Goal: Task Accomplishment & Management: Manage account settings

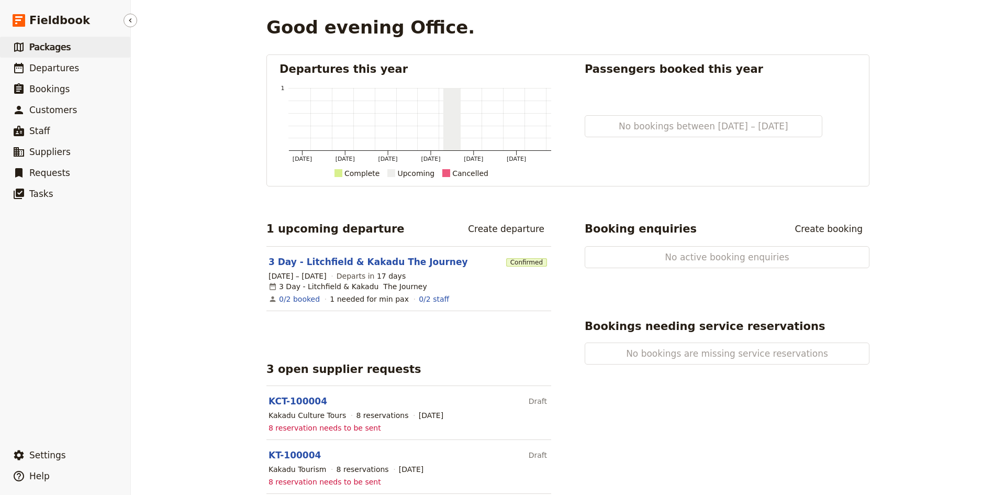
click at [58, 46] on span "Packages" at bounding box center [49, 47] width 41 height 10
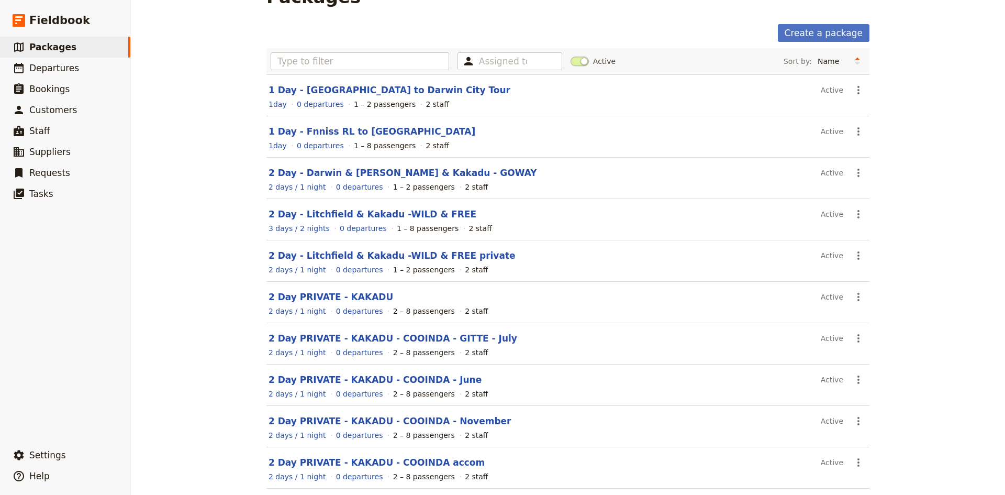
scroll to position [75, 0]
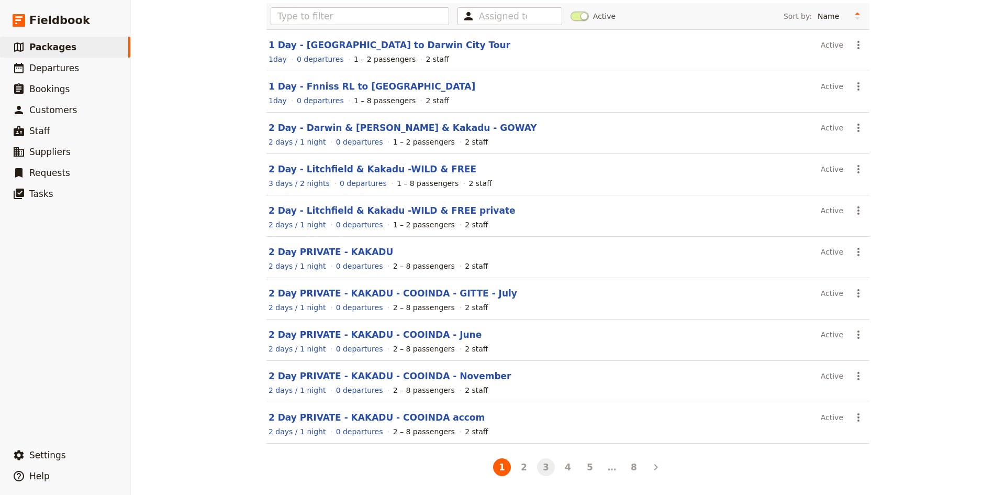
click at [543, 465] on button "3" at bounding box center [546, 467] width 18 height 18
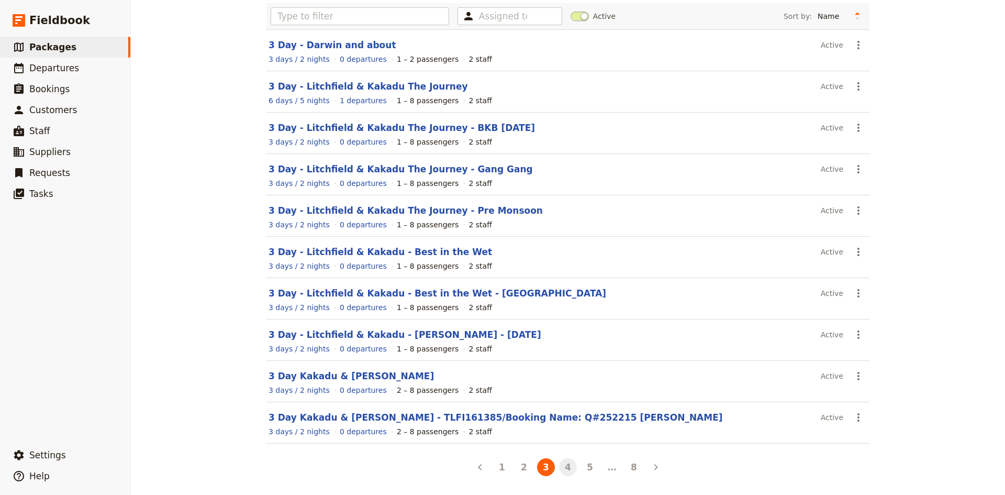
click at [564, 467] on button "4" at bounding box center [568, 467] width 18 height 18
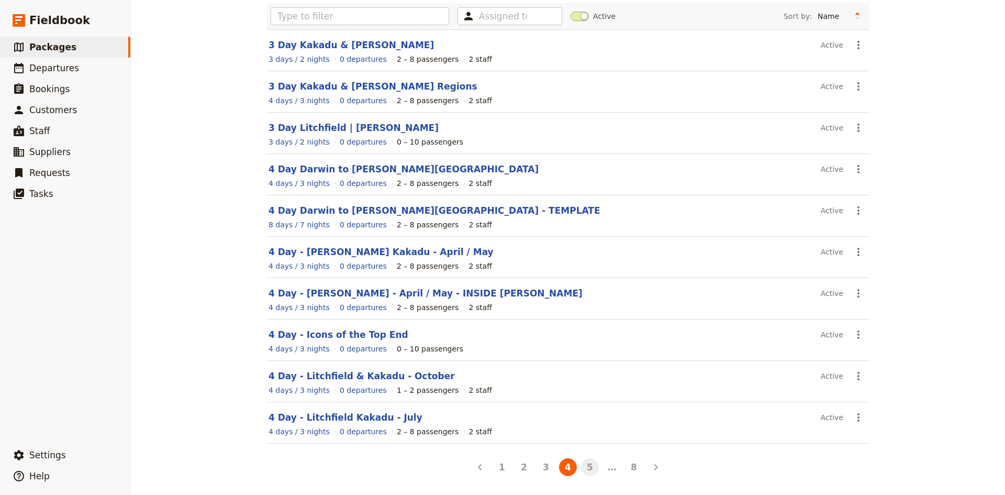
click at [586, 463] on button "5" at bounding box center [590, 467] width 18 height 18
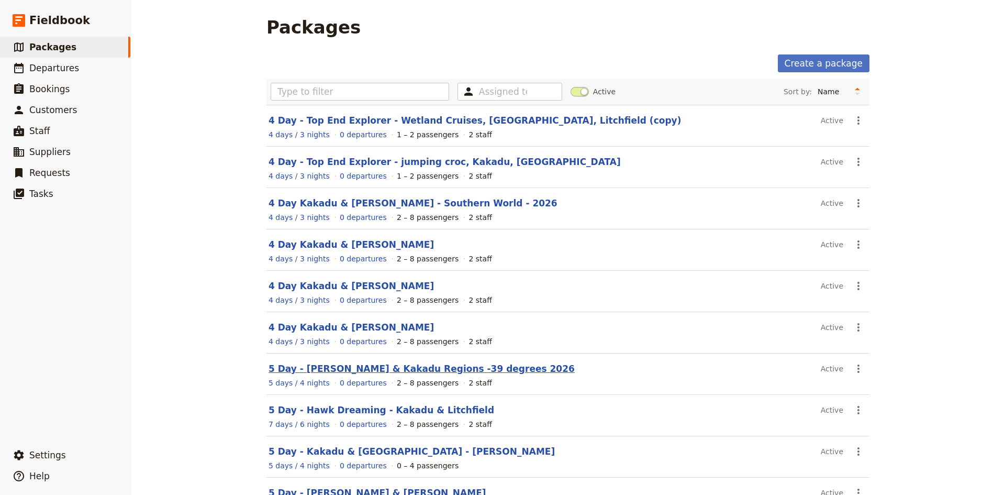
click at [302, 371] on link "5 Day - [PERSON_NAME] & Kakadu Regions -39 degrees 2026" at bounding box center [421, 368] width 306 height 10
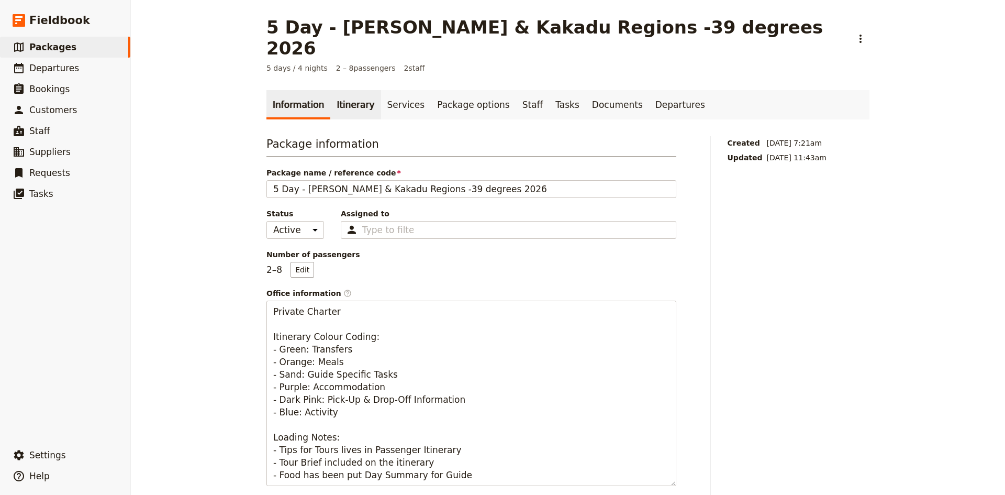
click at [345, 90] on link "Itinerary" at bounding box center [355, 104] width 50 height 29
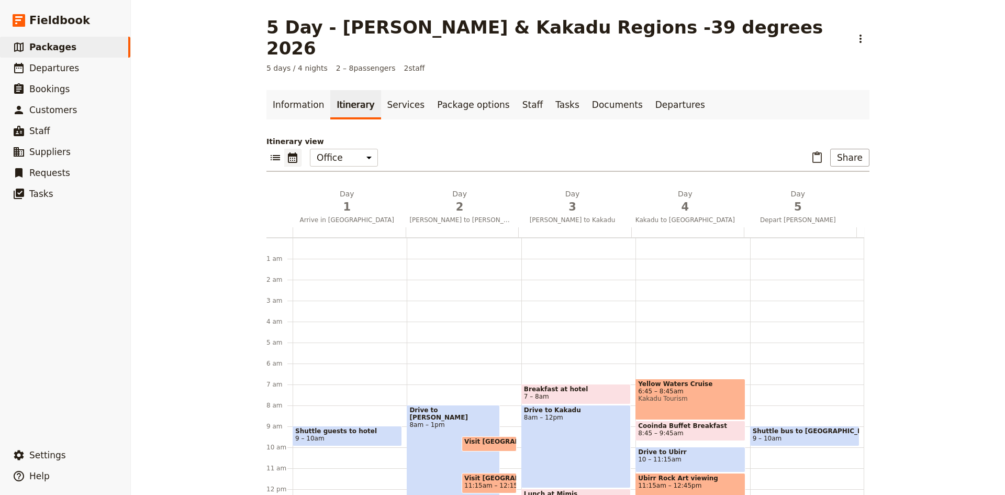
scroll to position [131, 0]
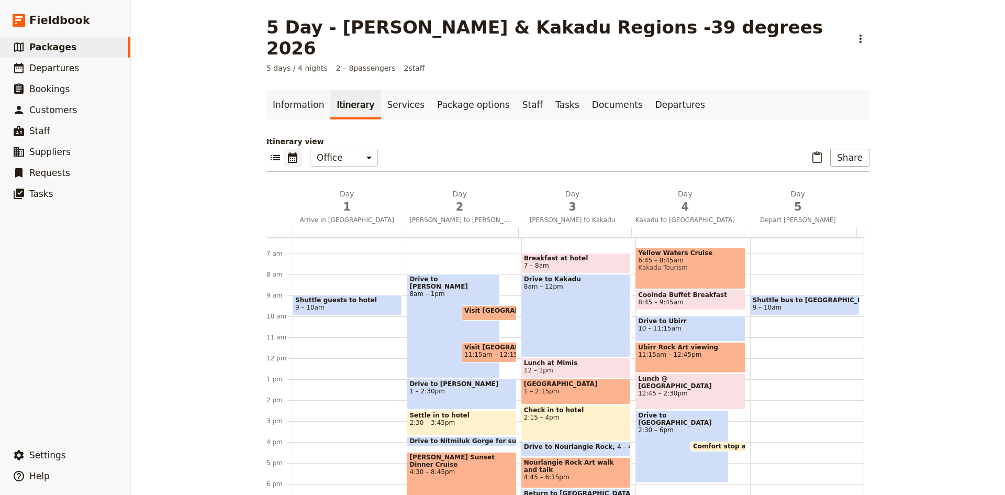
click at [288, 152] on icon "Calendar view" at bounding box center [292, 157] width 9 height 10
click at [273, 155] on icon "List view" at bounding box center [275, 157] width 9 height 5
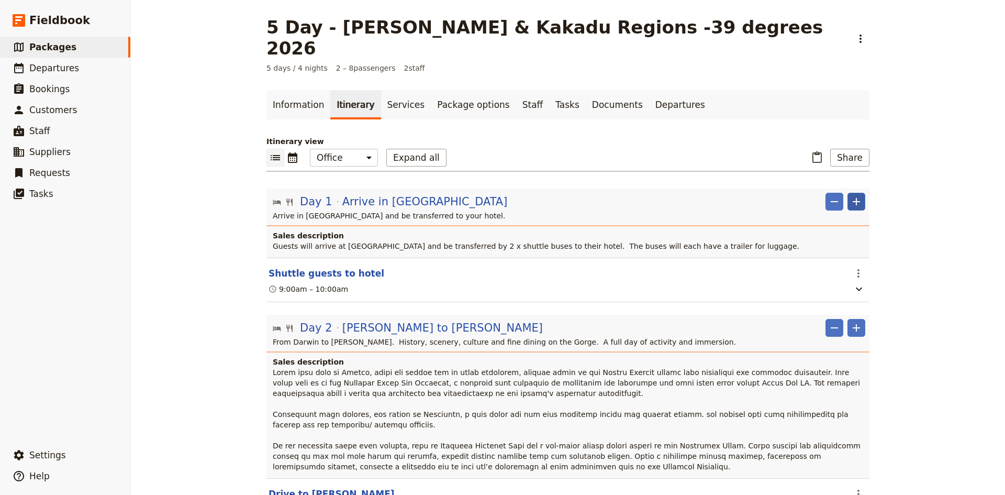
click at [856, 195] on icon "Add" at bounding box center [856, 201] width 13 height 13
click at [839, 230] on span "Add day before" at bounding box center [816, 233] width 56 height 10
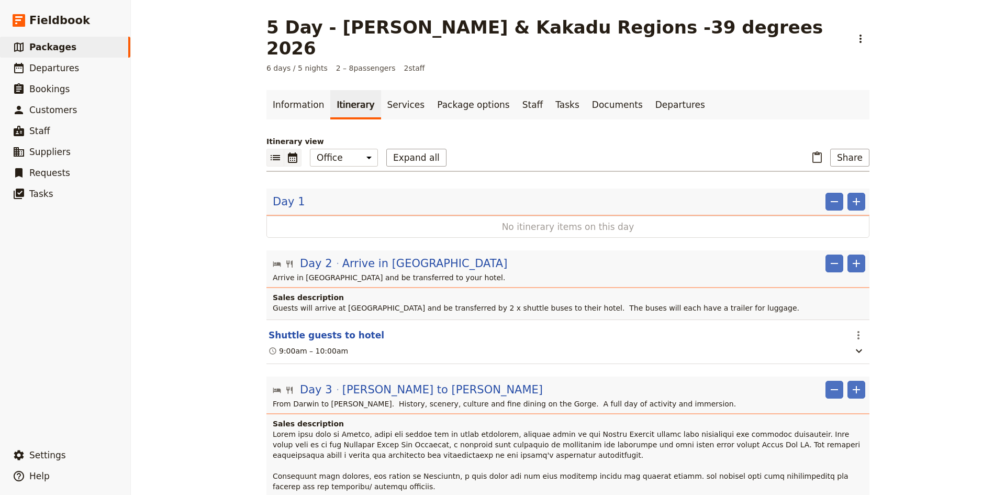
click at [290, 151] on icon "Calendar view" at bounding box center [292, 157] width 13 height 13
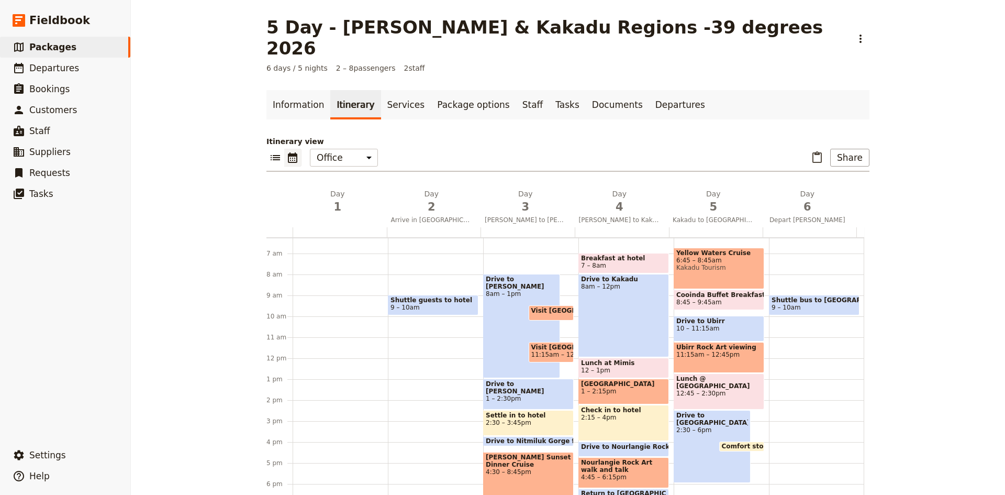
click at [529, 290] on span "8am – 1pm" at bounding box center [522, 293] width 72 height 7
select select "3"
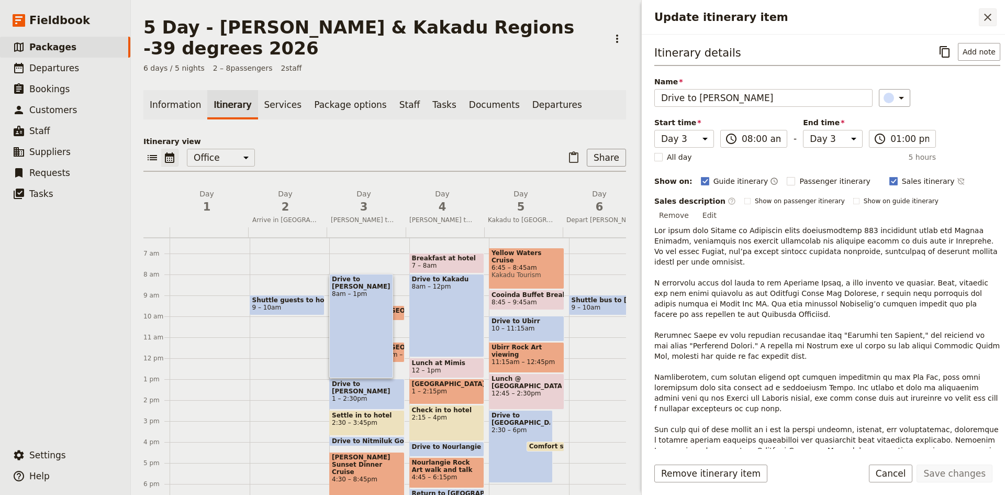
click at [988, 20] on icon "Close drawer" at bounding box center [987, 17] width 13 height 13
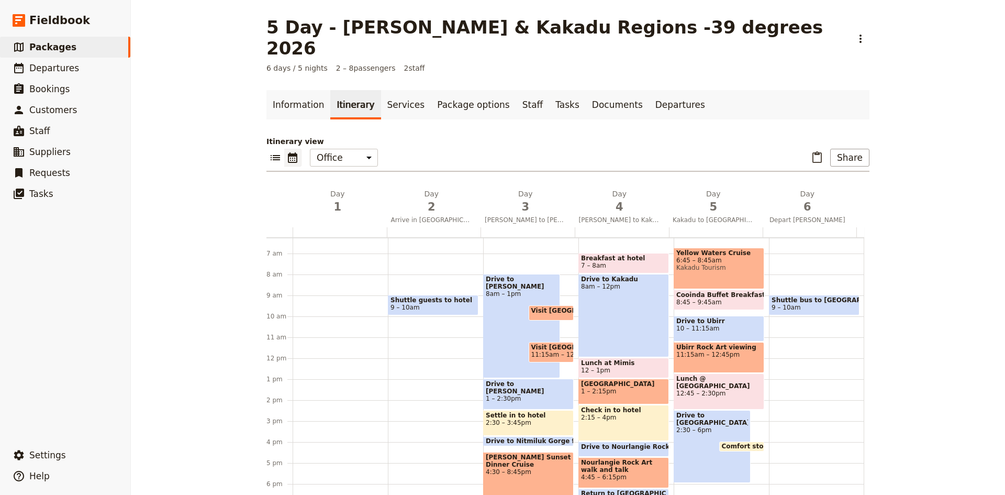
click at [522, 395] on span "1 – 2:30pm" at bounding box center [528, 398] width 85 height 7
select select "3"
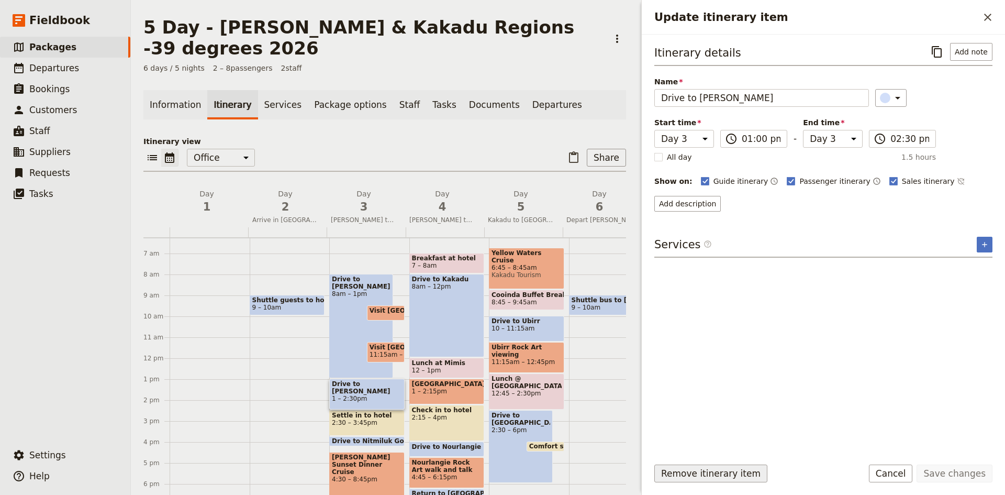
click at [732, 473] on button "Remove itinerary item" at bounding box center [710, 473] width 113 height 18
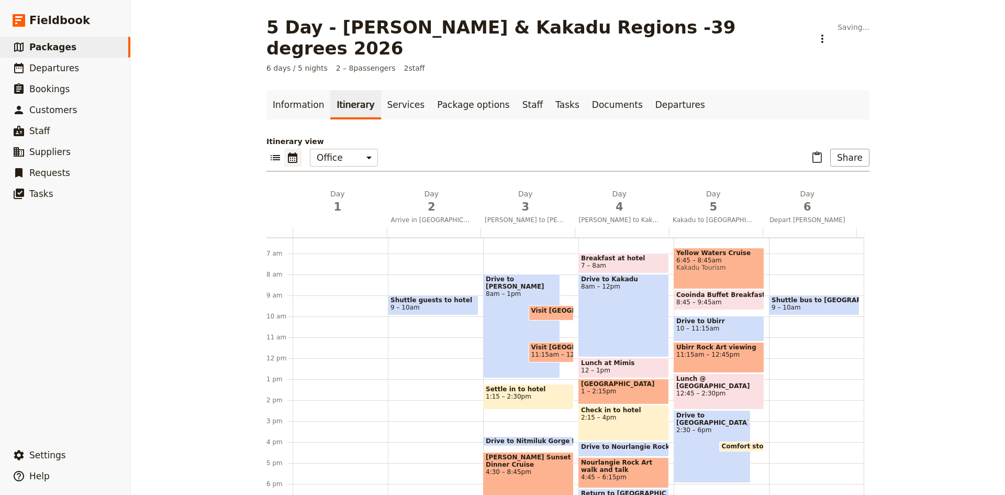
click at [532, 392] on span "1:15 – 2:30pm" at bounding box center [528, 395] width 85 height 7
select select "3"
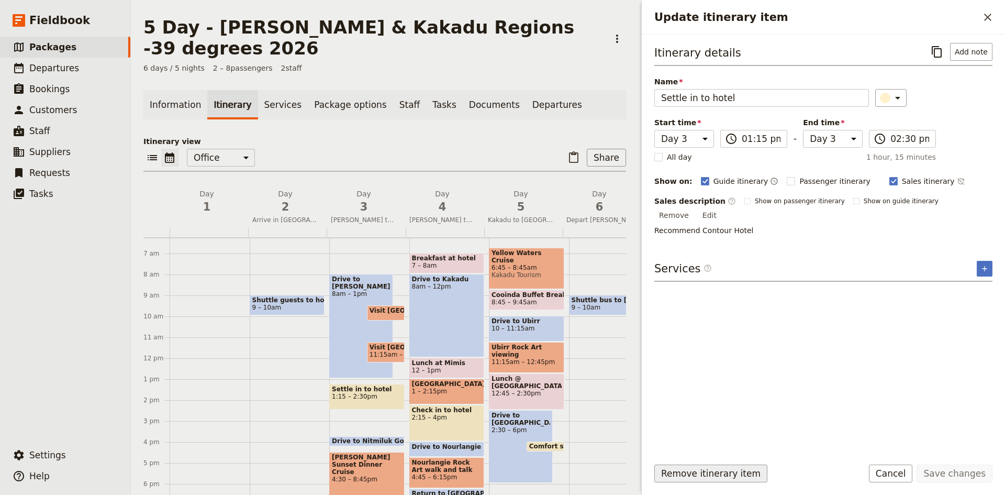
click at [706, 473] on button "Remove itinerary item" at bounding box center [710, 473] width 113 height 18
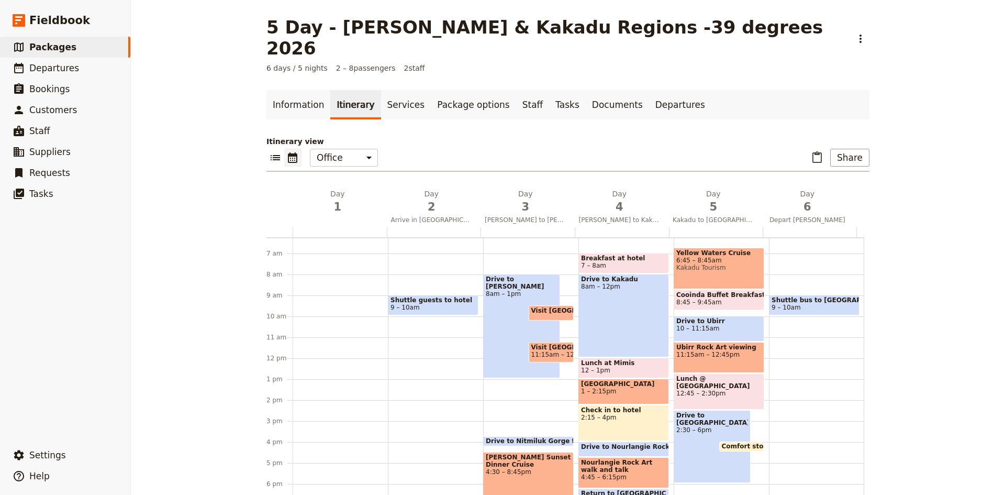
click at [507, 362] on div "Drive to [PERSON_NAME] 8am – 1pm Visit [GEOGRAPHIC_DATA] 9:30 – 10:15am Visit […" at bounding box center [530, 358] width 95 height 502
select select "3"
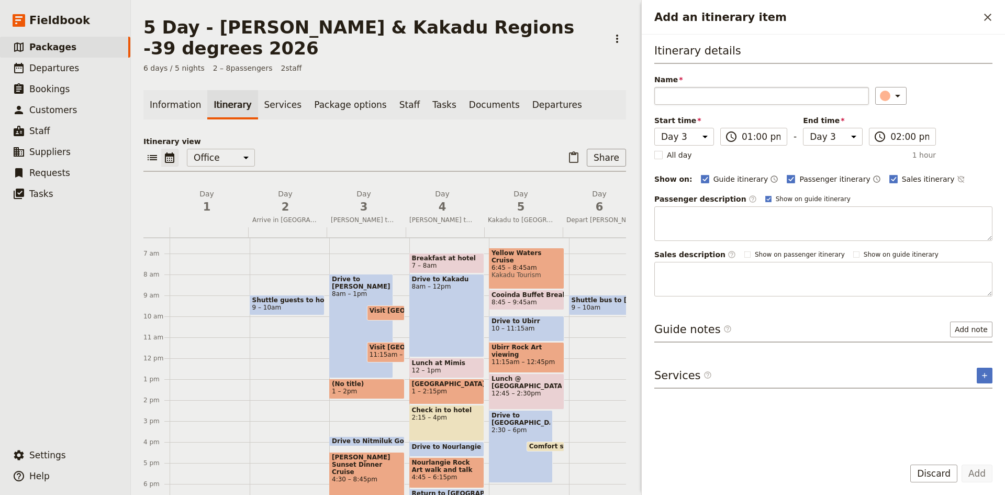
click at [708, 97] on input "Name" at bounding box center [761, 96] width 215 height 18
type input "Lunch at [GEOGRAPHIC_DATA]"
click at [895, 96] on icon "Add an itinerary item" at bounding box center [897, 96] width 5 height 3
click at [892, 141] on div "button" at bounding box center [890, 143] width 10 height 10
click at [979, 473] on button "Add" at bounding box center [976, 473] width 31 height 18
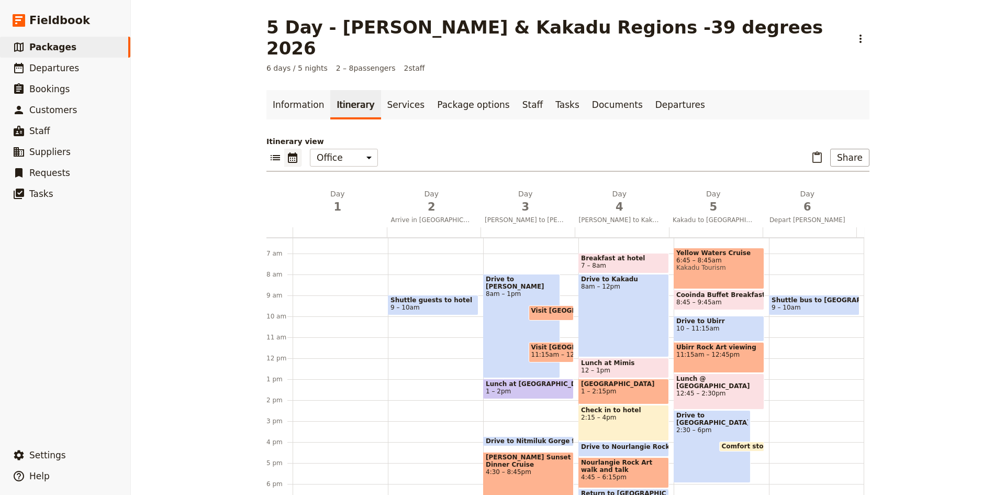
click at [502, 381] on div "Drive to [PERSON_NAME] 8am – 1pm Visit [GEOGRAPHIC_DATA] 9:30 – 10:15am Visit […" at bounding box center [530, 358] width 95 height 502
select select "3"
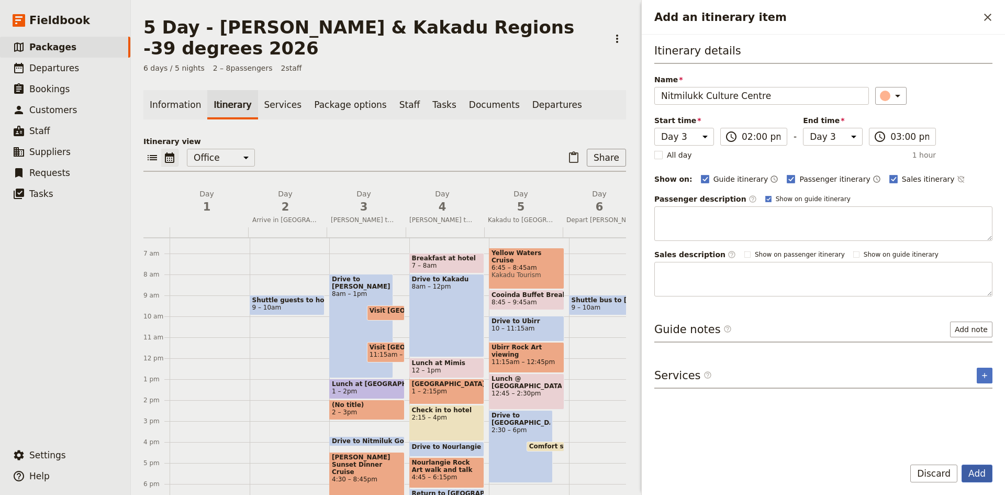
type input "Nitmilukk Culture Centre"
click at [968, 470] on button "Add" at bounding box center [976, 473] width 31 height 18
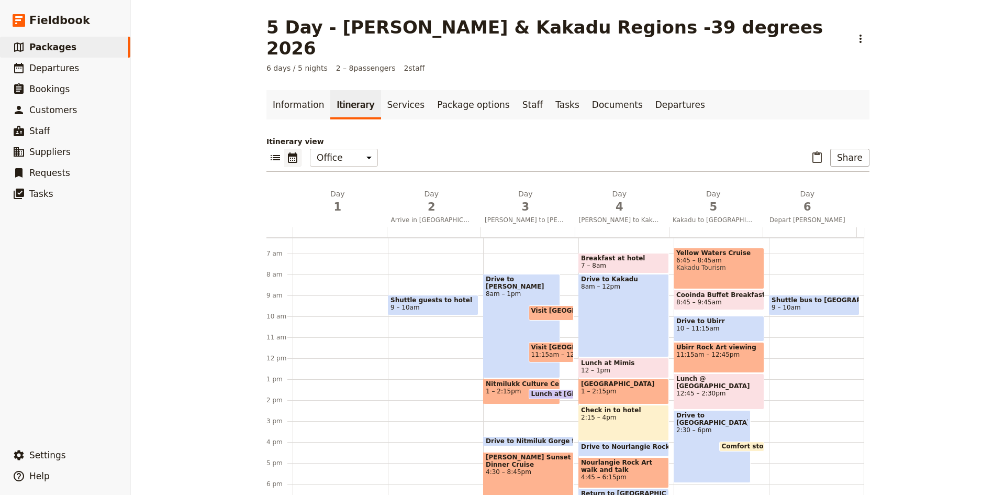
click at [503, 385] on div "Drive to [PERSON_NAME] 8am – 1pm Visit [GEOGRAPHIC_DATA] 9:30 – 10:15am Visit […" at bounding box center [530, 358] width 95 height 502
select select "3"
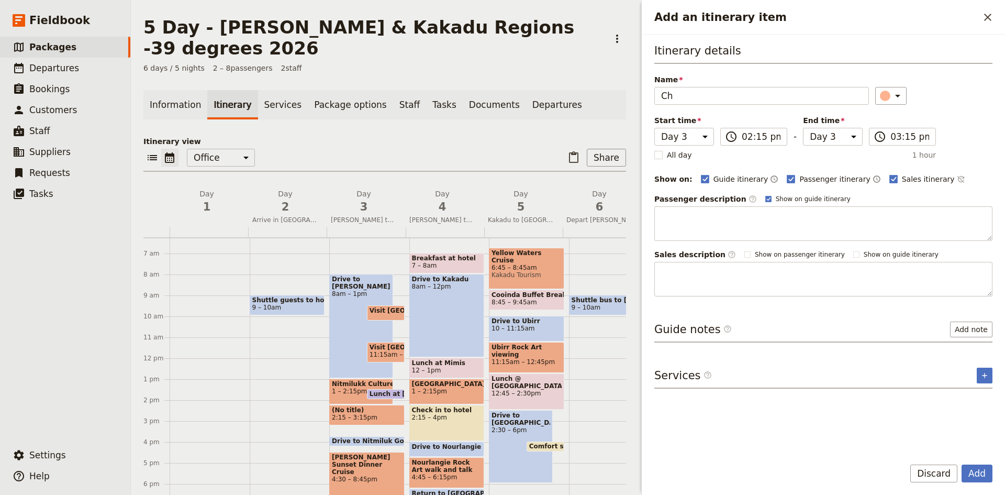
type input "C"
type input "Nitmiluk Chalets"
click at [894, 96] on icon "Add an itinerary item" at bounding box center [897, 95] width 13 height 13
click at [888, 116] on div "button" at bounding box center [890, 118] width 10 height 10
click at [972, 469] on button "Add" at bounding box center [976, 473] width 31 height 18
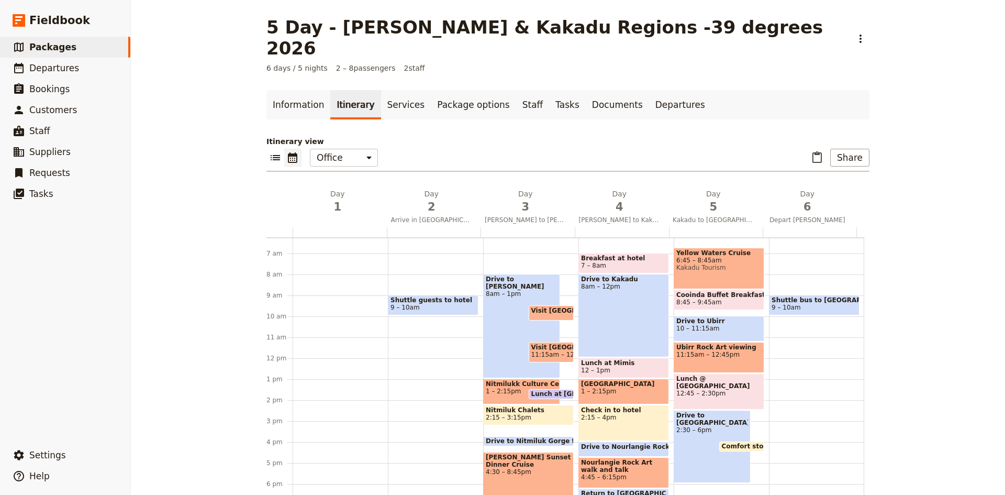
click at [516, 407] on div "Drive to [PERSON_NAME] 8am – 1pm Visit [GEOGRAPHIC_DATA] 9:30 – 10:15am Visit […" at bounding box center [530, 358] width 95 height 502
select select "3"
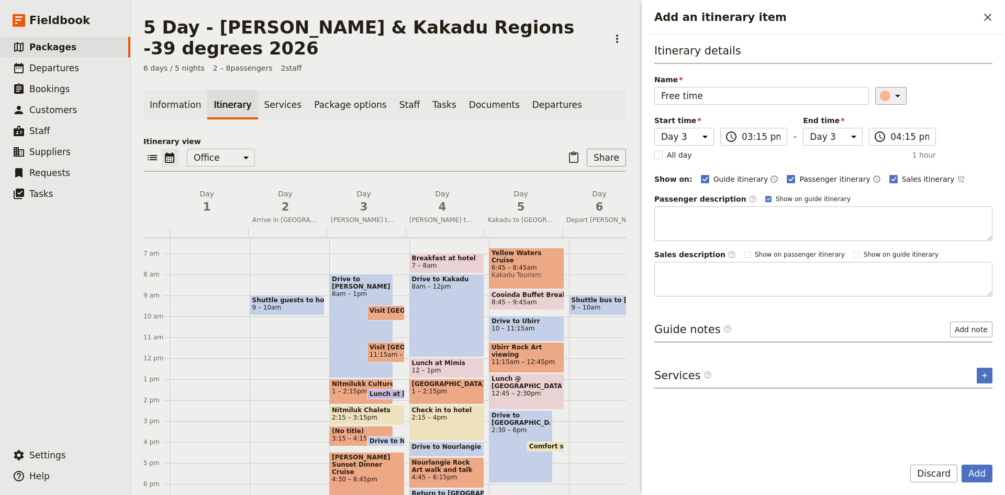
type input "Free time"
click at [894, 95] on icon "Add an itinerary item" at bounding box center [897, 95] width 13 height 13
click at [888, 152] on div "button" at bounding box center [890, 155] width 10 height 10
click at [975, 471] on button "Add" at bounding box center [976, 473] width 31 height 18
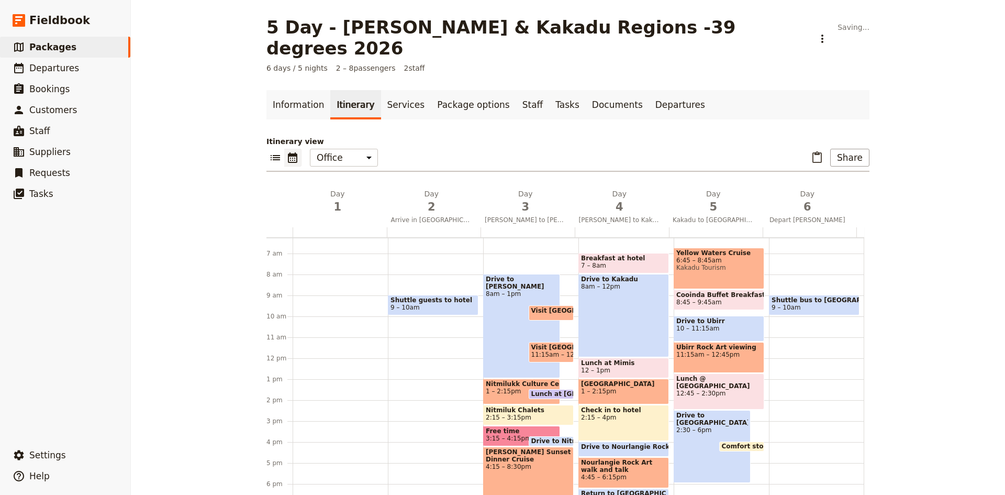
click at [535, 437] on span "Drive to Nitmiluk Gorge for sunset dinner cruise" at bounding box center [618, 440] width 175 height 7
select select "3"
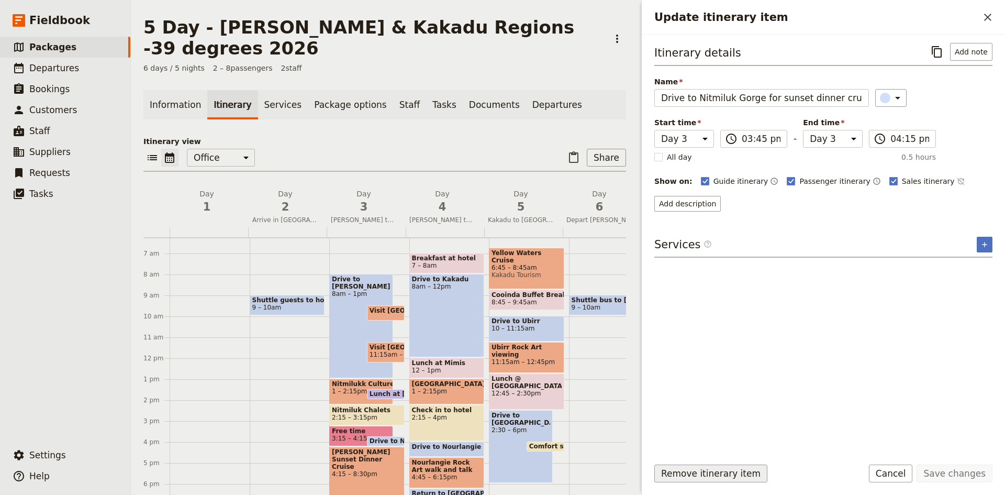
click at [707, 472] on button "Remove itinerary item" at bounding box center [710, 473] width 113 height 18
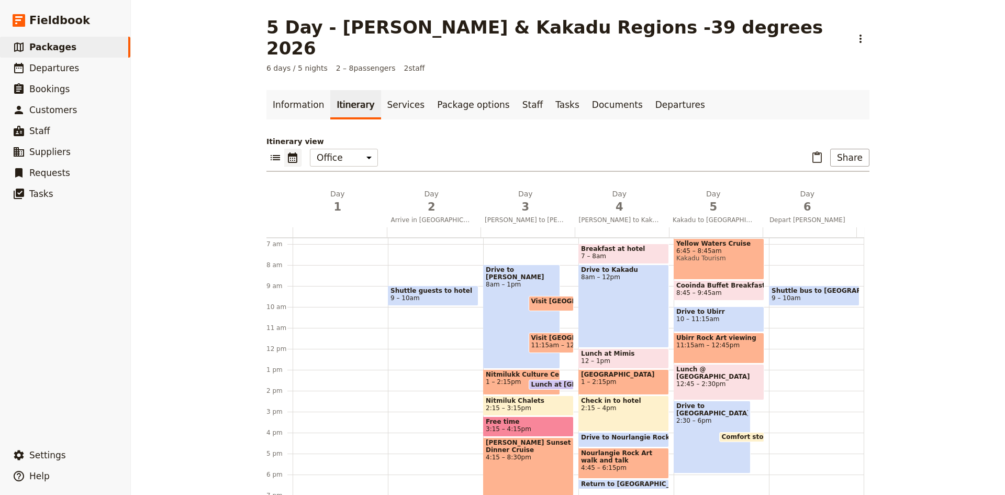
scroll to position [114, 0]
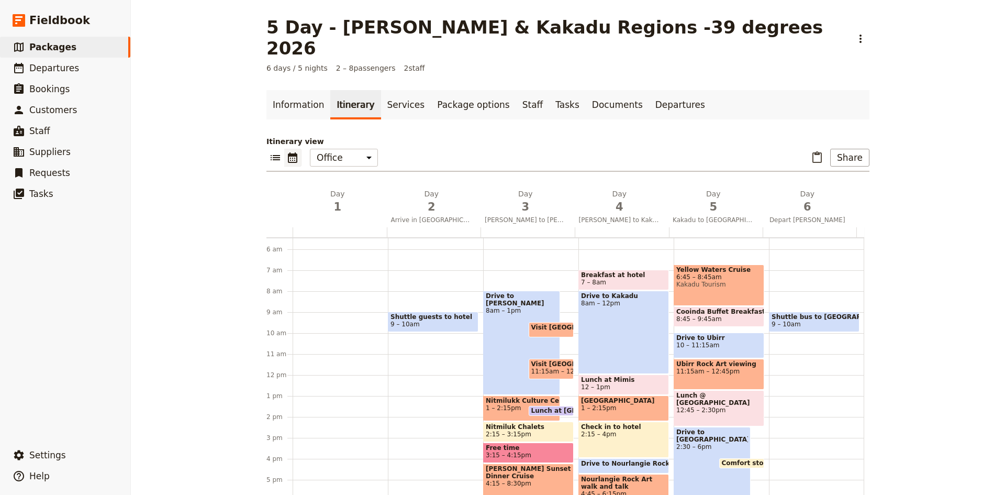
click at [403, 277] on div "Shuttle guests to hotel 9 – 10am" at bounding box center [435, 375] width 95 height 502
select select "2"
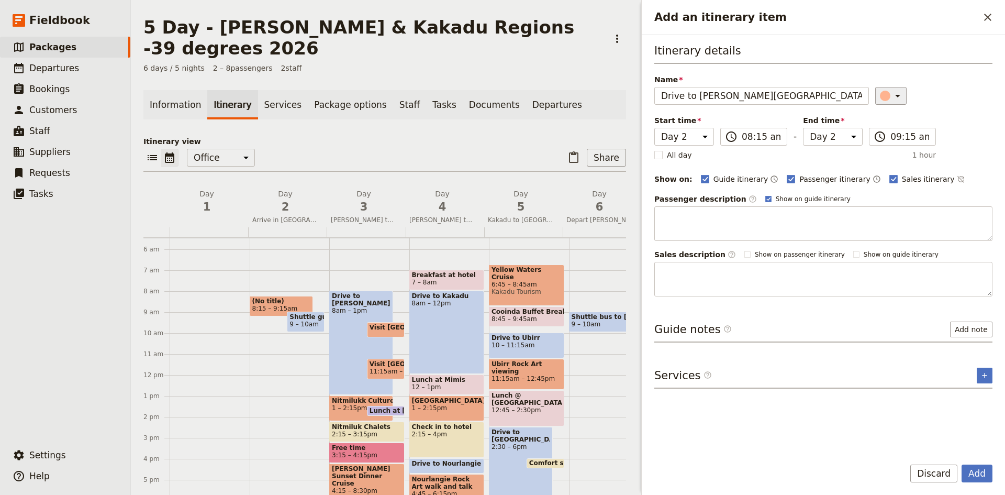
type input "Drive to [PERSON_NAME][GEOGRAPHIC_DATA]"
click at [898, 94] on button "​" at bounding box center [890, 96] width 31 height 18
click at [889, 144] on div "button" at bounding box center [890, 143] width 10 height 10
click at [968, 472] on button "Add" at bounding box center [976, 473] width 31 height 18
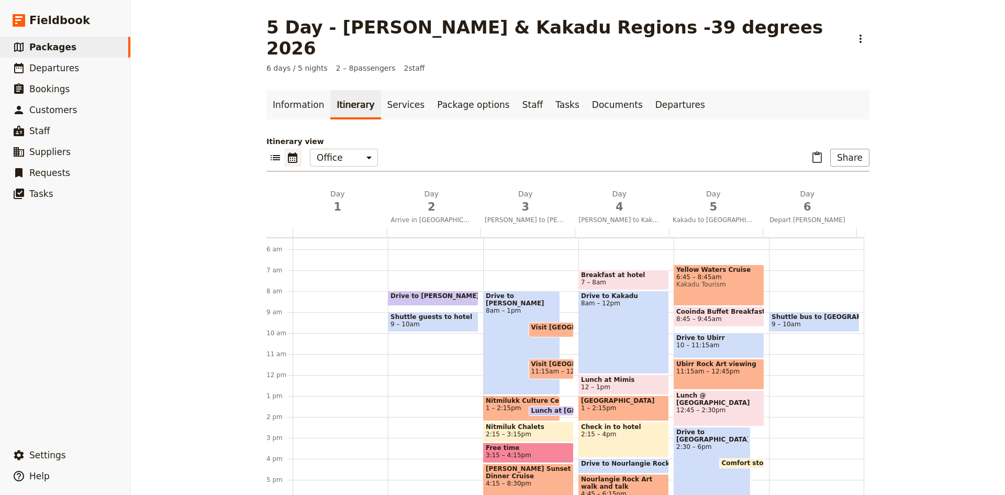
click at [430, 320] on span "9 – 10am" at bounding box center [432, 323] width 85 height 7
select select "2"
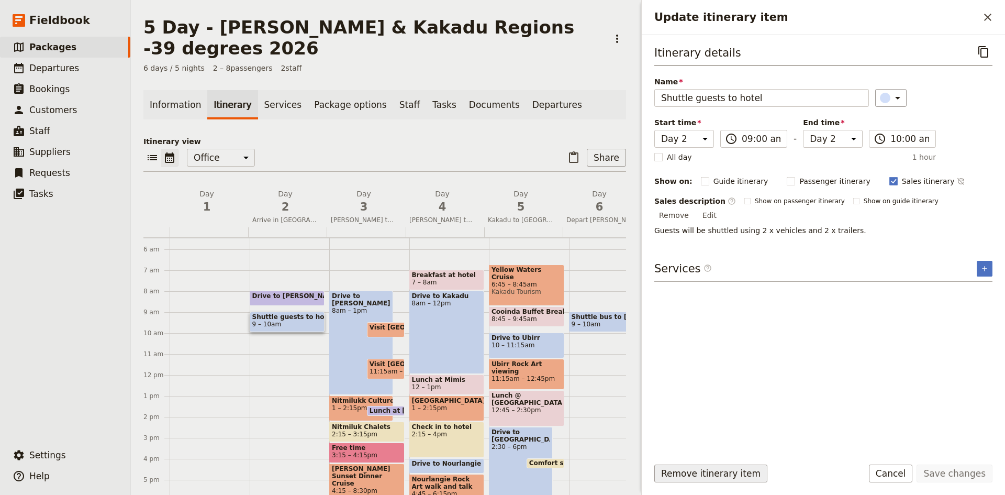
click at [700, 476] on button "Remove itinerary item" at bounding box center [710, 473] width 113 height 18
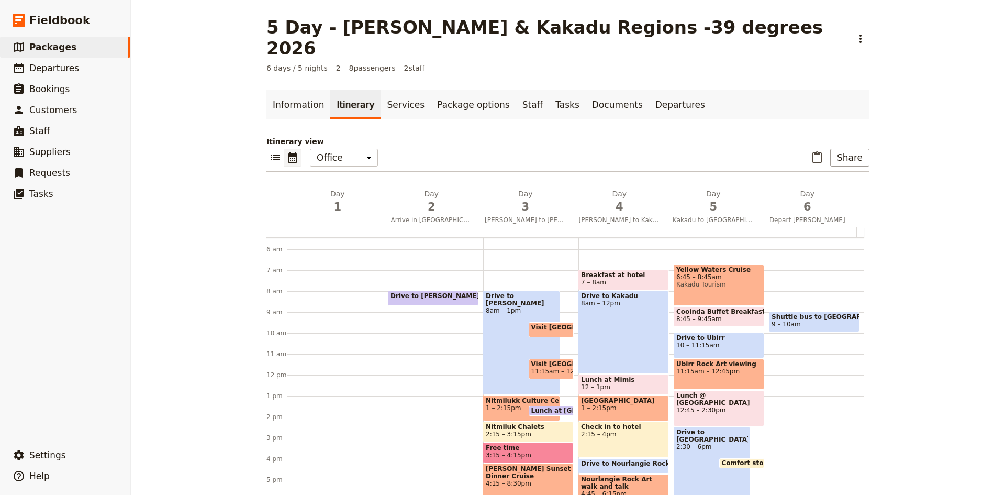
click at [407, 288] on div "Drive to [PERSON_NAME][GEOGRAPHIC_DATA] 8 – 8:45am" at bounding box center [435, 375] width 95 height 502
select select "2"
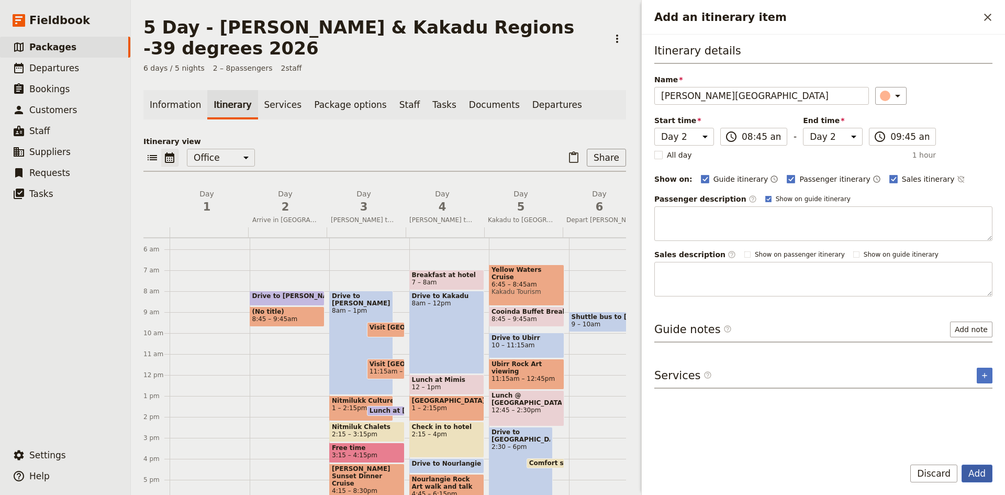
type input "[PERSON_NAME][GEOGRAPHIC_DATA]"
click at [969, 469] on button "Add" at bounding box center [976, 473] width 31 height 18
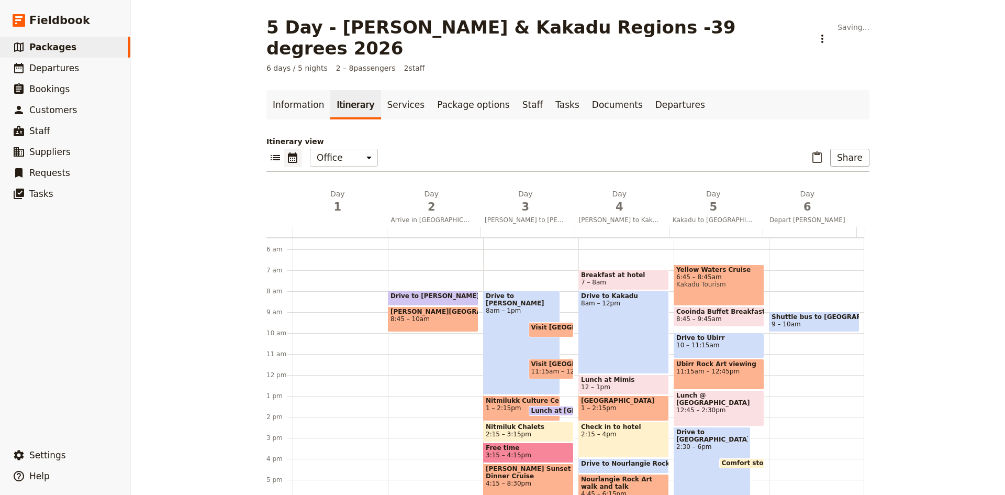
click at [407, 315] on div "Drive to [PERSON_NAME][GEOGRAPHIC_DATA] 8 – 8:45am [PERSON_NAME][GEOGRAPHIC_DAT…" at bounding box center [435, 375] width 95 height 502
click at [410, 317] on div "Drive to [PERSON_NAME][GEOGRAPHIC_DATA] 8 – 8:45am [PERSON_NAME][GEOGRAPHIC_DAT…" at bounding box center [435, 375] width 95 height 502
select select "2"
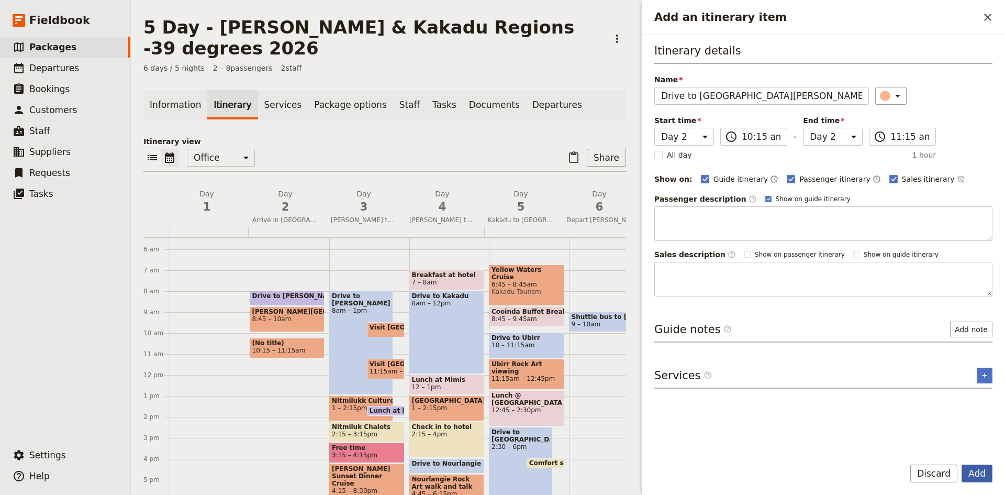
type input "Drive to [GEOGRAPHIC_DATA][PERSON_NAME]"
click at [976, 469] on button "Add" at bounding box center [976, 473] width 31 height 18
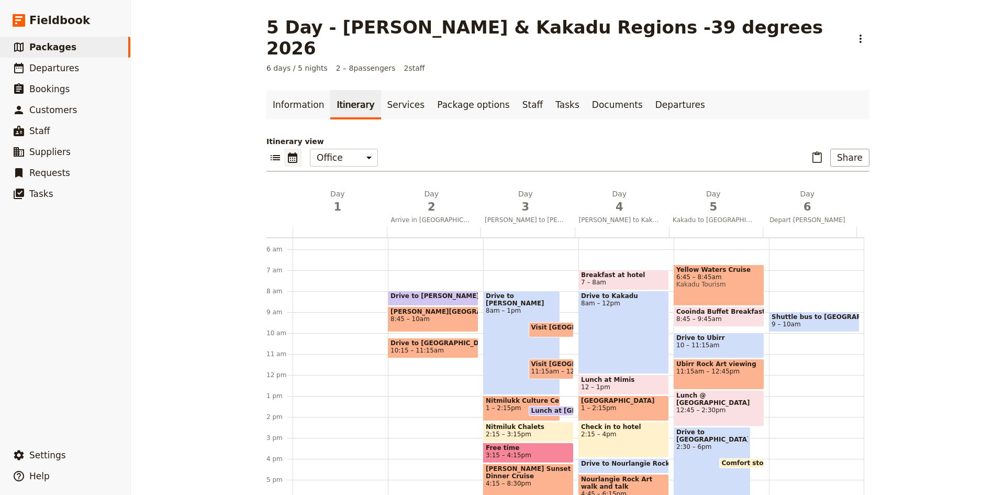
click at [442, 346] on span "10:15 – 11:15am" at bounding box center [432, 349] width 85 height 7
select select "2"
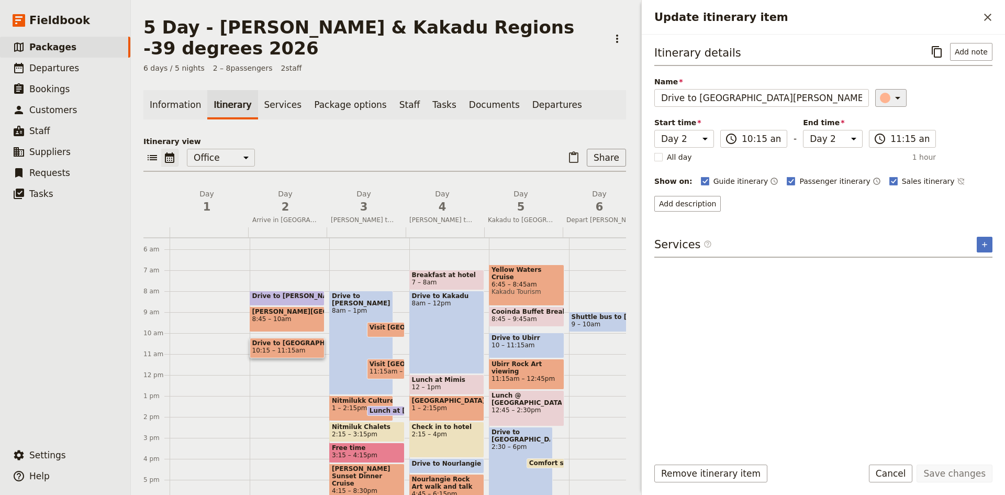
click at [891, 100] on icon "Update itinerary item" at bounding box center [897, 98] width 13 height 13
click at [894, 155] on div "button" at bounding box center [890, 157] width 10 height 10
click at [893, 98] on icon "Update itinerary item" at bounding box center [897, 98] width 13 height 13
click at [892, 144] on div "button" at bounding box center [890, 145] width 10 height 10
drag, startPoint x: 933, startPoint y: 475, endPoint x: 889, endPoint y: 459, distance: 47.3
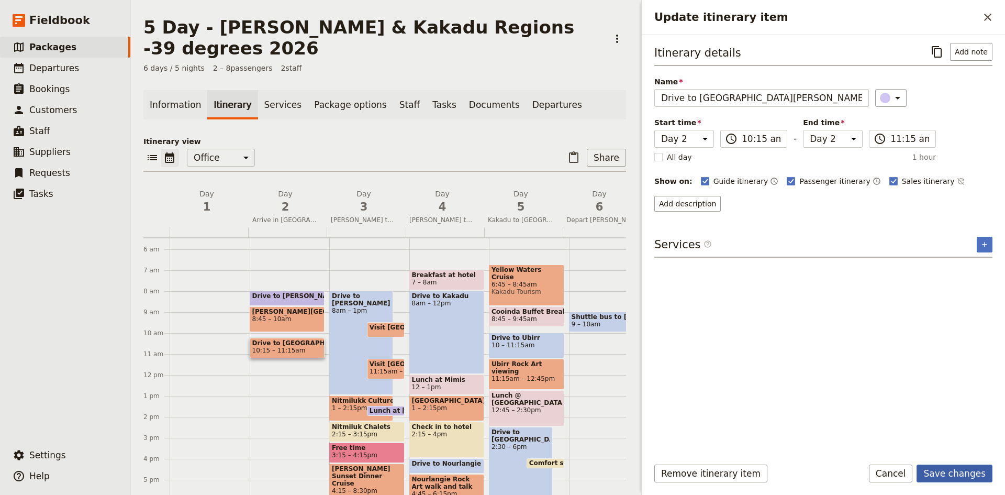
click at [933, 475] on button "Save changes" at bounding box center [954, 473] width 76 height 18
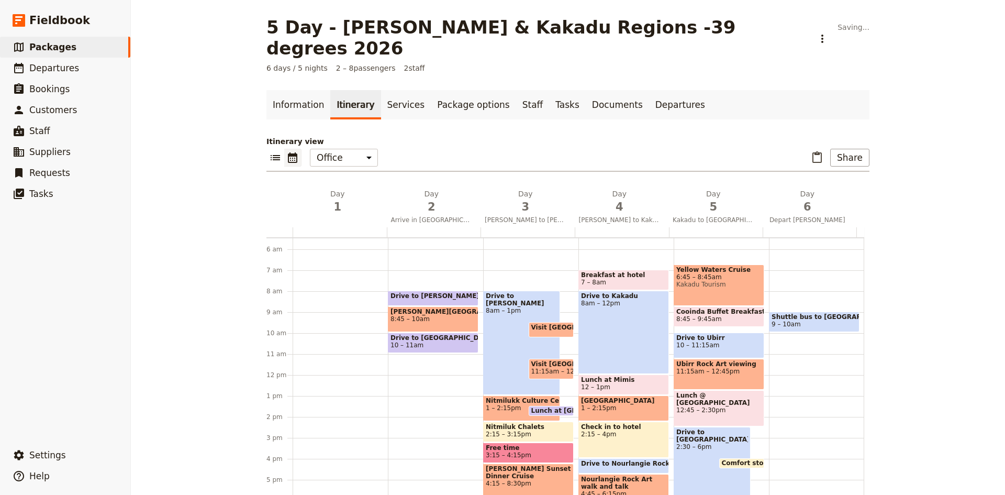
click at [400, 333] on div "Drive to [PERSON_NAME][GEOGRAPHIC_DATA] 8 – 8:45am [PERSON_NAME][GEOGRAPHIC_DAT…" at bounding box center [435, 375] width 95 height 502
click at [417, 338] on div "Drive to [PERSON_NAME][GEOGRAPHIC_DATA] 8 – 8:45am [PERSON_NAME][GEOGRAPHIC_DAT…" at bounding box center [435, 375] width 95 height 502
select select "2"
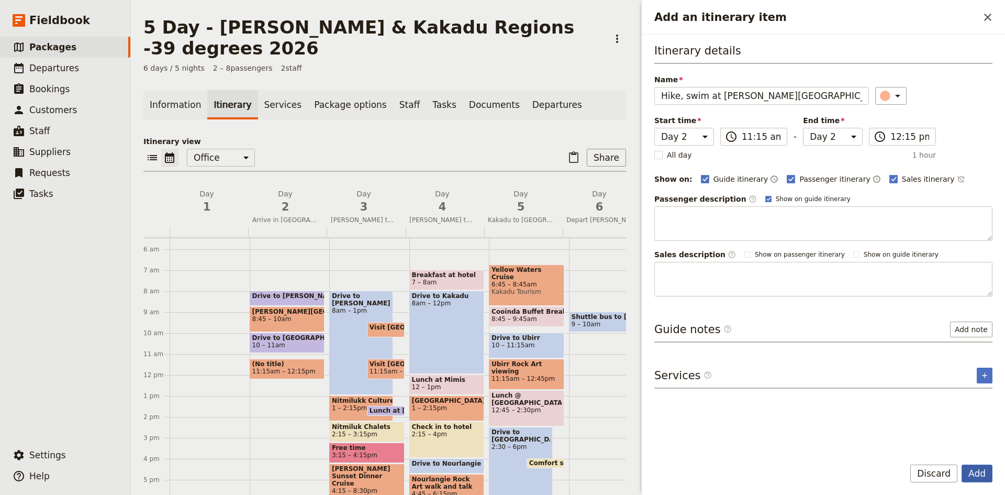
type input "Hike, swim at [PERSON_NAME][GEOGRAPHIC_DATA]"
click at [976, 474] on button "Add" at bounding box center [976, 473] width 31 height 18
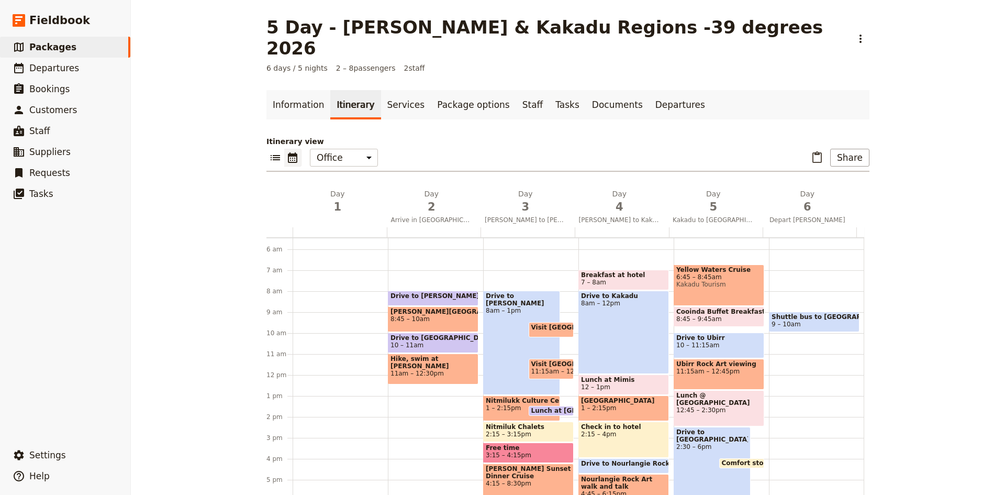
click at [406, 366] on div "Drive to [PERSON_NAME][GEOGRAPHIC_DATA] 8 – 8:[GEOGRAPHIC_DATA][PERSON_NAME] 8:…" at bounding box center [435, 375] width 95 height 502
select select "2"
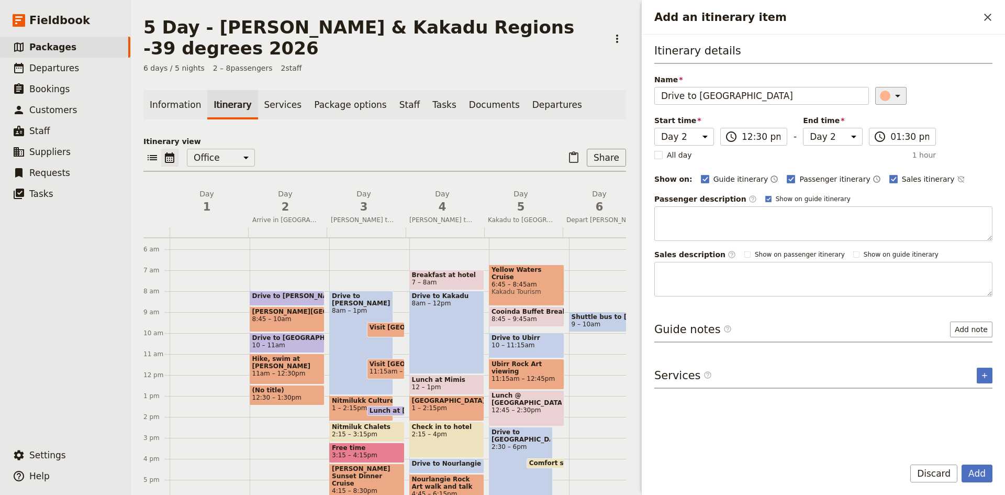
type input "Drive to [GEOGRAPHIC_DATA]"
click at [893, 98] on icon "Add an itinerary item" at bounding box center [897, 95] width 13 height 13
click at [892, 144] on div "button" at bounding box center [890, 143] width 10 height 10
click at [973, 473] on button "Add" at bounding box center [976, 473] width 31 height 18
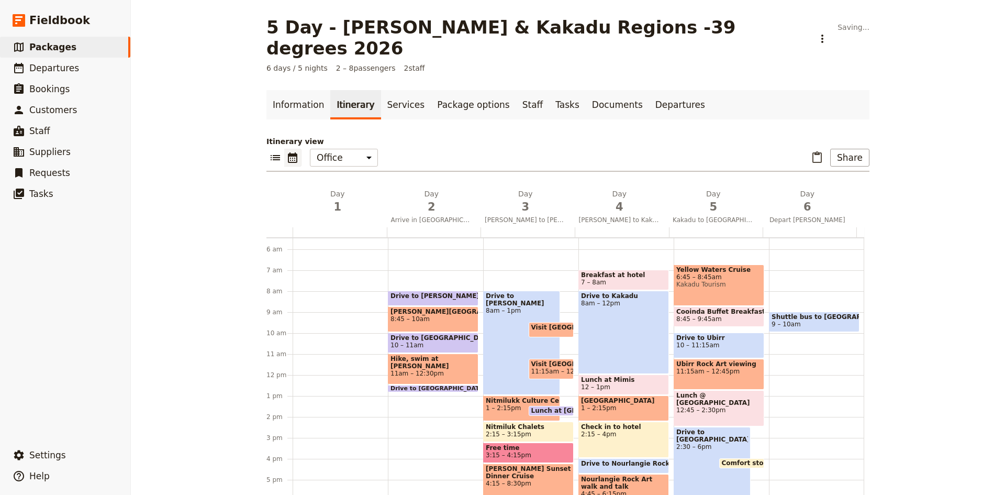
click at [406, 375] on div "Drive to [PERSON_NAME][GEOGRAPHIC_DATA] 8 – 8:[GEOGRAPHIC_DATA][PERSON_NAME] 8:…" at bounding box center [435, 375] width 95 height 502
select select "2"
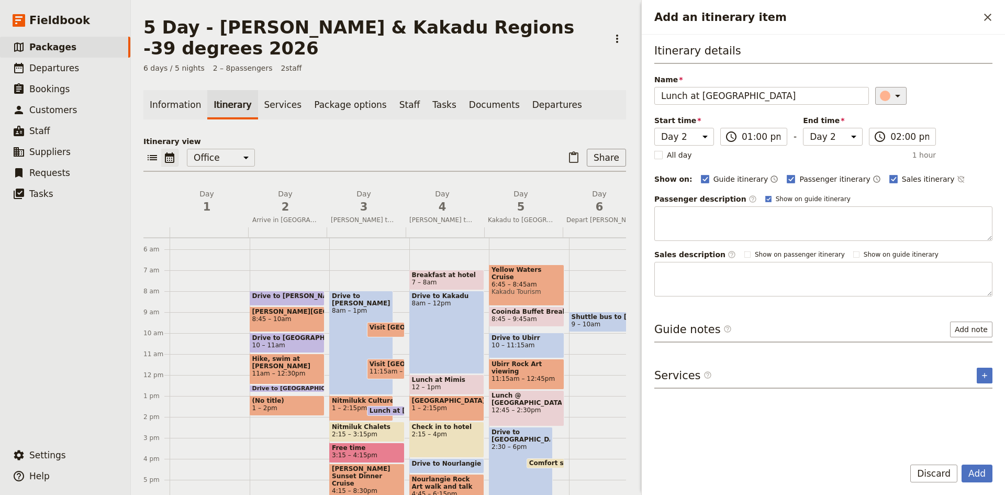
type input "Lunch at [GEOGRAPHIC_DATA]"
click at [894, 98] on icon "Add an itinerary item" at bounding box center [897, 95] width 13 height 13
click at [892, 132] on div "button" at bounding box center [890, 130] width 10 height 10
click at [970, 475] on button "Add" at bounding box center [976, 473] width 31 height 18
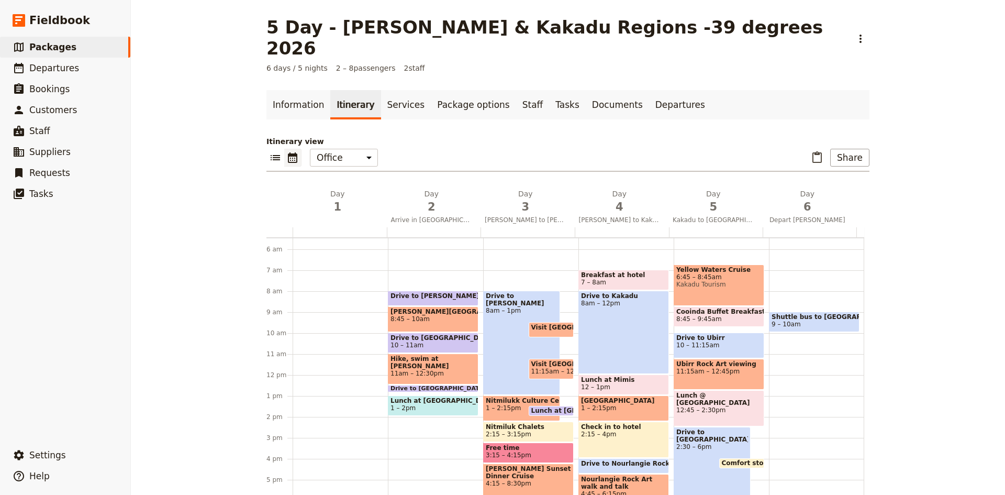
click at [429, 400] on div "Drive to [PERSON_NAME][GEOGRAPHIC_DATA] 8 – 8:[GEOGRAPHIC_DATA][PERSON_NAME] 8:…" at bounding box center [435, 375] width 95 height 502
select select "2"
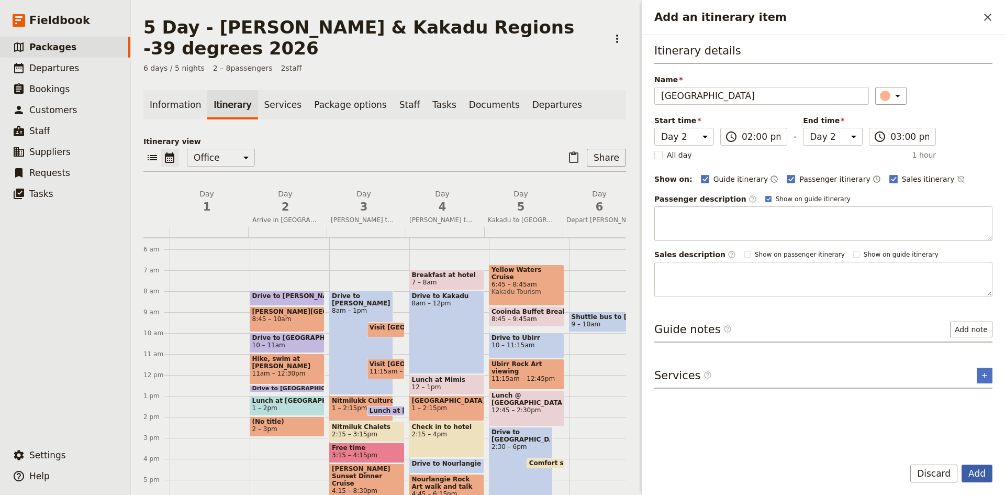
type input "[GEOGRAPHIC_DATA]"
click at [978, 471] on button "Add" at bounding box center [976, 473] width 31 height 18
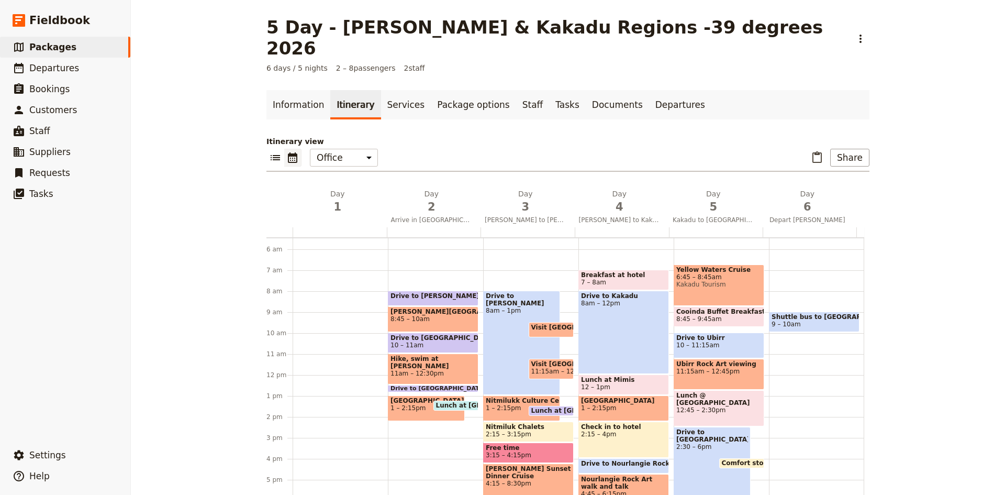
click at [395, 405] on div "Drive to [PERSON_NAME][GEOGRAPHIC_DATA] 8 – 8:[GEOGRAPHIC_DATA][PERSON_NAME] 8:…" at bounding box center [435, 375] width 95 height 502
select select "2"
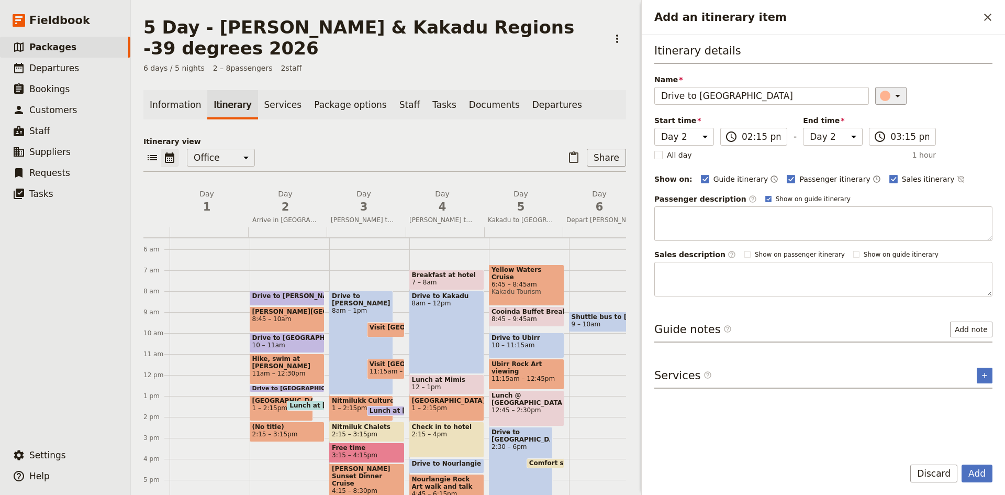
type input "Drive to [GEOGRAPHIC_DATA]"
click at [895, 95] on icon "Add an itinerary item" at bounding box center [897, 96] width 5 height 3
click at [892, 144] on div "button" at bounding box center [890, 143] width 10 height 10
click at [980, 475] on button "Add" at bounding box center [976, 473] width 31 height 18
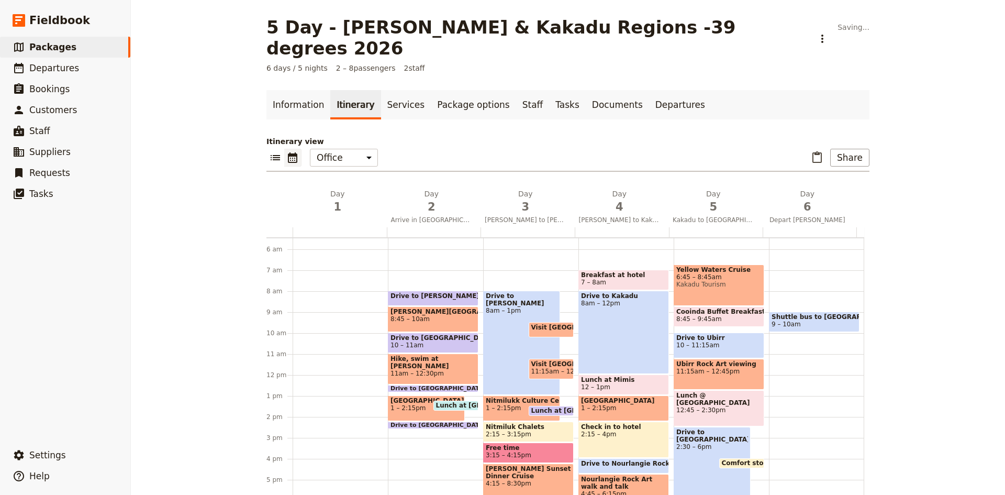
click at [419, 412] on div "Drive to [PERSON_NAME][GEOGRAPHIC_DATA] 8 – 8:[GEOGRAPHIC_DATA][PERSON_NAME] 8:…" at bounding box center [435, 375] width 95 height 502
click at [405, 414] on div "Drive to [PERSON_NAME][GEOGRAPHIC_DATA] 8 – 8:[GEOGRAPHIC_DATA][PERSON_NAME] 8:…" at bounding box center [435, 375] width 95 height 502
select select "2"
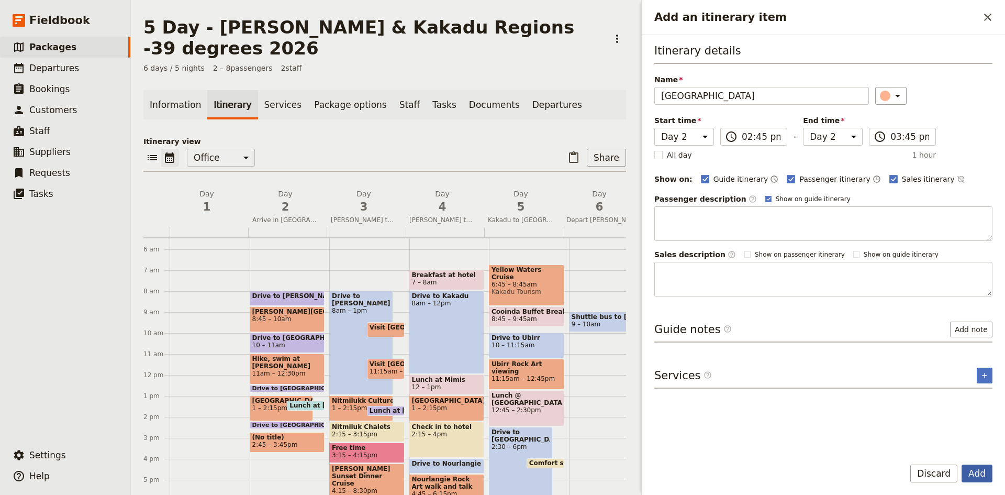
type input "[GEOGRAPHIC_DATA]"
click at [984, 469] on button "Add" at bounding box center [976, 473] width 31 height 18
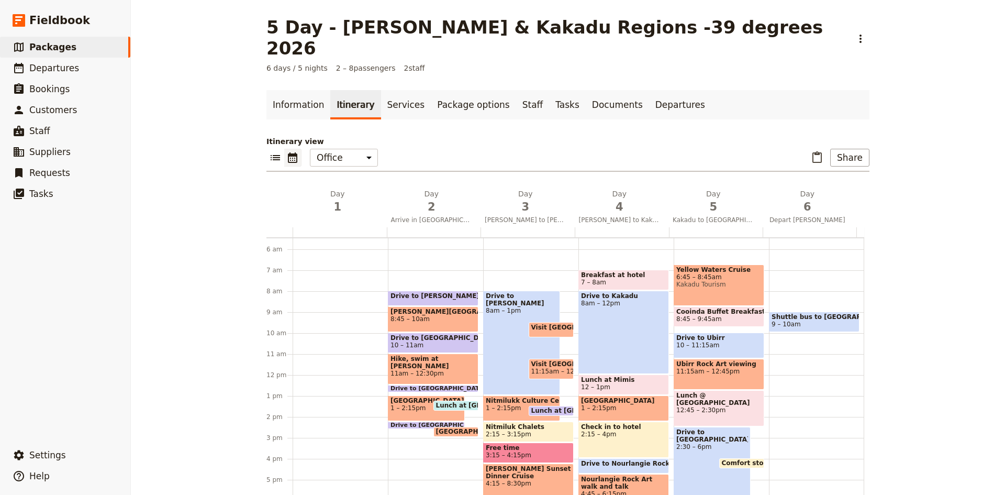
click at [441, 432] on span at bounding box center [456, 434] width 44 height 4
select select "2"
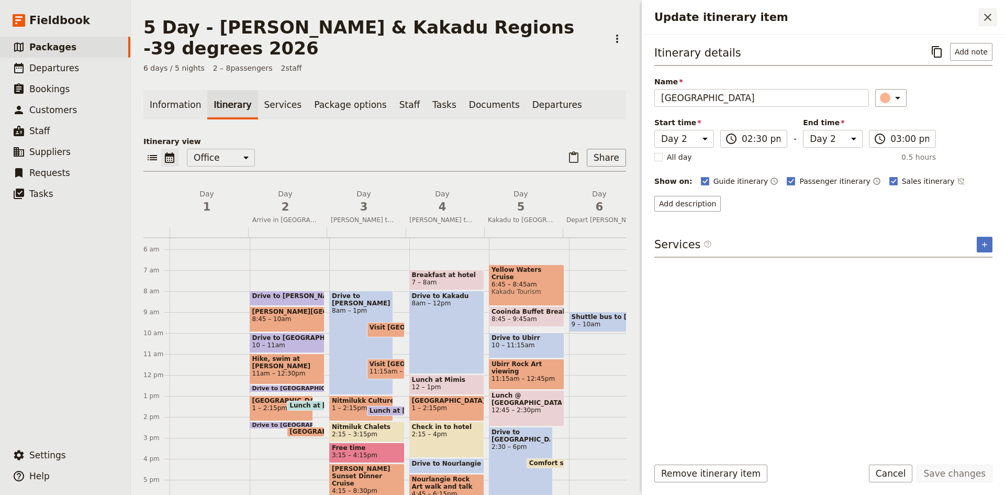
click at [986, 17] on icon "Close drawer" at bounding box center [987, 17] width 7 height 7
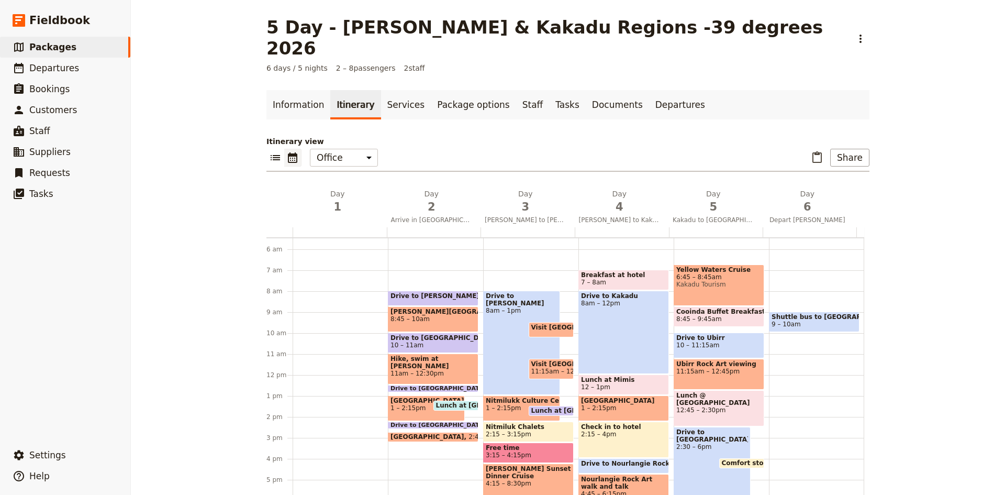
click at [468, 433] on span "2:45 – 3:15pm" at bounding box center [491, 436] width 46 height 7
select select "2"
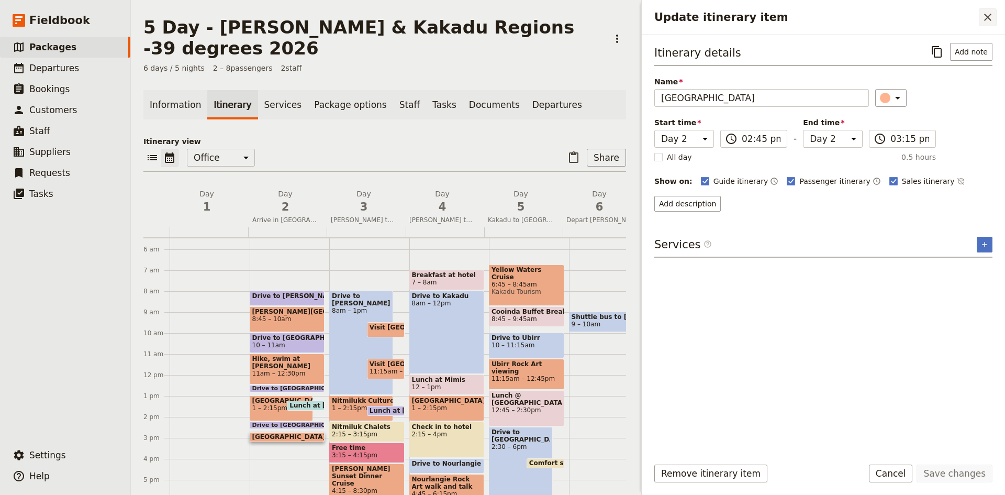
click at [988, 19] on icon "Close drawer" at bounding box center [987, 17] width 13 height 13
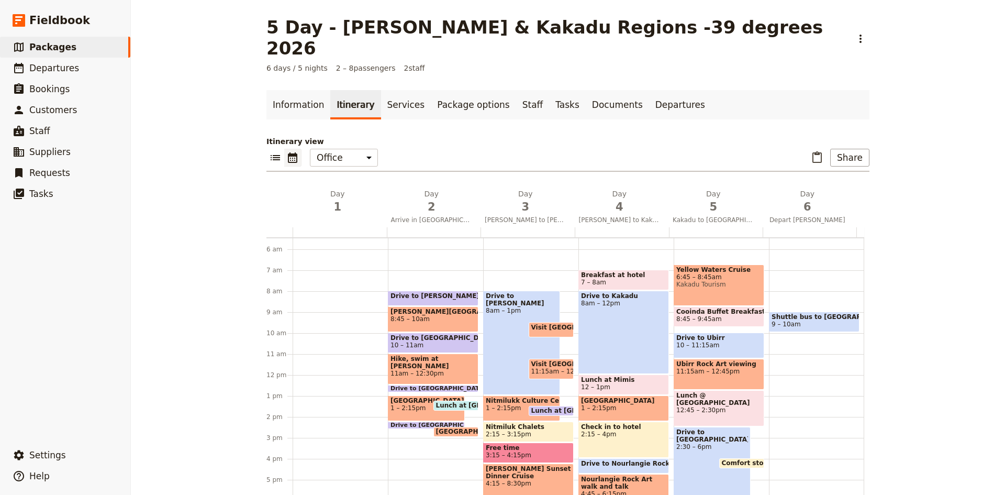
click at [414, 418] on div "Drive to [PERSON_NAME][GEOGRAPHIC_DATA] 8 – 8:[GEOGRAPHIC_DATA][PERSON_NAME] 8:…" at bounding box center [435, 375] width 95 height 502
select select "2"
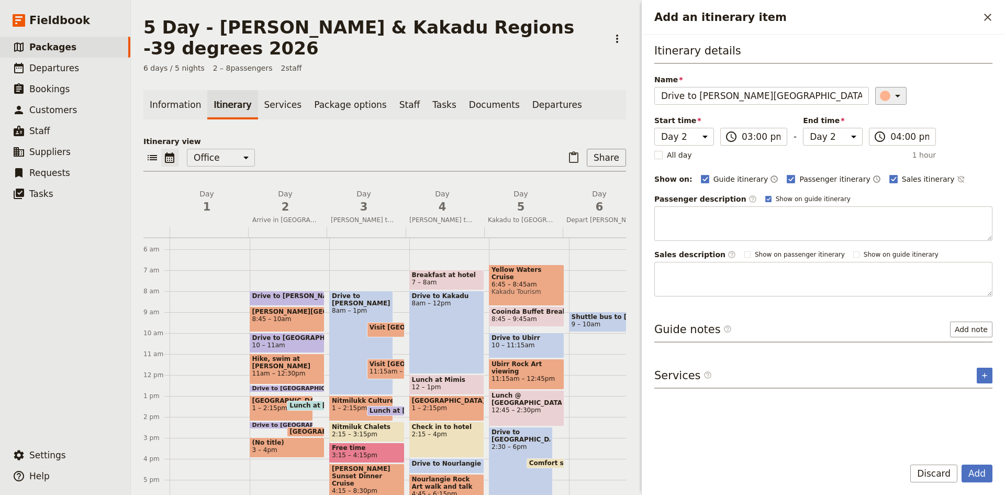
type input "Drive to [PERSON_NAME][GEOGRAPHIC_DATA]"
click at [891, 97] on icon "Add an itinerary item" at bounding box center [897, 95] width 13 height 13
click at [890, 142] on div "button" at bounding box center [890, 143] width 10 height 10
click at [982, 469] on button "Add" at bounding box center [976, 473] width 31 height 18
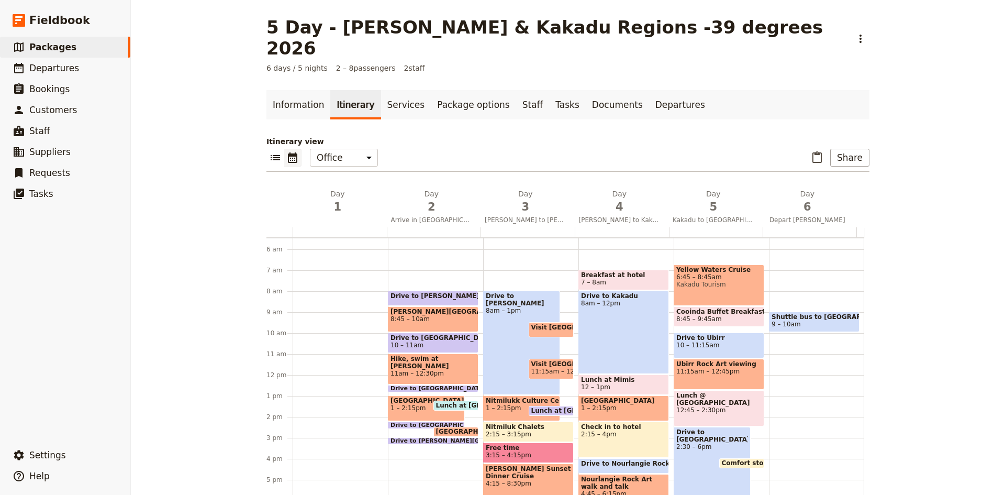
click at [414, 427] on div "Drive to [PERSON_NAME][GEOGRAPHIC_DATA] 8 – 8:[GEOGRAPHIC_DATA][PERSON_NAME] 8:…" at bounding box center [435, 375] width 95 height 502
select select "2"
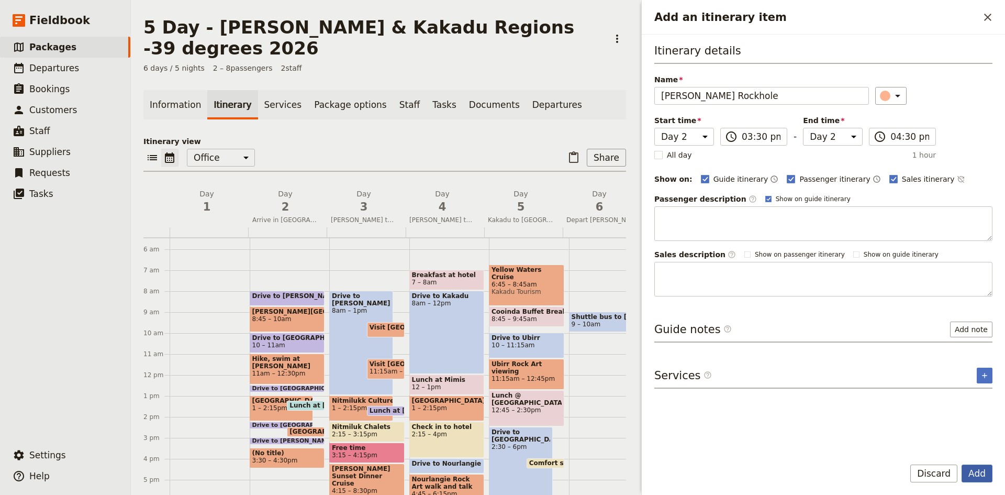
type input "[PERSON_NAME] Rockhole"
click at [978, 469] on button "Add" at bounding box center [976, 473] width 31 height 18
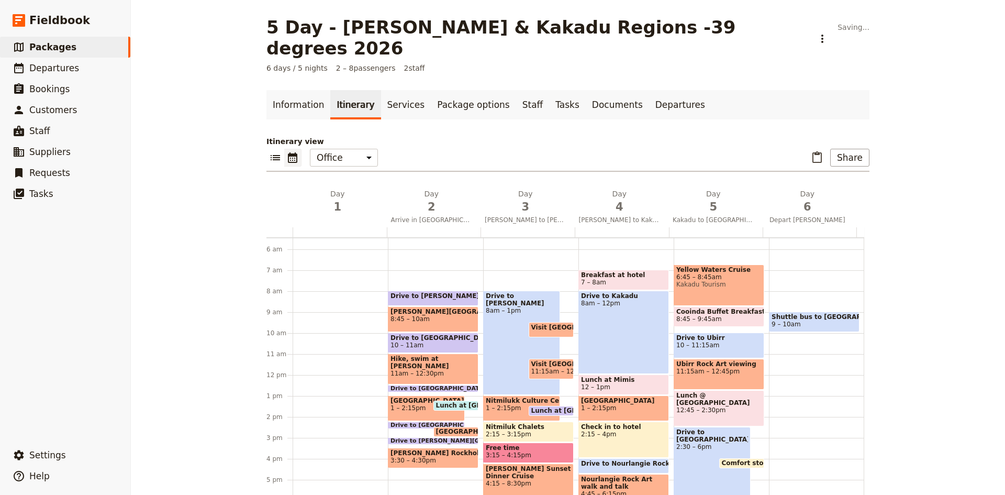
click at [418, 447] on div "Drive to [PERSON_NAME][GEOGRAPHIC_DATA] 8 – 8:45am [PERSON_NAME][GEOGRAPHIC_DAT…" at bounding box center [435, 375] width 95 height 502
select select "2"
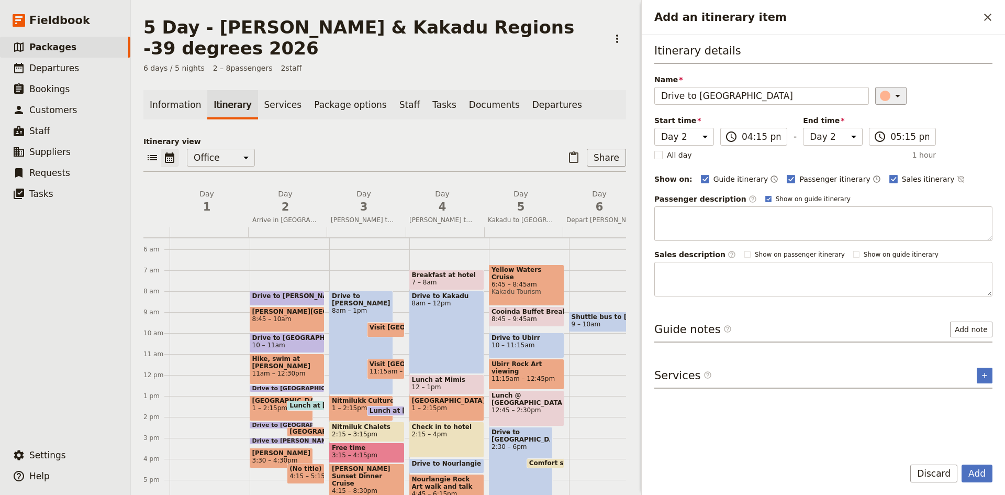
type input "Drive to [GEOGRAPHIC_DATA]"
click at [891, 97] on icon "Add an itinerary item" at bounding box center [897, 95] width 13 height 13
click at [893, 142] on div "button" at bounding box center [890, 143] width 10 height 10
click at [973, 474] on button "Add" at bounding box center [976, 473] width 31 height 18
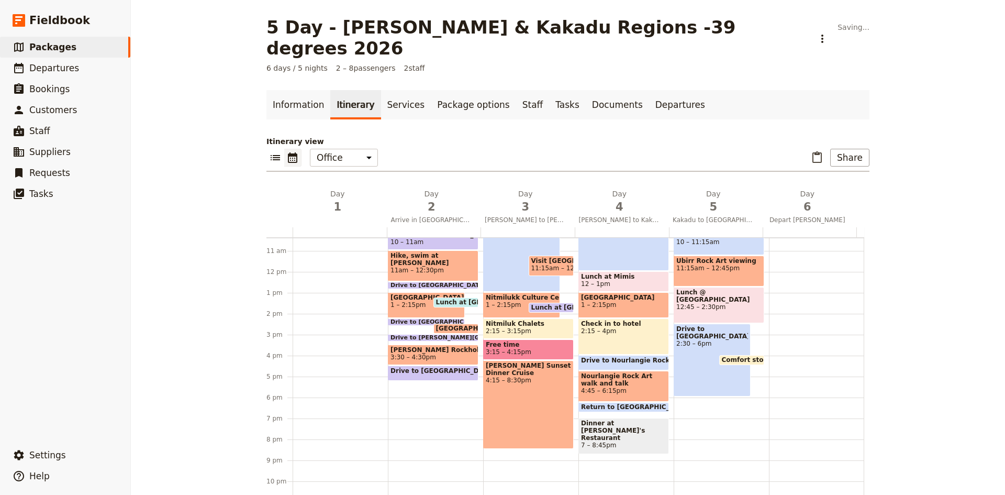
scroll to position [219, 0]
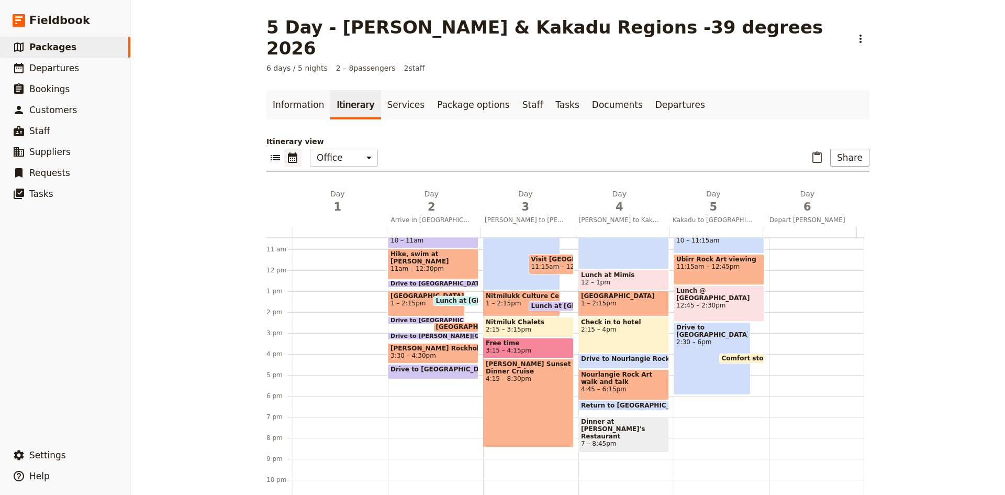
click at [392, 360] on div "Drive to [PERSON_NAME][GEOGRAPHIC_DATA] 8 – 8:45am [PERSON_NAME][GEOGRAPHIC_DAT…" at bounding box center [435, 270] width 95 height 502
select select "2"
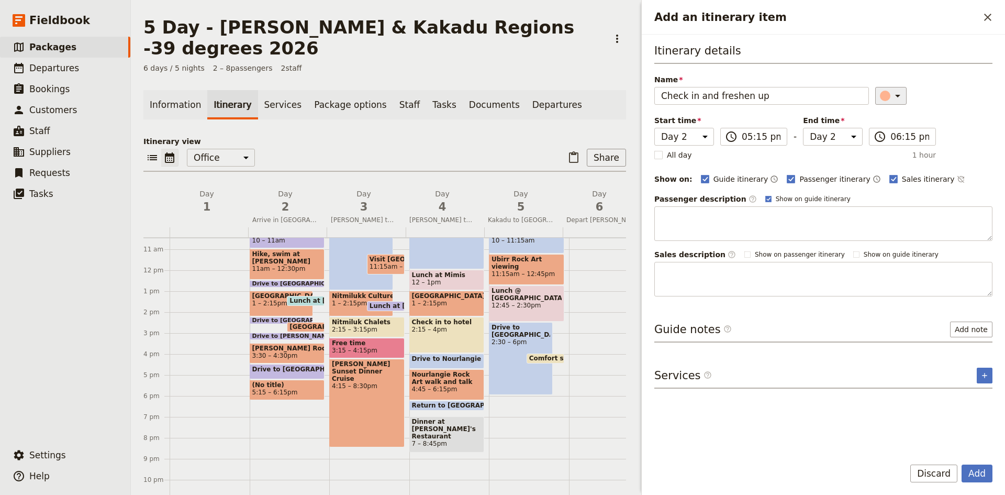
type input "Check in and freshen up"
click at [896, 96] on icon "Add an itinerary item" at bounding box center [897, 95] width 13 height 13
click at [893, 118] on div "button" at bounding box center [890, 118] width 10 height 10
drag, startPoint x: 971, startPoint y: 474, endPoint x: 955, endPoint y: 468, distance: 17.7
click at [971, 473] on button "Add" at bounding box center [976, 473] width 31 height 18
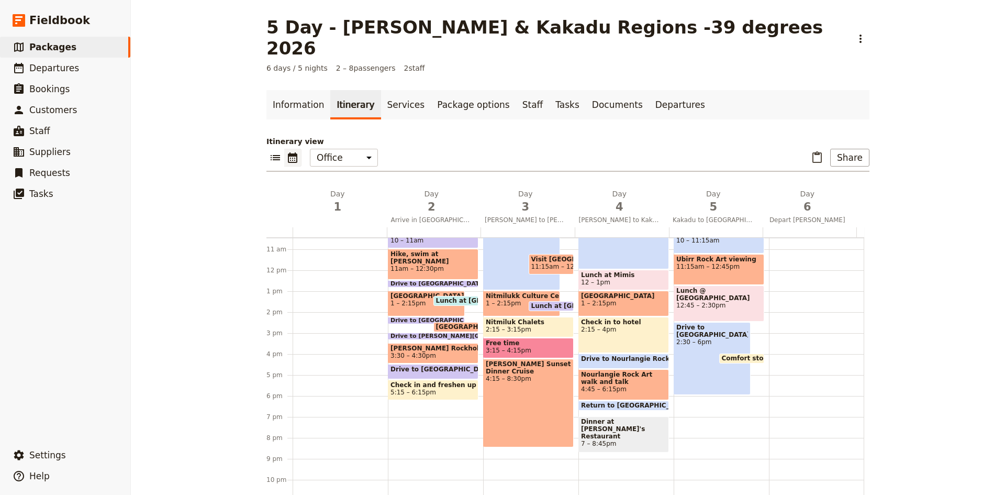
click at [391, 379] on div "Drive to [PERSON_NAME][GEOGRAPHIC_DATA] 8 – 8:45am [PERSON_NAME][GEOGRAPHIC_DAT…" at bounding box center [435, 270] width 95 height 502
select select "2"
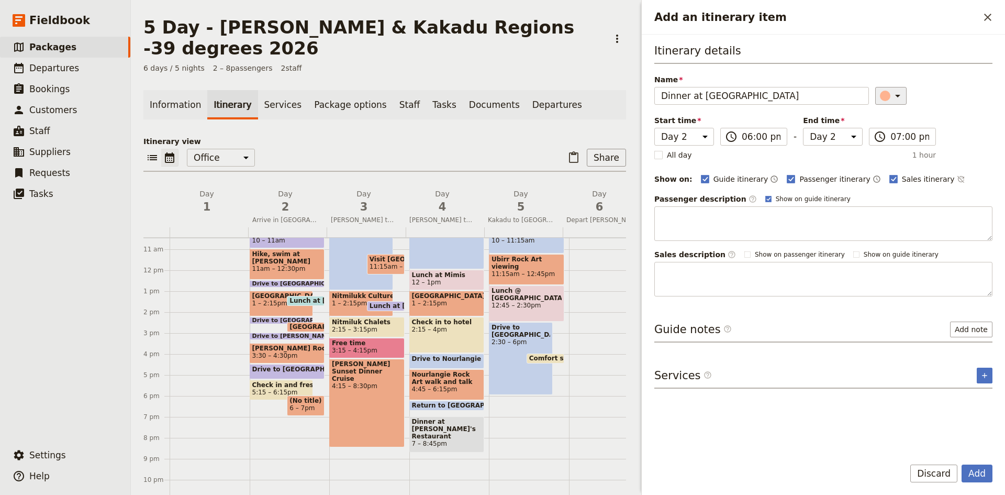
type input "Dinner at [GEOGRAPHIC_DATA]"
click at [892, 97] on icon "Add an itinerary item" at bounding box center [897, 95] width 13 height 13
click at [891, 142] on div "button" at bounding box center [890, 143] width 10 height 10
click at [893, 100] on icon "Add an itinerary item" at bounding box center [897, 95] width 13 height 13
click at [876, 153] on div "button" at bounding box center [878, 155] width 10 height 10
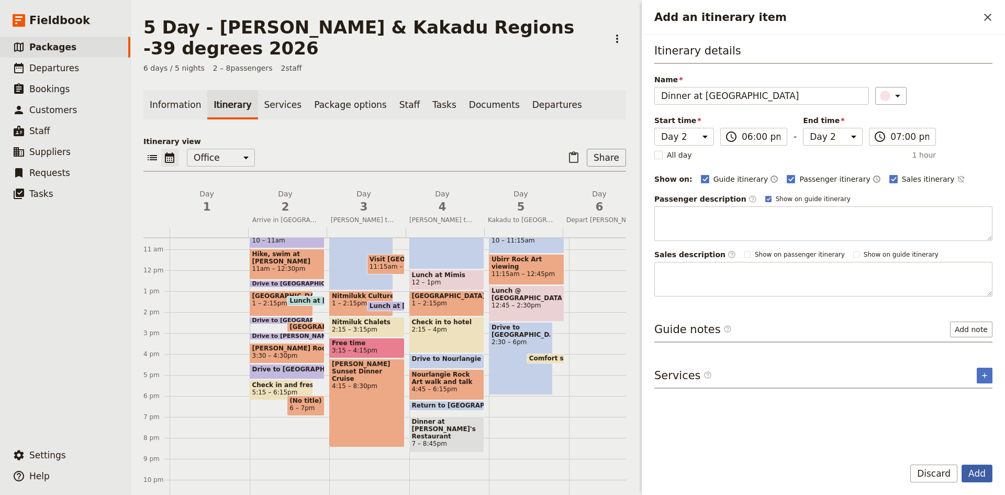
click at [978, 472] on button "Add" at bounding box center [976, 473] width 31 height 18
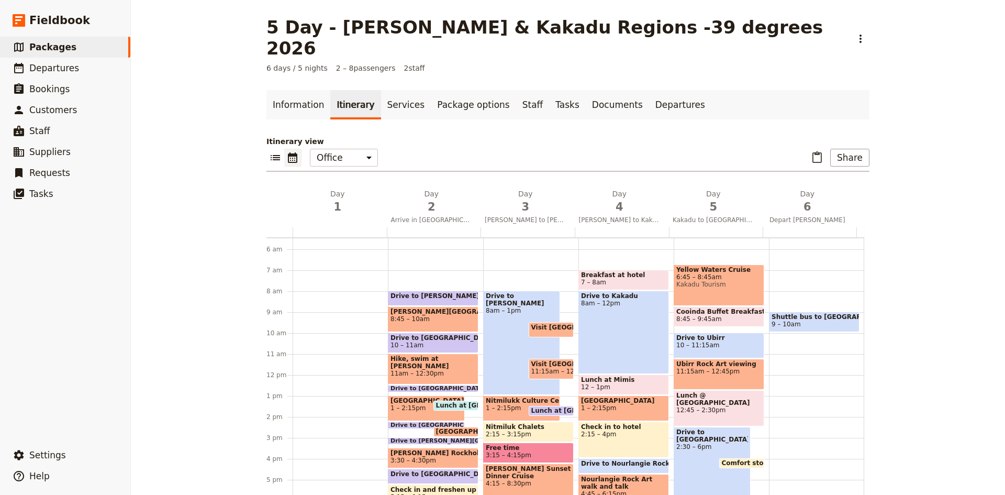
scroll to position [166, 0]
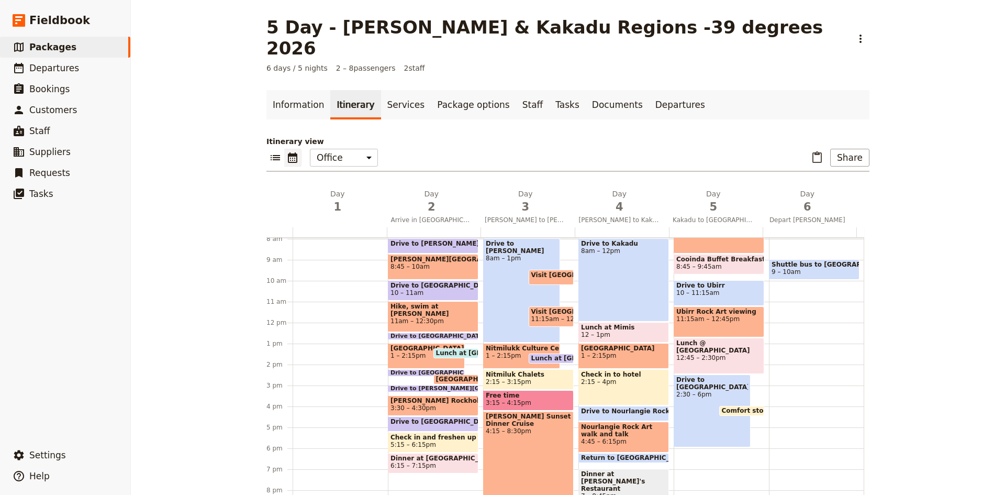
click at [624, 378] on span "2:15 – 4pm" at bounding box center [623, 381] width 85 height 7
select select "4"
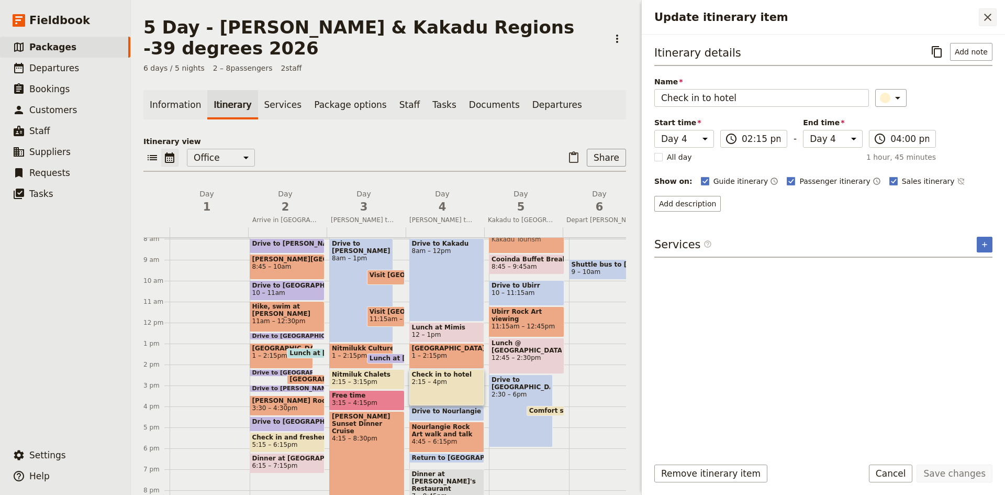
click at [986, 14] on icon "Close drawer" at bounding box center [987, 17] width 13 height 13
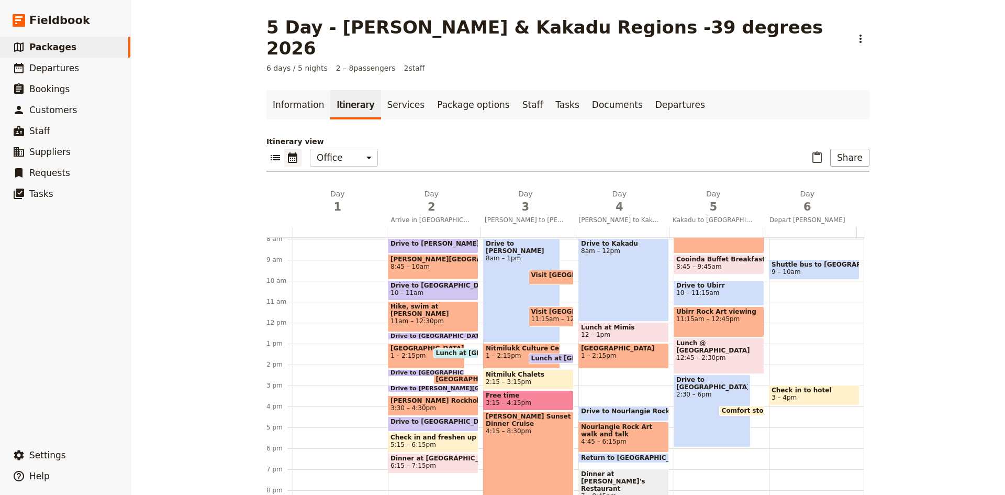
scroll to position [114, 0]
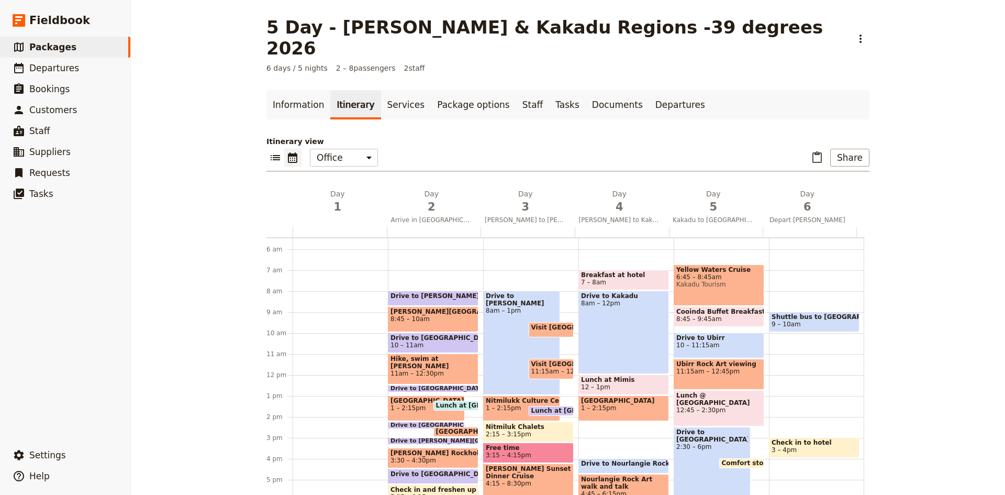
click at [619, 340] on div "Drive to Kakadu 8am – 12pm" at bounding box center [623, 331] width 91 height 83
select select "4"
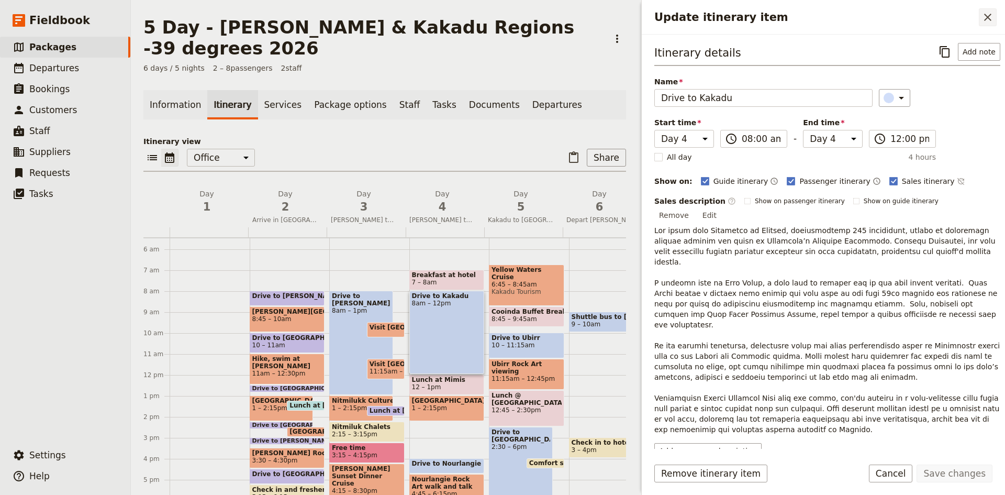
click at [988, 15] on icon "Close drawer" at bounding box center [987, 17] width 13 height 13
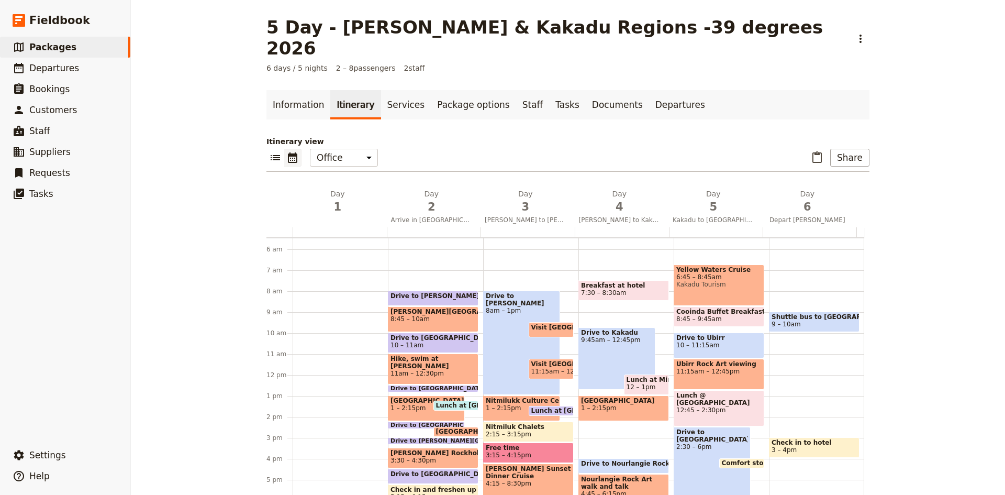
click at [584, 285] on div "Breakfast at hotel 7:30 – 8:[GEOGRAPHIC_DATA] to [GEOGRAPHIC_DATA] 9:45am – 12:…" at bounding box center [625, 375] width 95 height 502
select select "4"
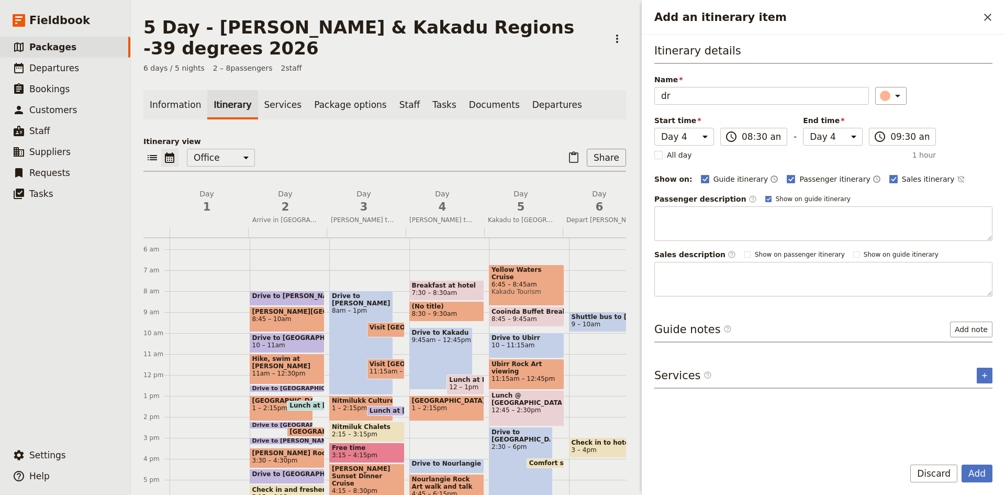
type input "d"
type input "Drive to"
click at [943, 467] on button "Discard" at bounding box center [933, 473] width 47 height 18
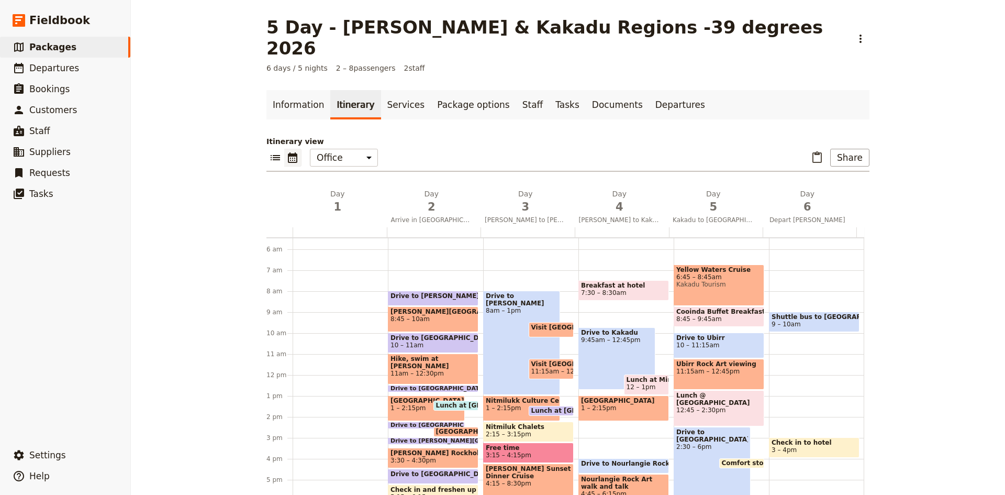
click at [553, 367] on span "11:15am – 12:15pm" at bounding box center [562, 370] width 63 height 7
select select "3"
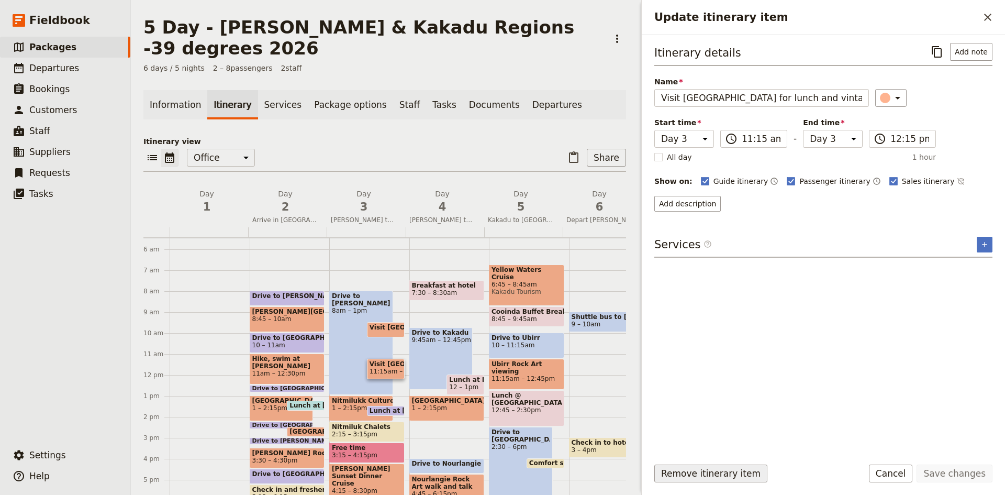
click at [717, 469] on button "Remove itinerary item" at bounding box center [710, 473] width 113 height 18
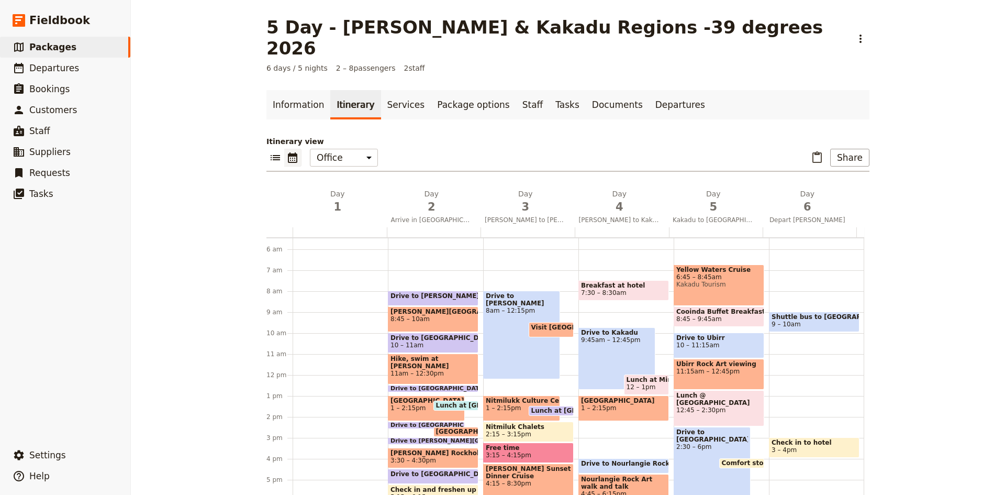
click at [522, 362] on div "Drive to [PERSON_NAME] 8am – 12:15pm Visit [GEOGRAPHIC_DATA] 9:30 – 10:15am [GE…" at bounding box center [530, 375] width 95 height 502
select select "3"
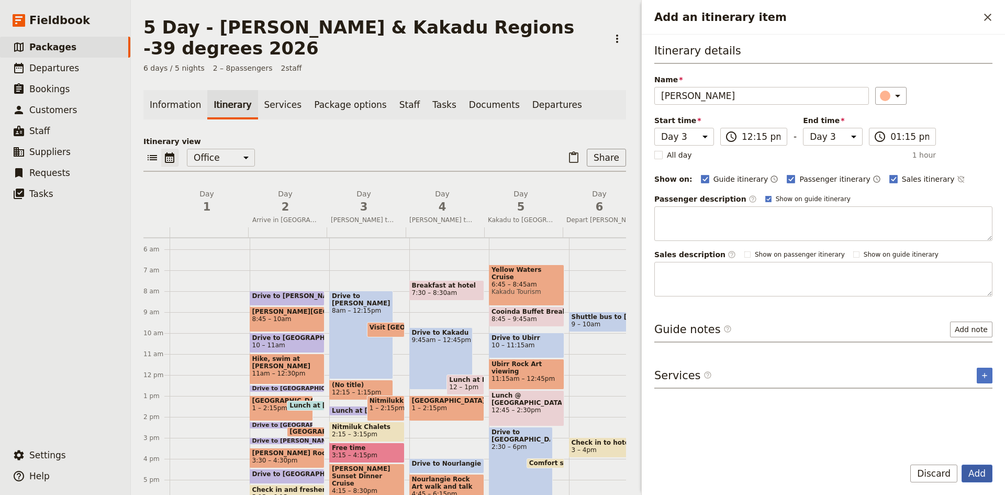
type input "[PERSON_NAME]"
click at [984, 472] on button "Add" at bounding box center [976, 473] width 31 height 18
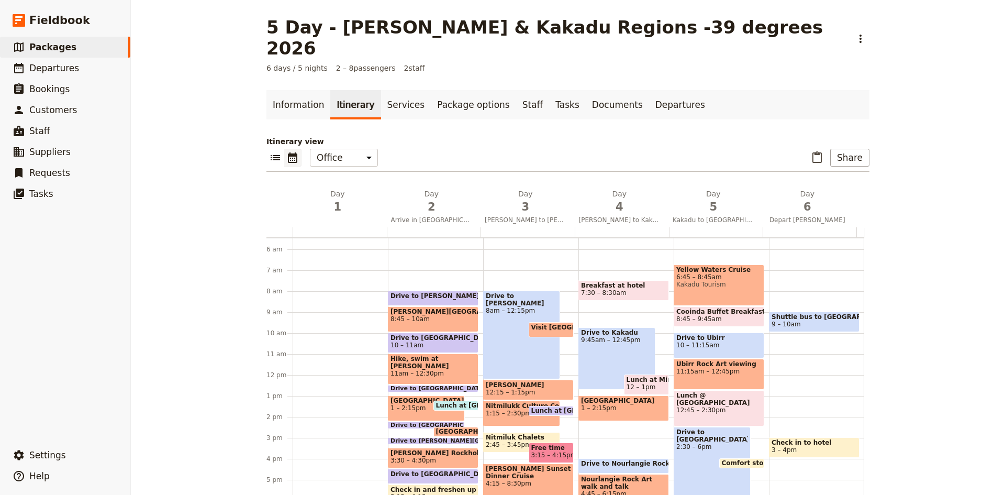
click at [533, 432] on div "Nitmiluk Chalets 2:45 – 3:45pm" at bounding box center [521, 442] width 77 height 20
select select "3"
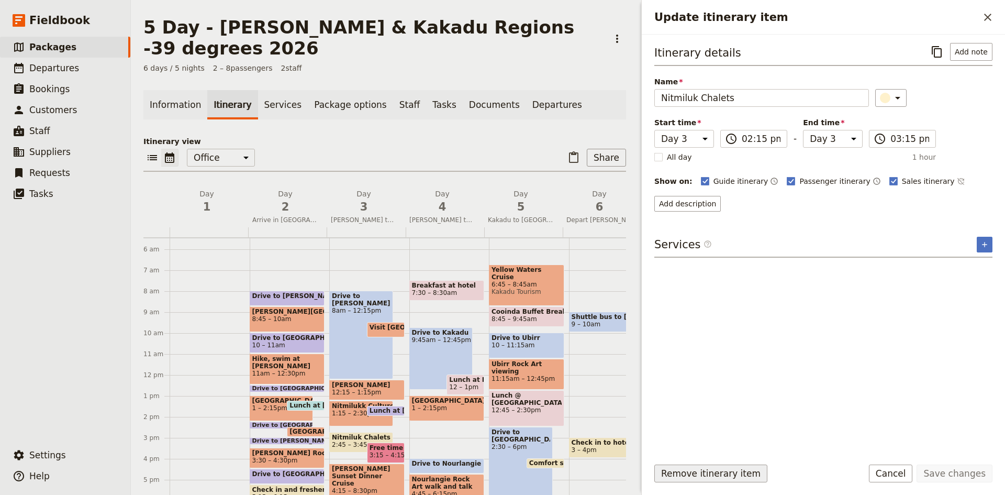
click at [739, 476] on button "Remove itinerary item" at bounding box center [710, 473] width 113 height 18
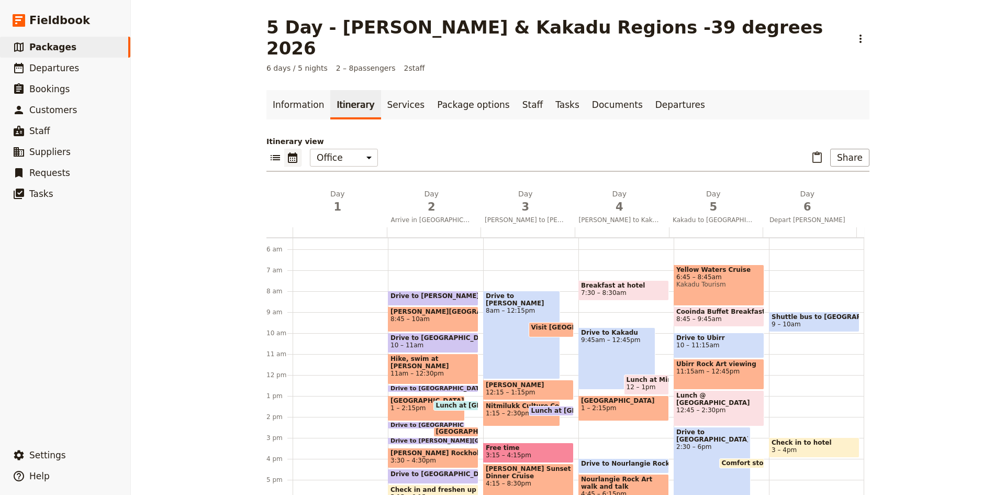
drag, startPoint x: 553, startPoint y: 411, endPoint x: 495, endPoint y: 410, distance: 57.6
click at [495, 410] on div "Drive to [PERSON_NAME] 8am – 12:15pm Visit [GEOGRAPHIC_DATA] 9:30 – 10:15am [PE…" at bounding box center [530, 375] width 95 height 502
select select "3"
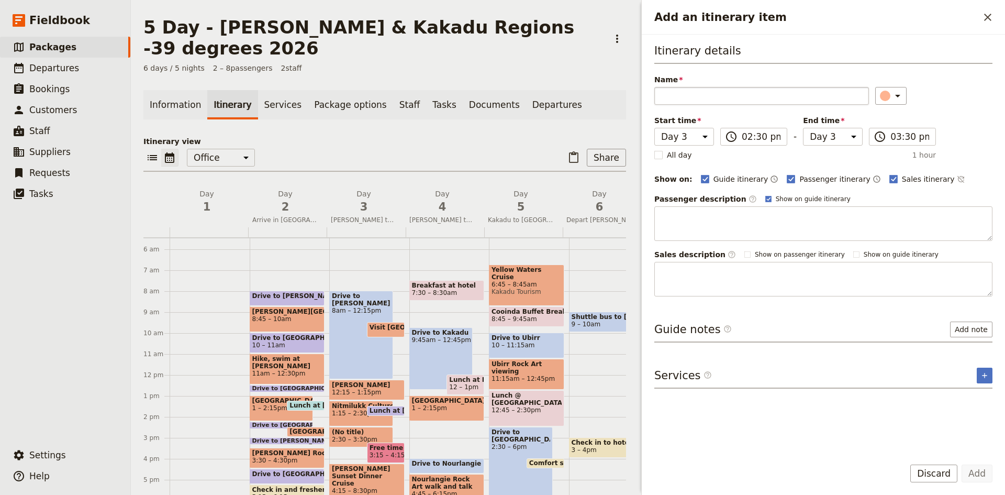
click at [701, 97] on input "Name" at bounding box center [761, 96] width 215 height 18
type input "CHeck into Nitmiluk Chalets"
click at [892, 93] on icon "Add an itinerary item" at bounding box center [897, 95] width 13 height 13
click at [894, 118] on div "button" at bounding box center [890, 118] width 10 height 10
click at [979, 476] on button "Add" at bounding box center [976, 473] width 31 height 18
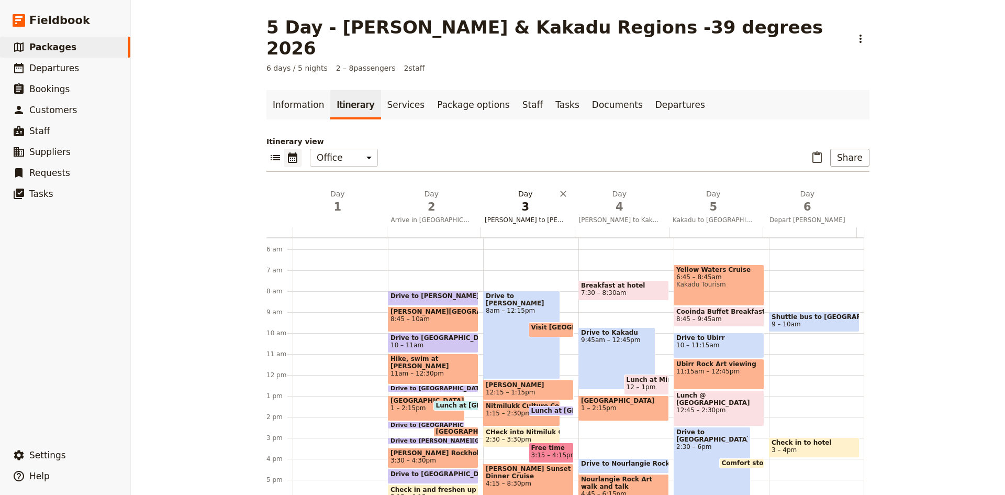
click at [516, 199] on span "3" at bounding box center [526, 207] width 82 height 16
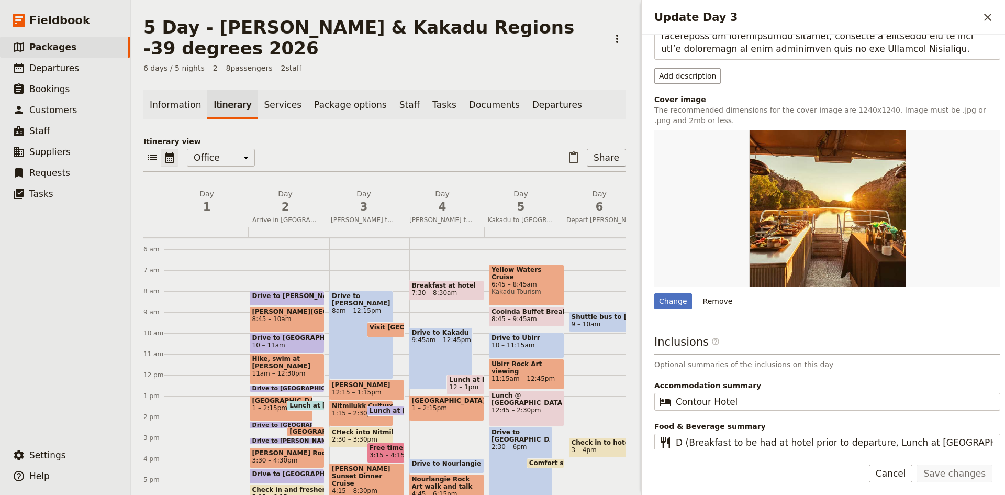
scroll to position [360, 0]
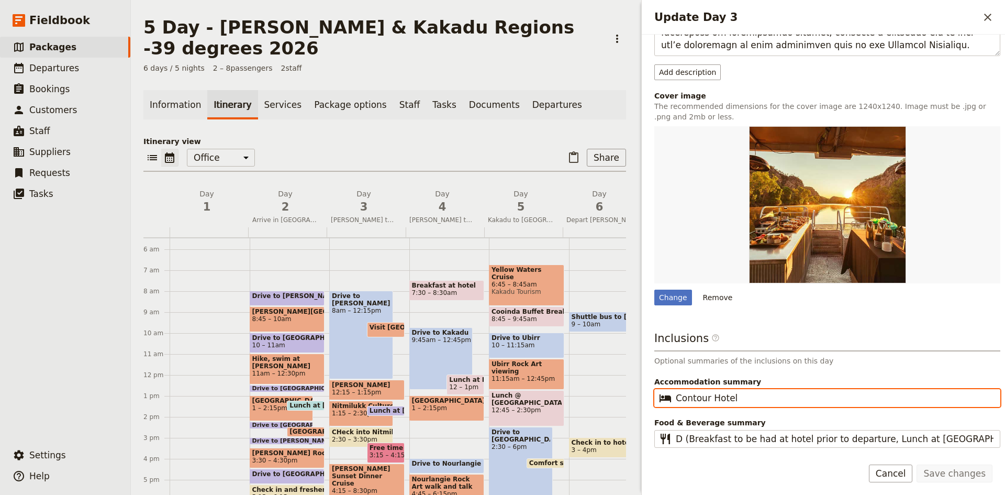
drag, startPoint x: 751, startPoint y: 399, endPoint x: 674, endPoint y: 405, distance: 77.1
click at [674, 405] on fieldset "​ Contour Hotel" at bounding box center [827, 398] width 346 height 18
type input "Nitmiluk Chalets"
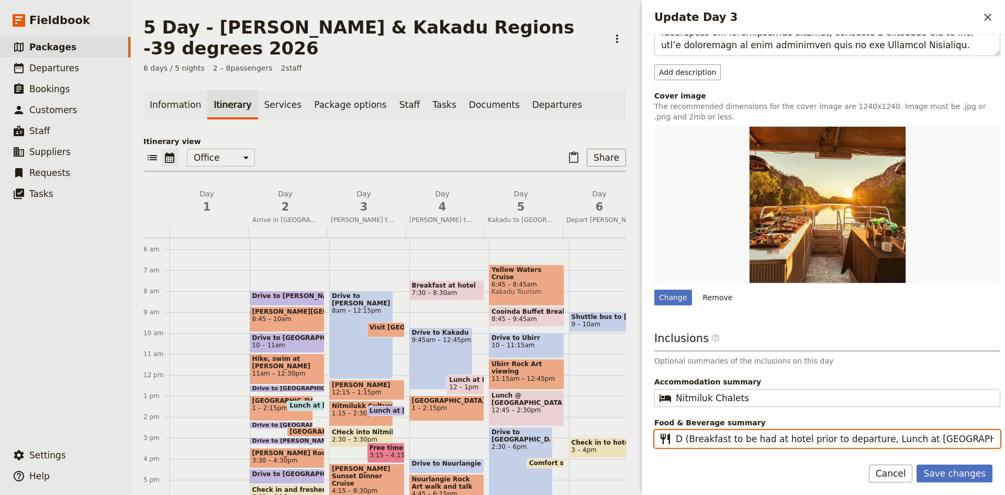
drag, startPoint x: 958, startPoint y: 440, endPoint x: 677, endPoint y: 444, distance: 281.1
click at [677, 444] on input "D (Breakfast to be had at hotel prior to departure, Lunch at [GEOGRAPHIC_DATA])" at bounding box center [835, 438] width 318 height 13
type input "D"
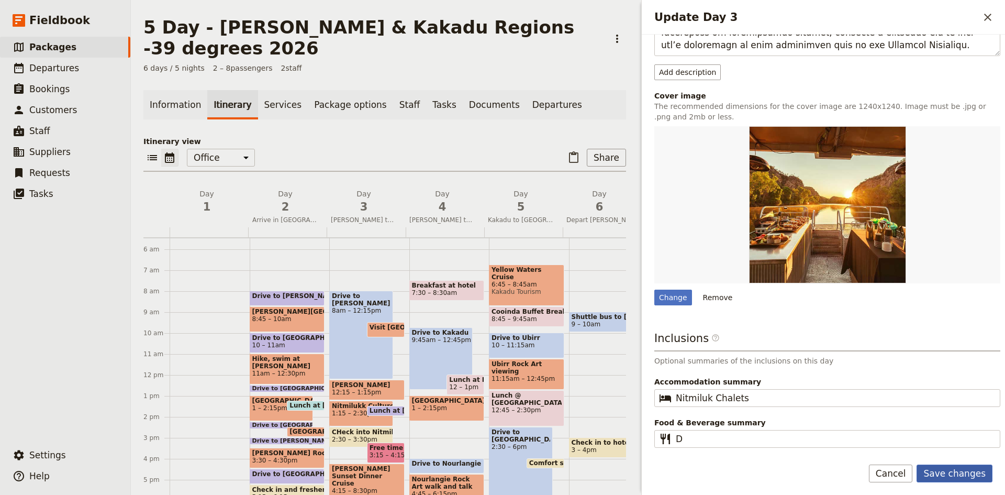
click at [943, 469] on button "Save changes" at bounding box center [954, 473] width 76 height 18
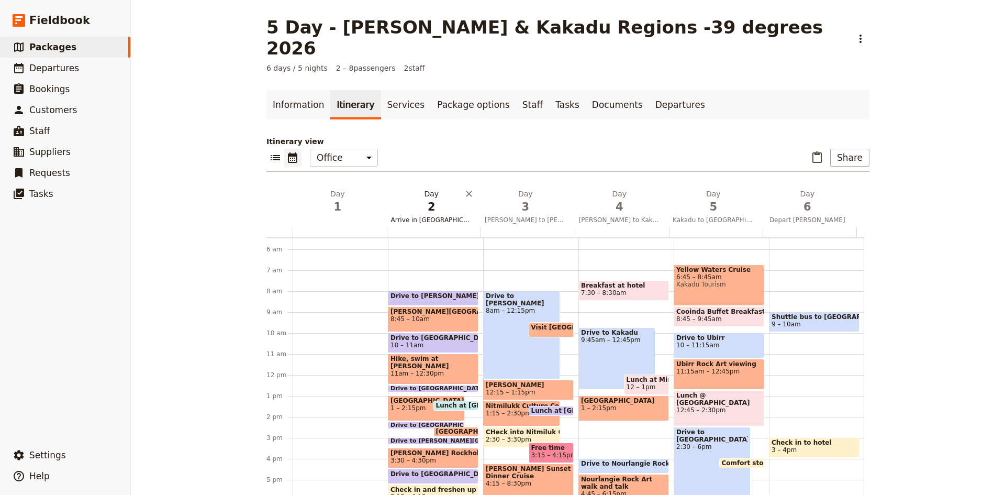
click at [429, 199] on span "2" at bounding box center [432, 207] width 82 height 16
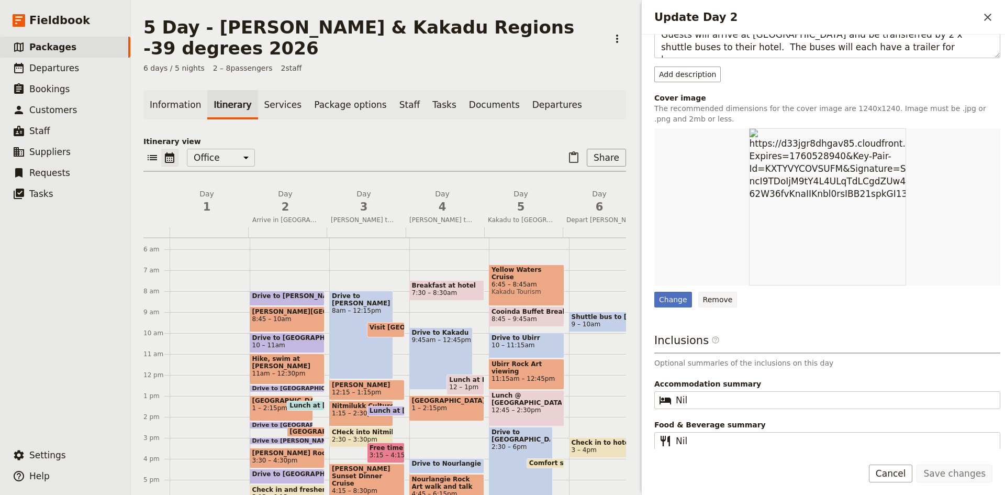
scroll to position [159, 0]
click at [713, 299] on button "Remove" at bounding box center [717, 297] width 39 height 16
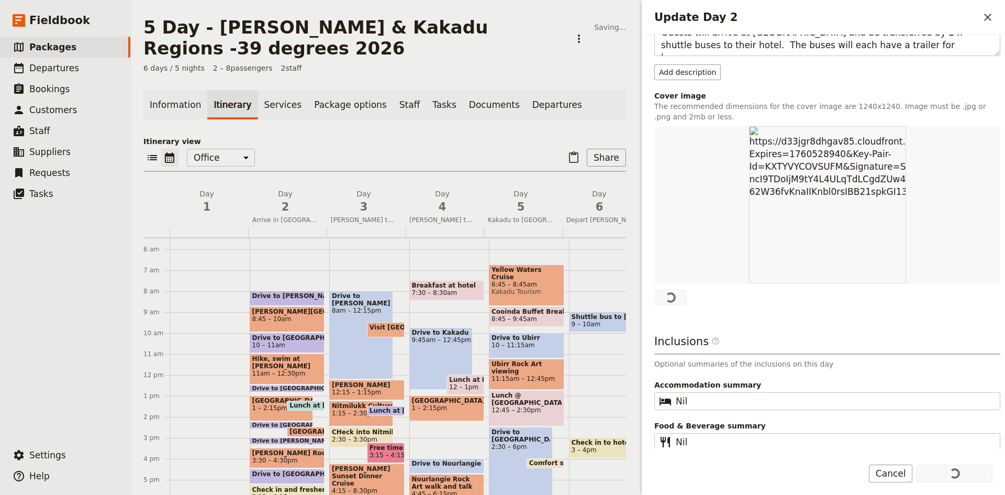
scroll to position [0, 0]
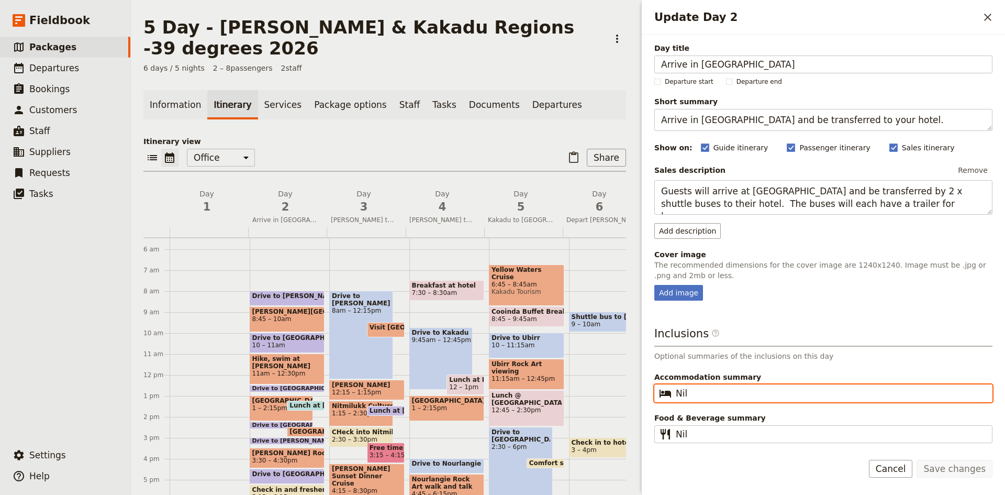
drag, startPoint x: 685, startPoint y: 391, endPoint x: 676, endPoint y: 392, distance: 9.4
click at [676, 392] on input "Nil" at bounding box center [831, 393] width 310 height 13
click at [724, 392] on input "Litchfield OUtback TResort" at bounding box center [831, 393] width 310 height 13
click at [753, 390] on input "Litchfield Outback TResort" at bounding box center [831, 393] width 310 height 13
type input "[GEOGRAPHIC_DATA]"
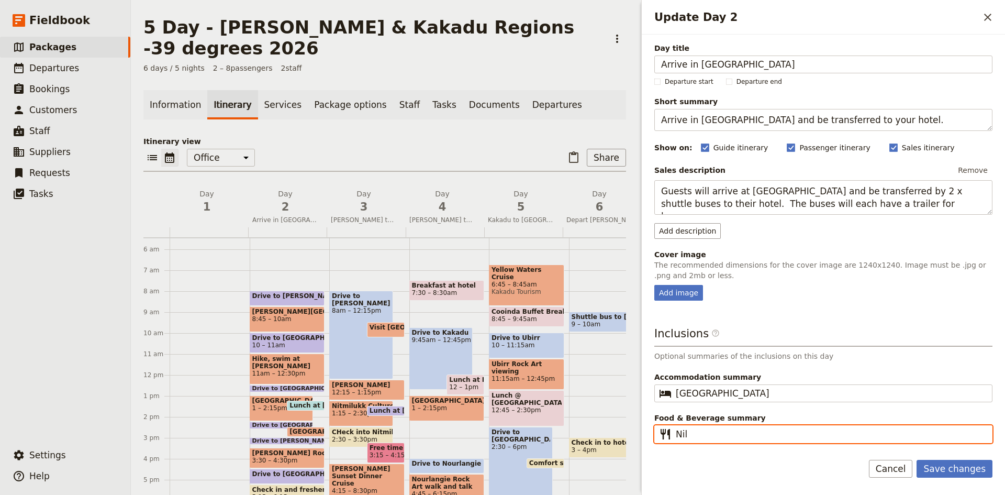
click at [707, 433] on input "Nil" at bounding box center [831, 434] width 310 height 13
type input "N"
type input "L"
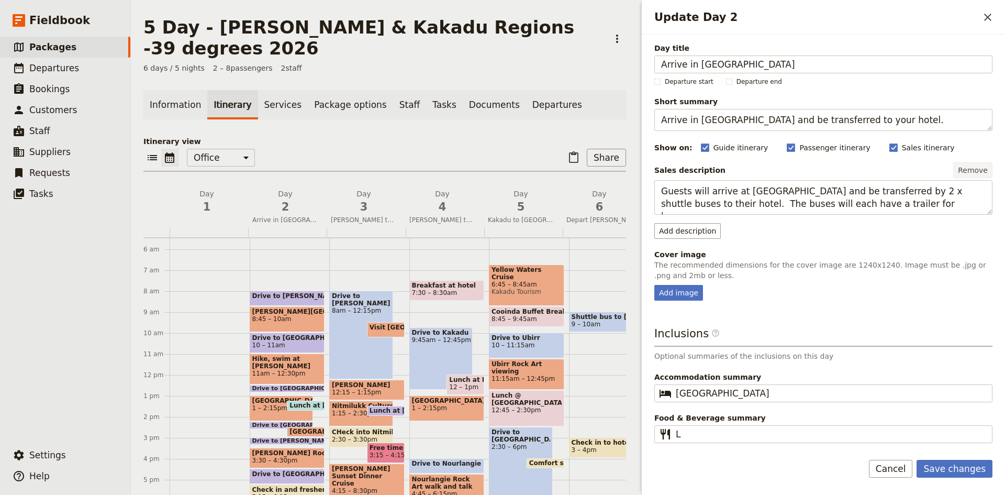
click at [974, 171] on button "Remove" at bounding box center [972, 170] width 39 height 16
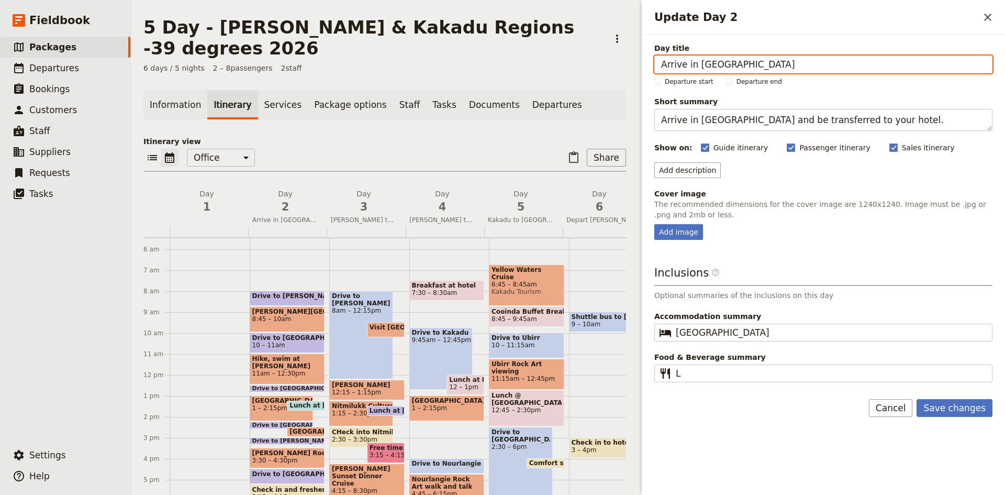
drag, startPoint x: 727, startPoint y: 66, endPoint x: 651, endPoint y: 61, distance: 76.6
click at [651, 61] on div "Day title Arrive in [GEOGRAPHIC_DATA] Departure start Departure end Short summa…" at bounding box center [823, 209] width 363 height 349
type input "[GEOGRAPHIC_DATA]"
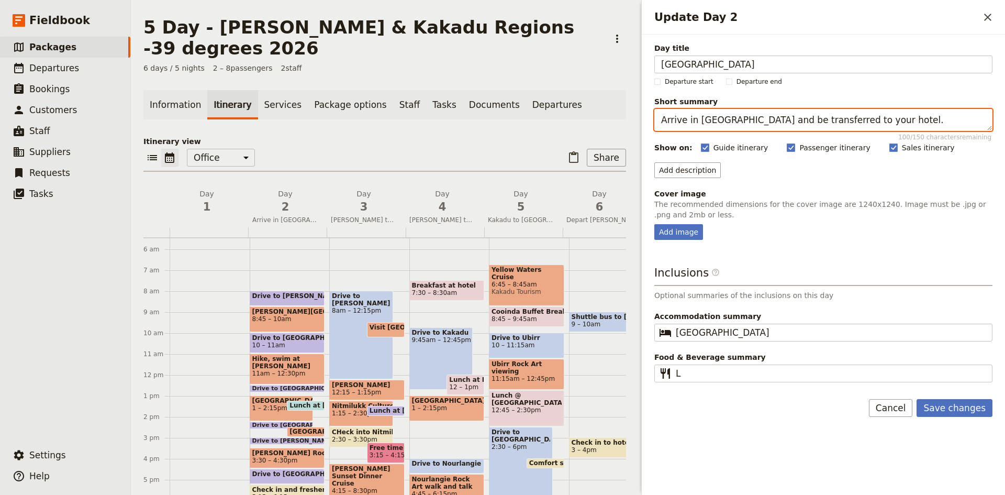
drag, startPoint x: 861, startPoint y: 120, endPoint x: 658, endPoint y: 122, distance: 202.5
click at [658, 122] on textarea "Arrive in [GEOGRAPHIC_DATA] and be transferred to your hotel." at bounding box center [823, 120] width 338 height 22
type textarea "Explore [GEOGRAPHIC_DATA] and region"
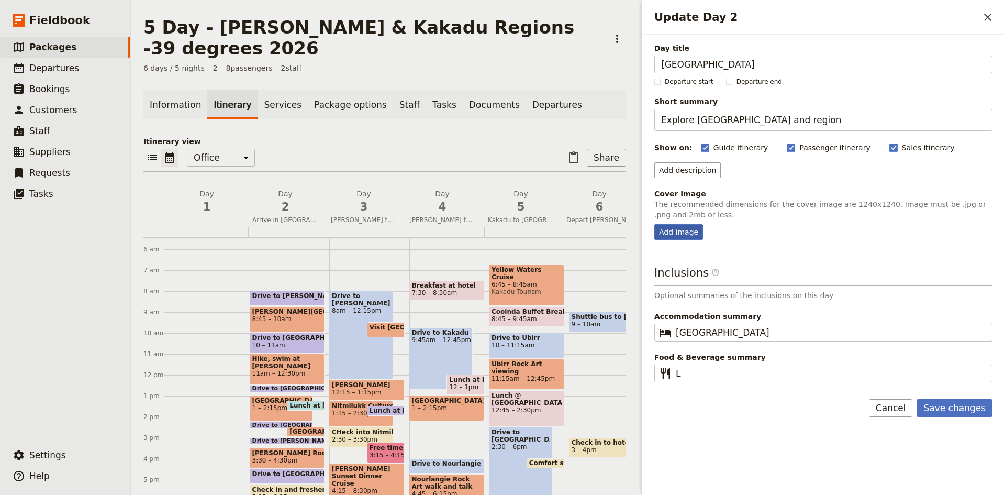
click at [677, 231] on div "Add image" at bounding box center [678, 232] width 49 height 16
click at [654, 224] on input "Add image" at bounding box center [654, 223] width 1 height 1
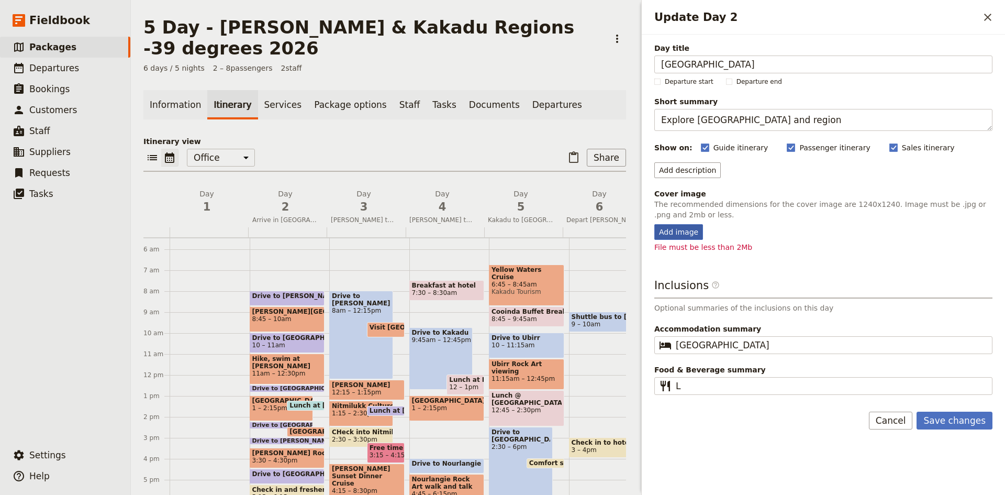
click at [670, 233] on div "Add image" at bounding box center [678, 232] width 49 height 16
click at [654, 224] on input "Add image" at bounding box center [654, 223] width 1 height 1
type input "C:\fakepath\WANGI-FALLS-sq.jpg"
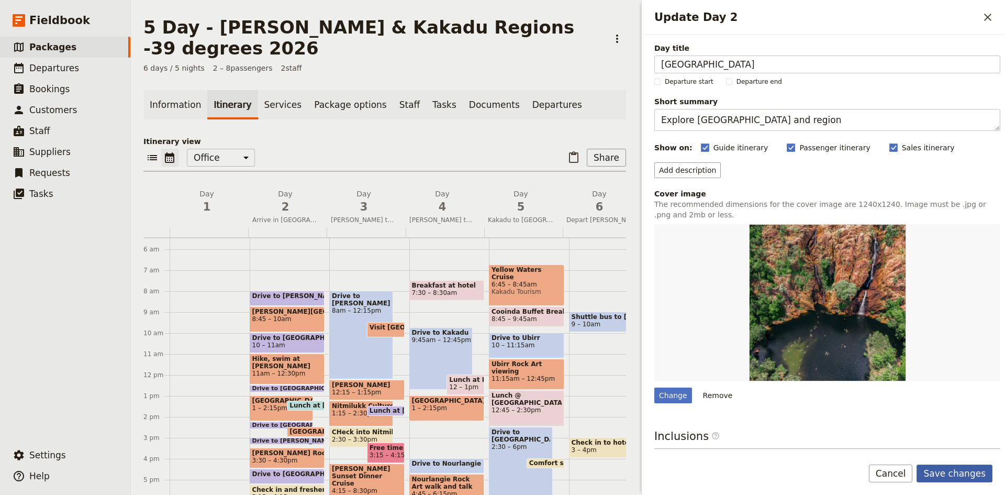
click at [969, 471] on button "Save changes" at bounding box center [954, 473] width 76 height 18
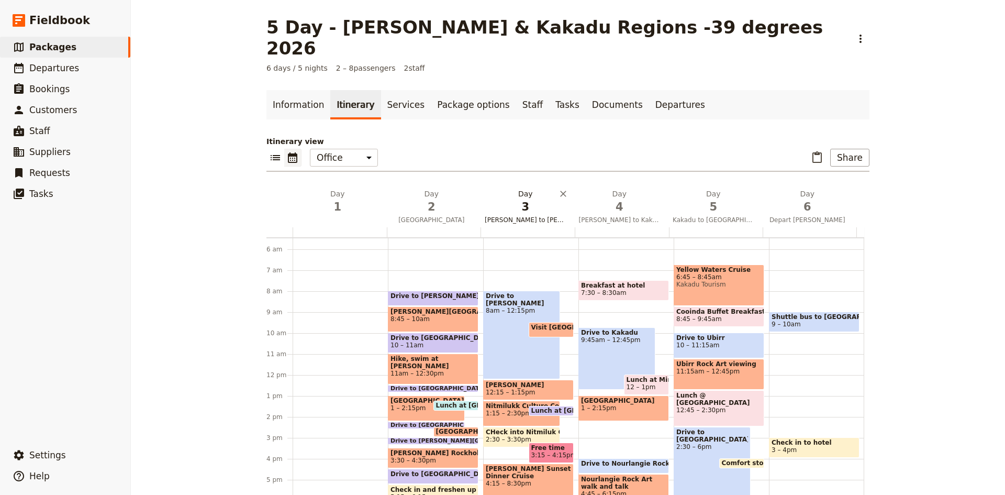
click at [520, 199] on span "3" at bounding box center [526, 207] width 82 height 16
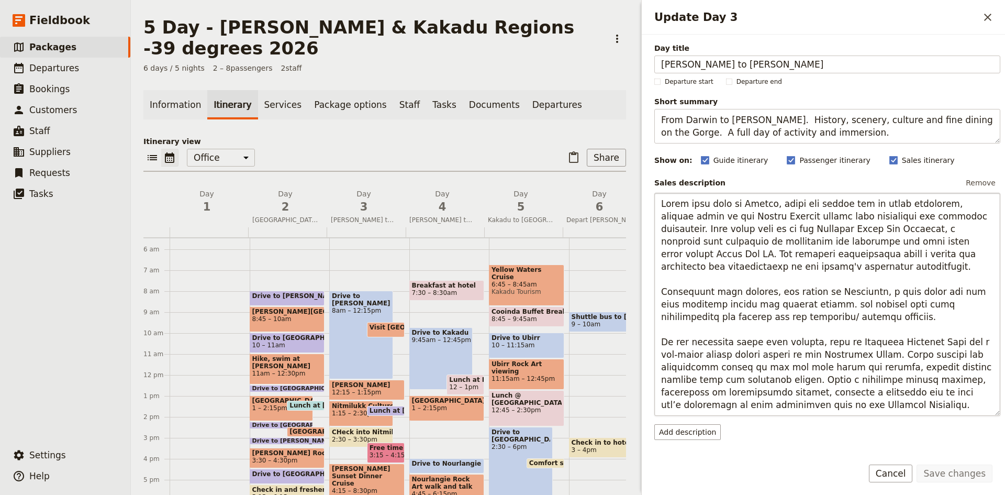
scroll to position [105, 0]
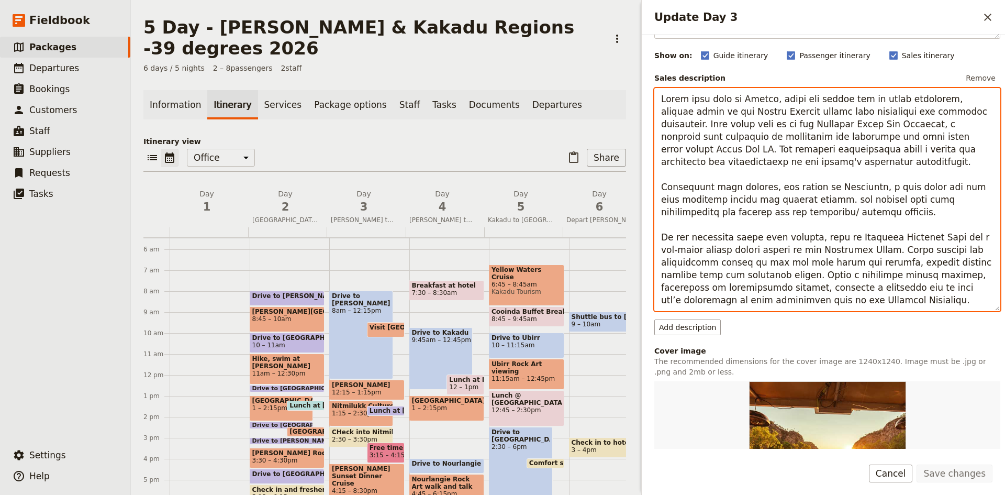
click at [762, 197] on textarea "Update Day 3" at bounding box center [827, 199] width 346 height 223
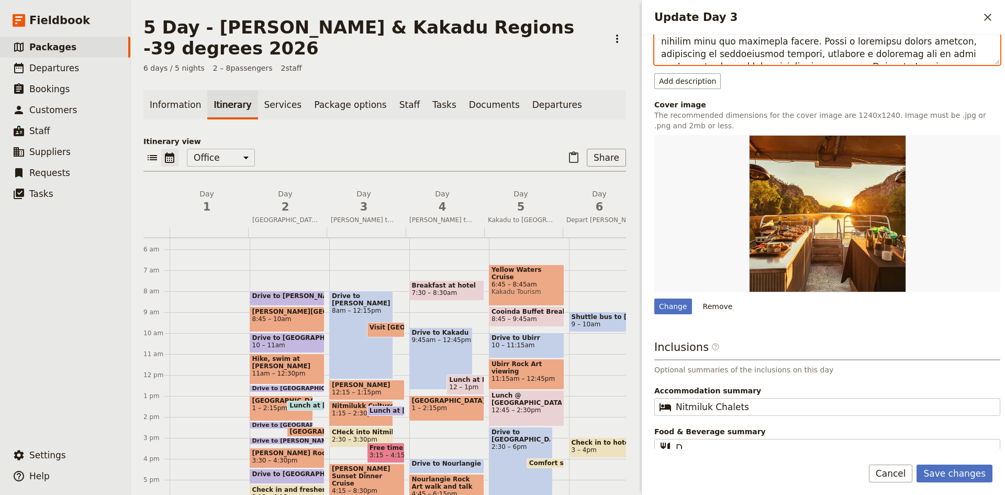
scroll to position [360, 0]
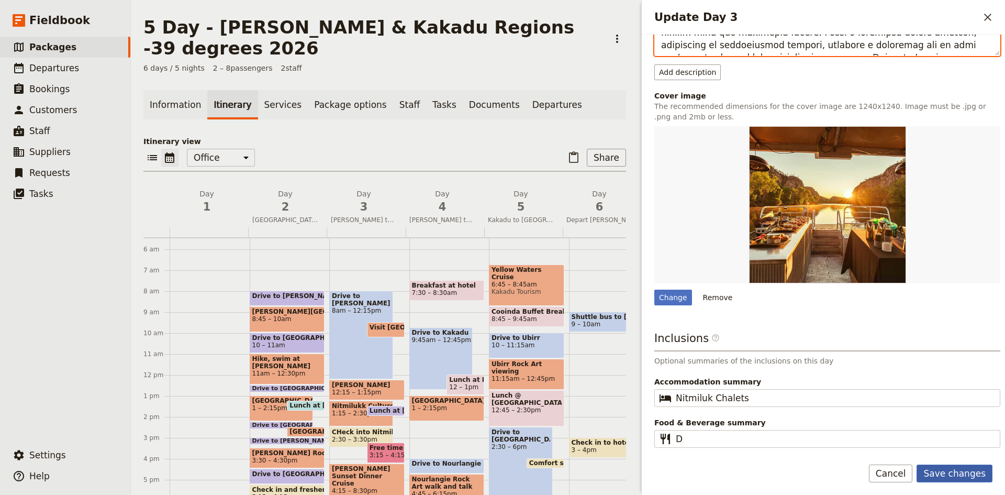
type textarea "Begin your tour in [GEOGRAPHIC_DATA], where you gather for an early departure, …"
click at [957, 474] on button "Save changes" at bounding box center [954, 473] width 76 height 18
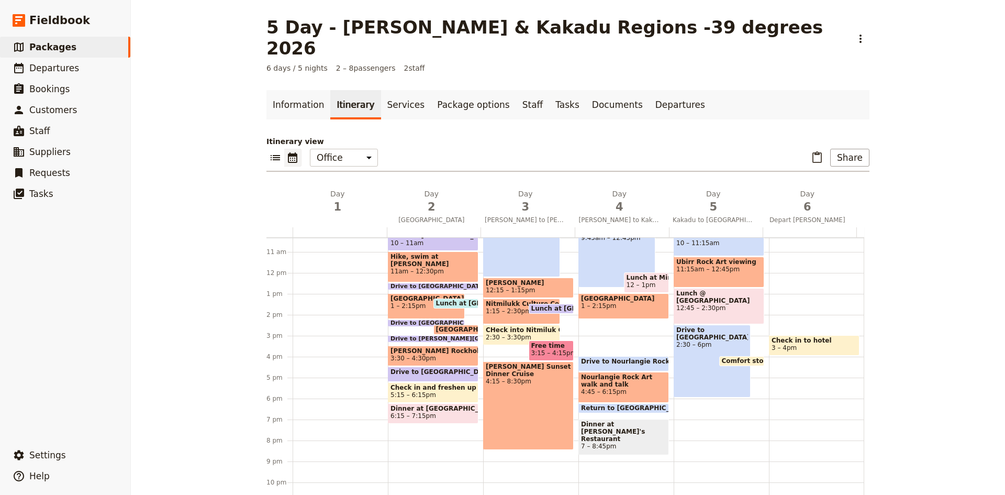
scroll to position [219, 0]
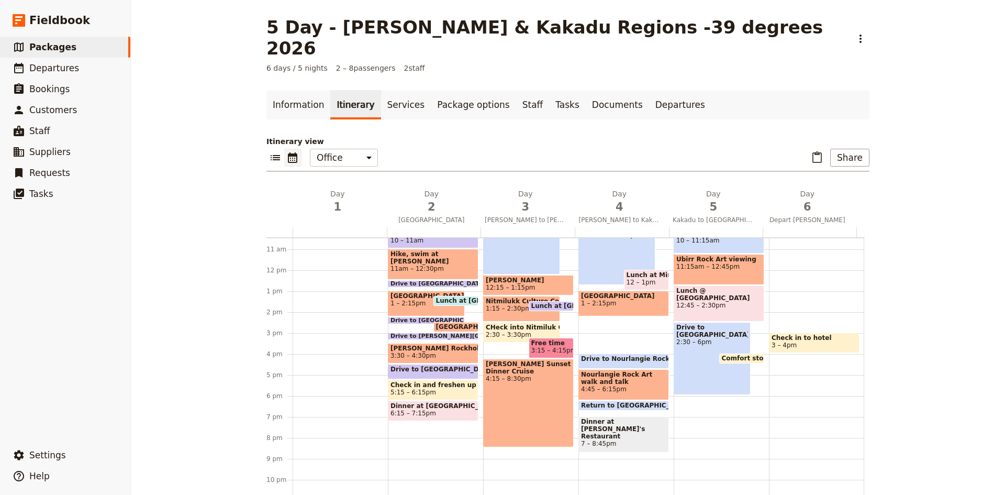
click at [494, 323] on span "CHeck into Nitmiluk Chalets" at bounding box center [522, 326] width 72 height 7
select select "3"
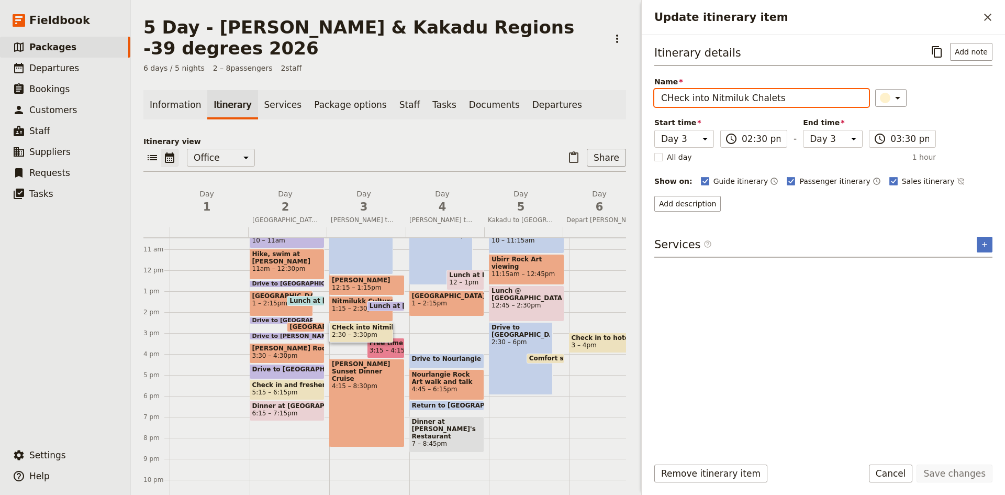
click at [674, 99] on input "CHeck into Nitmiluk Chalets" at bounding box center [761, 98] width 215 height 18
type input "Check into Nitmiluk Chalets"
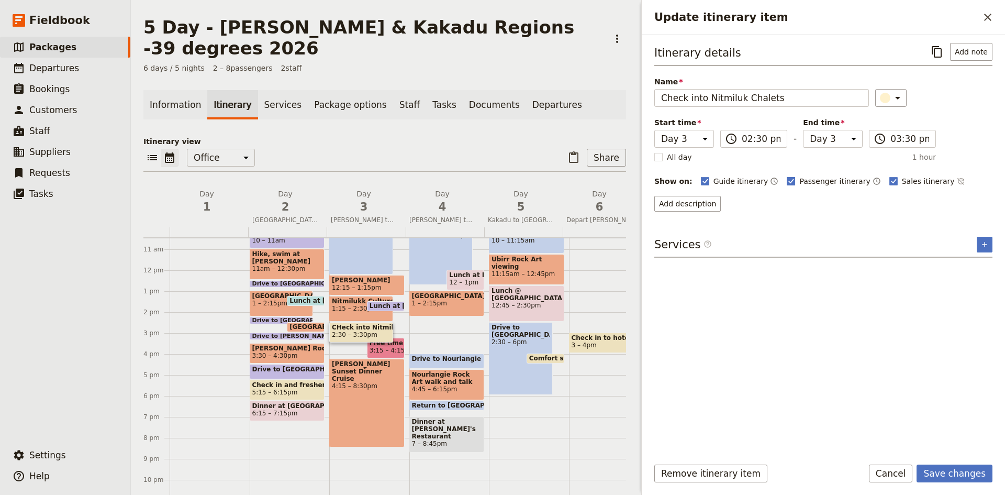
click at [787, 182] on rect "Update itinerary item" at bounding box center [791, 181] width 8 height 8
click at [786, 176] on input "Passenger itinerary" at bounding box center [786, 175] width 1 height 1
checkbox input "false"
click at [891, 182] on polygon "Update itinerary item" at bounding box center [893, 180] width 5 height 6
click at [889, 176] on input "Sales itinerary" at bounding box center [889, 175] width 1 height 1
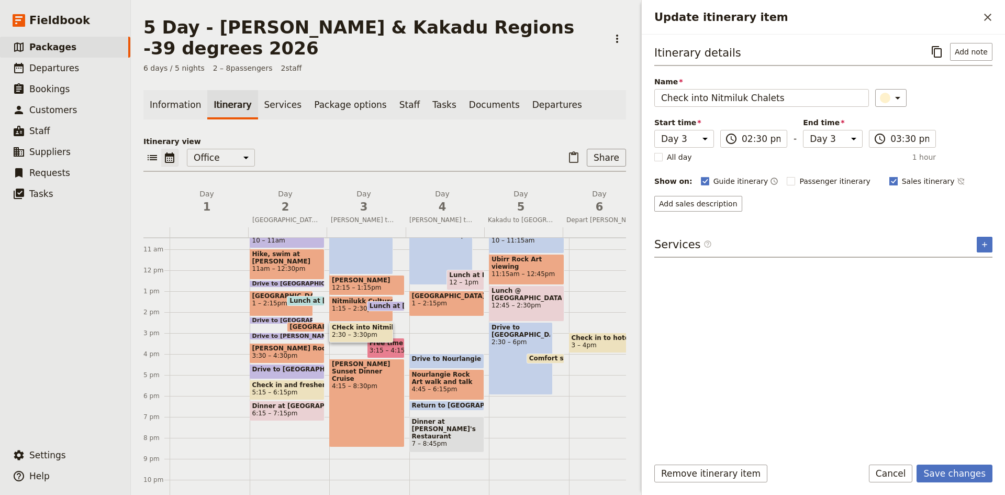
checkbox input "false"
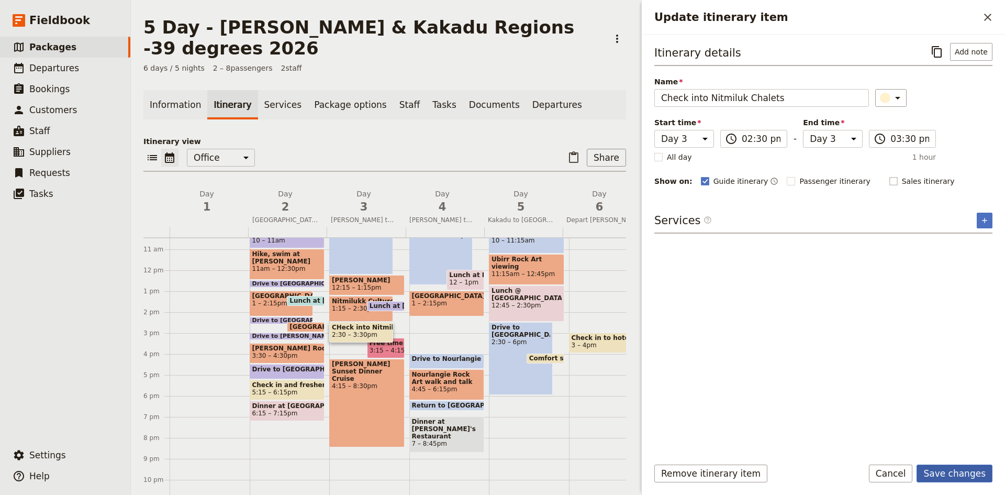
click at [937, 467] on button "Save changes" at bounding box center [954, 473] width 76 height 18
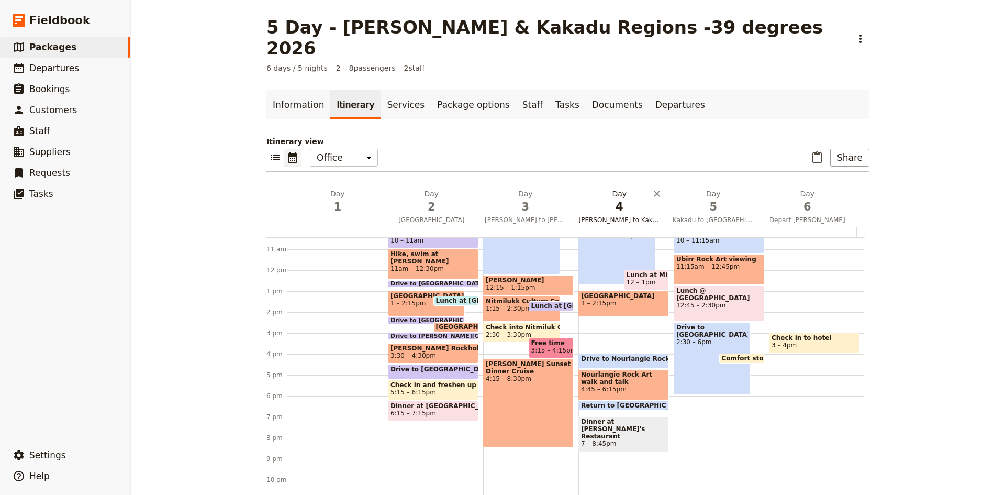
click at [613, 199] on span "4" at bounding box center [620, 207] width 82 height 16
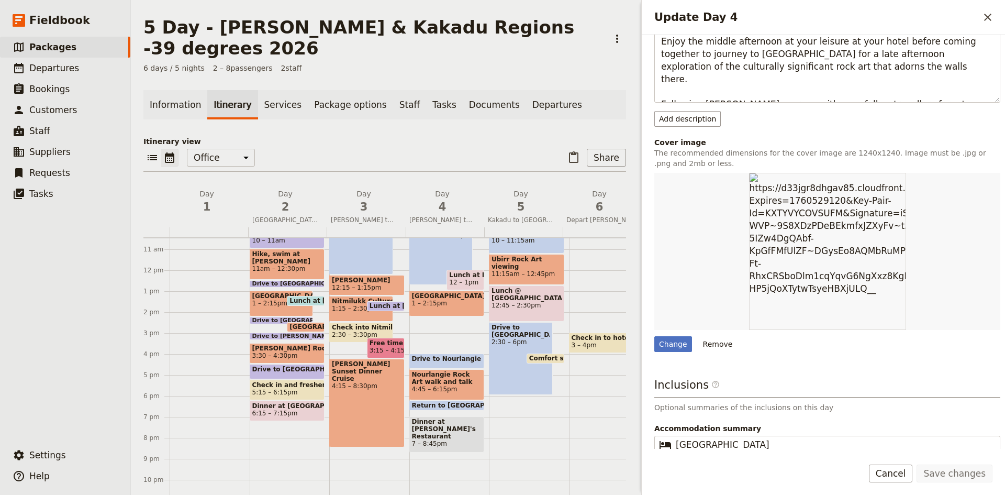
scroll to position [314, 0]
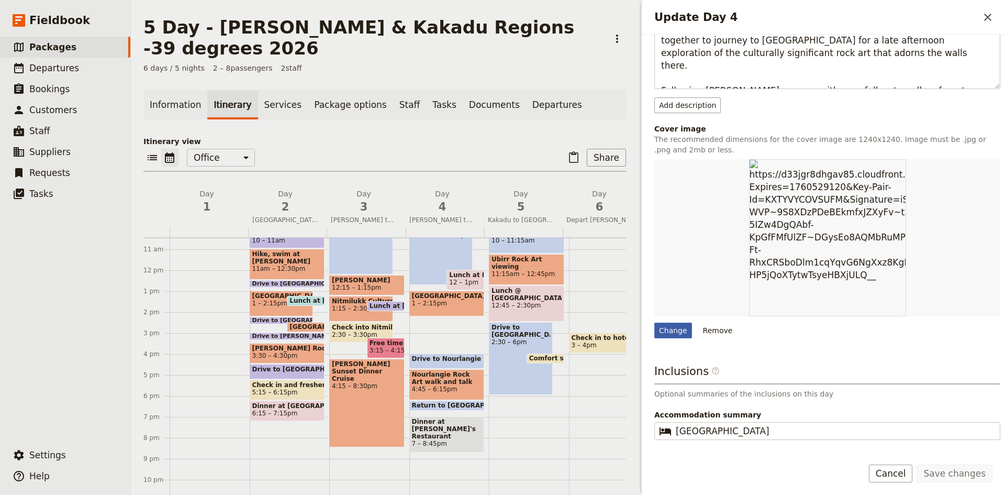
click at [678, 332] on div "Change" at bounding box center [673, 330] width 38 height 16
click at [654, 322] on input "Change" at bounding box center [654, 322] width 1 height 1
type input "C:\fakepath\YELLOW-WATERS.jpg"
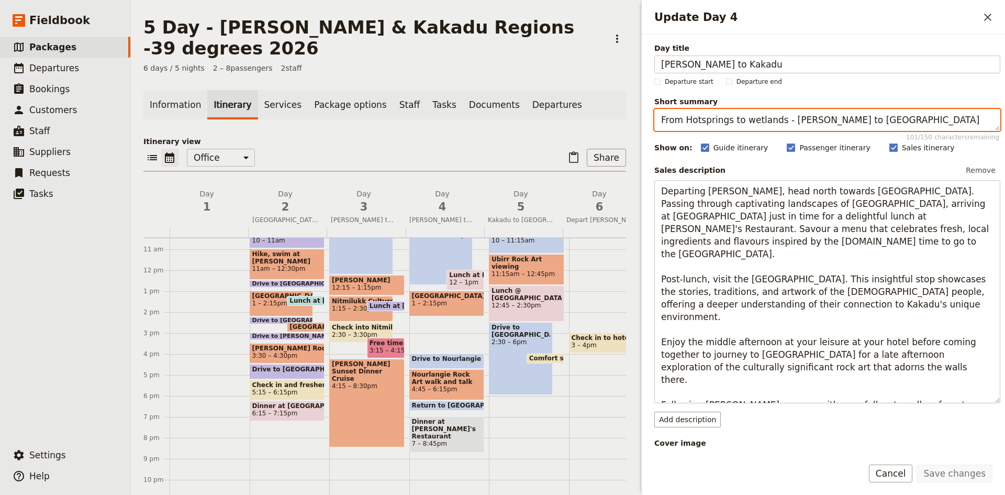
click at [685, 120] on textarea "From Hotsprings to wetlands - [PERSON_NAME] to [GEOGRAPHIC_DATA]" at bounding box center [827, 120] width 346 height 22
type textarea "From gorge to wetlands - [PERSON_NAME] to [GEOGRAPHIC_DATA]"
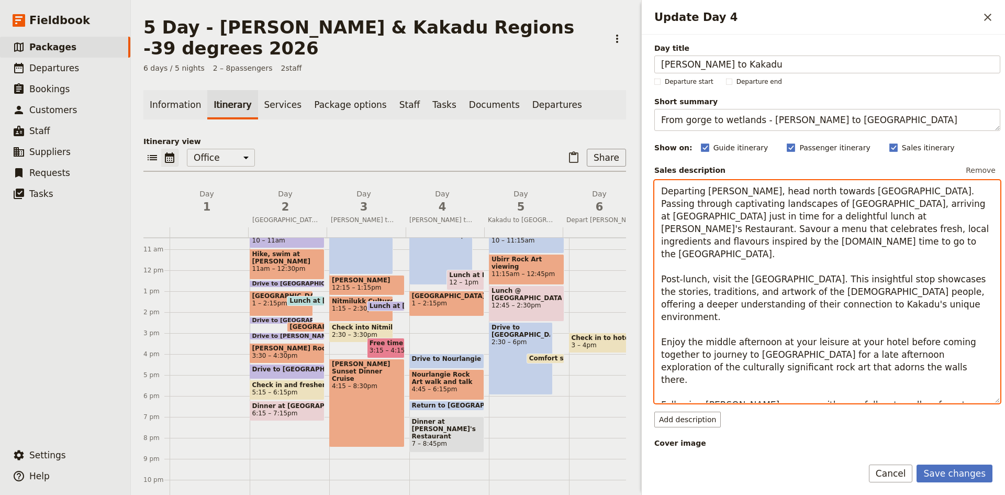
click at [834, 230] on textarea "Departing [PERSON_NAME], head north towards [GEOGRAPHIC_DATA]. Passing through …" at bounding box center [827, 291] width 346 height 223
click at [838, 228] on textarea "Departing [PERSON_NAME], head north towards [GEOGRAPHIC_DATA]. Passing through …" at bounding box center [827, 291] width 346 height 223
drag, startPoint x: 840, startPoint y: 230, endPoint x: 855, endPoint y: 244, distance: 20.4
click at [855, 244] on textarea "Departing [PERSON_NAME], head north towards [GEOGRAPHIC_DATA]. Passing through …" at bounding box center [827, 291] width 346 height 223
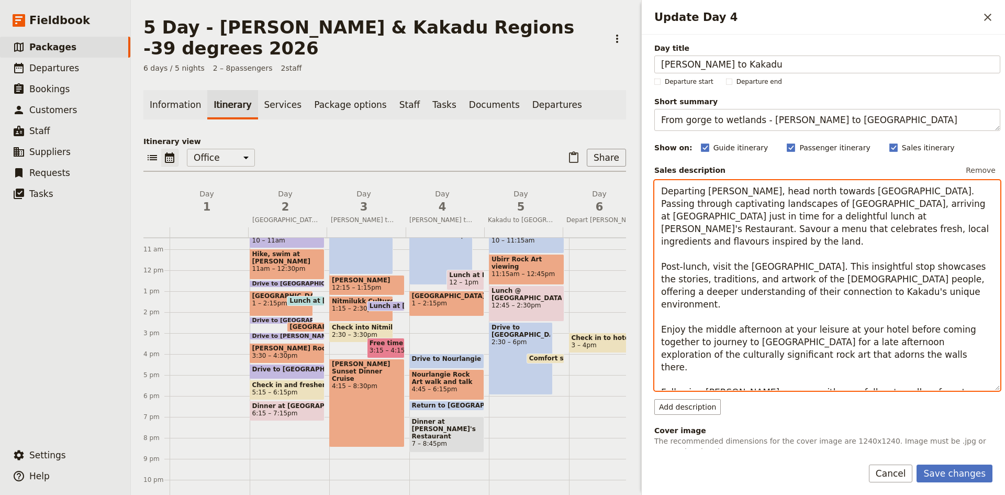
scroll to position [52, 0]
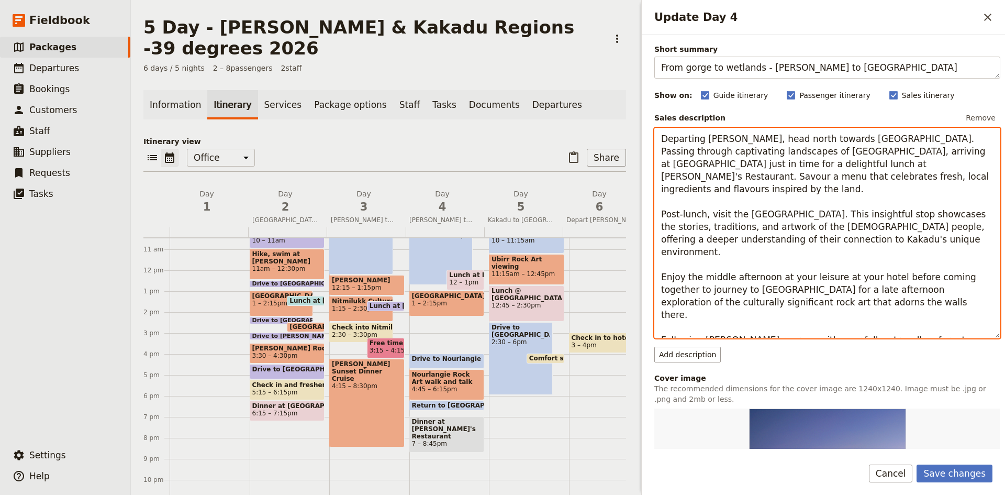
click at [908, 252] on textarea "Departing [PERSON_NAME], head north towards [GEOGRAPHIC_DATA]. Passing through …" at bounding box center [827, 233] width 346 height 210
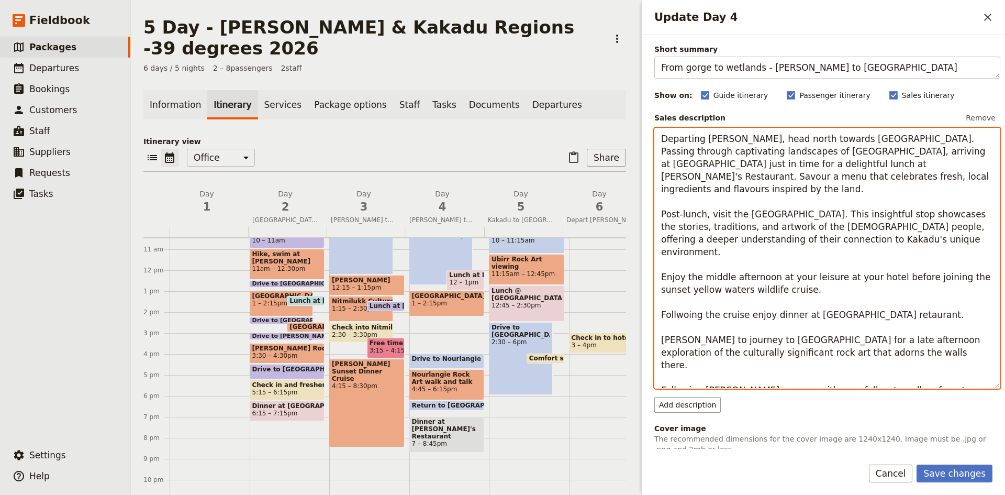
click at [676, 291] on textarea "Departing [PERSON_NAME], head north towards [GEOGRAPHIC_DATA]. Passing through …" at bounding box center [827, 258] width 346 height 261
click at [837, 290] on textarea "Departing [PERSON_NAME], head north towards [GEOGRAPHIC_DATA]. Passing through …" at bounding box center [827, 258] width 346 height 261
drag, startPoint x: 667, startPoint y: 304, endPoint x: 811, endPoint y: 383, distance: 163.9
click at [811, 383] on textarea "Departing [PERSON_NAME], head north towards [GEOGRAPHIC_DATA]. Passing through …" at bounding box center [827, 258] width 346 height 261
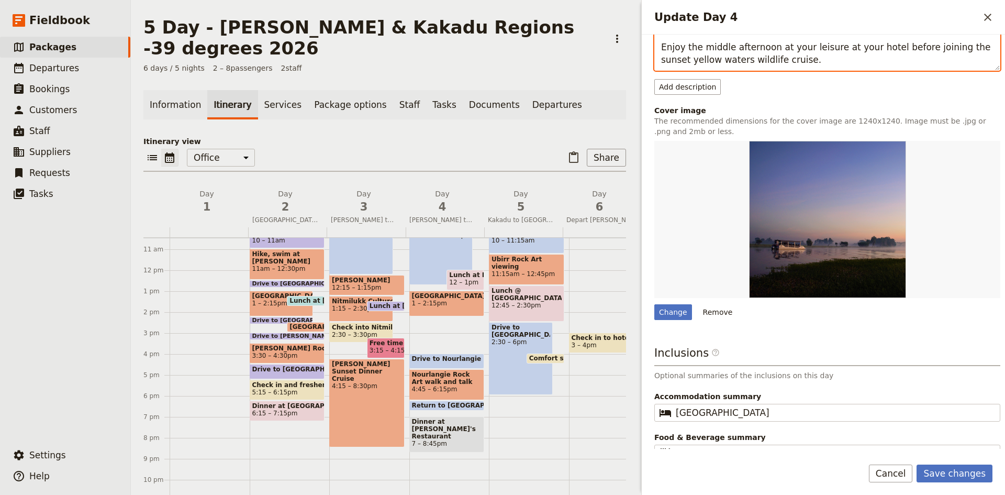
scroll to position [297, 0]
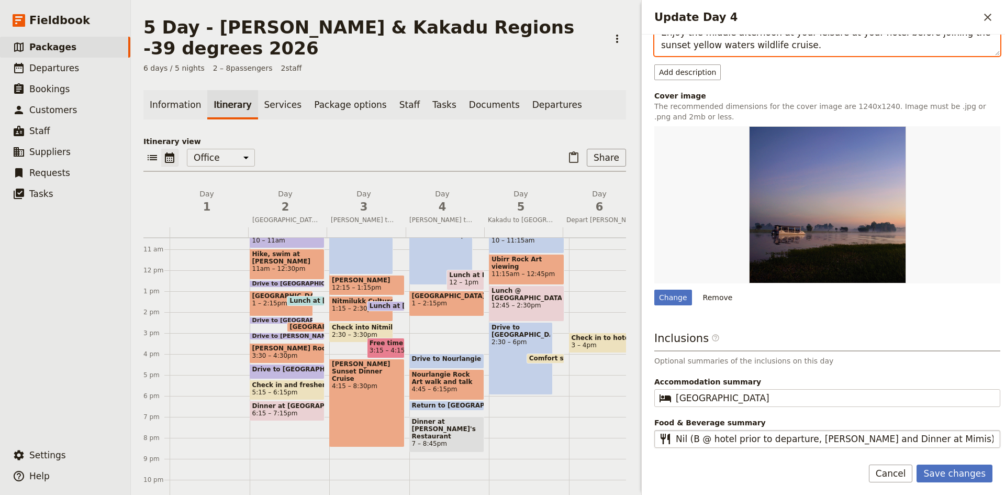
type textarea "Departing [PERSON_NAME], head north towards [GEOGRAPHIC_DATA]. Passing through …"
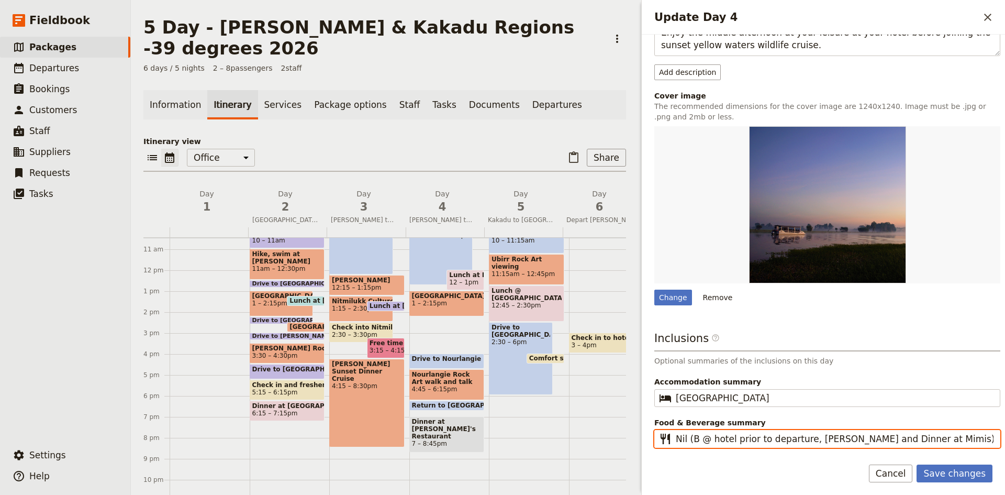
drag, startPoint x: 931, startPoint y: 441, endPoint x: 674, endPoint y: 443, distance: 257.5
click at [674, 443] on fieldset "​ Nil (B @ hotel prior to departure, [PERSON_NAME] and Dinner at Mimis)" at bounding box center [827, 439] width 346 height 18
type input "Nil"
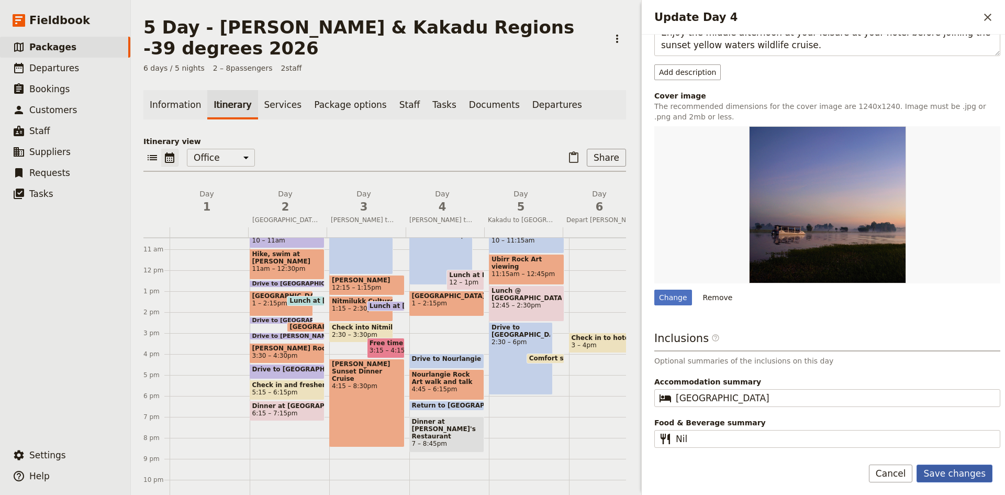
click at [939, 468] on button "Save changes" at bounding box center [954, 473] width 76 height 18
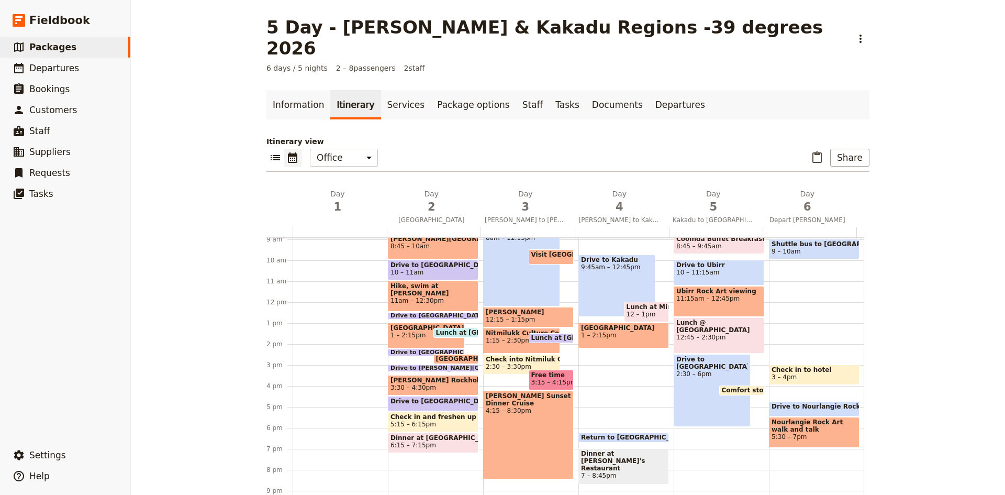
scroll to position [114, 0]
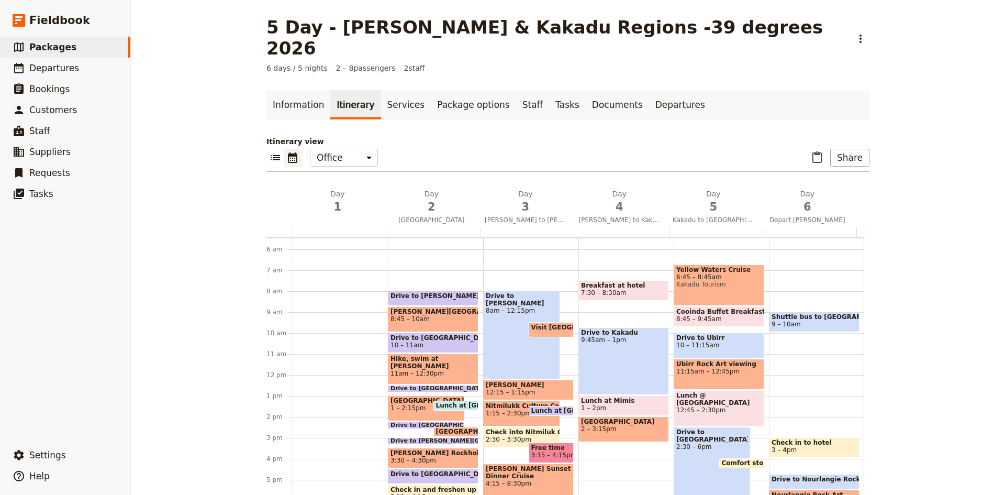
click at [617, 424] on div "Breakfast at hotel 7:30 – 8:[GEOGRAPHIC_DATA] to [GEOGRAPHIC_DATA] 9:45am – 1pm…" at bounding box center [625, 375] width 95 height 502
select select "4"
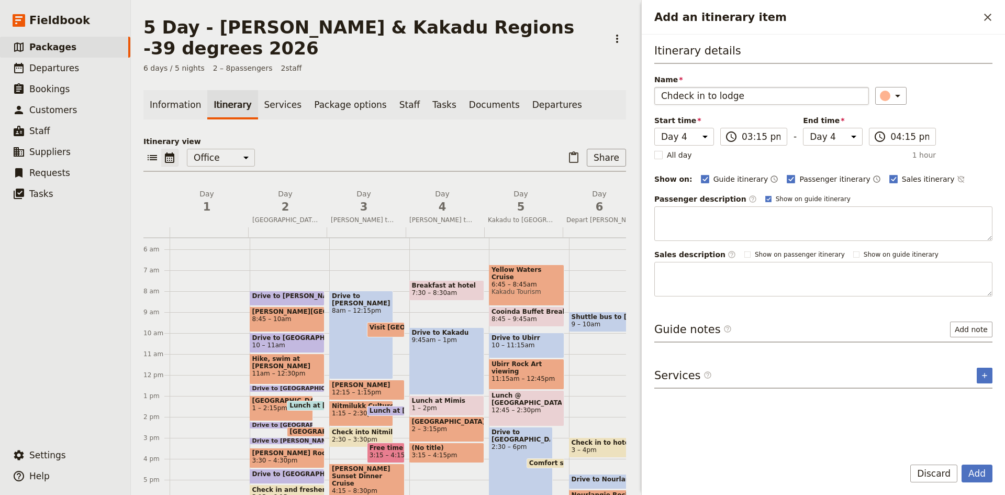
click at [677, 95] on input "Chdeck in to lodge" at bounding box center [761, 96] width 215 height 18
type input "Check in to lodge"
click at [891, 98] on icon "Add an itinerary item" at bounding box center [897, 95] width 13 height 13
click at [891, 118] on div "button" at bounding box center [890, 118] width 10 height 10
click at [975, 467] on button "Add" at bounding box center [976, 473] width 31 height 18
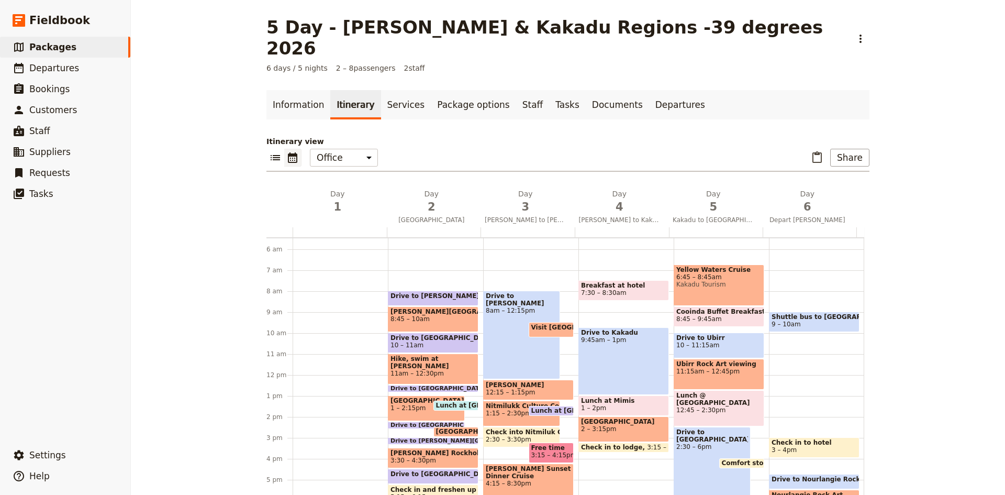
click at [589, 440] on div "Breakfast at hotel 7:30 – 8:[GEOGRAPHIC_DATA] to [GEOGRAPHIC_DATA] 9:45am – 1pm…" at bounding box center [625, 375] width 95 height 502
select select "4"
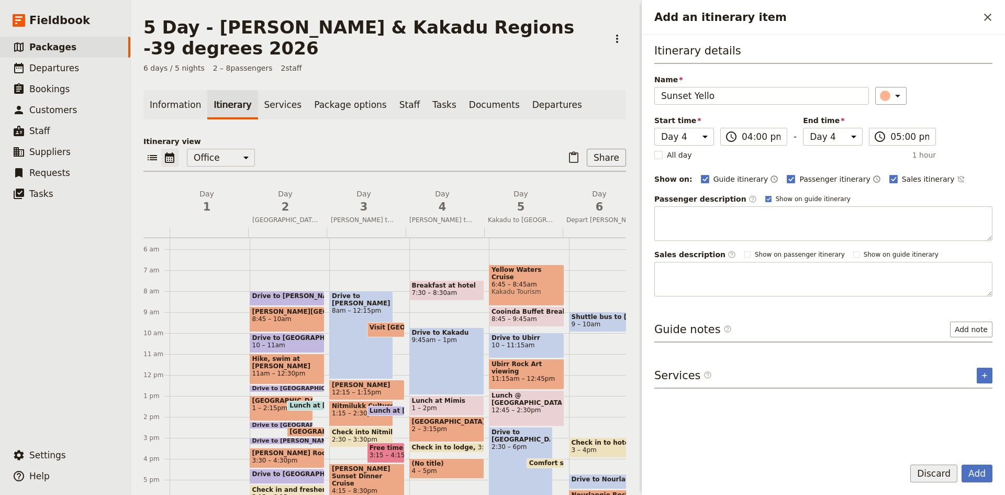
type input "Sunset Yello"
click at [939, 475] on button "Discard" at bounding box center [933, 473] width 47 height 18
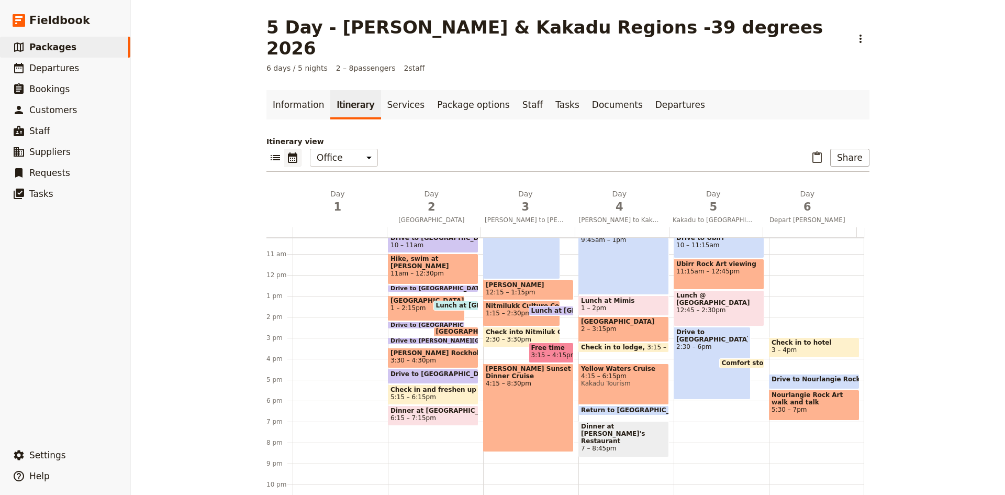
scroll to position [241, 0]
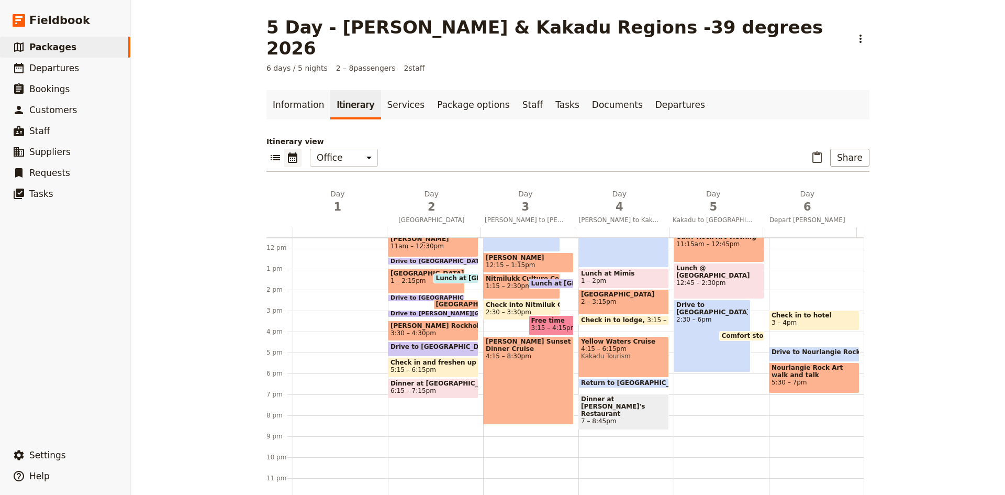
click at [615, 309] on div "Breakfast at hotel 7:30 – 8:[GEOGRAPHIC_DATA] to [GEOGRAPHIC_DATA] 9:45am – 1pm…" at bounding box center [625, 247] width 95 height 502
click at [609, 310] on div "Breakfast at hotel 7:30 – 8:[GEOGRAPHIC_DATA] to [GEOGRAPHIC_DATA] 9:45am – 1pm…" at bounding box center [625, 247] width 95 height 502
select select "4"
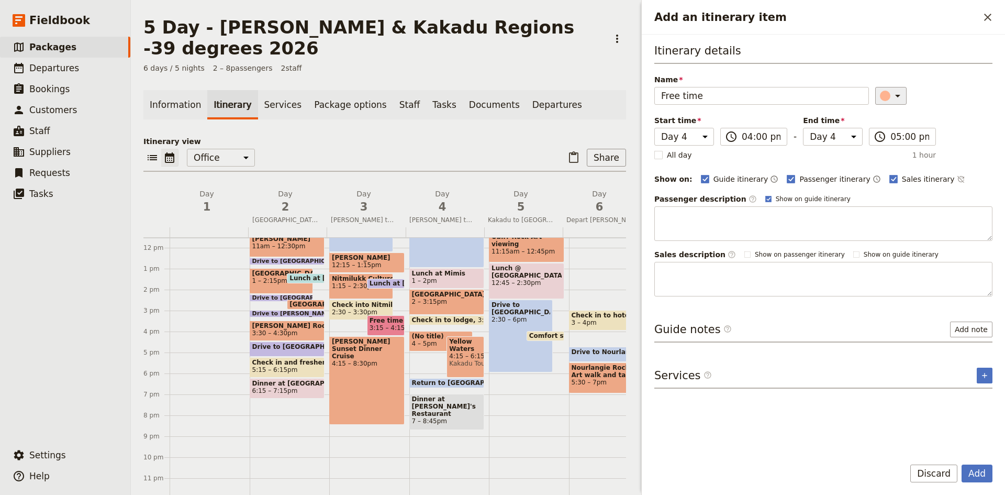
type input "Free time"
click at [891, 102] on icon "Add an itinerary item" at bounding box center [897, 95] width 13 height 13
click at [892, 154] on div "button" at bounding box center [890, 155] width 10 height 10
click at [971, 470] on button "Add" at bounding box center [976, 473] width 31 height 18
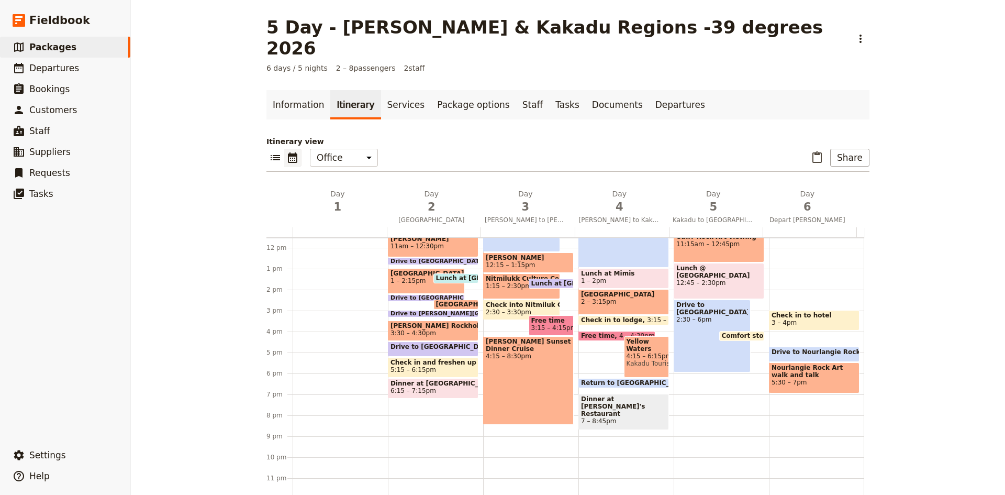
click at [600, 322] on div "Breakfast at hotel 7:30 – 8:[GEOGRAPHIC_DATA] to [GEOGRAPHIC_DATA] 9:45am – 1pm…" at bounding box center [625, 247] width 95 height 502
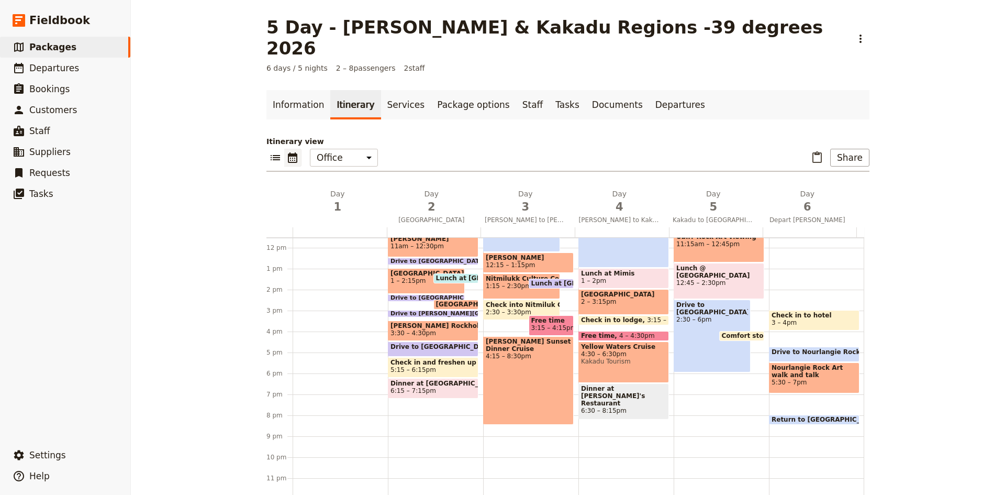
click at [650, 383] on div "Dinner at [PERSON_NAME]'s Restaurant 6:30 – 8:15pm" at bounding box center [623, 401] width 91 height 36
select select "4"
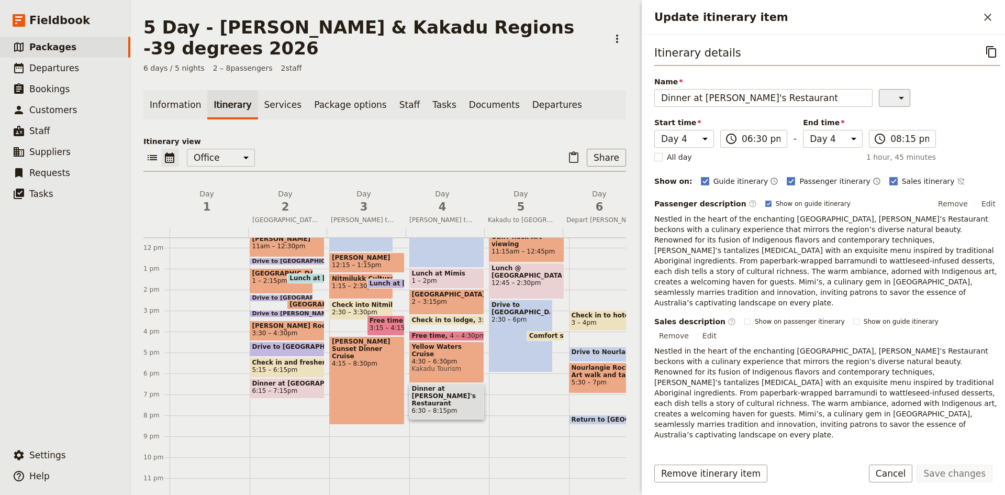
click at [895, 100] on icon "Update itinerary item" at bounding box center [901, 98] width 13 height 13
click at [879, 161] on div "button" at bounding box center [878, 157] width 10 height 10
click at [946, 473] on button "Save changes" at bounding box center [954, 473] width 76 height 18
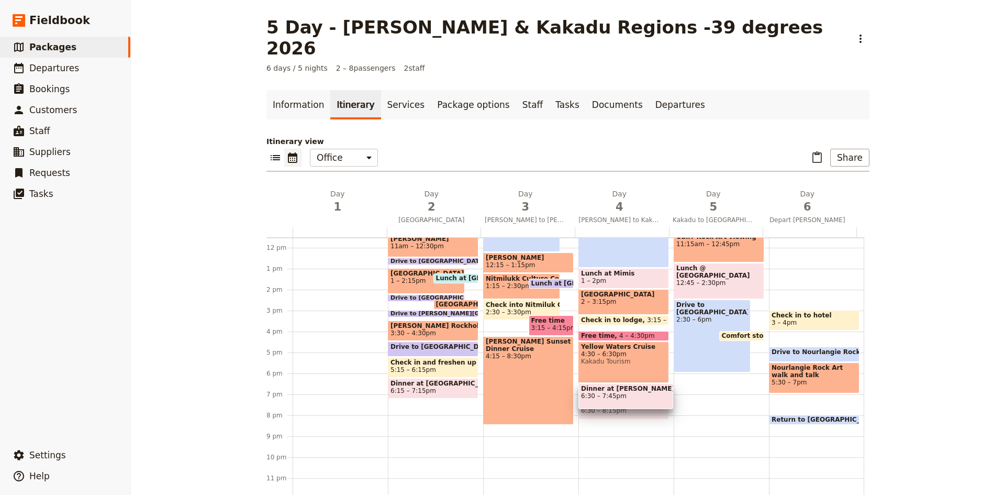
click at [615, 389] on div "Breakfast at hotel 7:30 – 8:[GEOGRAPHIC_DATA] to [GEOGRAPHIC_DATA] 9:45am – 1pm…" at bounding box center [625, 247] width 95 height 502
click at [695, 379] on div "Cooinda Buffet Breakfast 8:45 – 9:[GEOGRAPHIC_DATA] 10 – 11:[GEOGRAPHIC_DATA] A…" at bounding box center [721, 247] width 95 height 502
select select "5"
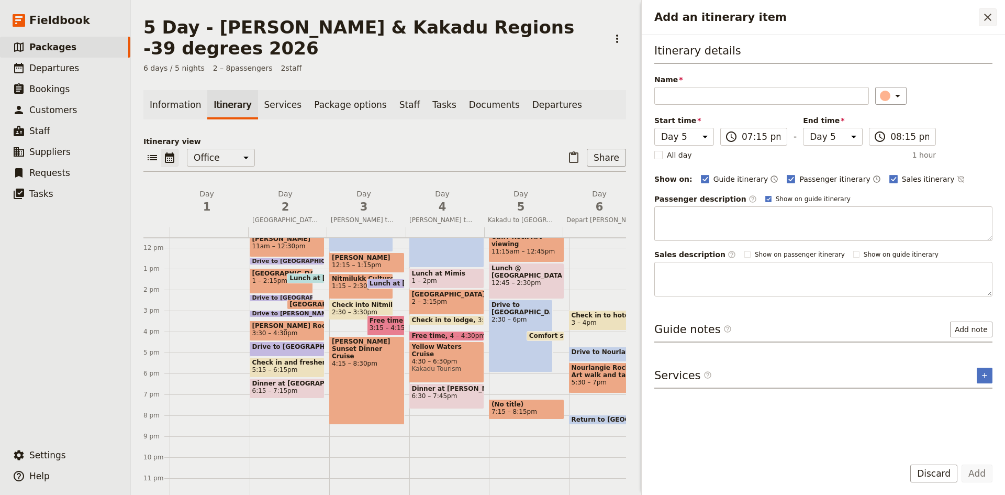
click at [991, 14] on icon "Close drawer" at bounding box center [987, 17] width 7 height 7
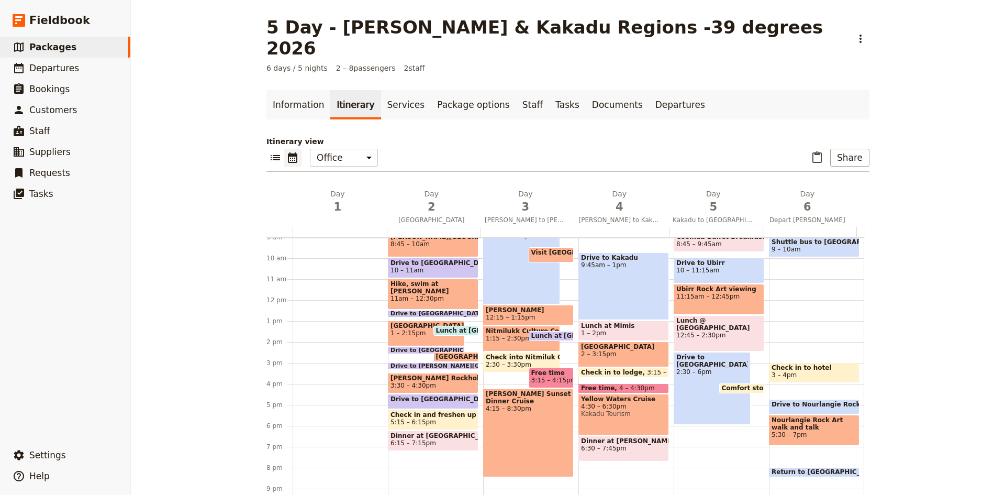
scroll to position [137, 0]
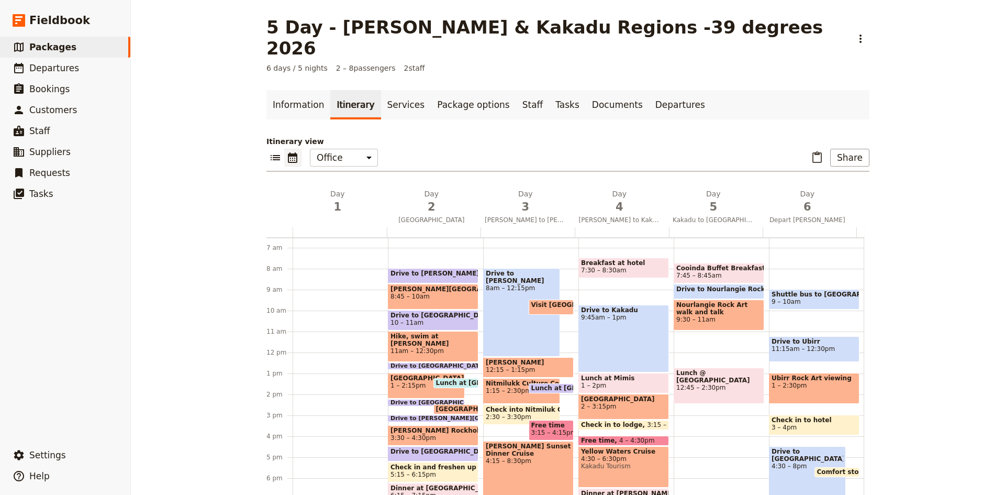
click at [693, 316] on div "Cooinda Buffet Breakfast 7:45 – 8:[GEOGRAPHIC_DATA] 8:45 – 9:30am Nourlangie Ro…" at bounding box center [721, 352] width 95 height 502
select select "5"
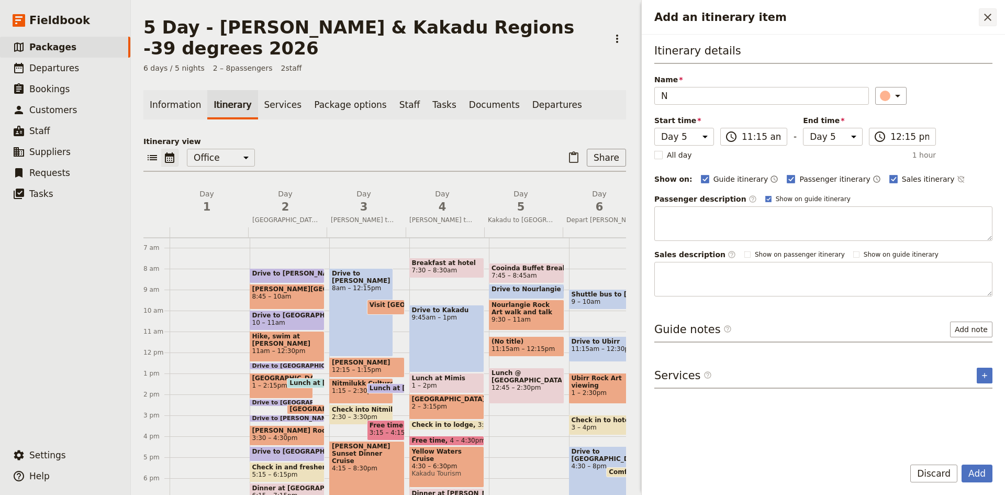
type input "N"
click at [987, 16] on icon "Close drawer" at bounding box center [987, 17] width 13 height 13
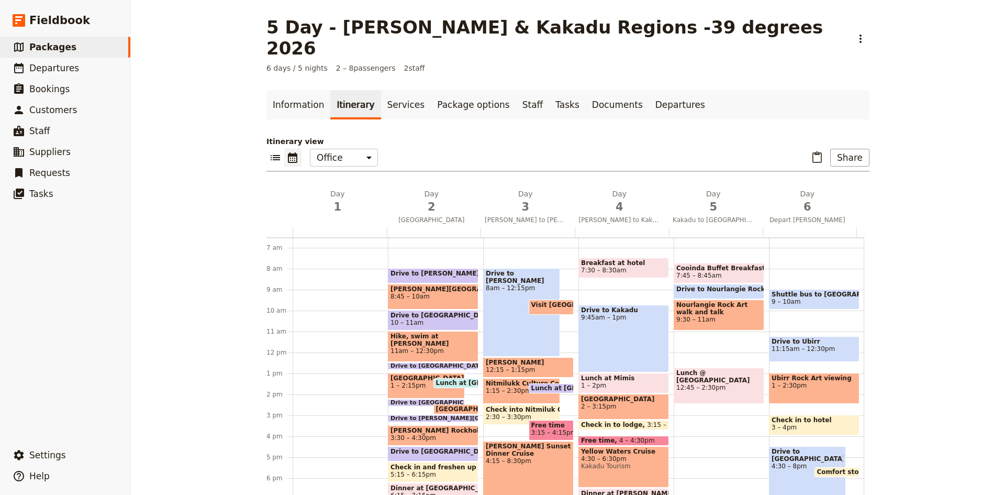
click at [676, 313] on div "Cooinda Buffet Breakfast 7:45 – 8:[GEOGRAPHIC_DATA] 8:45 – 9:30am Nourlangie Ro…" at bounding box center [721, 352] width 95 height 502
select select "5"
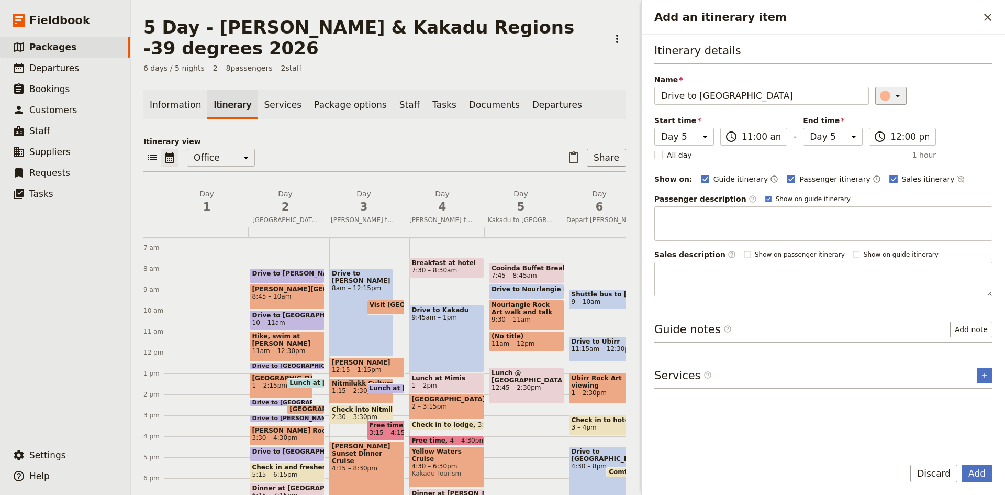
type input "Drive to [GEOGRAPHIC_DATA]"
click at [895, 96] on icon "Add an itinerary item" at bounding box center [897, 96] width 5 height 3
click at [895, 143] on div "button" at bounding box center [890, 143] width 10 height 10
click at [977, 467] on button "Add" at bounding box center [976, 473] width 31 height 18
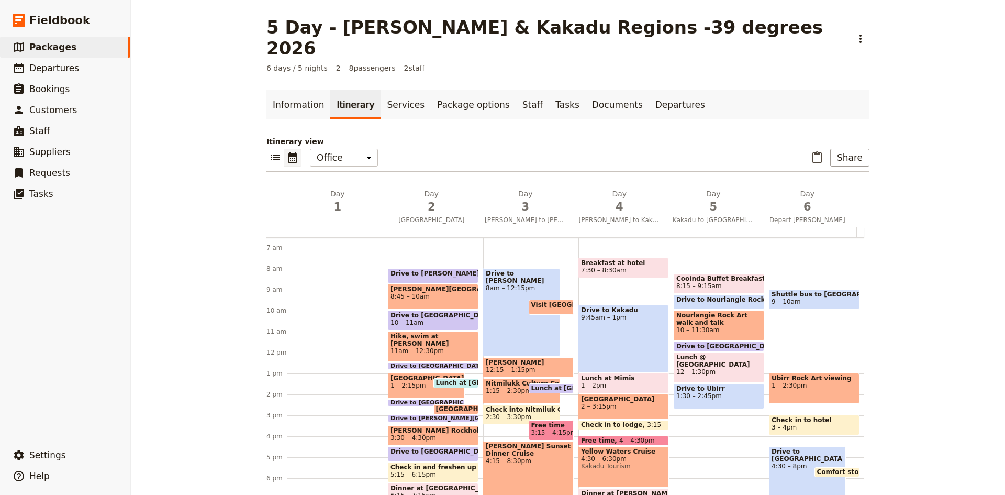
click at [734, 392] on span "1:30 – 2:45pm" at bounding box center [718, 395] width 85 height 7
select select "5"
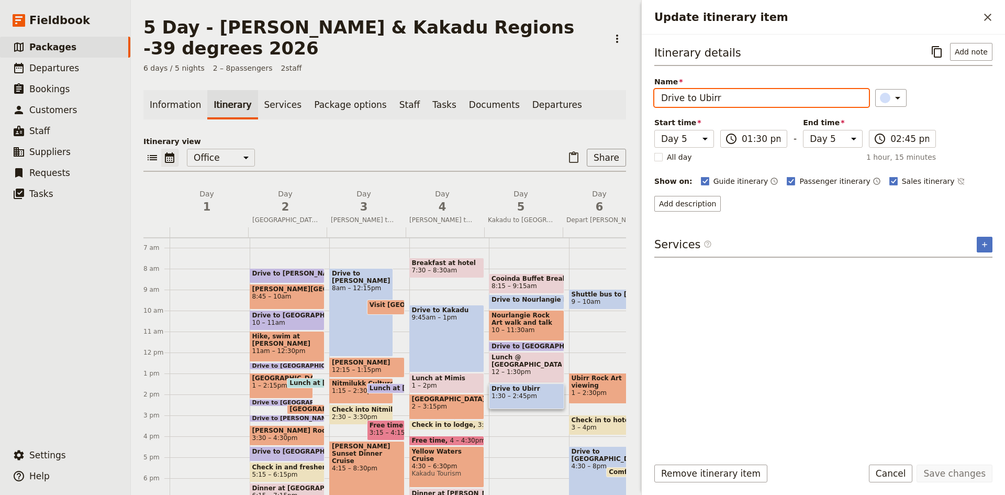
click at [721, 97] on input "Drive to Ubirr" at bounding box center [761, 98] width 215 height 18
click at [735, 95] on input "Drive to East Alligaato River" at bounding box center [761, 98] width 215 height 18
type input "Drive to East Alligator River"
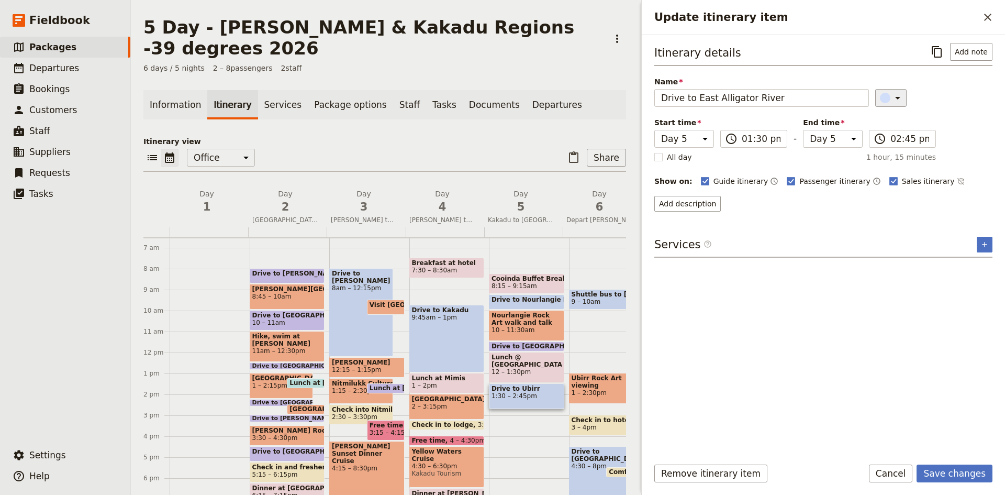
click at [895, 97] on icon "Update itinerary item" at bounding box center [897, 98] width 13 height 13
click at [893, 147] on div "button" at bounding box center [890, 145] width 10 height 10
click at [951, 472] on button "Save changes" at bounding box center [954, 473] width 76 height 18
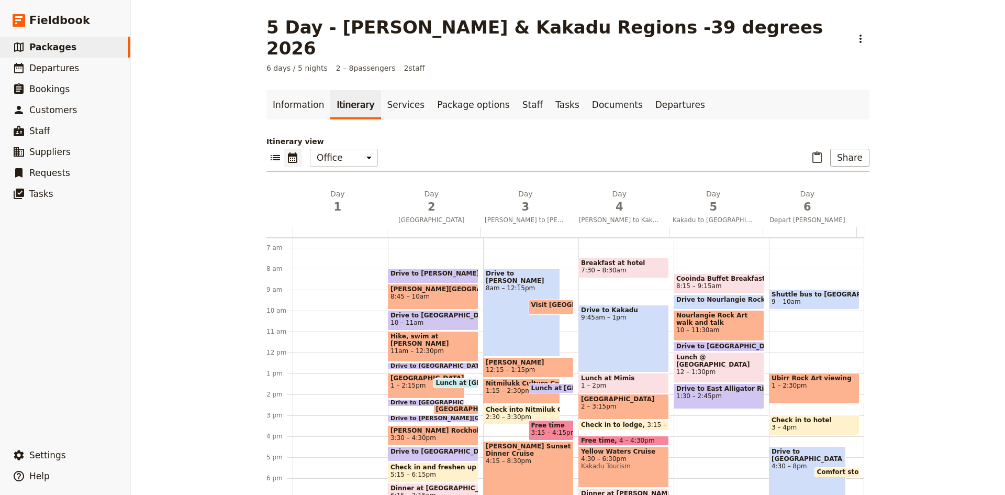
click at [703, 352] on div "Lunch @ [GEOGRAPHIC_DATA] 12 – 1:30pm" at bounding box center [719, 367] width 91 height 31
select select "5"
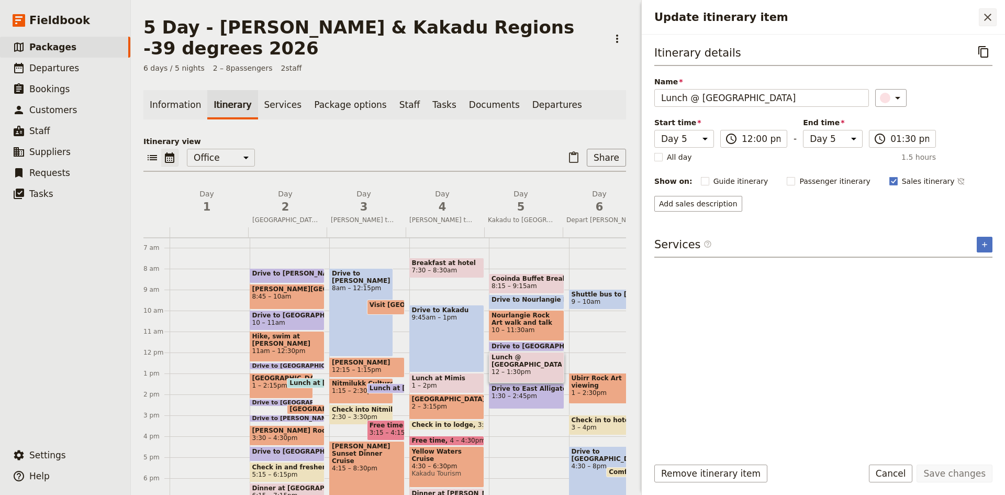
click at [991, 18] on icon "Close drawer" at bounding box center [987, 17] width 13 height 13
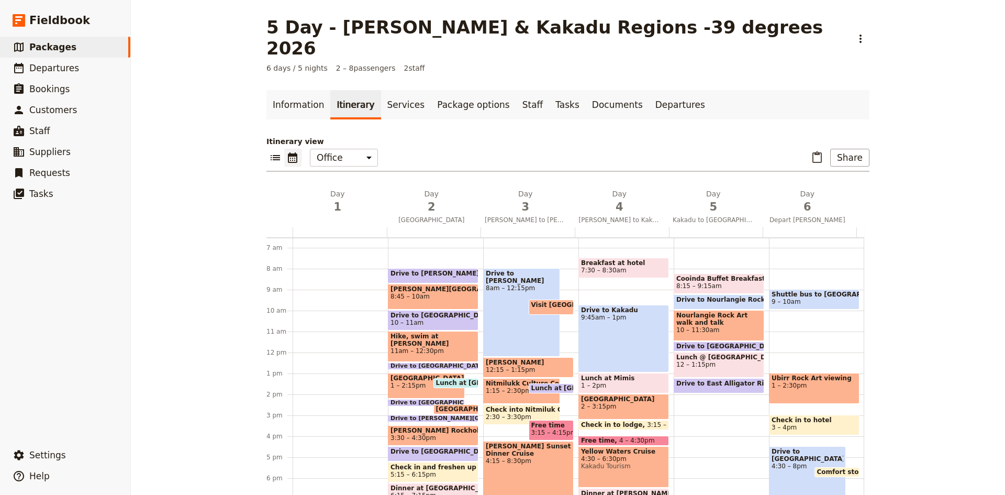
click at [683, 376] on div "Cooinda Buffet Breakfast 8:15 – 9:[GEOGRAPHIC_DATA] 9:15 – 10am [GEOGRAPHIC_DAT…" at bounding box center [721, 352] width 95 height 502
select select "5"
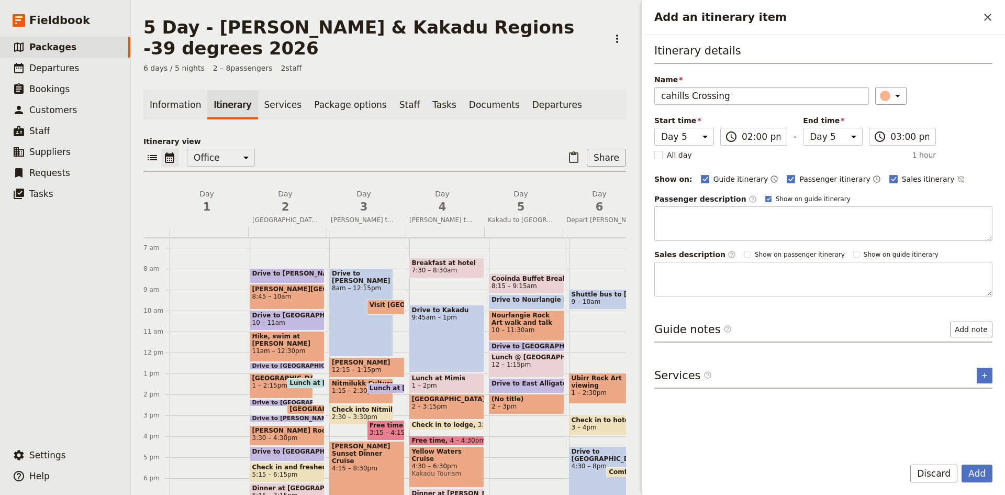
click at [667, 97] on input "cahills Crossing" at bounding box center [761, 96] width 215 height 18
type input "Cahills Crossing"
click at [982, 469] on button "Add" at bounding box center [976, 473] width 31 height 18
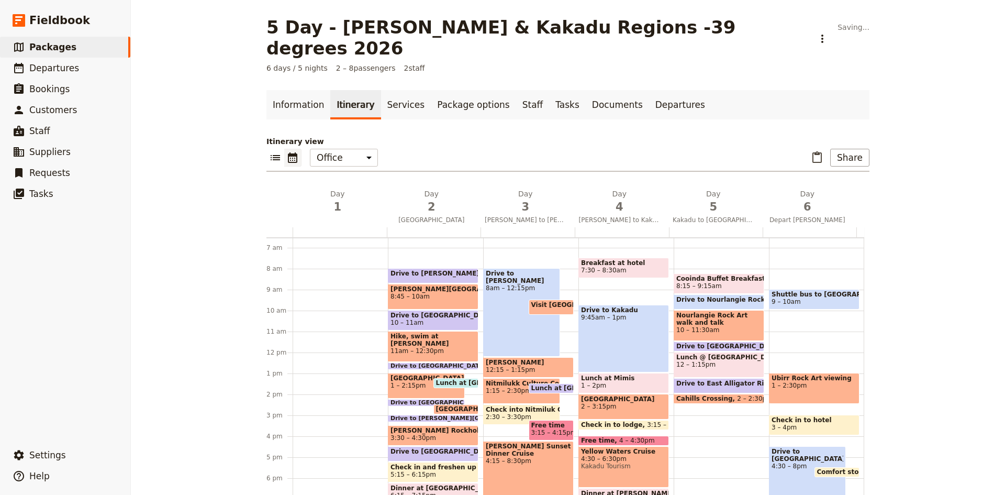
click at [687, 388] on div "Cooinda Buffet Breakfast 8:15 – 9:[GEOGRAPHIC_DATA] 9:15 – 10am [GEOGRAPHIC_DAT…" at bounding box center [721, 352] width 95 height 502
select select "5"
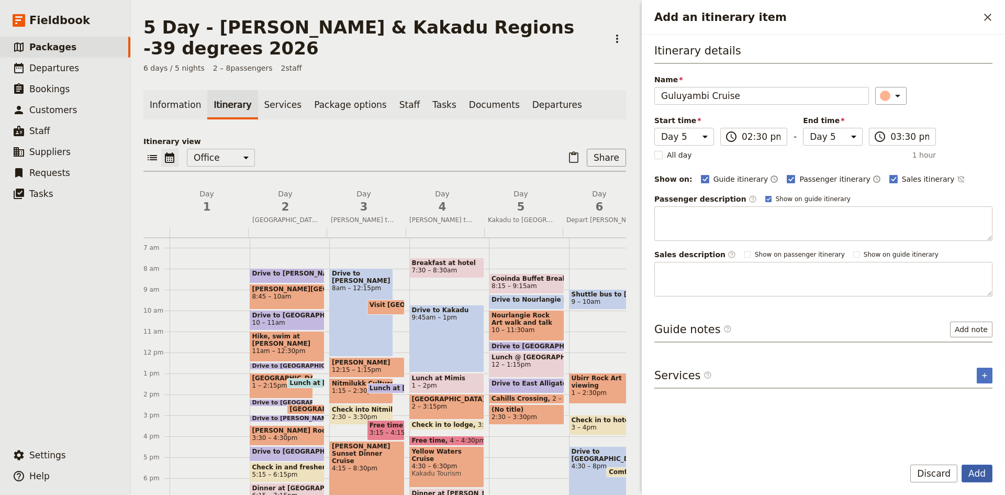
type input "Guluyambi Cruise"
click at [979, 472] on button "Add" at bounding box center [976, 473] width 31 height 18
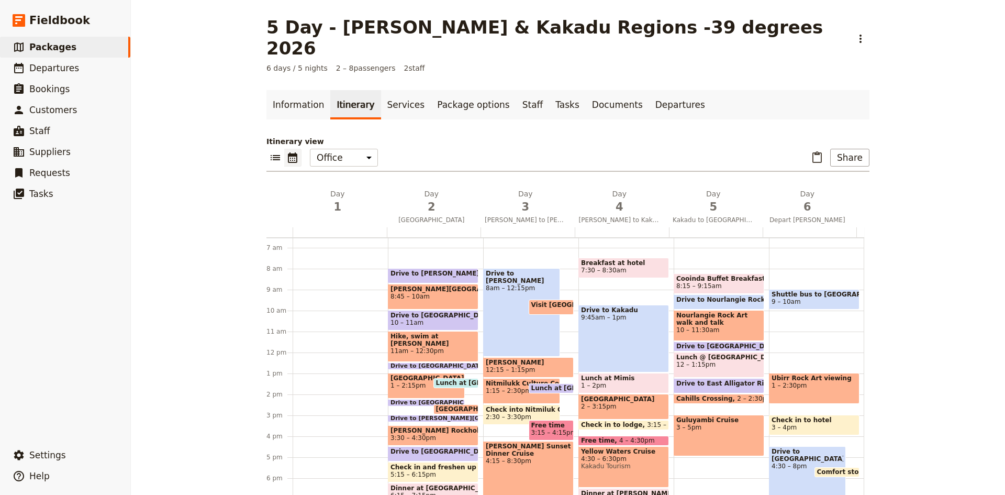
click at [695, 441] on div "Cooinda Buffet Breakfast 8:15 – 9:[GEOGRAPHIC_DATA] 9:15 – 10am [GEOGRAPHIC_DAT…" at bounding box center [721, 352] width 95 height 502
select select "5"
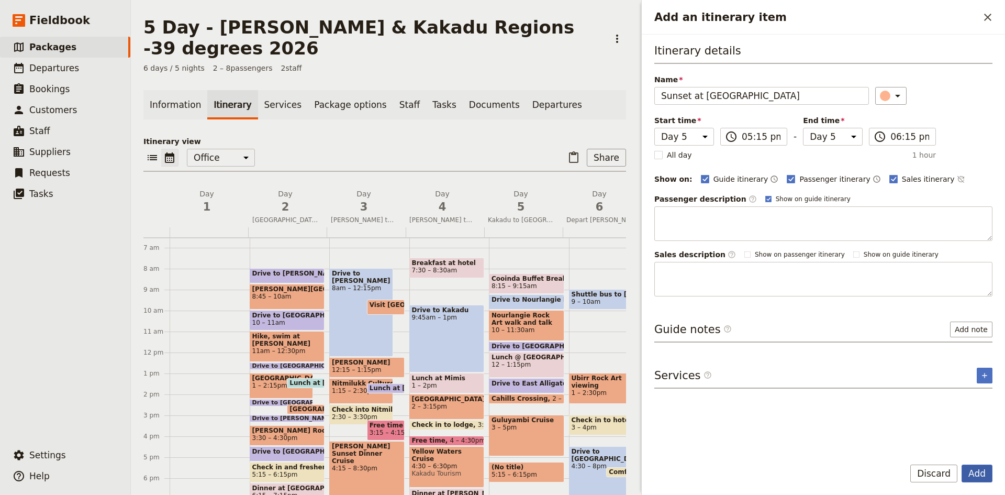
type input "Sunset at [GEOGRAPHIC_DATA]"
click at [979, 467] on button "Add" at bounding box center [976, 473] width 31 height 18
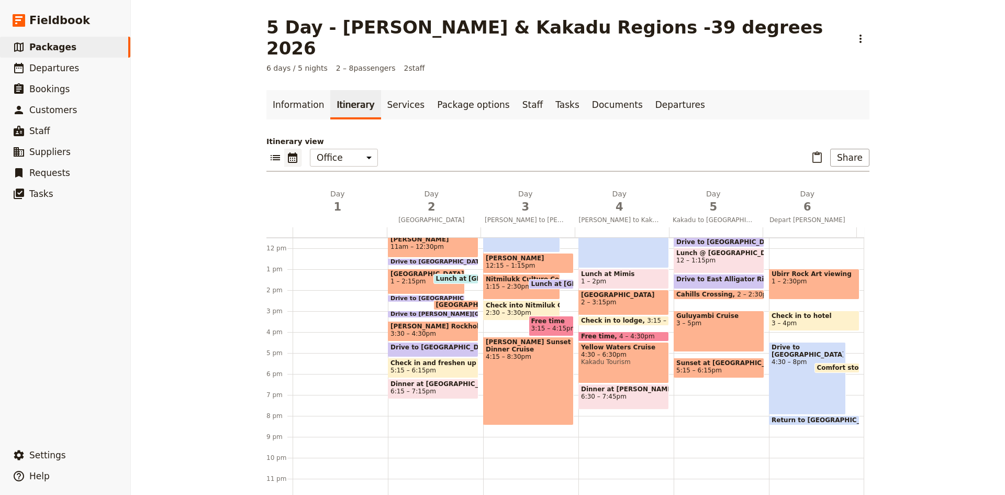
scroll to position [241, 0]
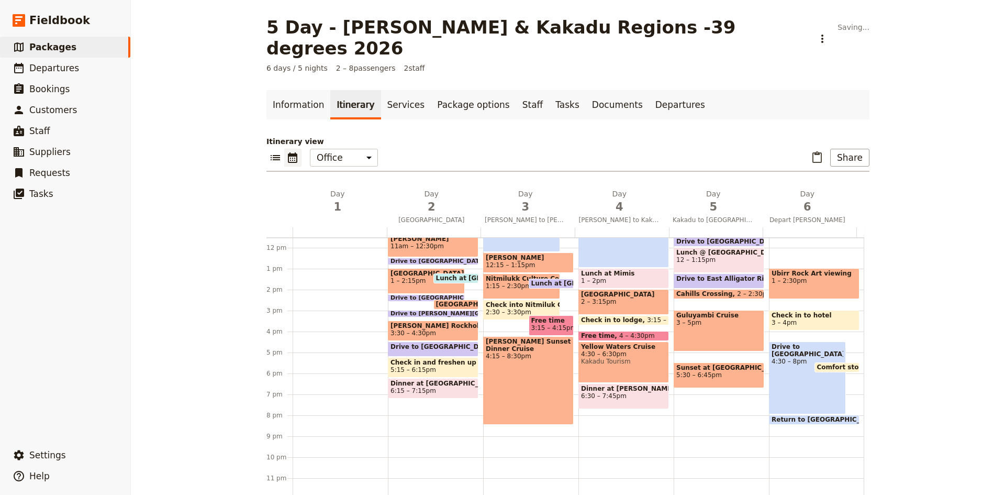
click at [695, 371] on div "Cooinda Buffet Breakfast 8:15 – 9:[GEOGRAPHIC_DATA] 9:15 – 10am [GEOGRAPHIC_DAT…" at bounding box center [721, 247] width 95 height 502
select select "5"
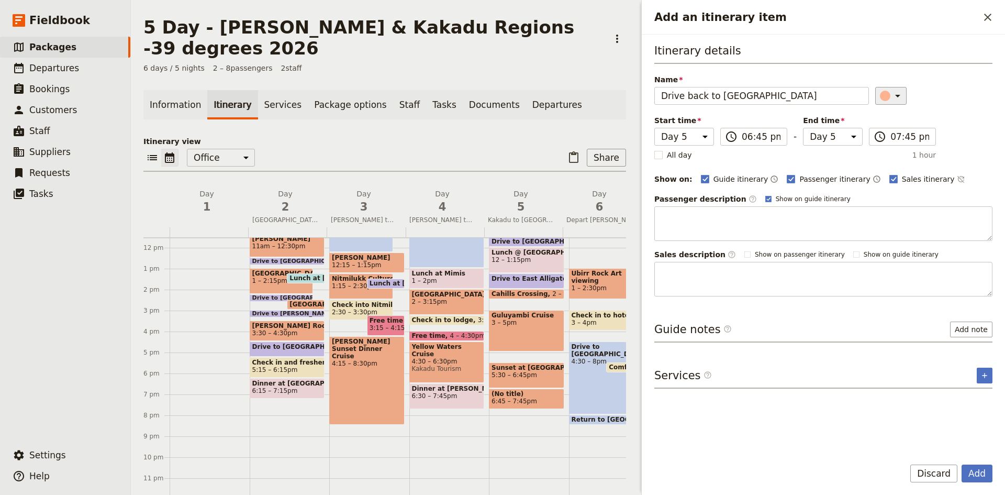
type input "Drive back to [GEOGRAPHIC_DATA]"
click at [891, 97] on icon "Add an itinerary item" at bounding box center [897, 95] width 13 height 13
click at [891, 140] on div "button" at bounding box center [890, 143] width 10 height 10
click at [977, 468] on button "Add" at bounding box center [976, 473] width 31 height 18
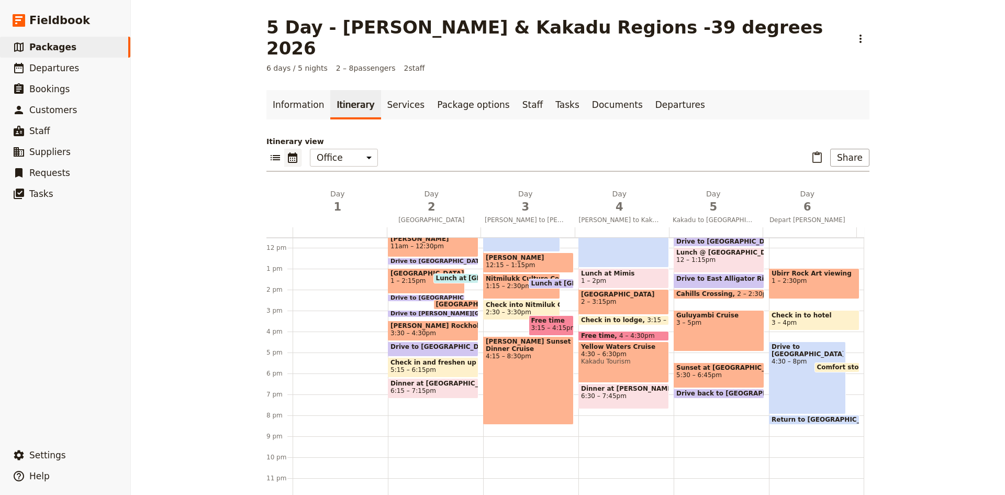
click at [808, 277] on span "1 – 2:30pm" at bounding box center [813, 280] width 85 height 7
select select "6"
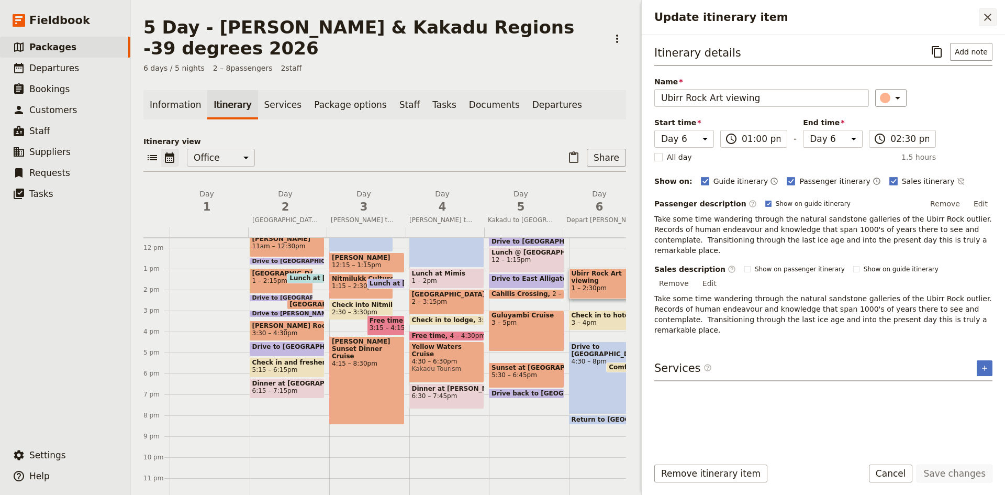
click at [990, 20] on icon "Close drawer" at bounding box center [987, 17] width 7 height 7
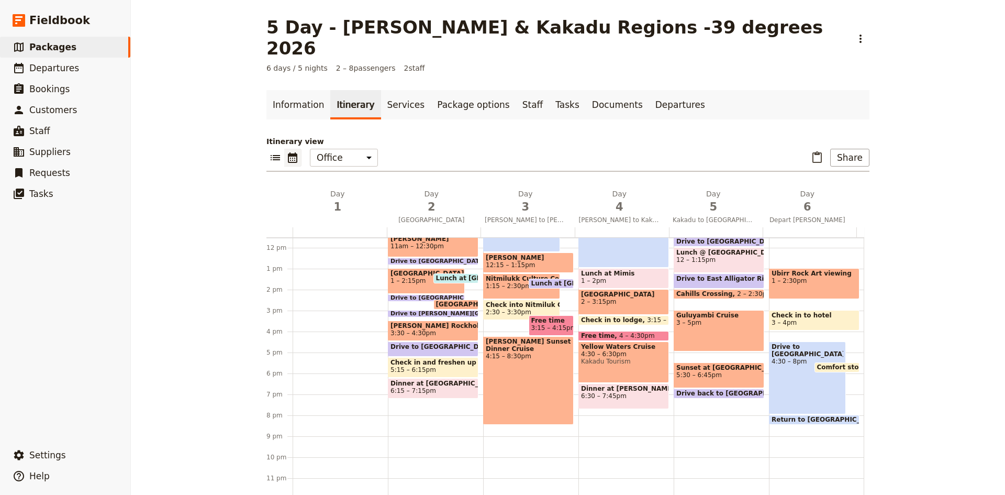
click at [809, 270] on span "Ubirr Rock Art viewing" at bounding box center [813, 273] width 85 height 7
select select "6"
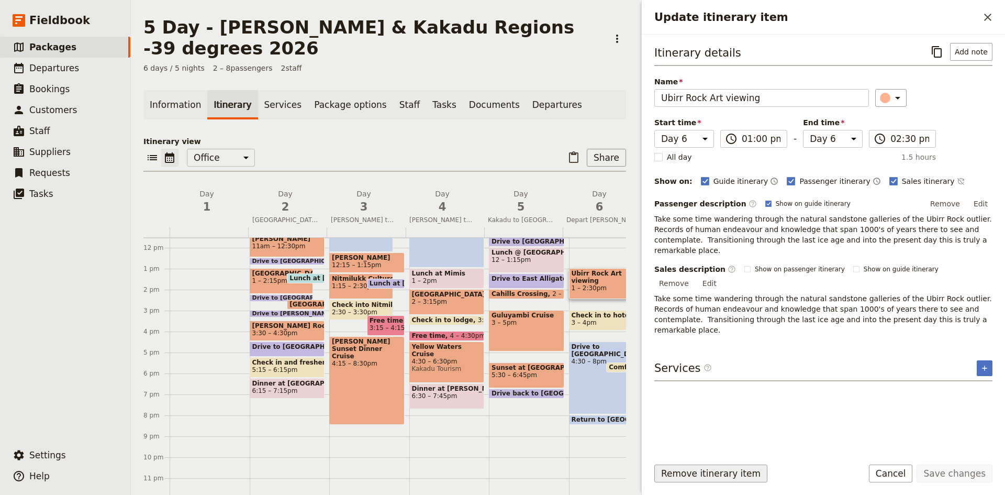
click at [725, 474] on button "Remove itinerary item" at bounding box center [710, 473] width 113 height 18
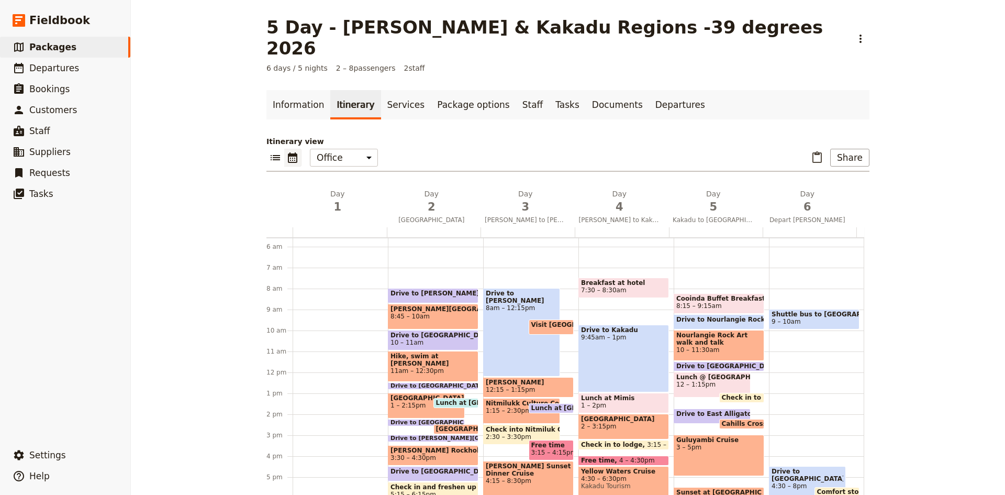
scroll to position [137, 0]
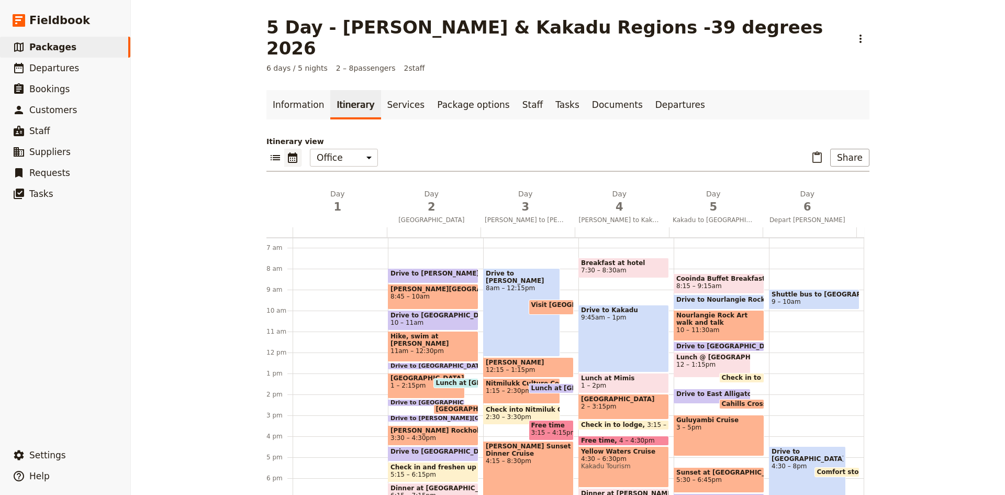
click at [806, 298] on span "9 – 10am" at bounding box center [813, 301] width 85 height 7
select select "6"
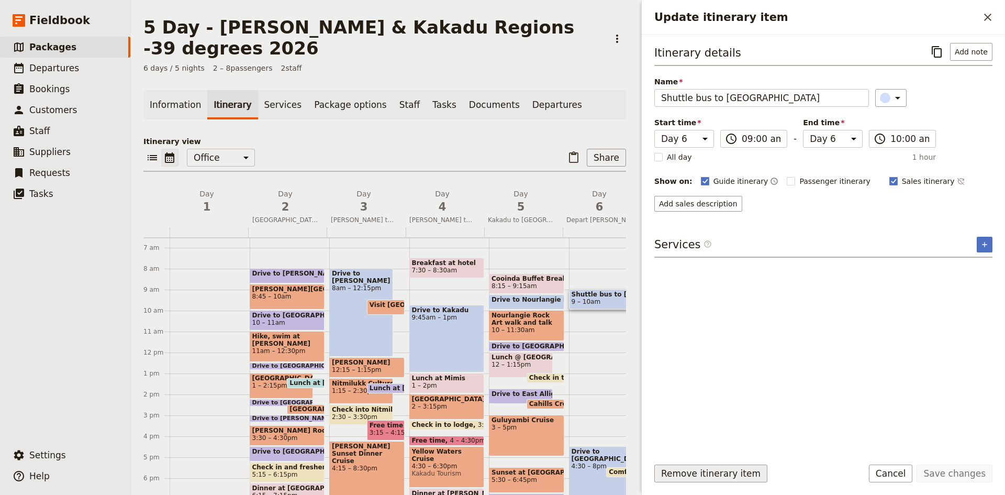
click at [734, 474] on button "Remove itinerary item" at bounding box center [710, 473] width 113 height 18
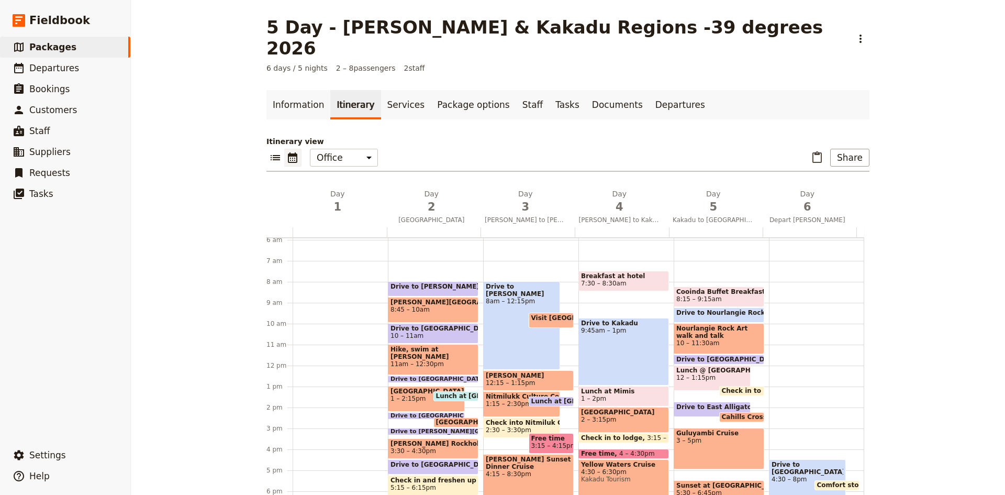
scroll to position [104, 0]
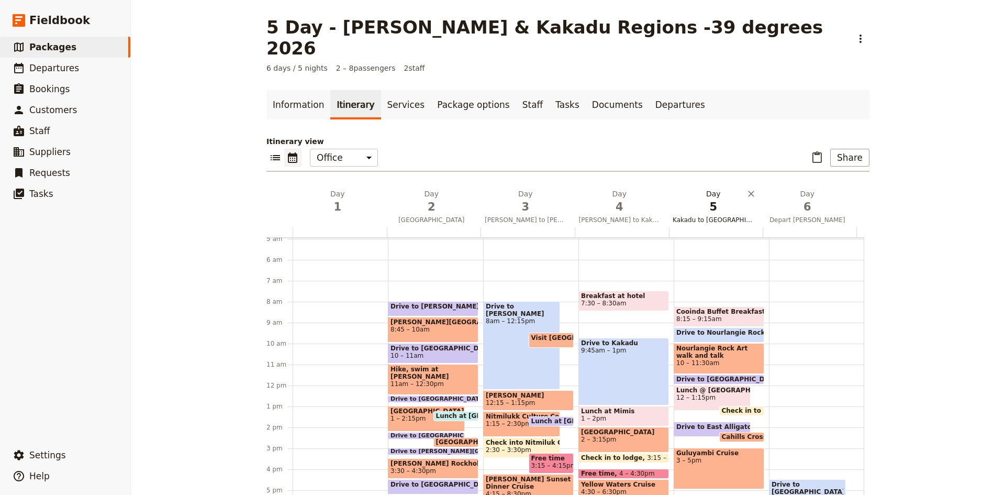
click at [708, 199] on span "5" at bounding box center [713, 207] width 82 height 16
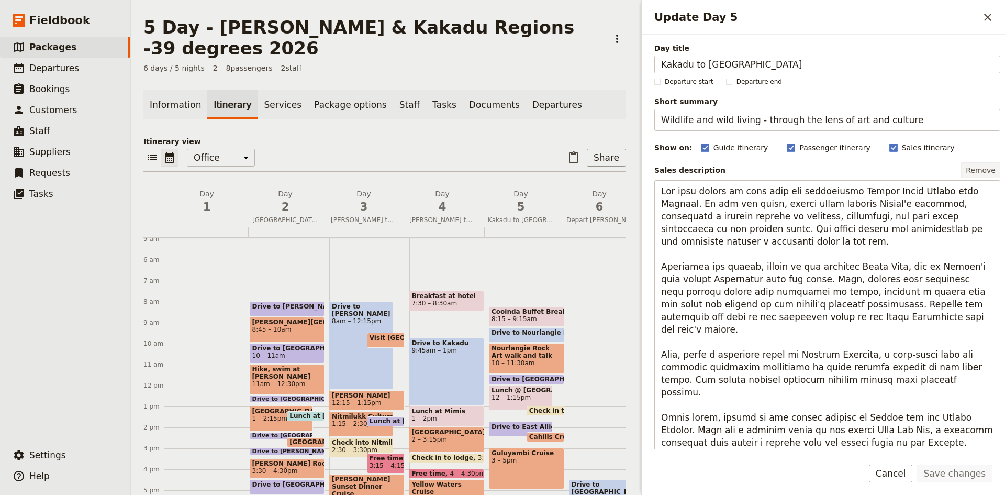
click at [972, 169] on button "Remove" at bounding box center [980, 170] width 39 height 16
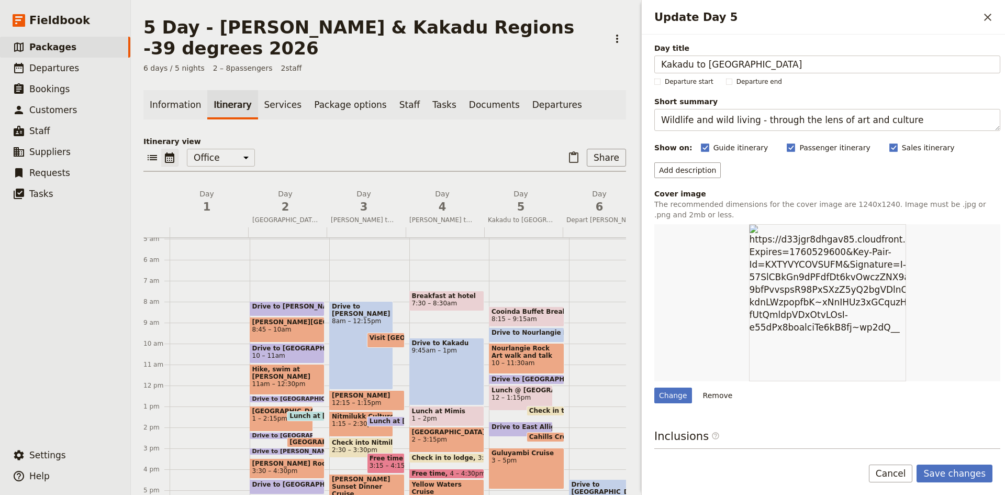
click at [712, 392] on button "Remove" at bounding box center [717, 395] width 39 height 16
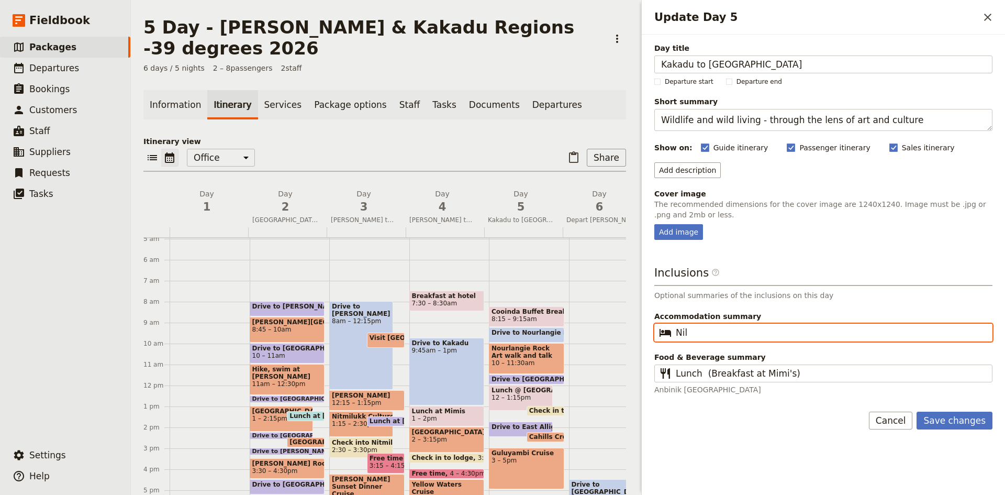
drag, startPoint x: 715, startPoint y: 333, endPoint x: 676, endPoint y: 331, distance: 38.8
click at [676, 331] on input "Nil" at bounding box center [831, 332] width 310 height 13
type input "[GEOGRAPHIC_DATA]"
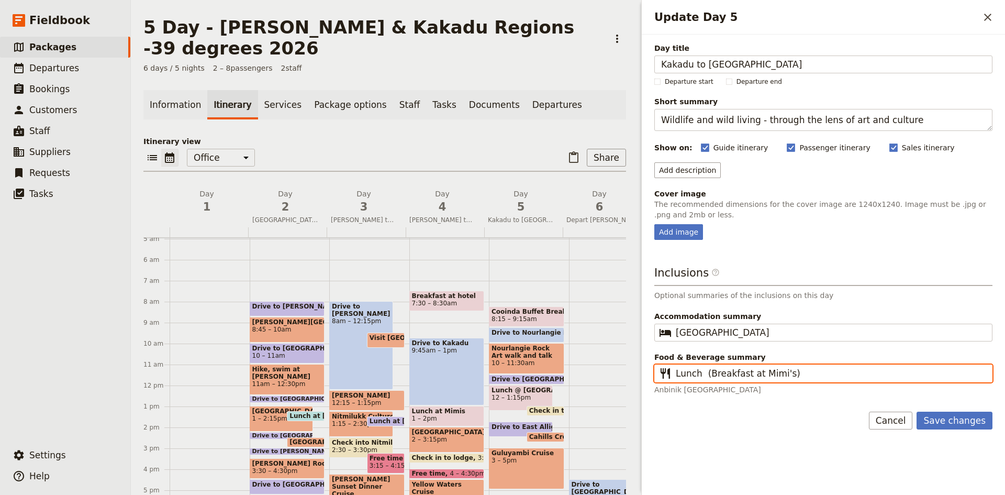
drag, startPoint x: 797, startPoint y: 374, endPoint x: 677, endPoint y: 377, distance: 119.9
click at [677, 377] on input "Lunch (Breakfast at Mimi's)" at bounding box center [831, 373] width 310 height 13
type input "Nil"
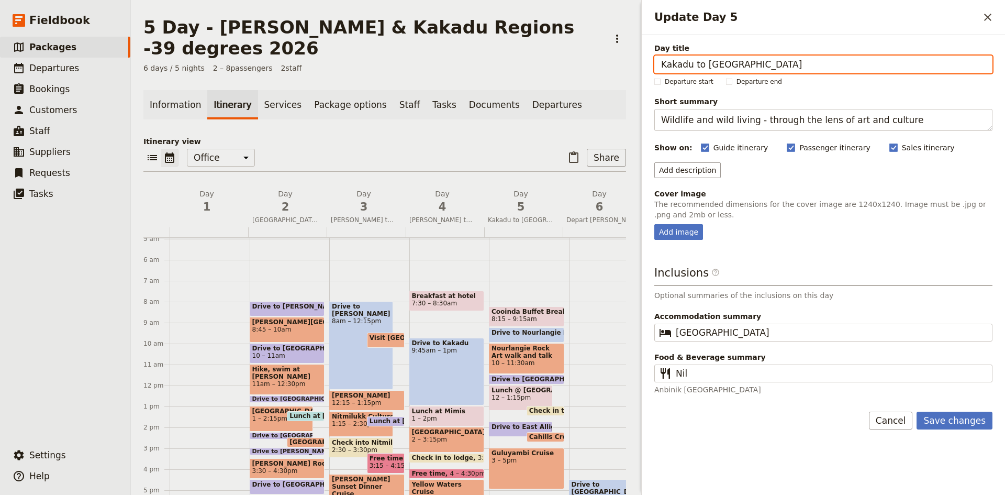
drag, startPoint x: 733, startPoint y: 66, endPoint x: 694, endPoint y: 71, distance: 39.0
click at [694, 71] on input "Kakadu to [GEOGRAPHIC_DATA]" at bounding box center [823, 64] width 338 height 18
type input "Kakadu"
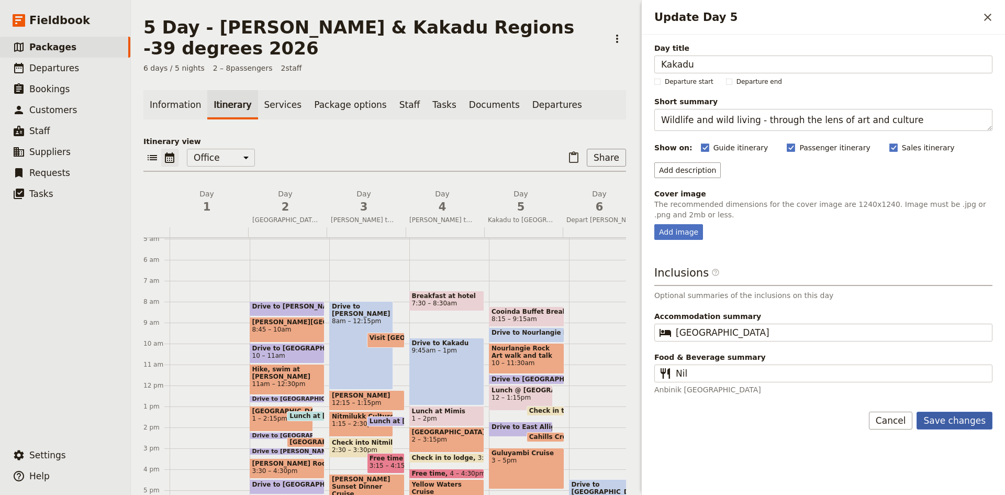
click at [947, 418] on button "Save changes" at bounding box center [954, 420] width 76 height 18
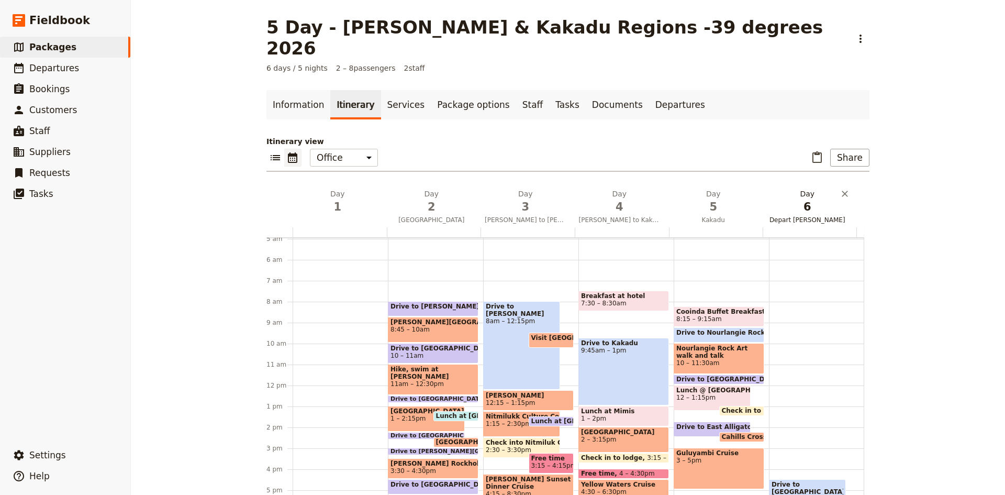
click at [806, 199] on span "6" at bounding box center [808, 207] width 82 height 16
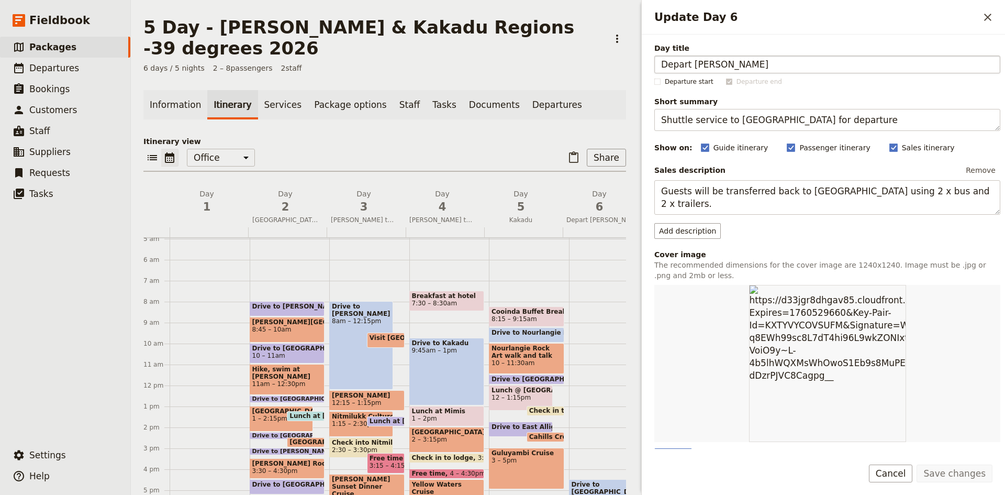
drag, startPoint x: 736, startPoint y: 68, endPoint x: 657, endPoint y: 62, distance: 79.2
click at [657, 62] on input "Depart [PERSON_NAME]" at bounding box center [827, 64] width 346 height 18
type input "Arnhem & Darwin"
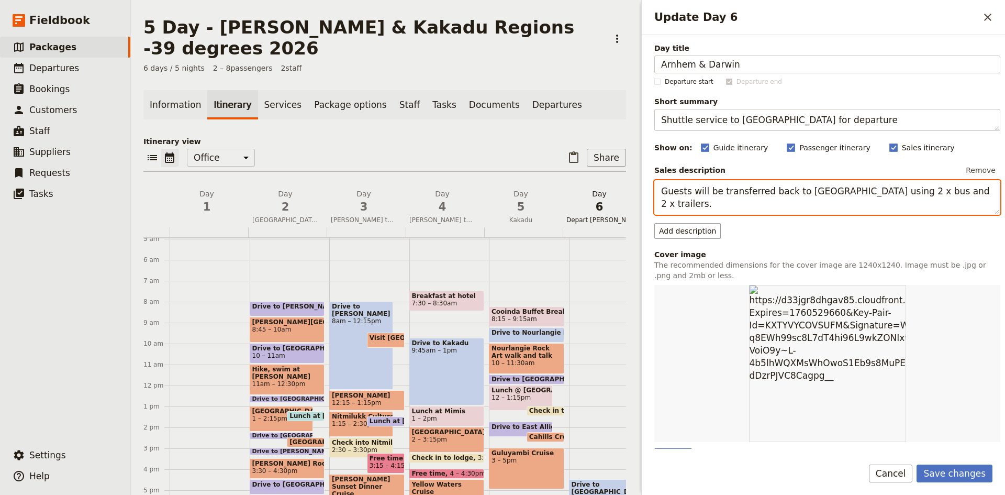
drag, startPoint x: 977, startPoint y: 190, endPoint x: 610, endPoint y: 200, distance: 367.5
click at [610, 200] on div "5 Day - [PERSON_NAME] & Kakadu Regions -39 degrees 2026 ​ 6 days / 5 nights 2 –…" at bounding box center [568, 247] width 874 height 495
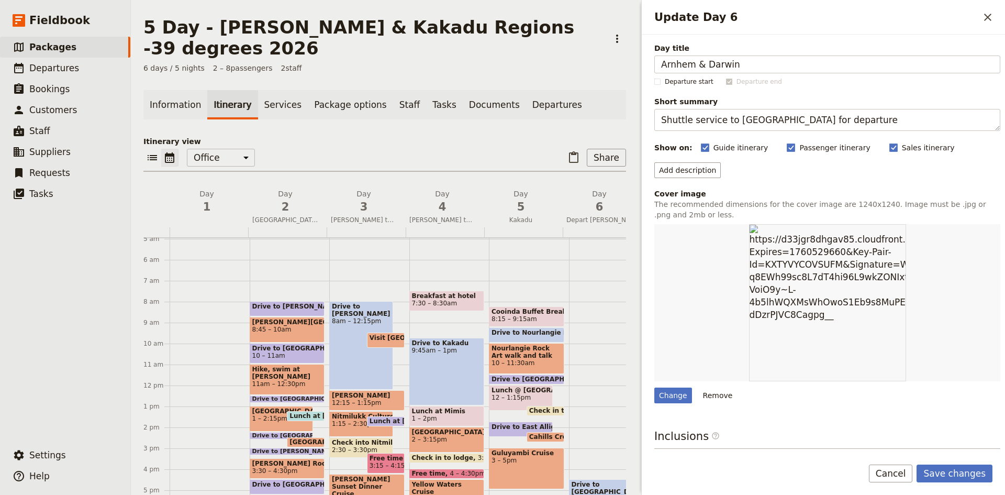
click at [713, 397] on button "Remove" at bounding box center [717, 395] width 39 height 16
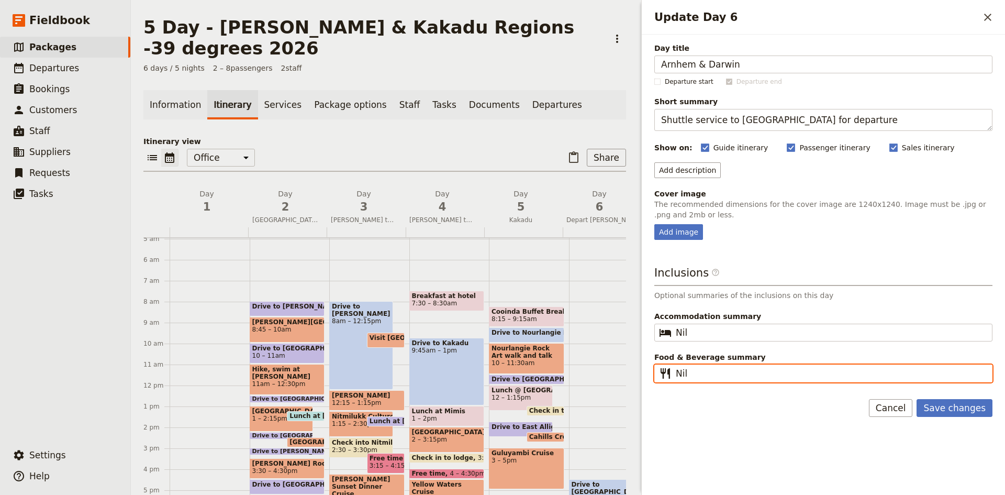
drag, startPoint x: 700, startPoint y: 370, endPoint x: 668, endPoint y: 370, distance: 31.4
click at [668, 370] on fieldset "​ Nil" at bounding box center [823, 373] width 338 height 18
type input "L"
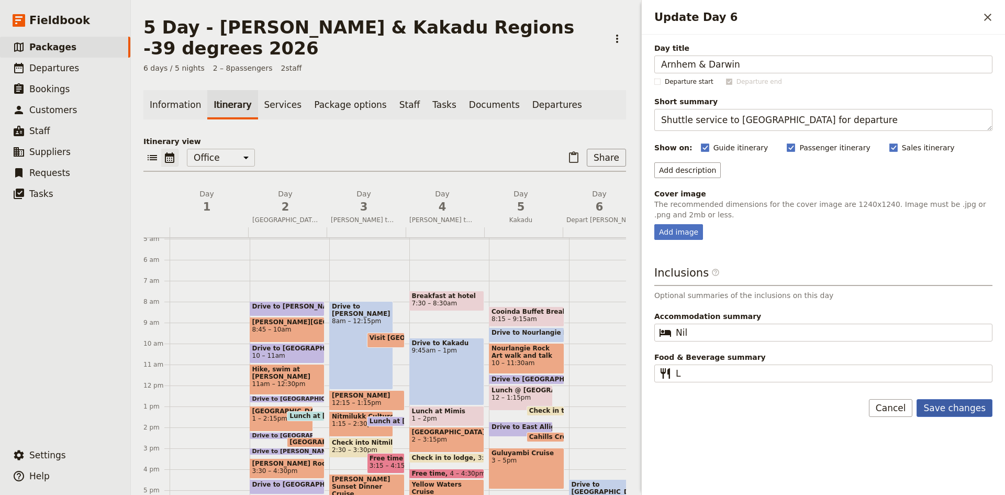
click at [940, 406] on button "Save changes" at bounding box center [954, 408] width 76 height 18
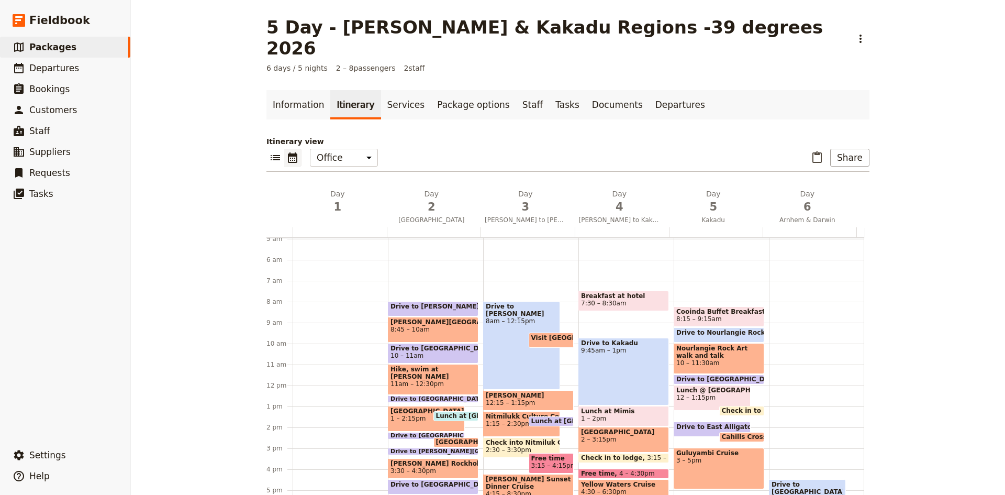
click at [778, 287] on div "Drive to Darwin 4:30 – 8pm Comfort stop at [GEOGRAPHIC_DATA] 5:30 – 6pm Return …" at bounding box center [816, 385] width 95 height 502
select select "6"
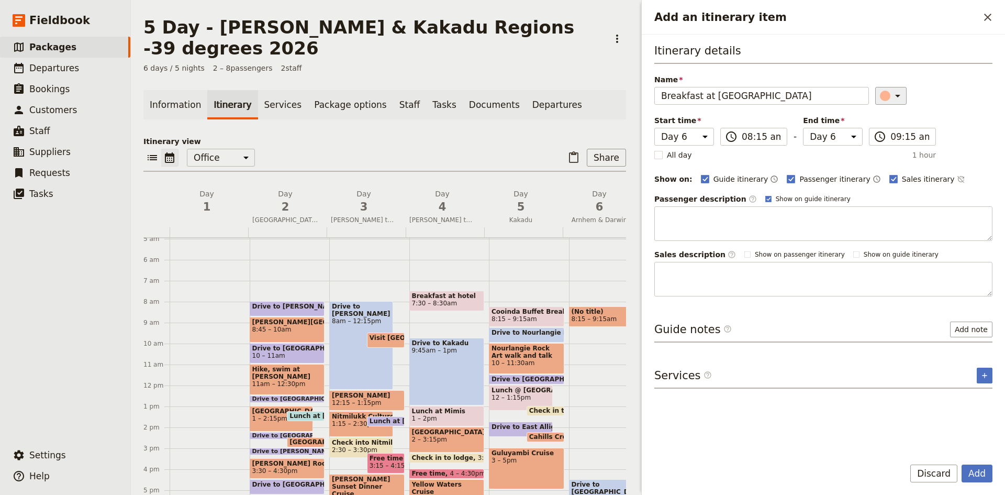
type input "Breakfast at [GEOGRAPHIC_DATA]"
click at [897, 95] on icon "Add an itinerary item" at bounding box center [897, 95] width 13 height 13
click at [877, 139] on div "button" at bounding box center [878, 143] width 10 height 10
click at [971, 469] on button "Add" at bounding box center [976, 473] width 31 height 18
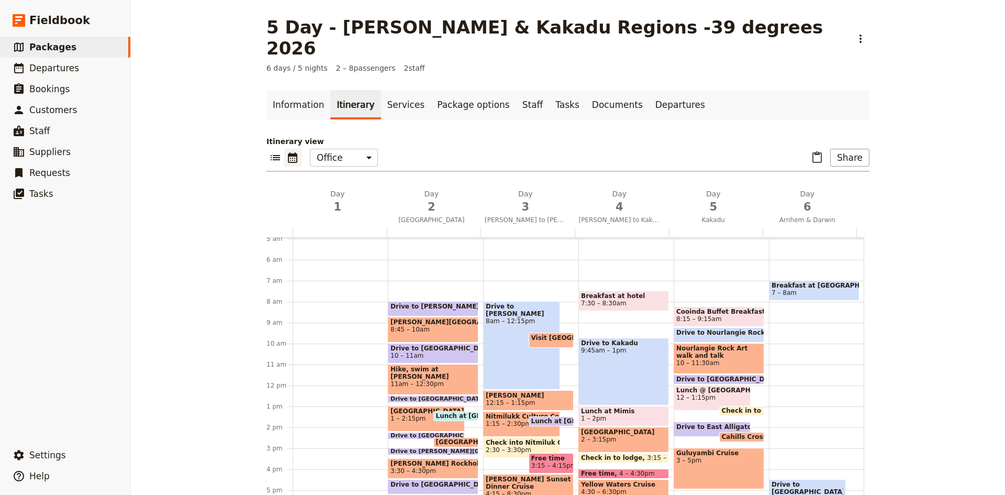
click at [778, 283] on div "Breakfast at [GEOGRAPHIC_DATA] 7 – 8am Drive to [GEOGRAPHIC_DATA] 4:30 – 8pm Co…" at bounding box center [816, 385] width 95 height 502
select select "6"
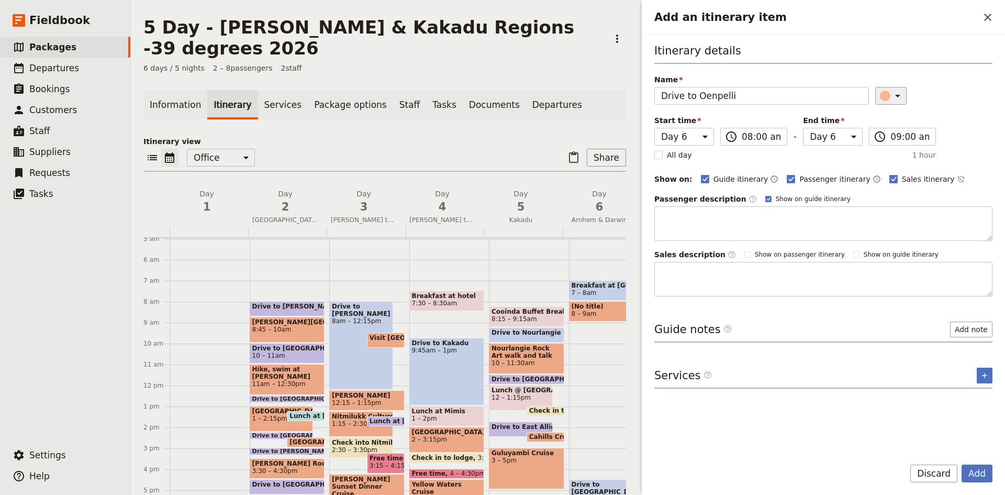
type input "Drive to Oenpelli"
click at [896, 99] on icon "Add an itinerary item" at bounding box center [897, 95] width 13 height 13
click at [891, 140] on div "button" at bounding box center [890, 143] width 10 height 10
click at [596, 309] on span "(No title)" at bounding box center [606, 305] width 70 height 7
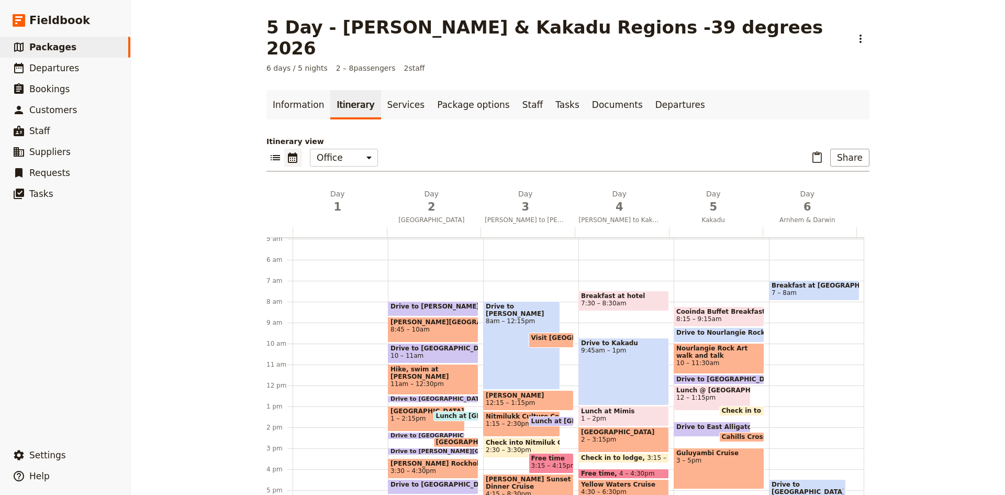
click at [780, 294] on div "Breakfast at [GEOGRAPHIC_DATA] 7 – 8am Drive to [GEOGRAPHIC_DATA] 4:30 – 8pm Co…" at bounding box center [816, 385] width 95 height 502
select select "6"
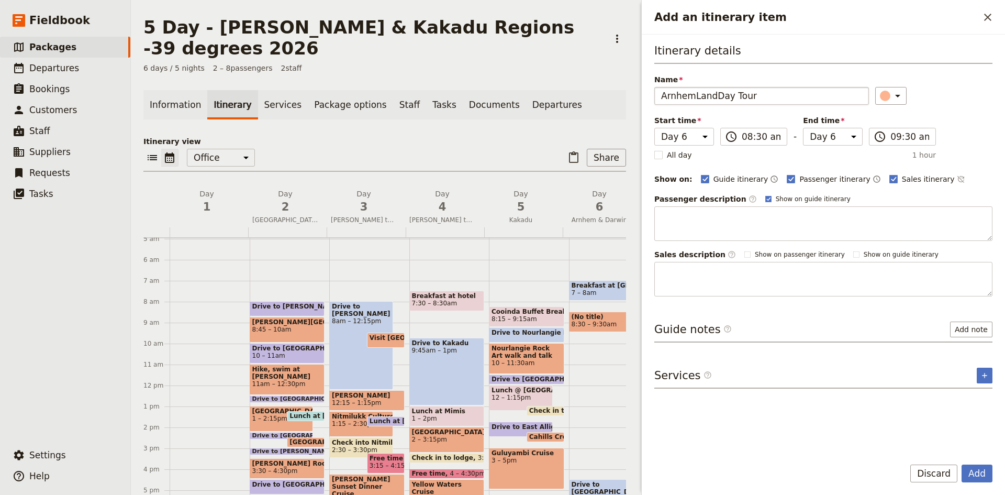
click at [692, 98] on input "ArnhemLandDay Tour" at bounding box center [761, 96] width 215 height 18
click at [714, 97] on input "Arnhem LandDay Tour" at bounding box center [761, 96] width 215 height 18
type input "Arnhem Land Day Tour"
click at [979, 473] on button "Add" at bounding box center [976, 473] width 31 height 18
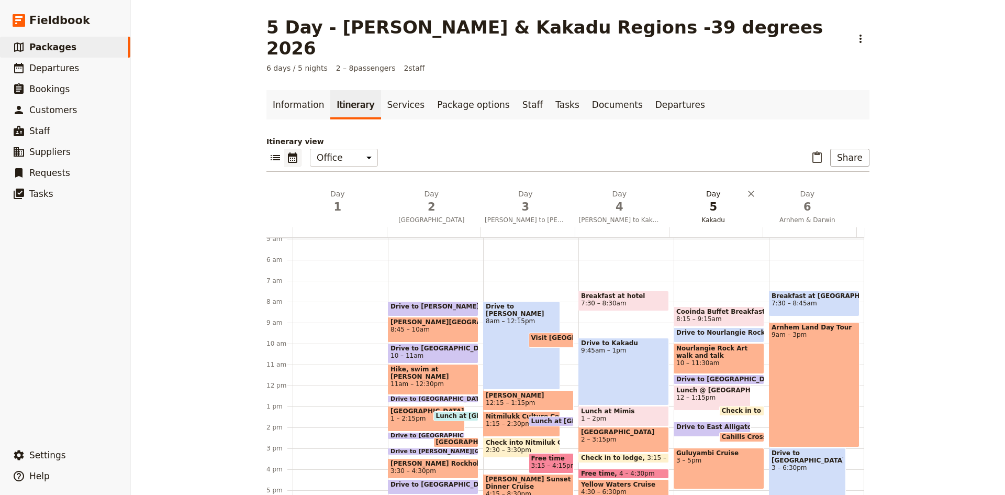
click at [705, 199] on span "5" at bounding box center [713, 207] width 82 height 16
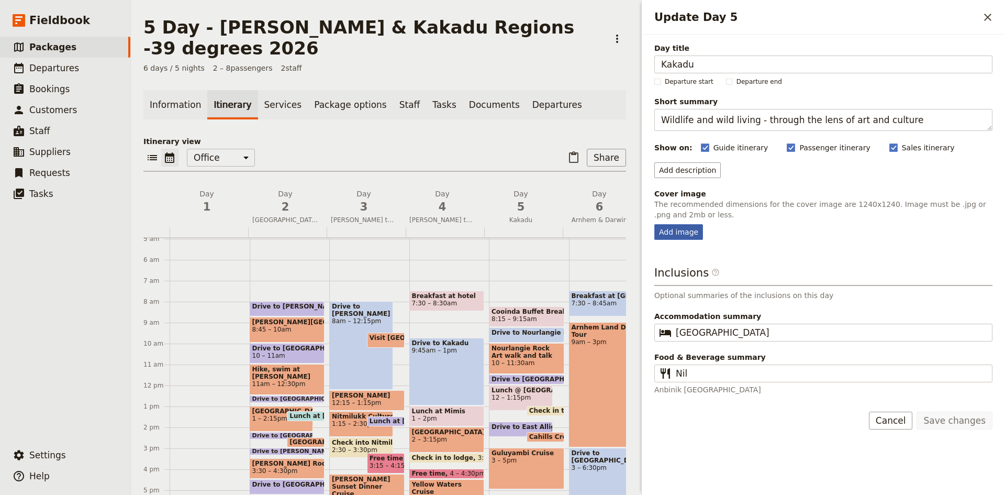
click at [688, 230] on div "Add image" at bounding box center [678, 232] width 49 height 16
click at [654, 224] on input "Add image" at bounding box center [654, 223] width 1 height 1
type input "C:\fakepath\7.jpg"
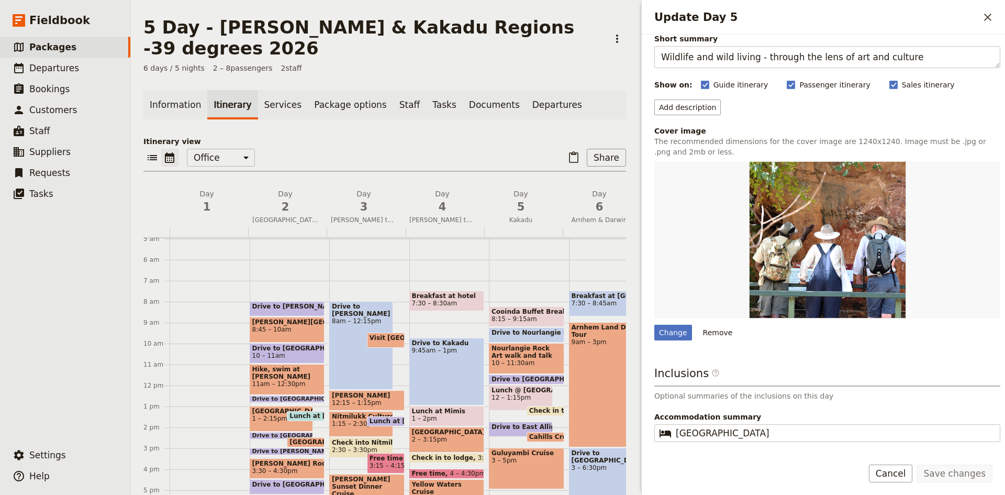
scroll to position [110, 0]
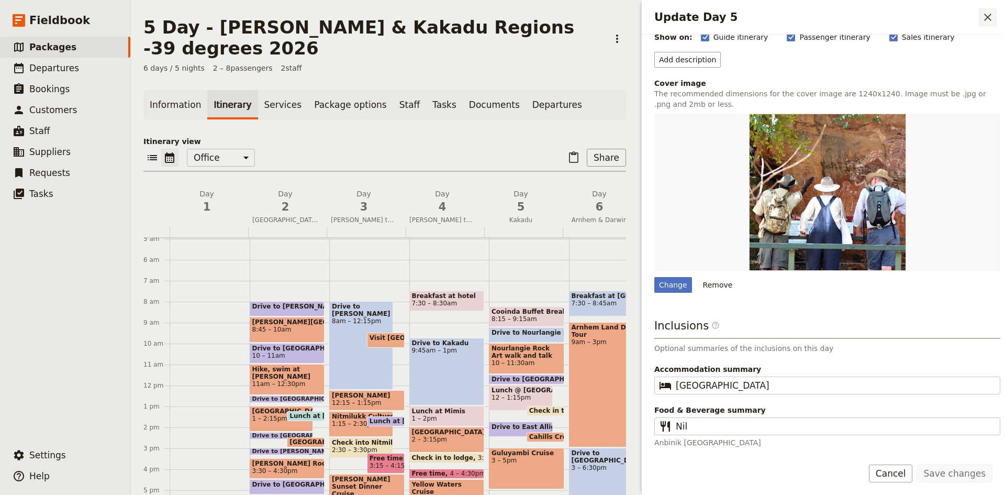
click at [986, 15] on icon "Close drawer" at bounding box center [987, 17] width 13 height 13
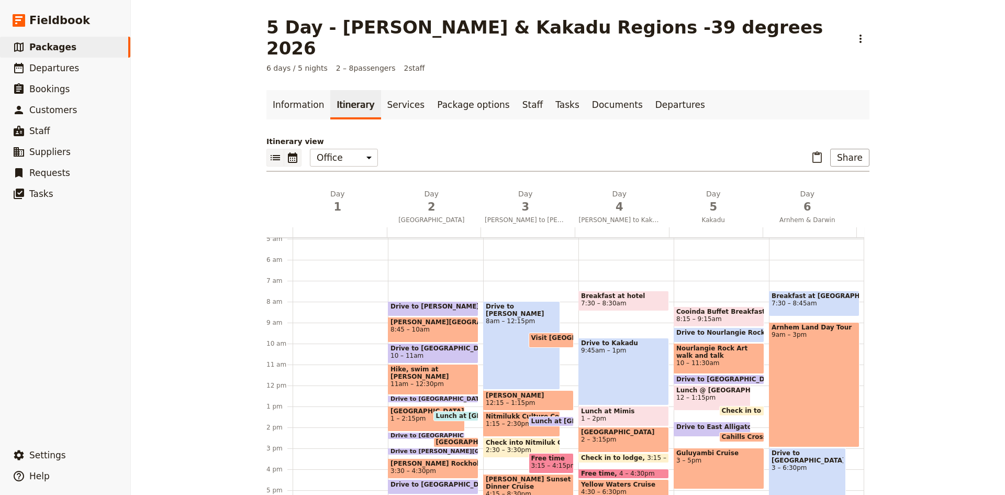
click at [273, 155] on icon "List view" at bounding box center [275, 157] width 9 height 5
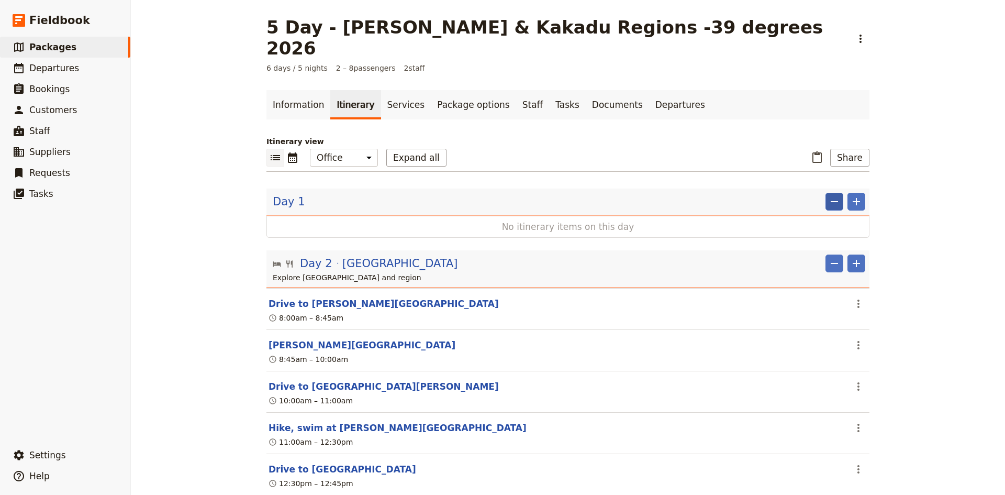
click at [830, 195] on icon "Remove" at bounding box center [834, 201] width 13 height 13
click at [831, 195] on icon "Remove" at bounding box center [834, 201] width 13 height 13
click at [808, 205] on span "Remove day" at bounding box center [810, 203] width 46 height 10
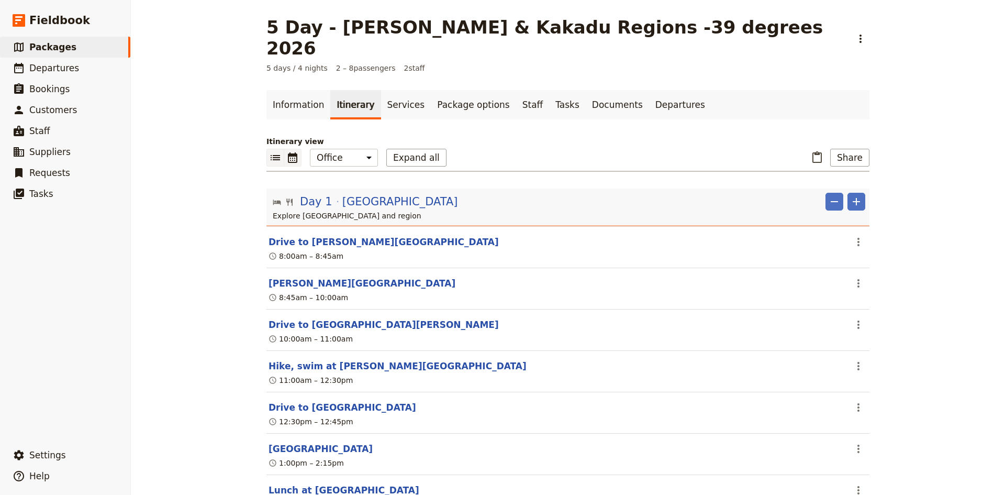
click at [290, 152] on icon "Calendar view" at bounding box center [292, 157] width 9 height 10
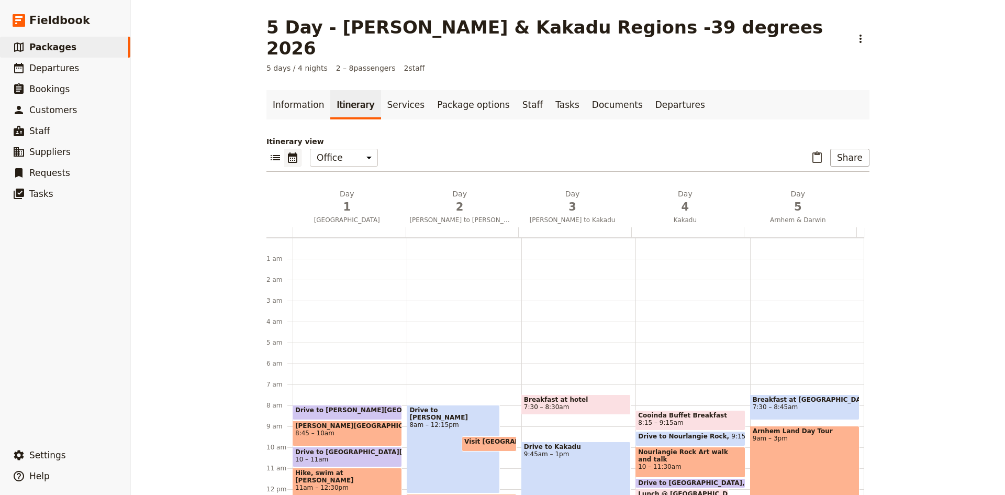
scroll to position [136, 0]
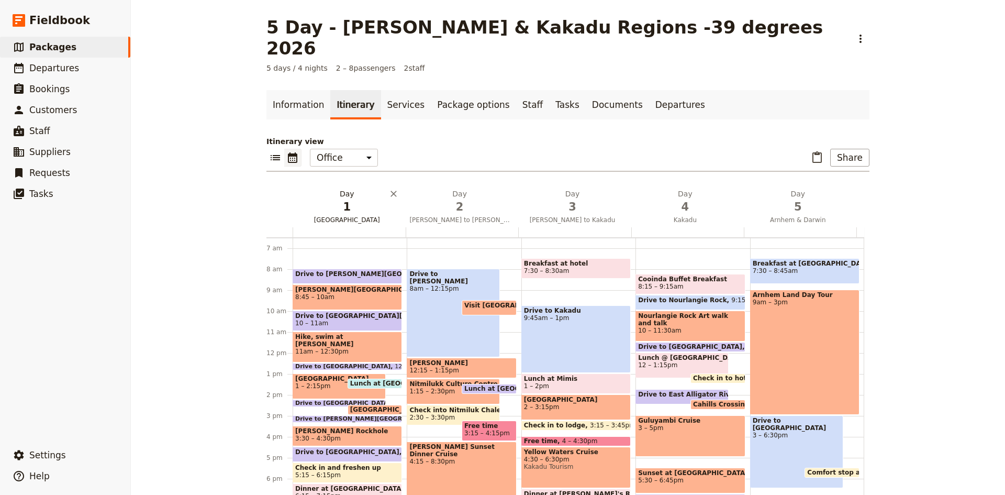
click at [342, 199] on span "1" at bounding box center [347, 207] width 100 height 16
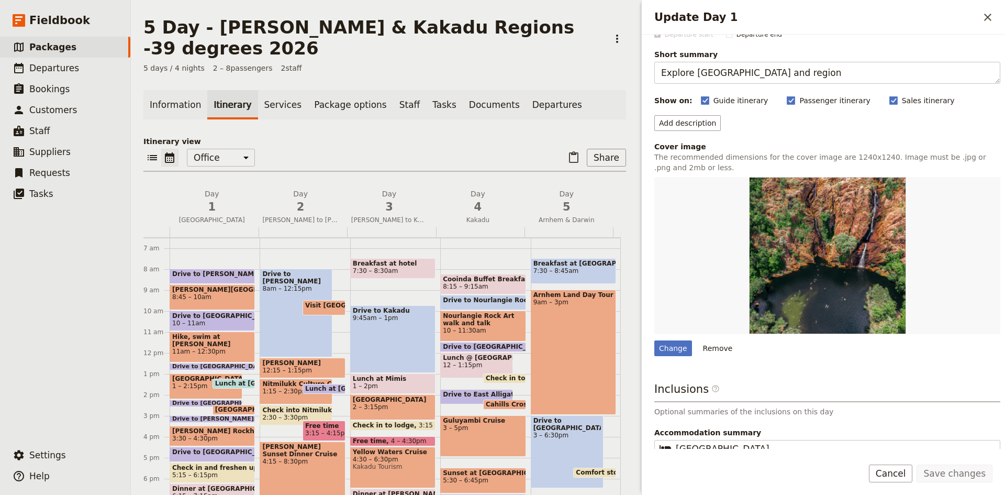
scroll to position [98, 0]
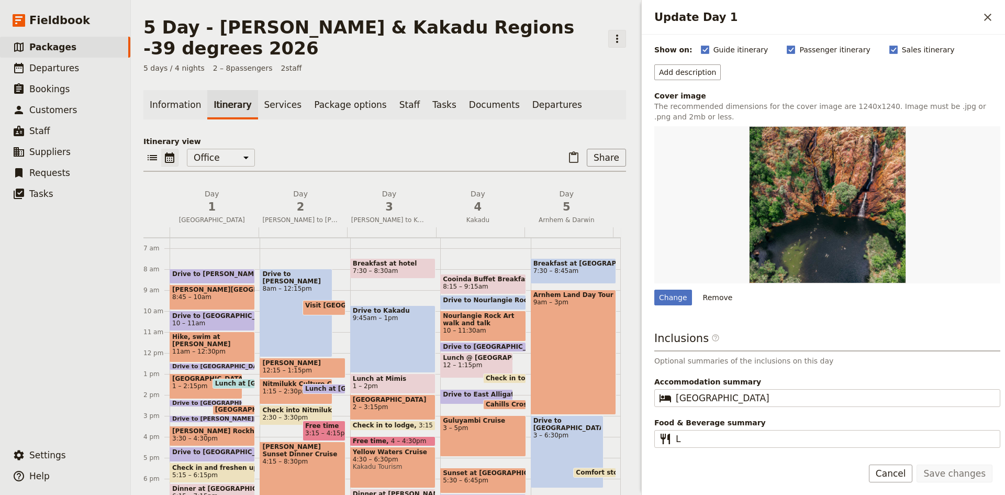
click at [611, 38] on icon "Actions" at bounding box center [617, 38] width 13 height 13
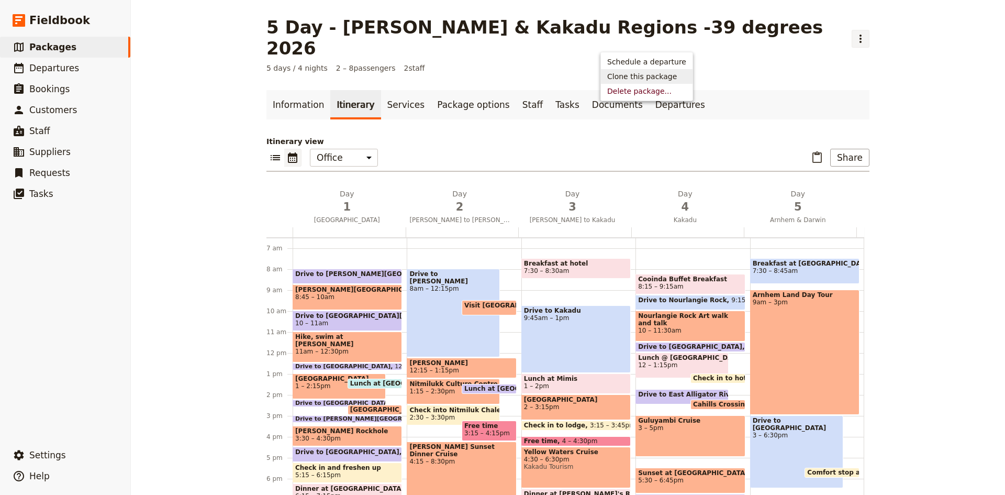
click at [635, 75] on span "Clone this package" at bounding box center [642, 76] width 70 height 10
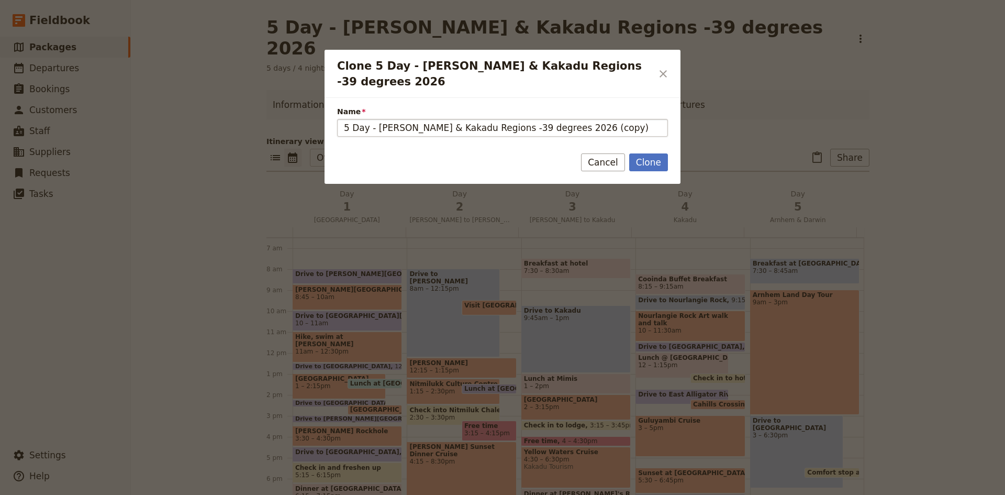
click at [520, 128] on input "5 Day - [PERSON_NAME] & Kakadu Regions -39 degrees 2026 (copy)" at bounding box center [502, 128] width 331 height 18
type input "5 Day - [PERSON_NAME] & [PERSON_NAME] Regions"
click at [647, 165] on button "Clone" at bounding box center [648, 162] width 39 height 18
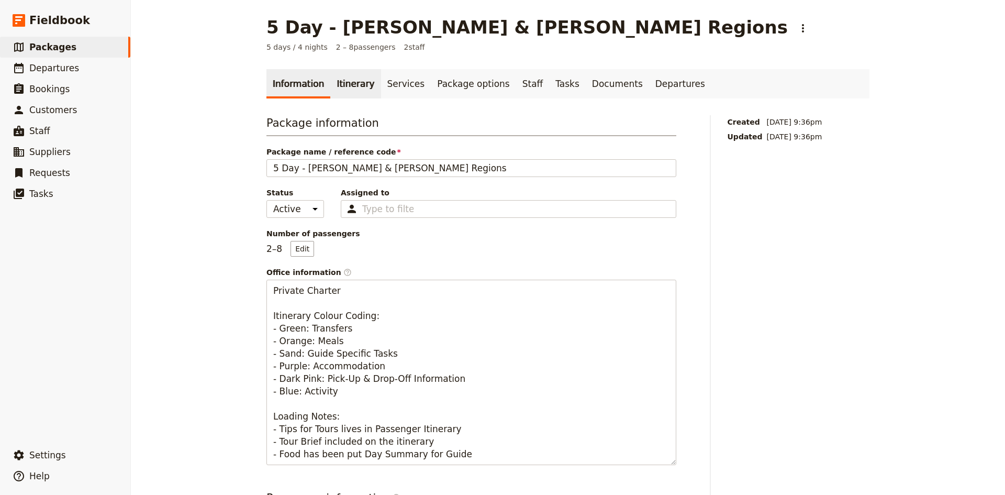
click at [343, 85] on link "Itinerary" at bounding box center [355, 83] width 50 height 29
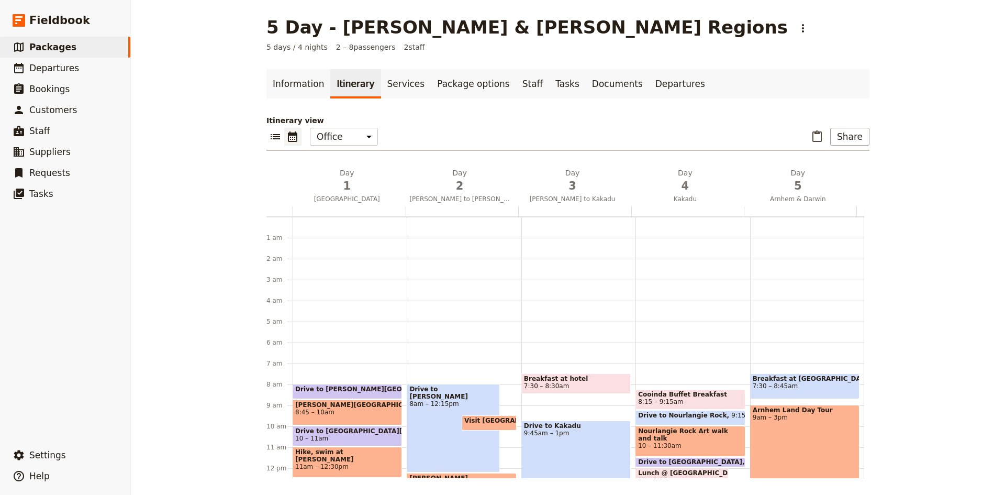
scroll to position [136, 0]
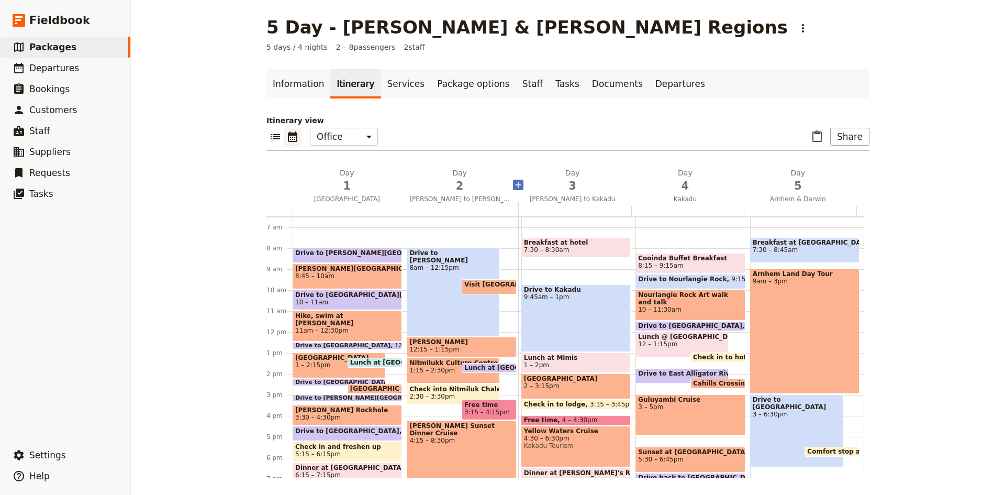
click at [345, 181] on span "1" at bounding box center [347, 186] width 100 height 16
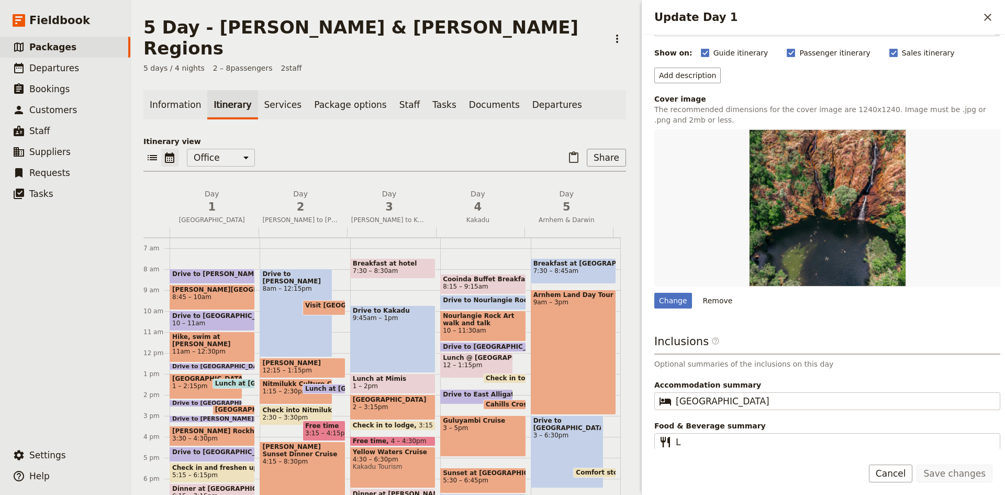
scroll to position [98, 0]
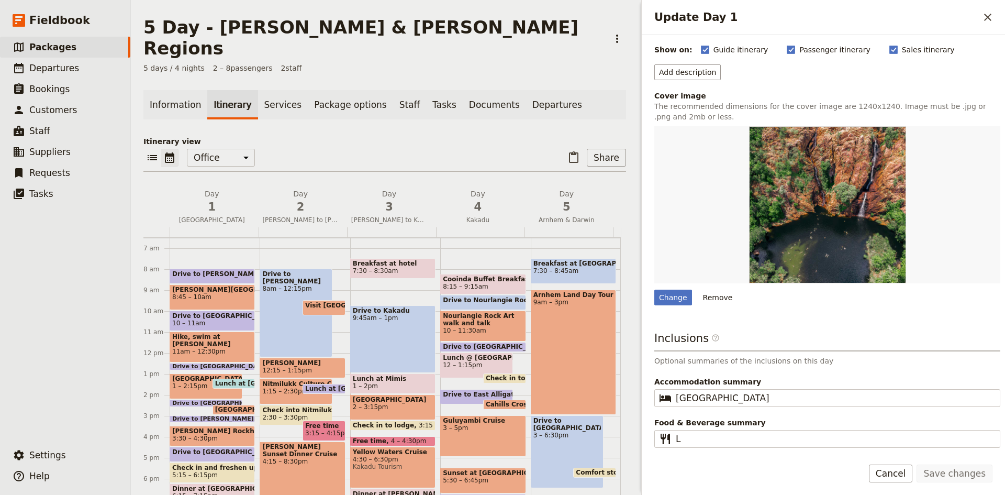
click at [201, 270] on span "Drive to [PERSON_NAME][GEOGRAPHIC_DATA]" at bounding box center [255, 273] width 167 height 7
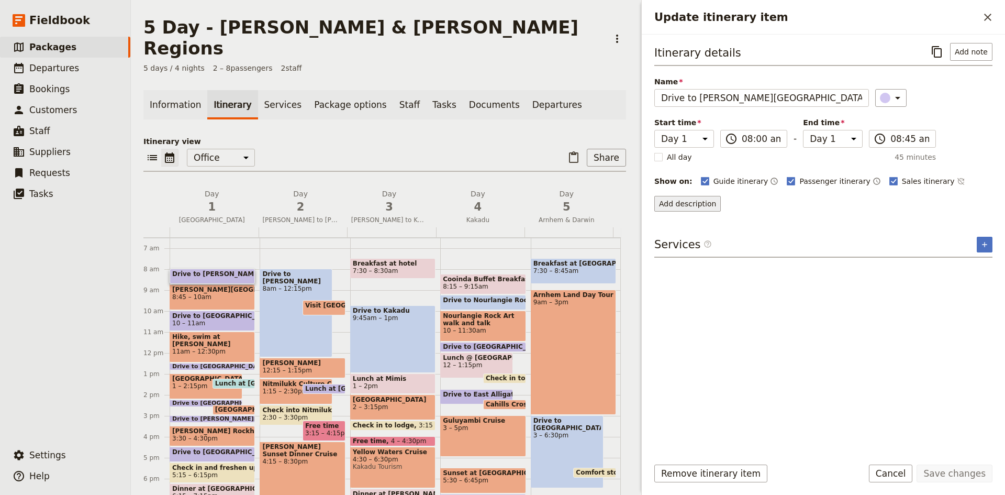
click at [708, 199] on button "Add description" at bounding box center [687, 204] width 66 height 16
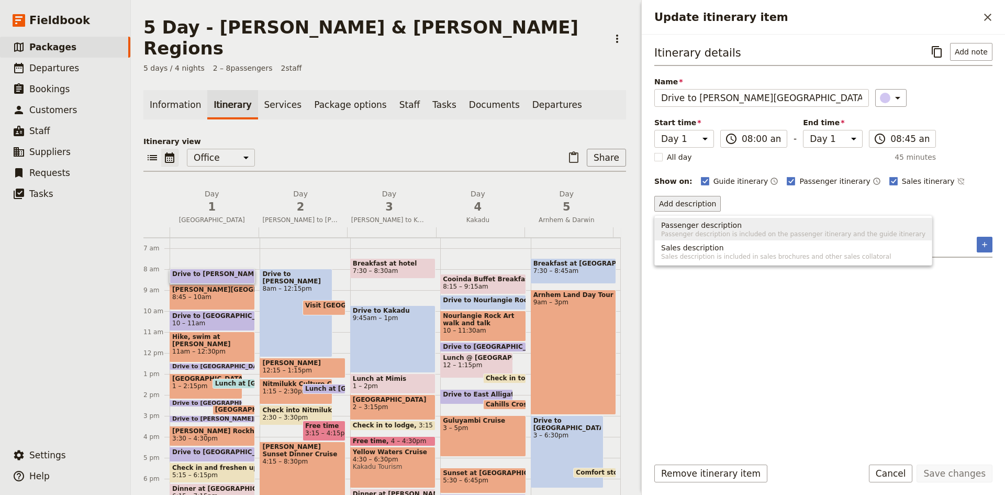
click at [717, 228] on span "Passenger description" at bounding box center [701, 225] width 81 height 10
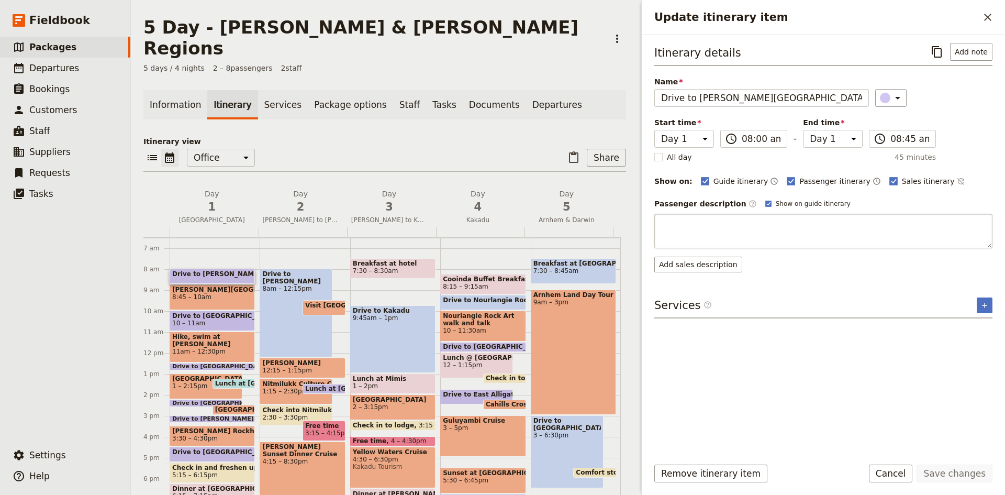
click at [712, 228] on textarea "Update itinerary item" at bounding box center [823, 231] width 338 height 35
type textarea "[PERSON_NAME][GEOGRAPHIC_DATA], just 50 km from [GEOGRAPHIC_DATA], is a lush tr…"
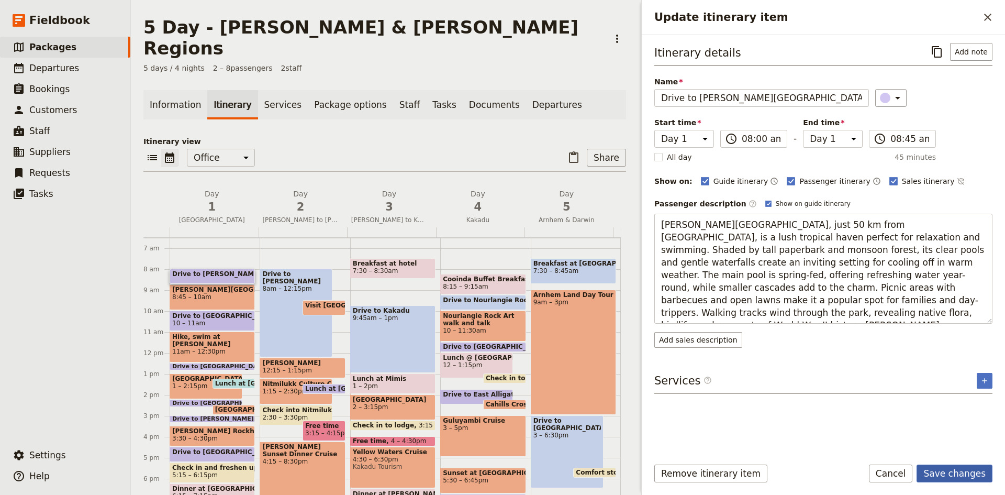
click at [961, 473] on button "Save changes" at bounding box center [954, 473] width 76 height 18
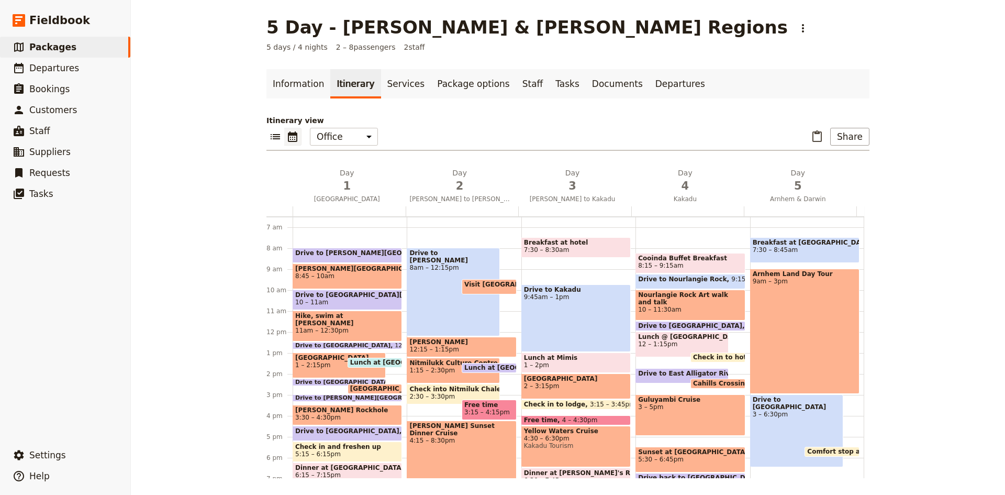
click at [312, 296] on span "Drive to [GEOGRAPHIC_DATA][PERSON_NAME]" at bounding box center [347, 294] width 104 height 7
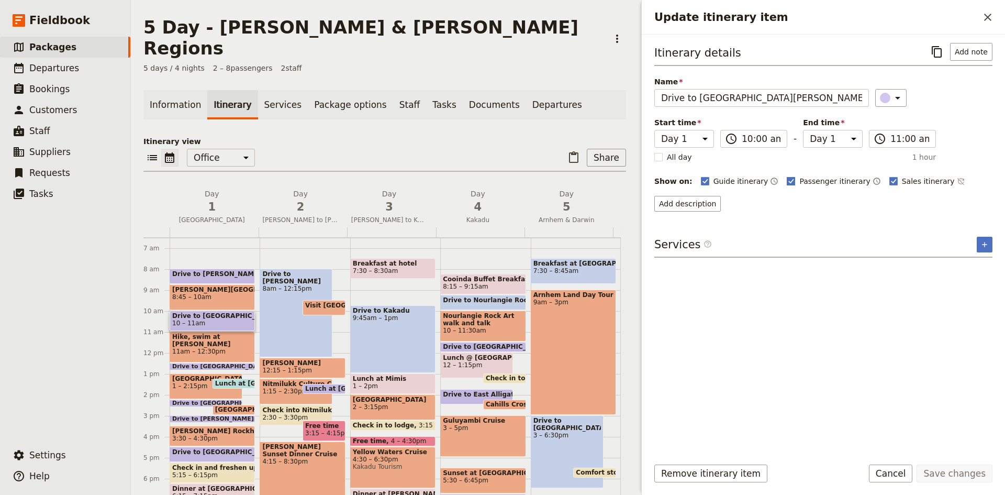
click at [787, 177] on rect "Update itinerary item" at bounding box center [791, 181] width 8 height 8
click at [786, 176] on input "Passenger itinerary" at bounding box center [786, 175] width 1 height 1
checkbox input "false"
click at [891, 181] on polygon "Update itinerary item" at bounding box center [893, 180] width 5 height 6
click at [889, 176] on input "Sales itinerary" at bounding box center [889, 175] width 1 height 1
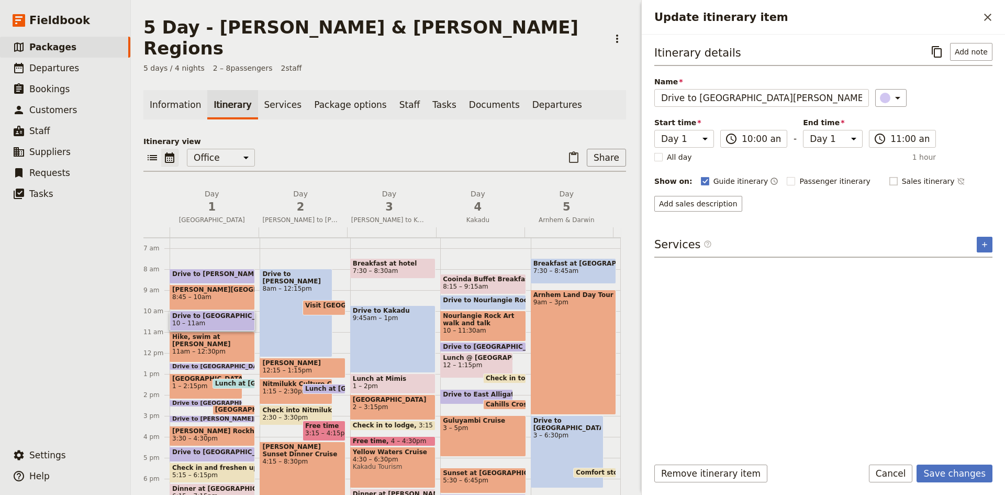
checkbox input "false"
click at [957, 469] on button "Save changes" at bounding box center [954, 473] width 76 height 18
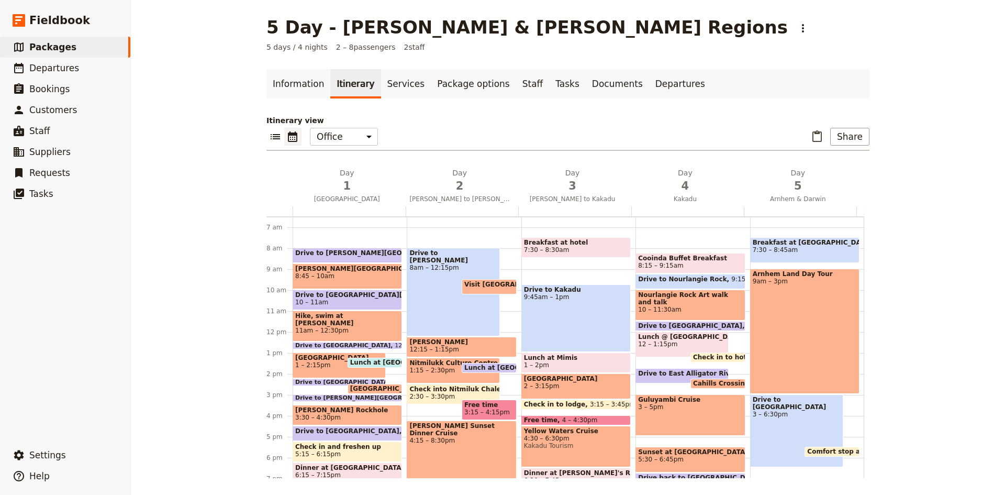
click at [323, 327] on span "11am – 12:30pm" at bounding box center [347, 330] width 104 height 7
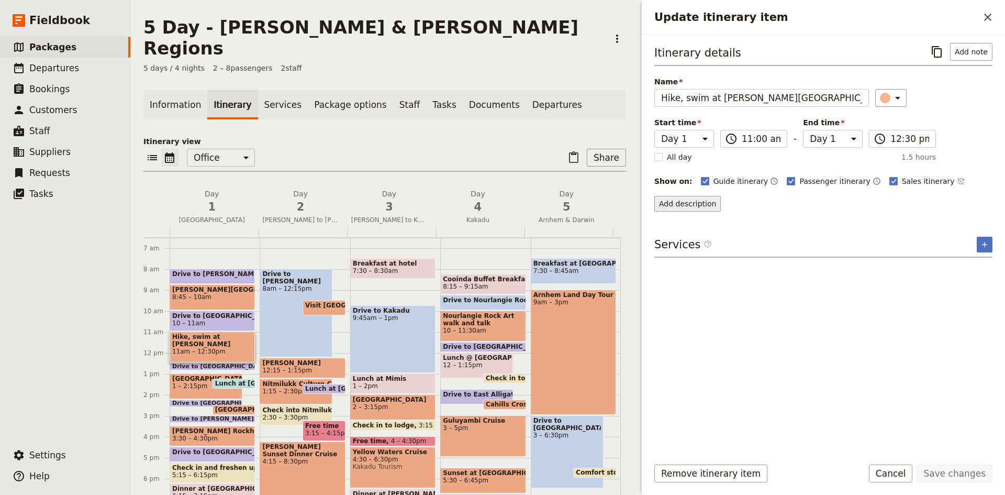
click at [674, 202] on button "Add description" at bounding box center [687, 204] width 66 height 16
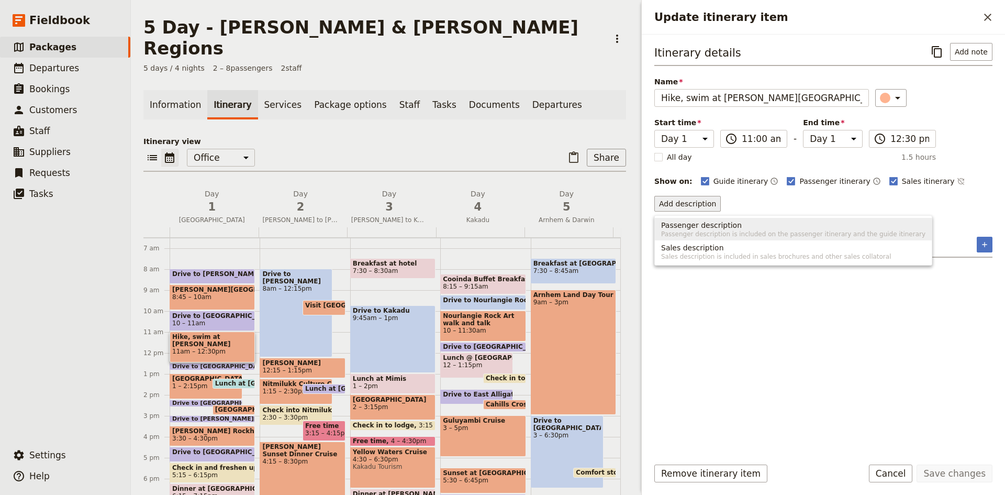
click at [698, 223] on span "Passenger description" at bounding box center [701, 225] width 81 height 10
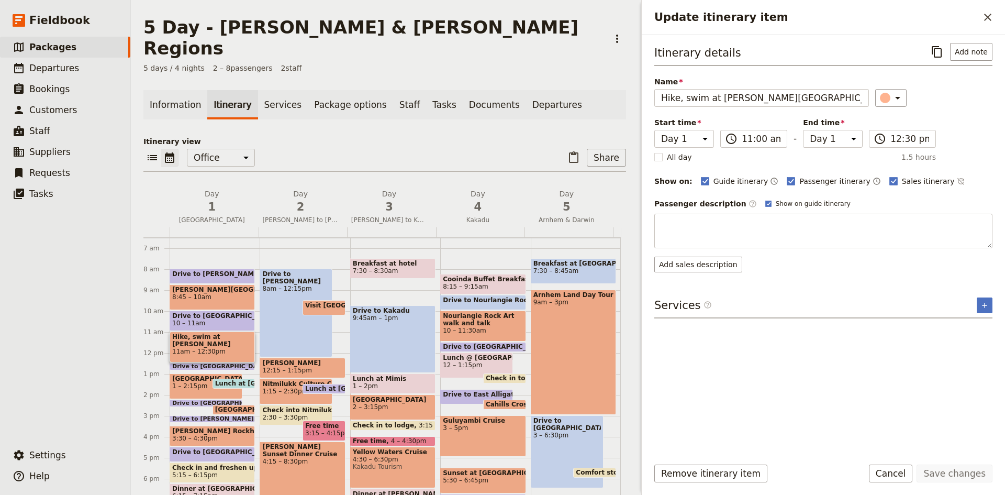
type textarea "[PERSON_NAME][GEOGRAPHIC_DATA] in [GEOGRAPHIC_DATA] is a peaceful spot known fo…"
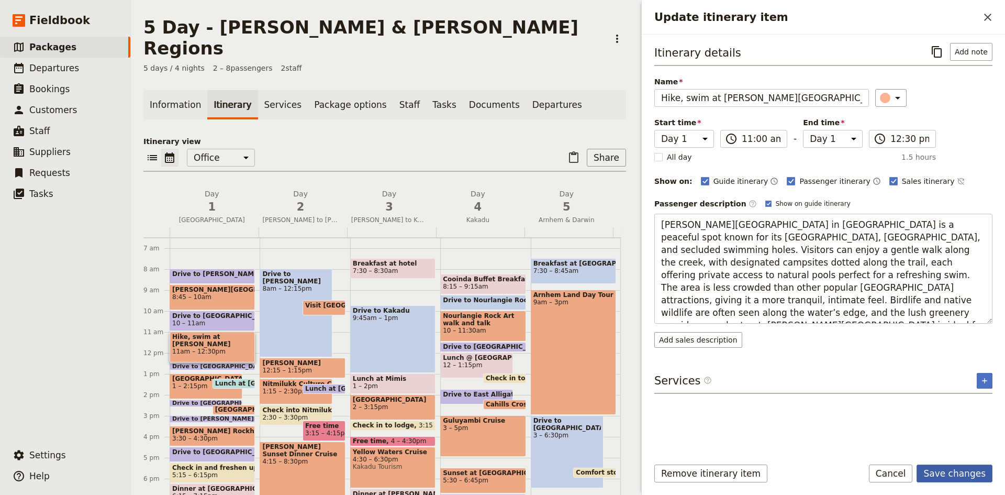
click at [945, 470] on button "Save changes" at bounding box center [954, 473] width 76 height 18
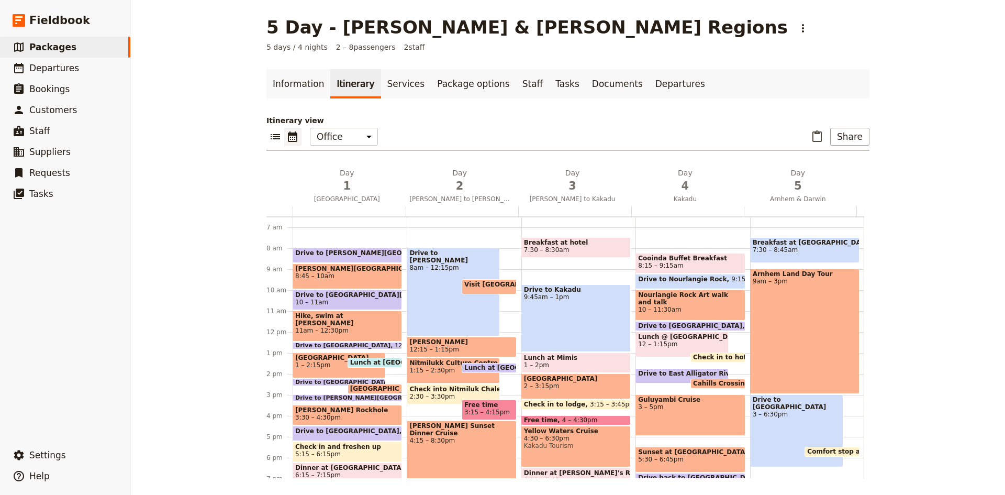
click at [395, 343] on span "12:30 – 12:45pm" at bounding box center [419, 345] width 49 height 6
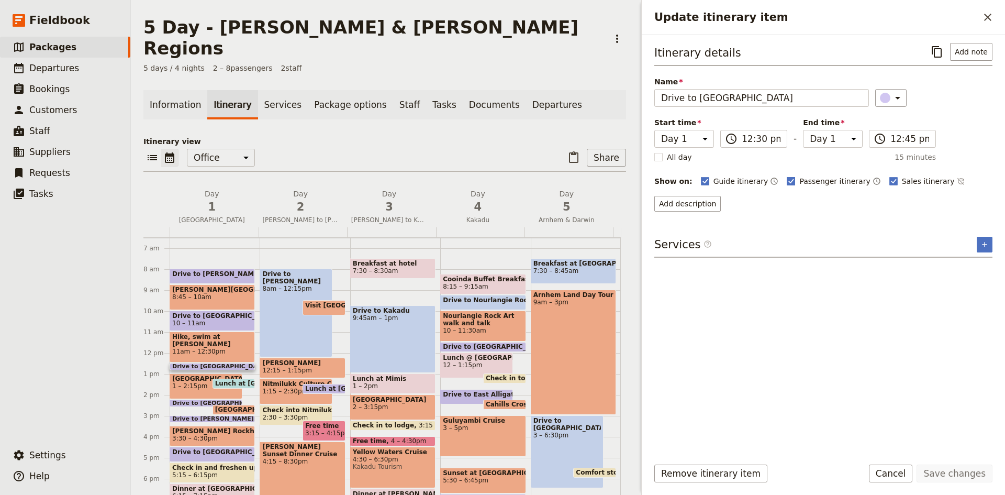
click at [789, 180] on polygon "Update itinerary item" at bounding box center [791, 180] width 5 height 6
click at [786, 176] on input "Passenger itinerary" at bounding box center [786, 175] width 1 height 1
checkbox input "false"
click at [889, 180] on rect "Update itinerary item" at bounding box center [893, 181] width 8 height 8
click at [889, 176] on input "Sales itinerary" at bounding box center [889, 175] width 1 height 1
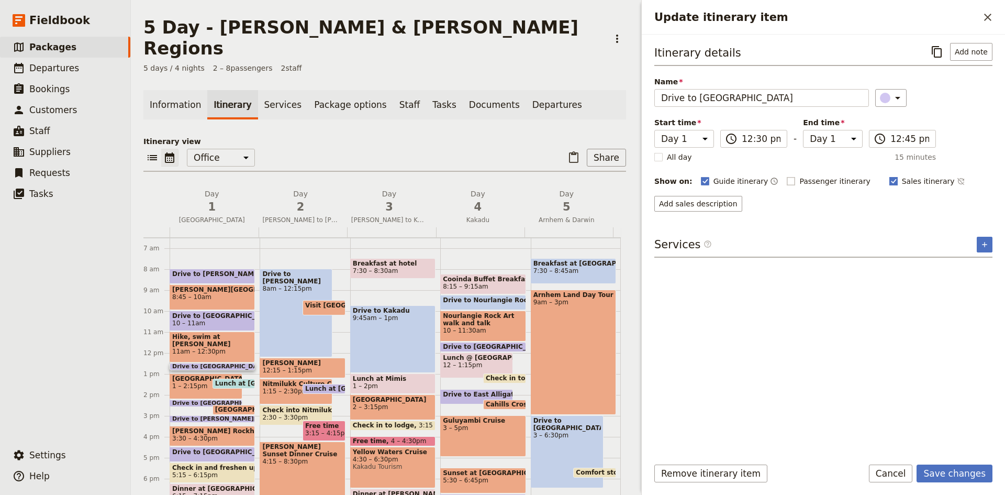
checkbox input "false"
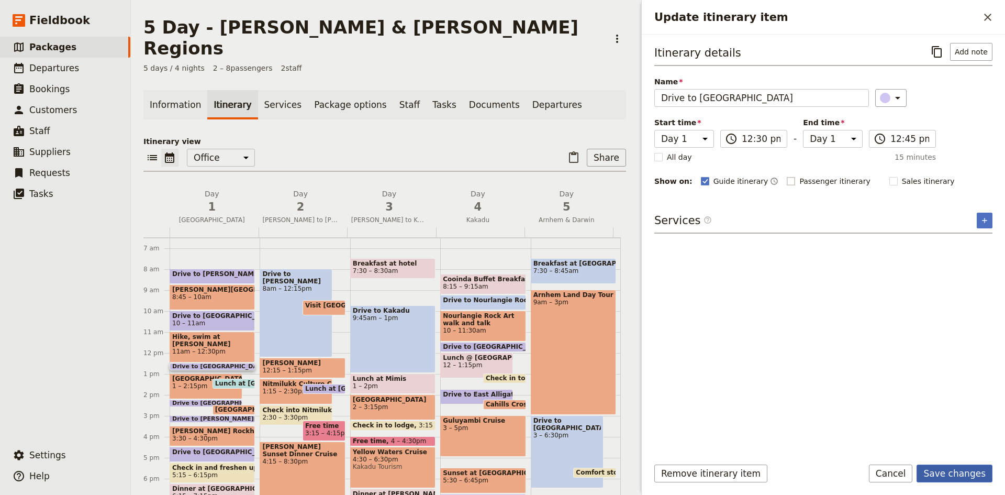
click at [956, 472] on button "Save changes" at bounding box center [954, 473] width 76 height 18
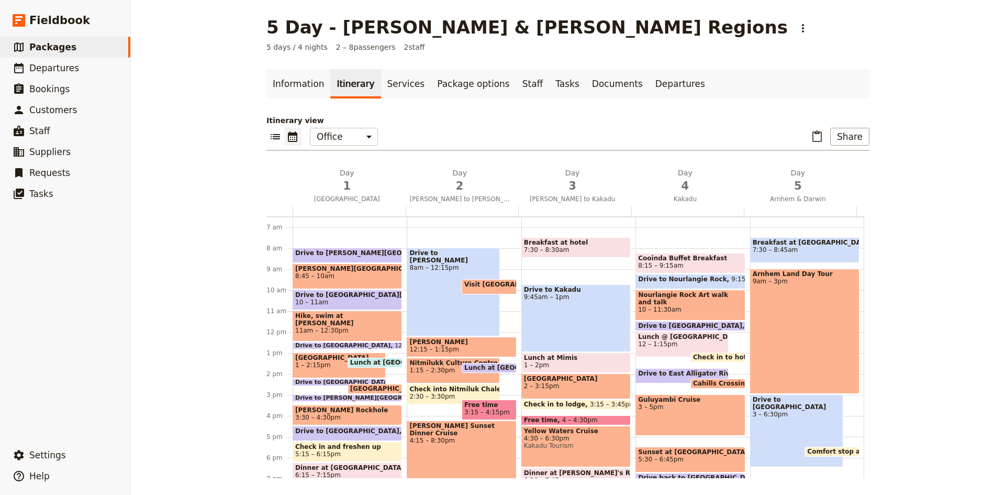
drag, startPoint x: 307, startPoint y: 360, endPoint x: 319, endPoint y: 364, distance: 12.7
click at [308, 360] on span "[GEOGRAPHIC_DATA]" at bounding box center [339, 357] width 88 height 7
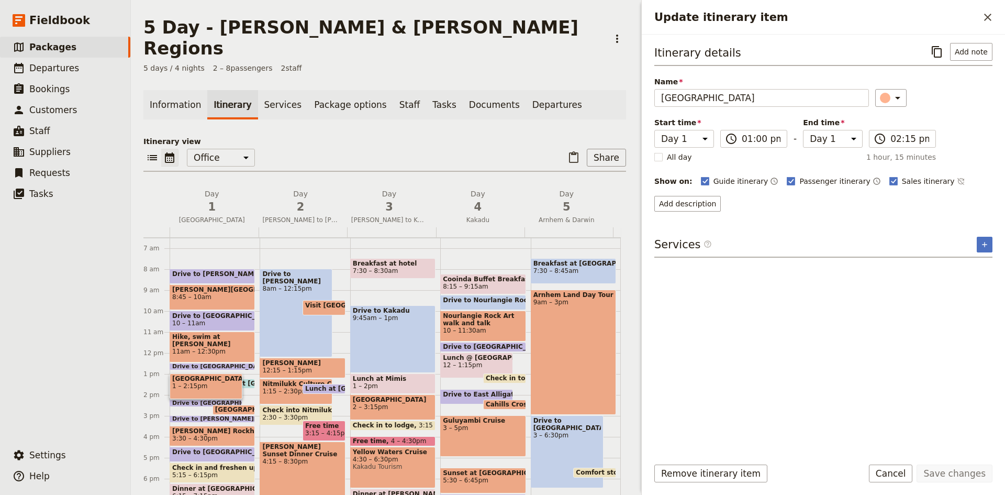
click at [215, 382] on span "1 – 2:15pm" at bounding box center [206, 385] width 68 height 7
click at [682, 204] on button "Add description" at bounding box center [687, 204] width 66 height 16
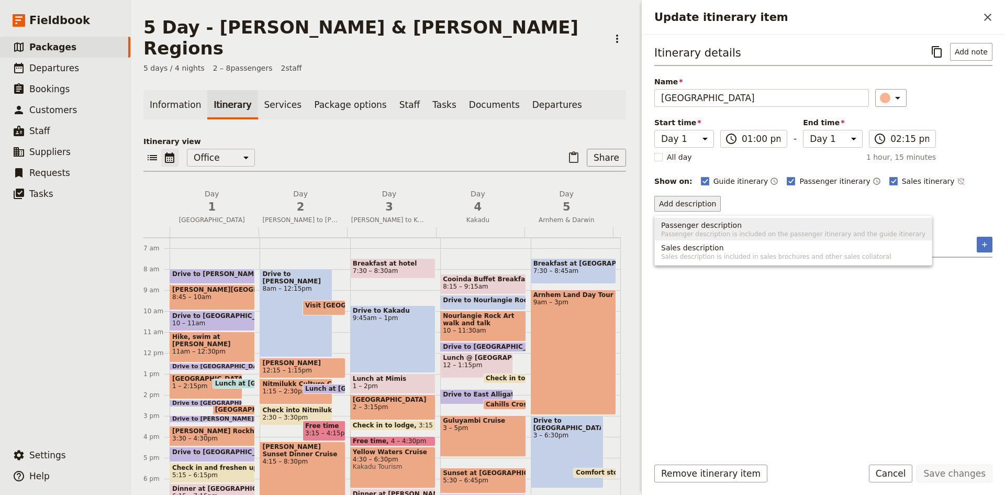
click at [696, 223] on span "Passenger description" at bounding box center [701, 225] width 81 height 10
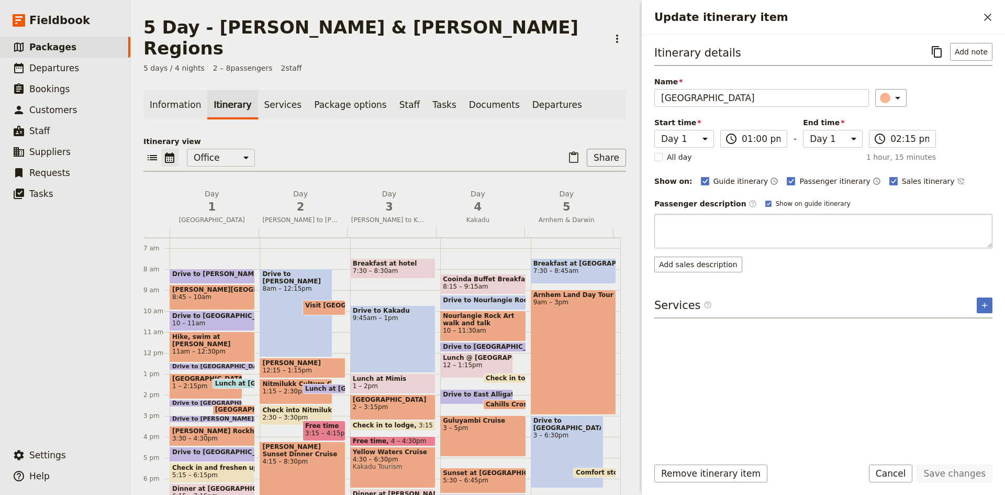
click at [728, 222] on textarea "Update itinerary item" at bounding box center [823, 231] width 338 height 35
type textarea "[GEOGRAPHIC_DATA] is one of [GEOGRAPHIC_DATA]’s most iconic and accessible attr…"
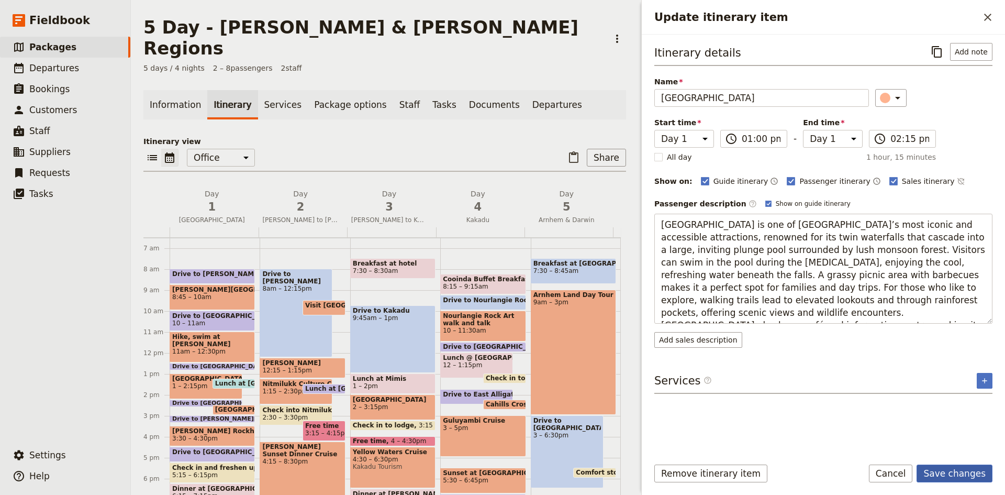
click at [951, 470] on button "Save changes" at bounding box center [954, 473] width 76 height 18
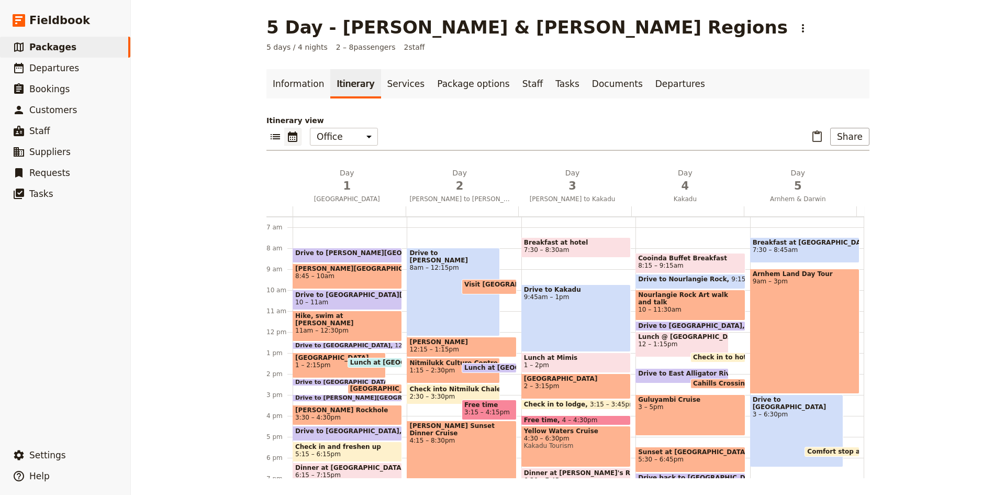
click at [334, 380] on span "Drive to [GEOGRAPHIC_DATA]" at bounding box center [344, 382] width 99 height 6
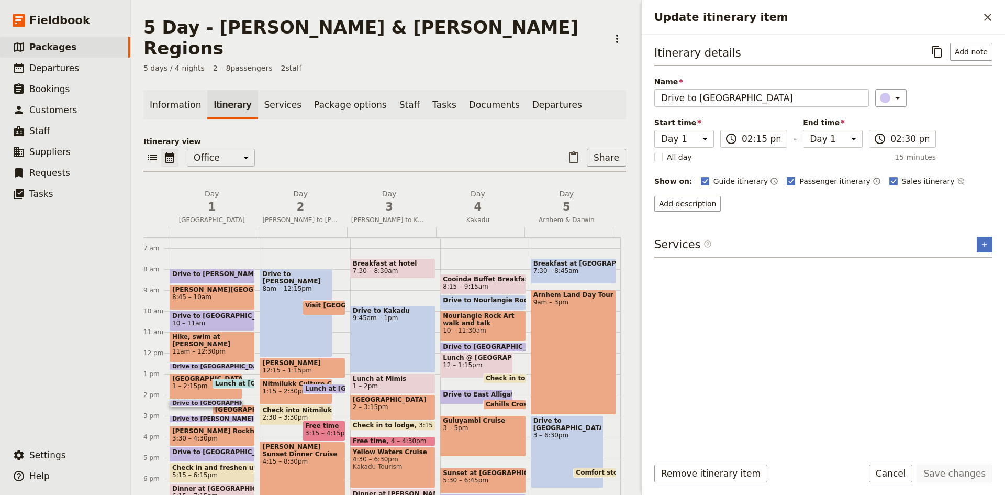
click at [787, 178] on rect "Update itinerary item" at bounding box center [791, 181] width 8 height 8
click at [786, 176] on input "Passenger itinerary" at bounding box center [786, 175] width 1 height 1
checkbox input "false"
click at [889, 182] on rect "Update itinerary item" at bounding box center [893, 181] width 8 height 8
click at [889, 176] on input "Sales itinerary" at bounding box center [889, 175] width 1 height 1
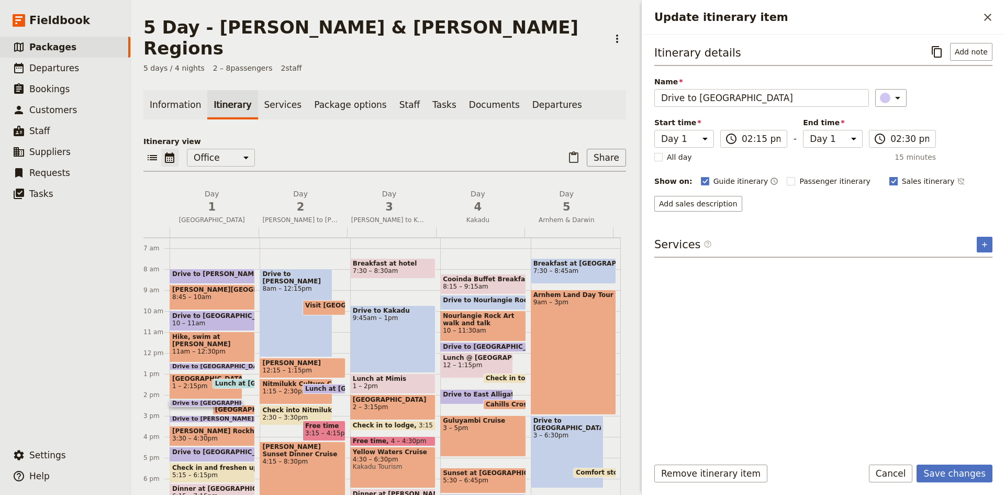
checkbox input "false"
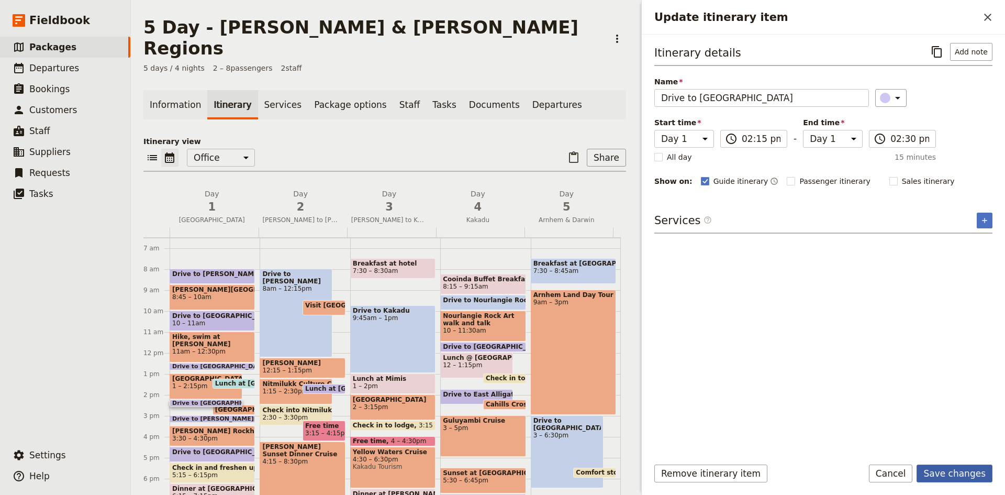
click at [948, 468] on button "Save changes" at bounding box center [954, 473] width 76 height 18
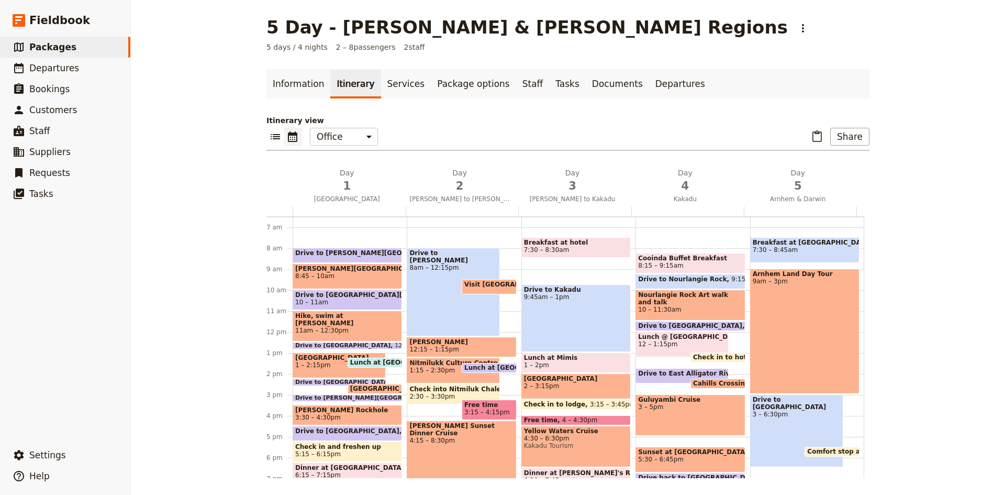
click at [362, 388] on span "[GEOGRAPHIC_DATA]" at bounding box center [389, 388] width 78 height 7
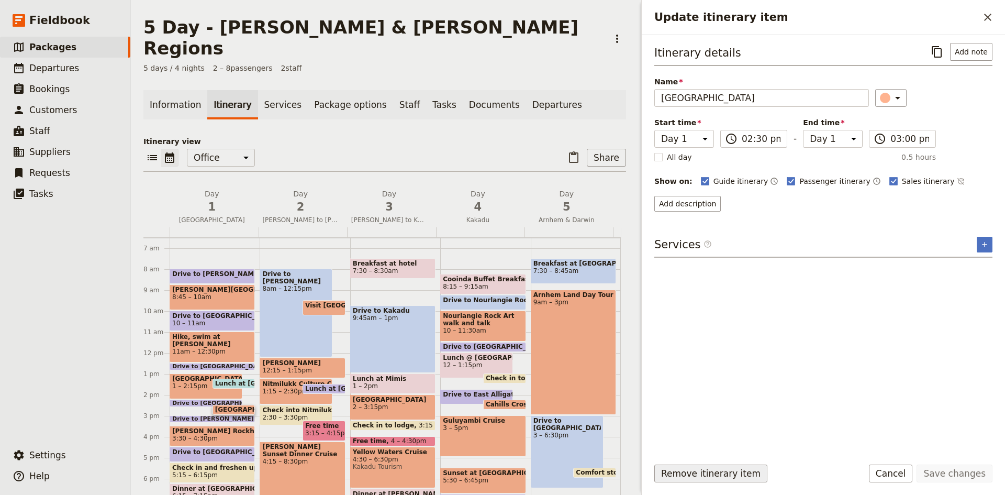
click at [746, 473] on button "Remove itinerary item" at bounding box center [710, 473] width 113 height 18
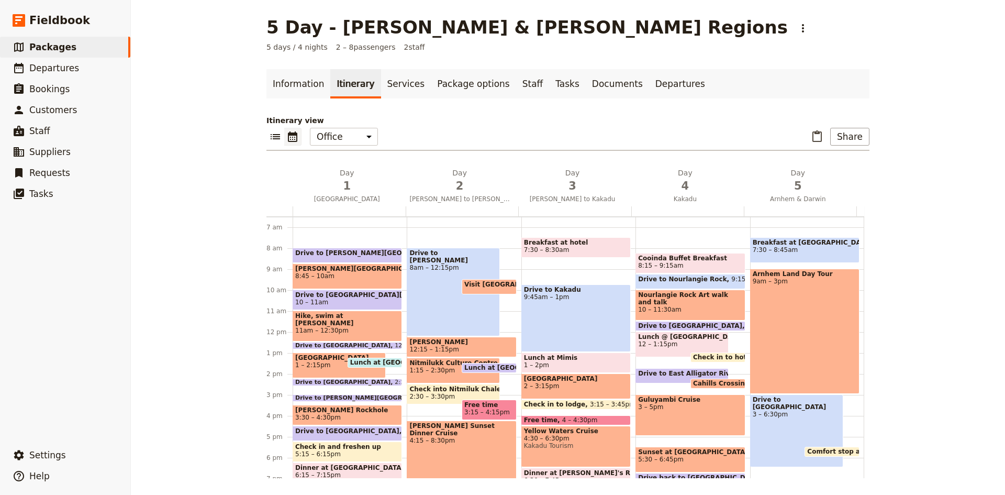
click at [350, 382] on span at bounding box center [347, 383] width 108 height 4
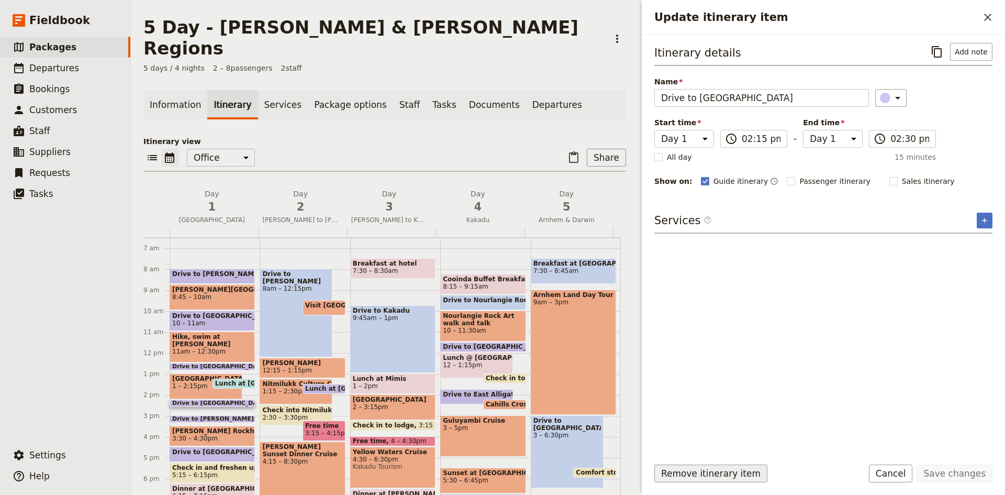
click at [709, 475] on button "Remove itinerary item" at bounding box center [710, 473] width 113 height 18
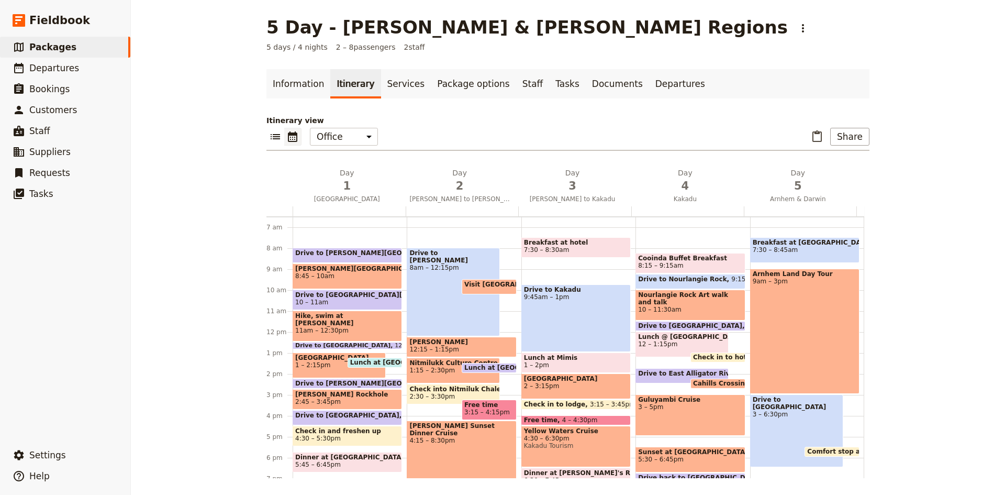
click at [462, 381] on span "2:15 – 2:45pm" at bounding box center [485, 382] width 46 height 7
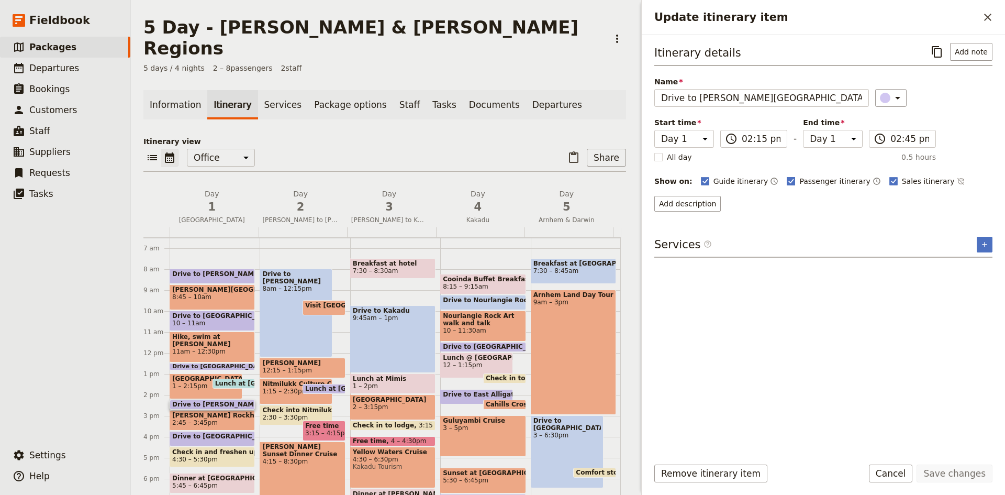
click at [787, 177] on rect "Update itinerary item" at bounding box center [791, 181] width 8 height 8
click at [786, 176] on input "Passenger itinerary" at bounding box center [786, 175] width 1 height 1
checkbox input "false"
click at [889, 181] on rect "Update itinerary item" at bounding box center [893, 181] width 8 height 8
click at [889, 176] on input "Sales itinerary" at bounding box center [889, 175] width 1 height 1
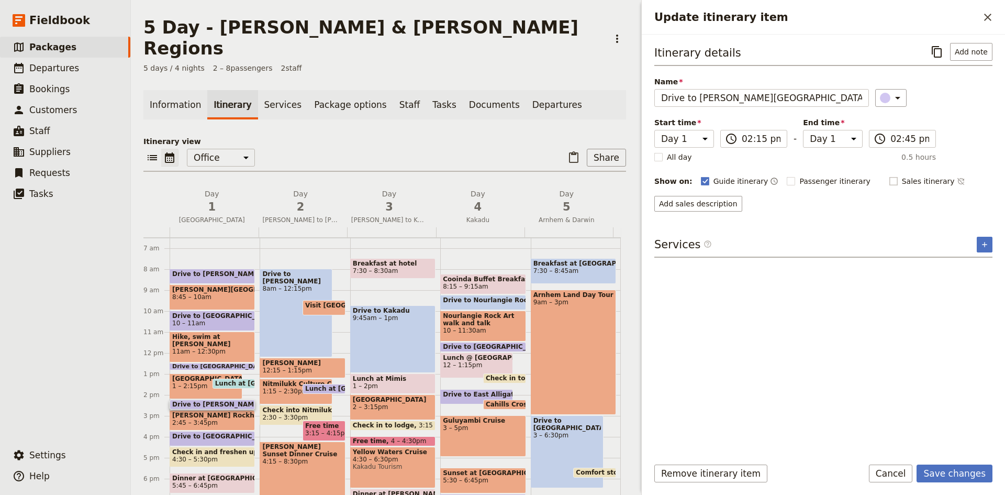
checkbox input "false"
click at [980, 470] on button "Save changes" at bounding box center [954, 473] width 76 height 18
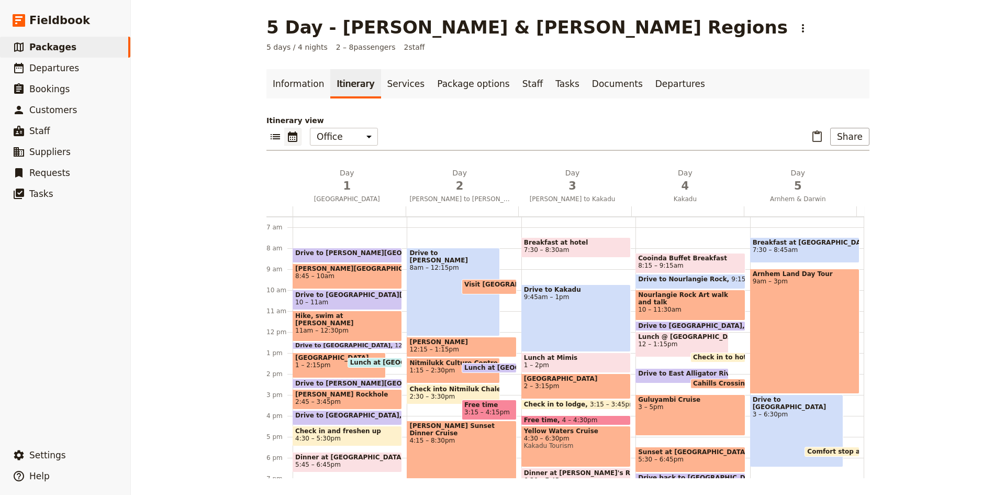
click at [336, 400] on span "2:45 – 3:45pm" at bounding box center [347, 401] width 104 height 7
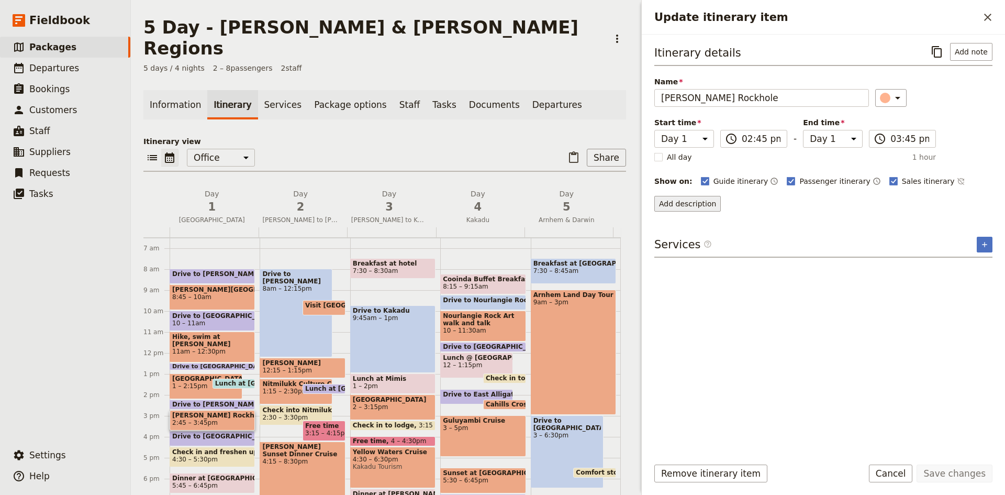
click at [684, 203] on button "Add description" at bounding box center [687, 204] width 66 height 16
click at [787, 183] on rect "Update itinerary item" at bounding box center [791, 181] width 8 height 8
click at [786, 176] on input "Passenger itinerary" at bounding box center [786, 175] width 1 height 1
click at [787, 177] on rect "Update itinerary item" at bounding box center [791, 181] width 8 height 8
click at [786, 176] on input "Passenger itinerary" at bounding box center [786, 175] width 1 height 1
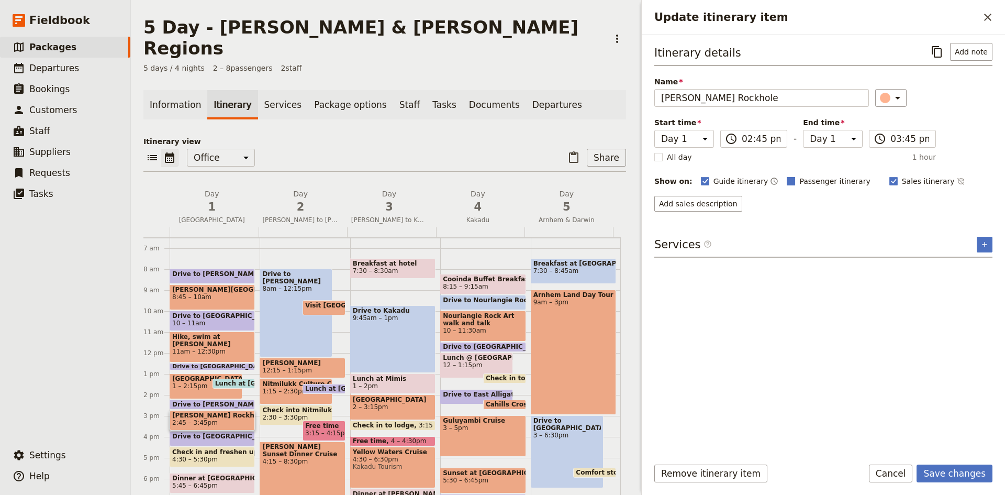
checkbox input "true"
click at [698, 198] on button "Add description" at bounding box center [687, 204] width 66 height 16
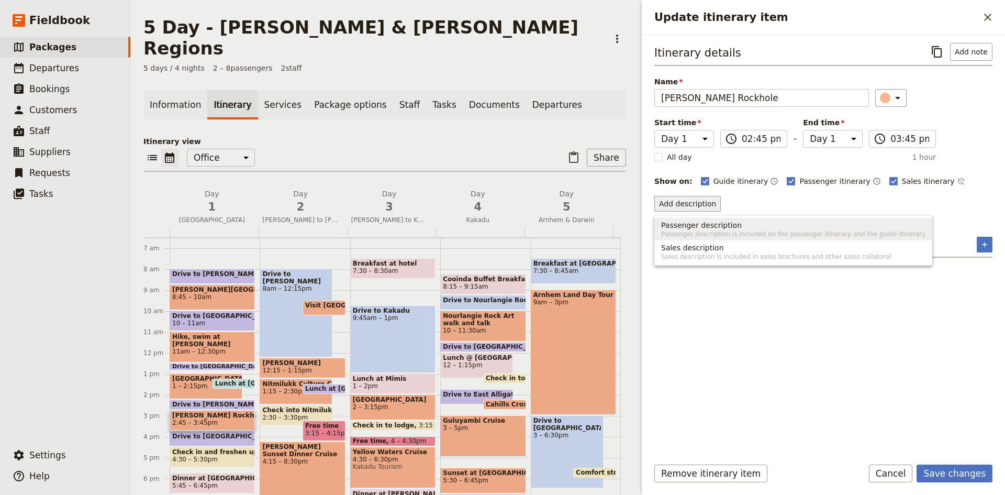
click at [721, 225] on span "Passenger description" at bounding box center [701, 225] width 81 height 10
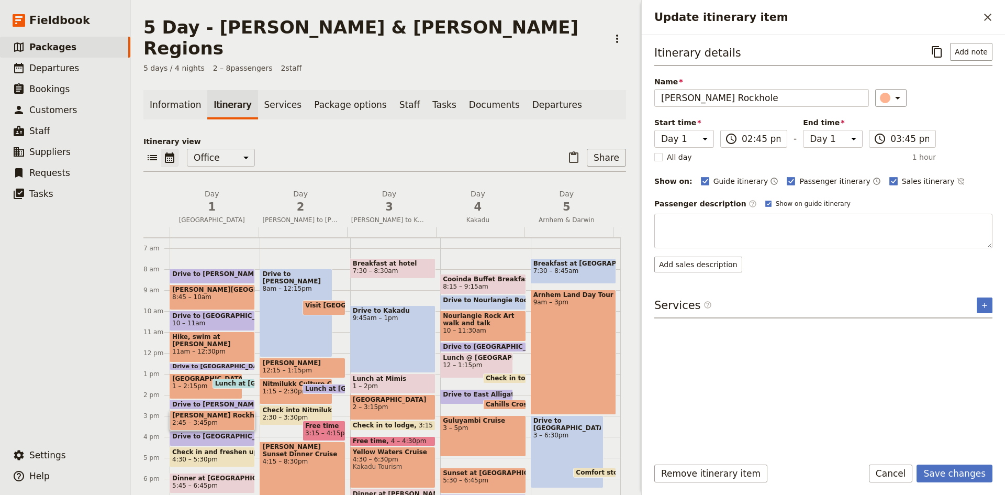
type textarea "[PERSON_NAME] Rockhole in [GEOGRAPHIC_DATA] is a natural playground of cascadin…"
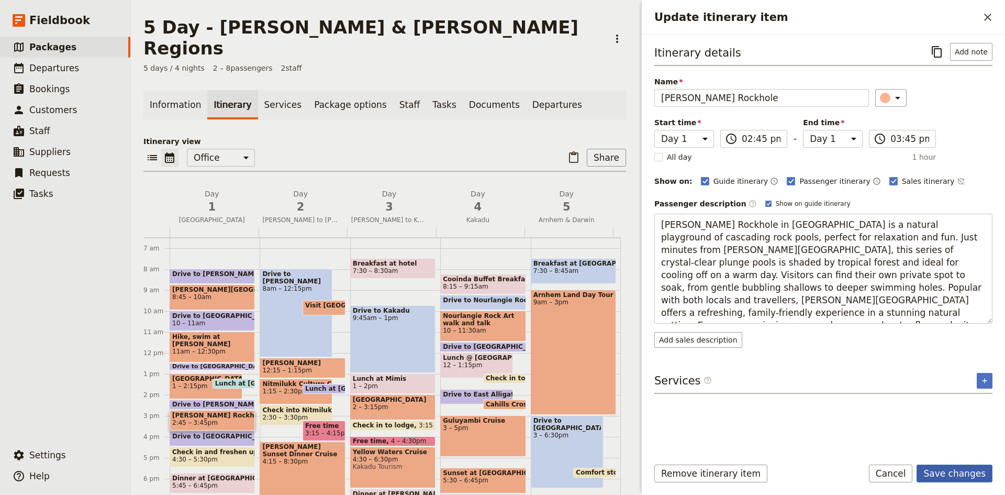
click at [952, 474] on button "Save changes" at bounding box center [954, 473] width 76 height 18
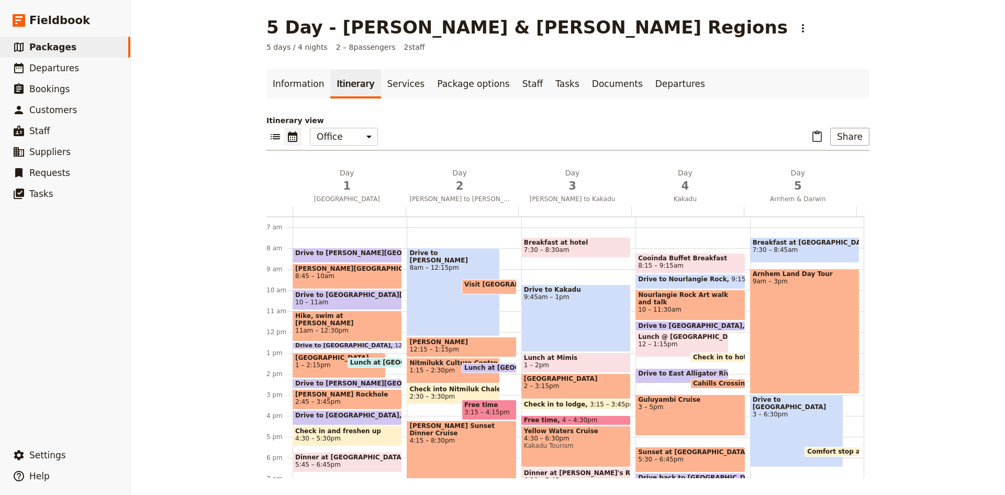
click at [359, 418] on span "Drive to [GEOGRAPHIC_DATA]" at bounding box center [349, 414] width 109 height 7
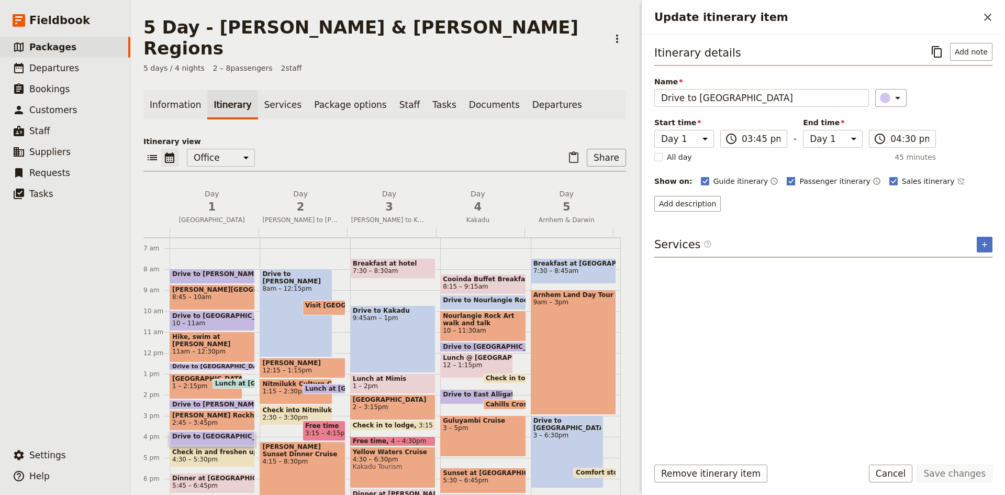
click at [787, 181] on rect "Update itinerary item" at bounding box center [791, 181] width 8 height 8
click at [786, 176] on input "Passenger itinerary" at bounding box center [786, 175] width 1 height 1
checkbox input "false"
click at [889, 183] on rect "Update itinerary item" at bounding box center [893, 181] width 8 height 8
click at [889, 176] on input "Sales itinerary" at bounding box center [889, 175] width 1 height 1
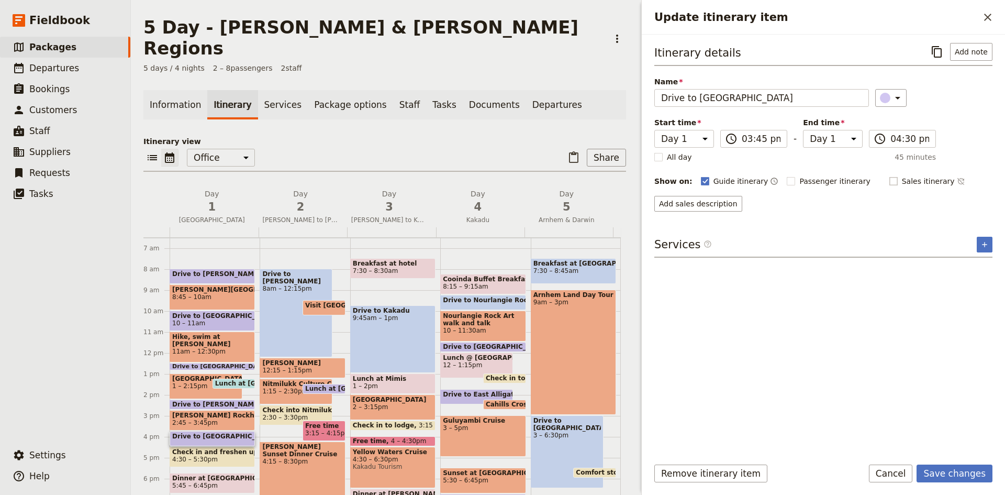
checkbox input "false"
click at [947, 470] on button "Save changes" at bounding box center [954, 473] width 76 height 18
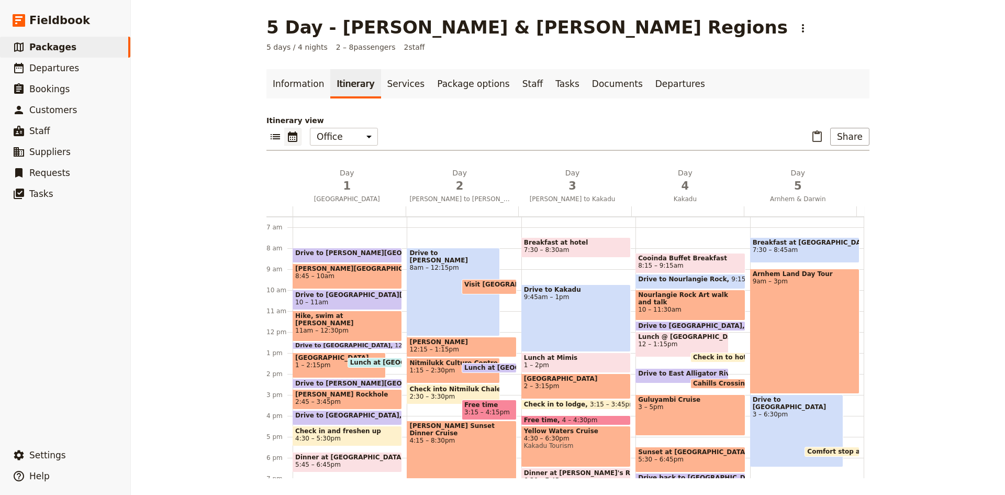
click at [318, 437] on span "4:30 – 5:30pm" at bounding box center [318, 437] width 46 height 7
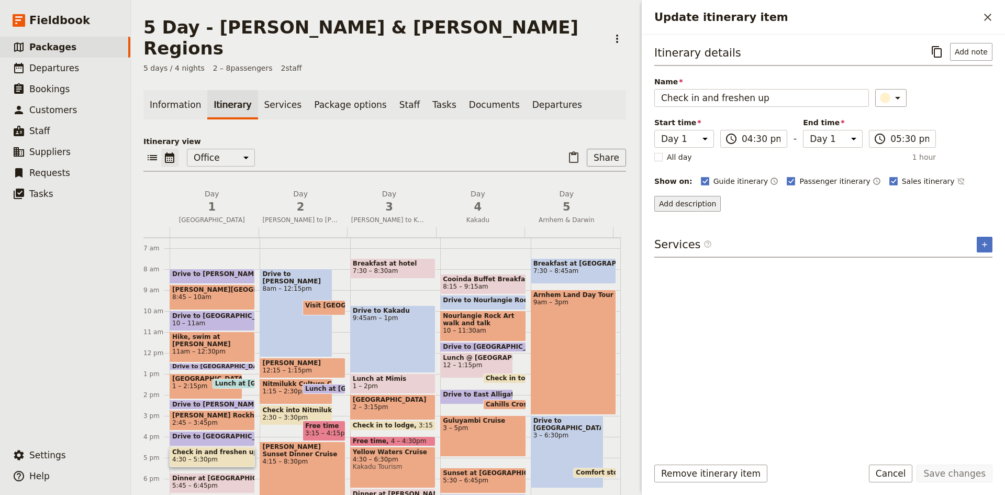
click at [702, 201] on button "Add description" at bounding box center [687, 204] width 66 height 16
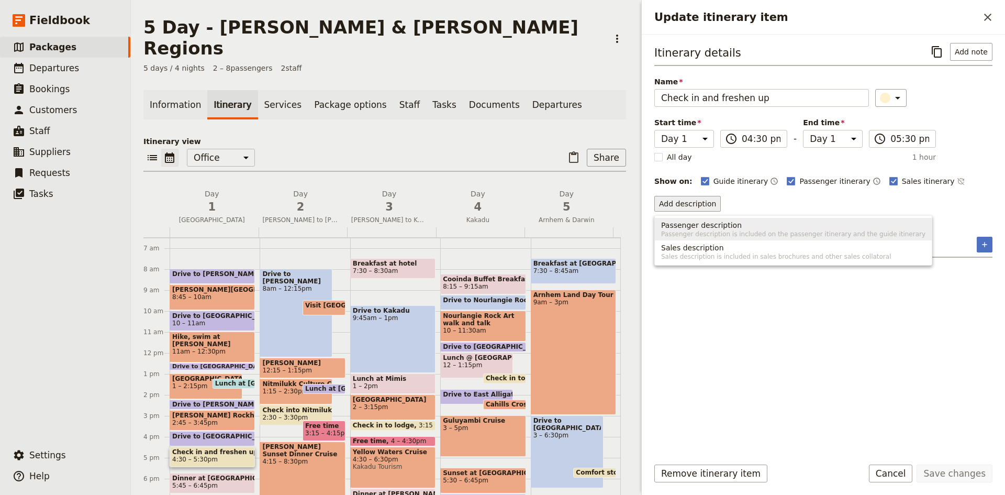
click at [710, 225] on span "Passenger description" at bounding box center [701, 225] width 81 height 10
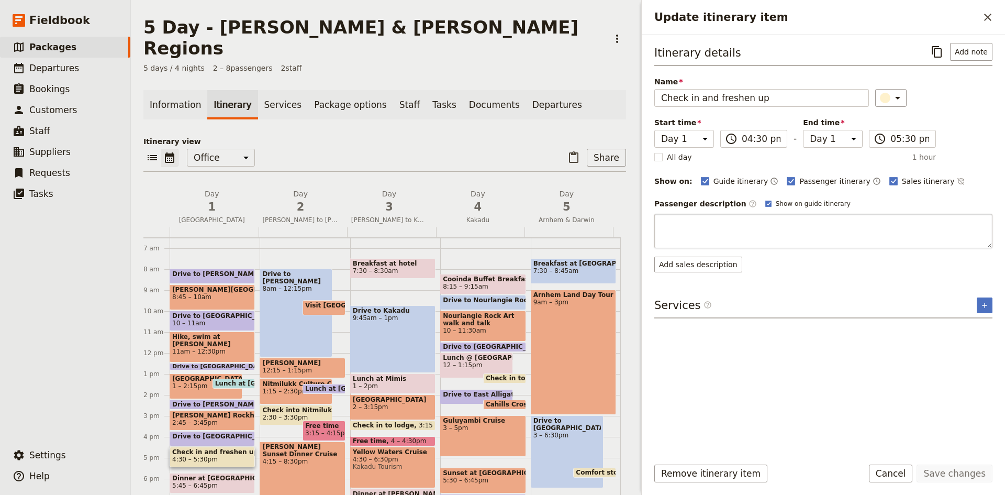
type textarea "[GEOGRAPHIC_DATA], located in [GEOGRAPHIC_DATA] at the gateway to [GEOGRAPHIC_D…"
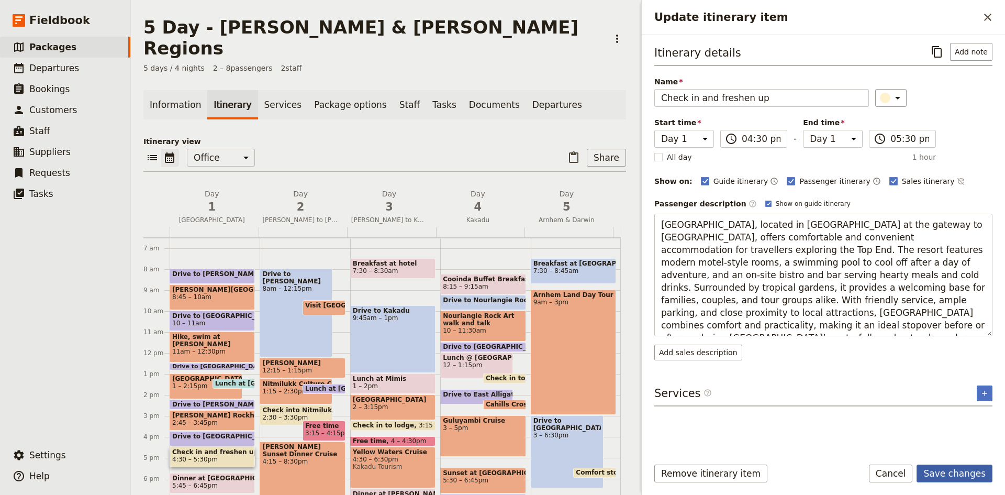
click at [955, 477] on button "Save changes" at bounding box center [954, 473] width 76 height 18
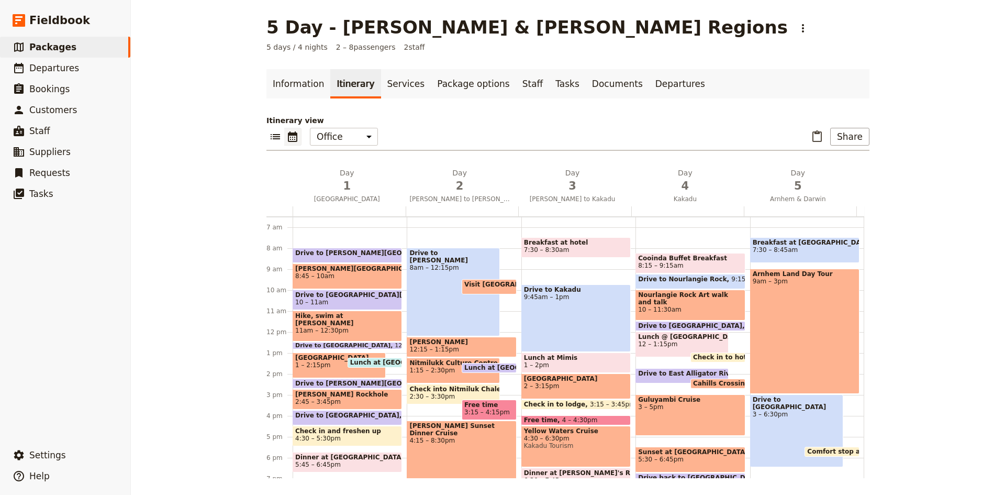
click at [339, 459] on span "Dinner at [GEOGRAPHIC_DATA]" at bounding box center [347, 456] width 104 height 7
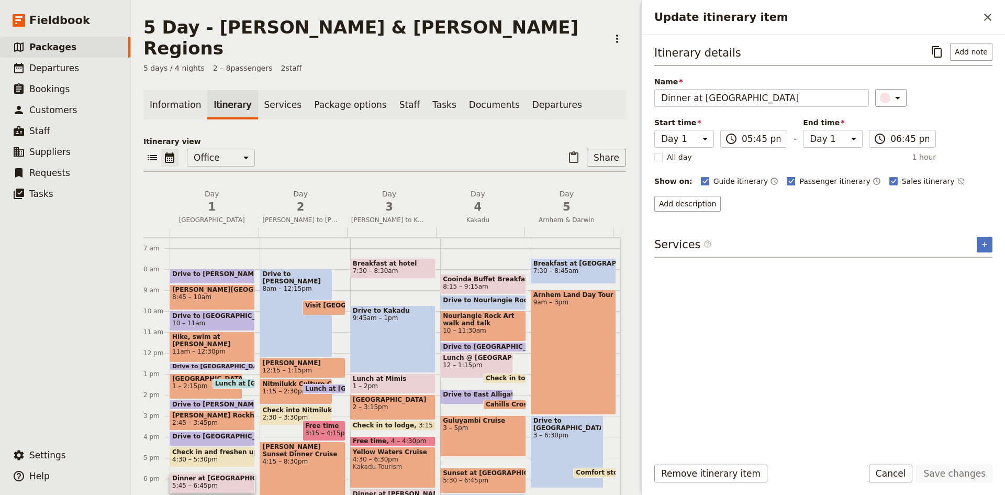
click at [789, 180] on polygon "Update itinerary item" at bounding box center [791, 180] width 5 height 6
click at [786, 176] on input "Passenger itinerary" at bounding box center [786, 175] width 1 height 1
checkbox input "false"
click at [889, 181] on rect "Update itinerary item" at bounding box center [893, 181] width 8 height 8
click at [889, 176] on input "Sales itinerary" at bounding box center [889, 175] width 1 height 1
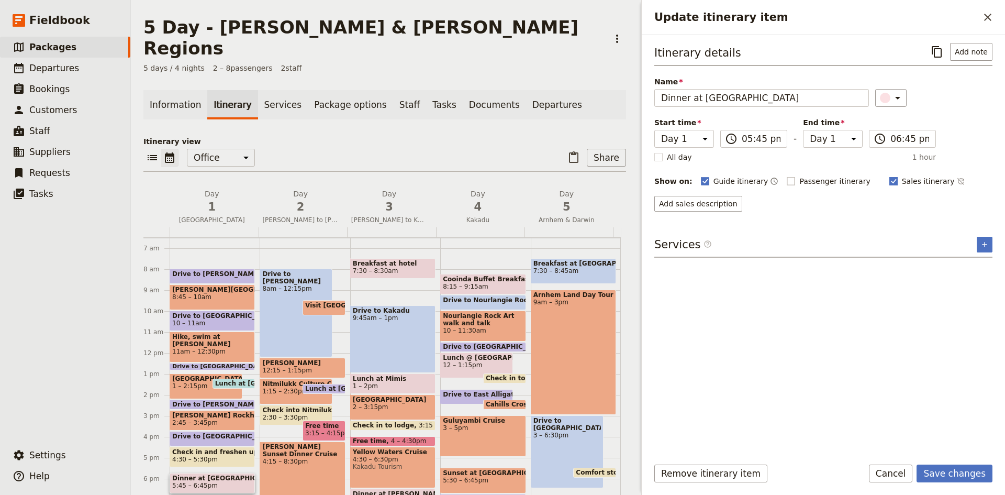
checkbox input "false"
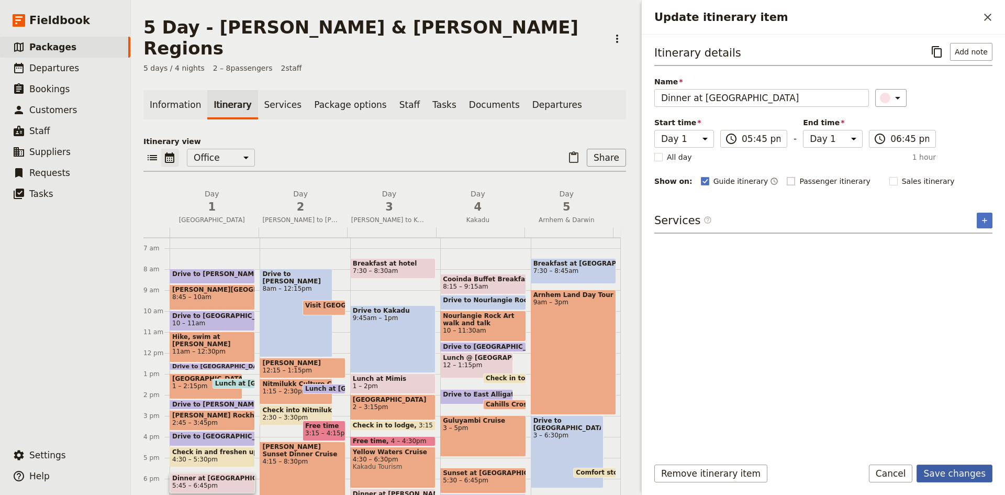
click at [949, 473] on button "Save changes" at bounding box center [954, 473] width 76 height 18
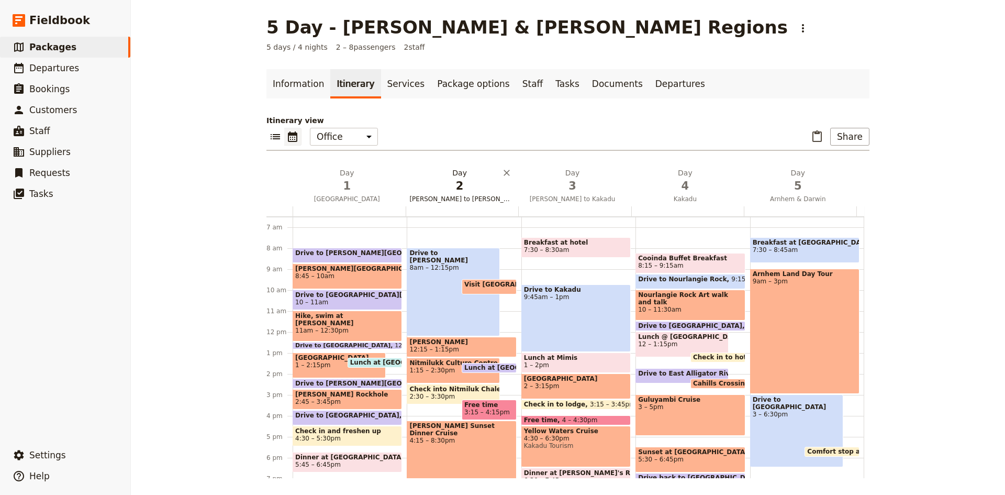
click at [456, 177] on h2 "Day 2 Darwin to [PERSON_NAME]" at bounding box center [459, 180] width 100 height 26
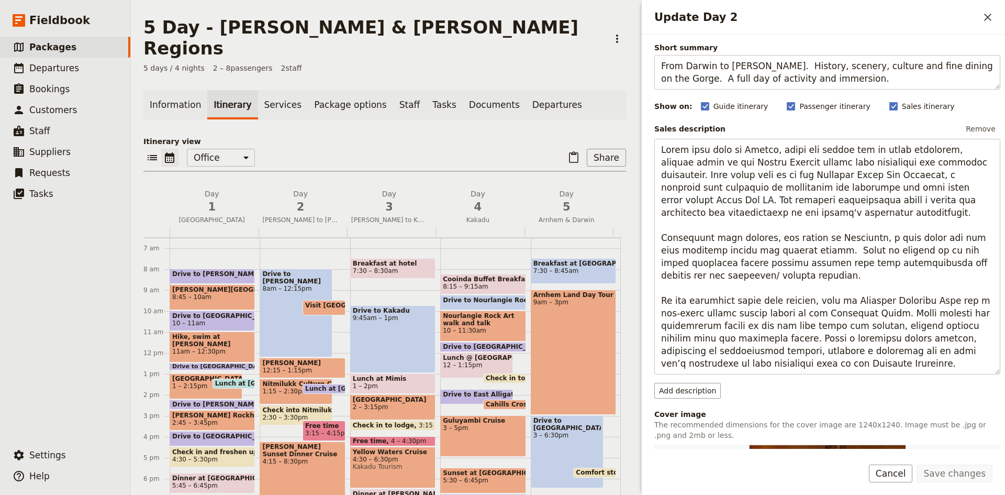
scroll to position [52, 0]
click at [211, 199] on span "1" at bounding box center [212, 207] width 76 height 16
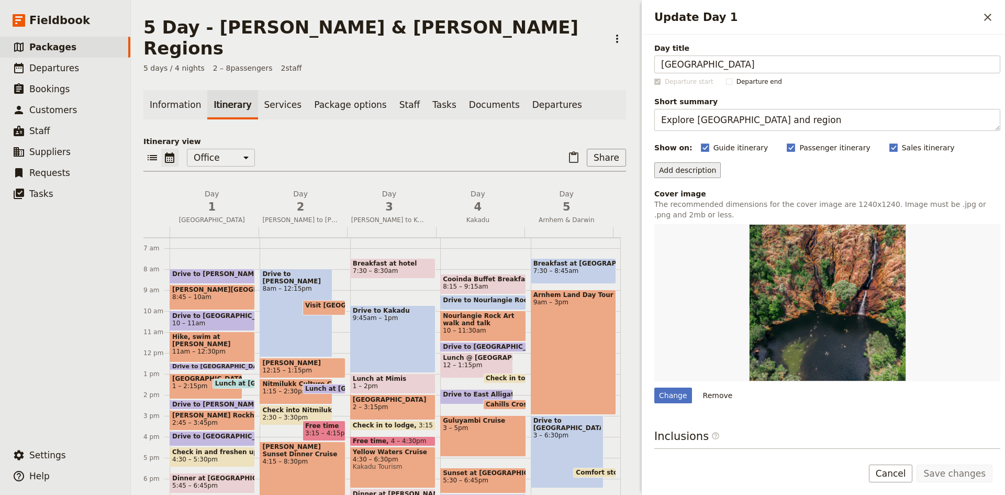
click at [687, 169] on button "Add description" at bounding box center [687, 170] width 66 height 16
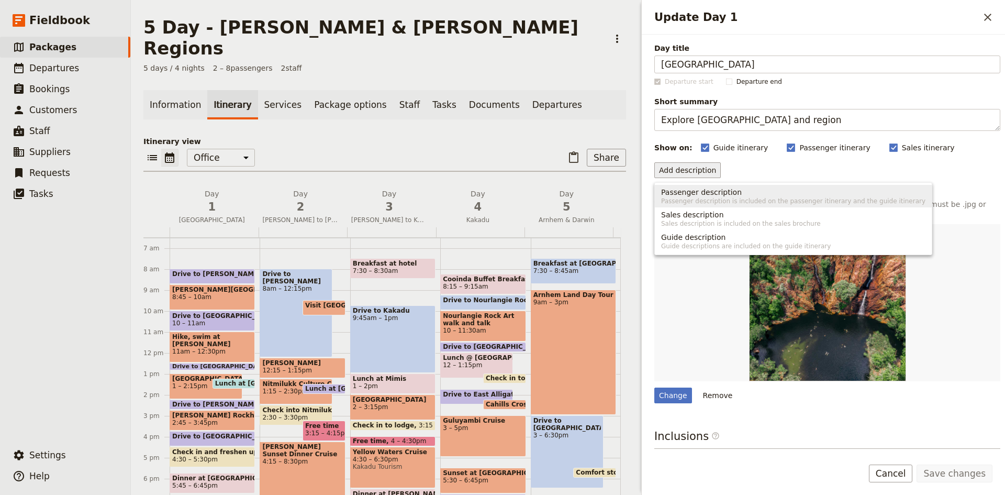
click at [702, 197] on span "Passenger description is included on the passenger itinerary and the guide itin…" at bounding box center [793, 201] width 264 height 8
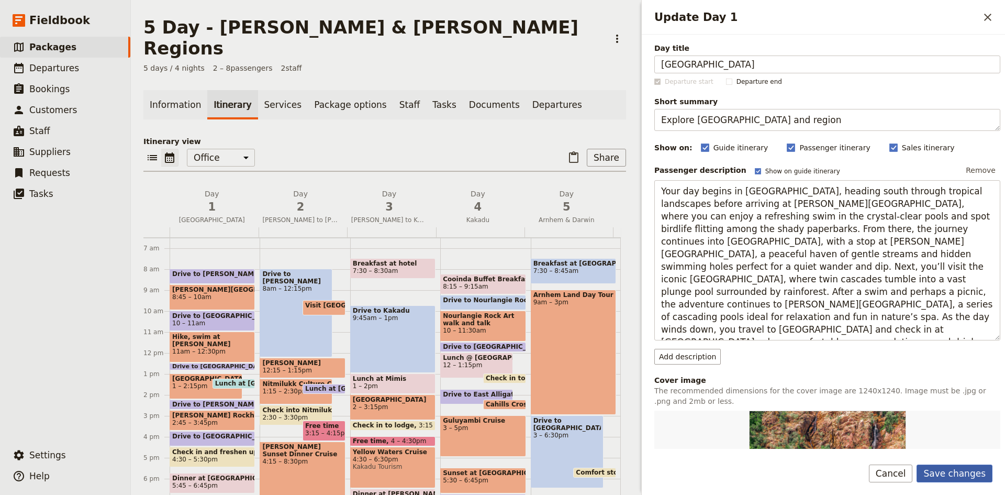
type textarea "Your day begins in [GEOGRAPHIC_DATA], heading south through tropical landscapes…"
click at [963, 472] on button "Save changes" at bounding box center [954, 473] width 76 height 18
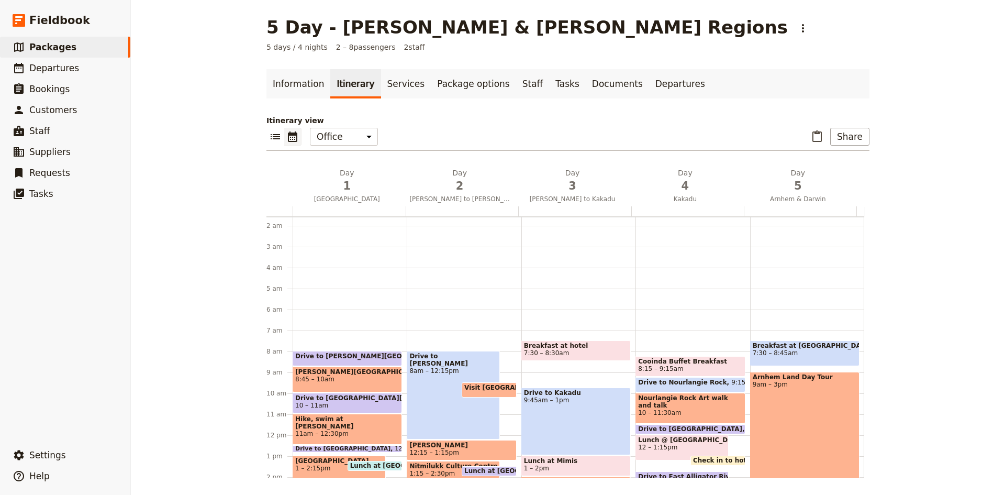
scroll to position [31, 0]
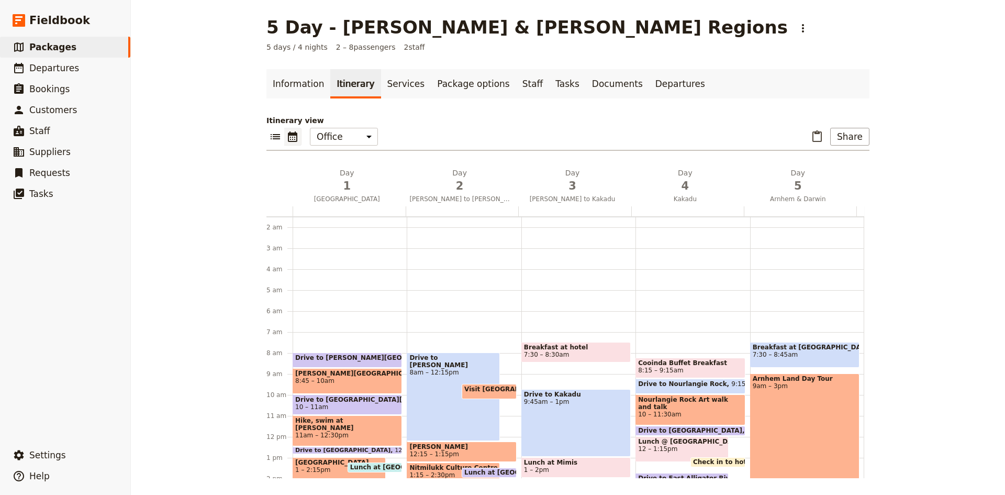
click at [452, 374] on div "Drive to [PERSON_NAME] 8am – 12:15pm" at bounding box center [453, 396] width 93 height 88
select select "2"
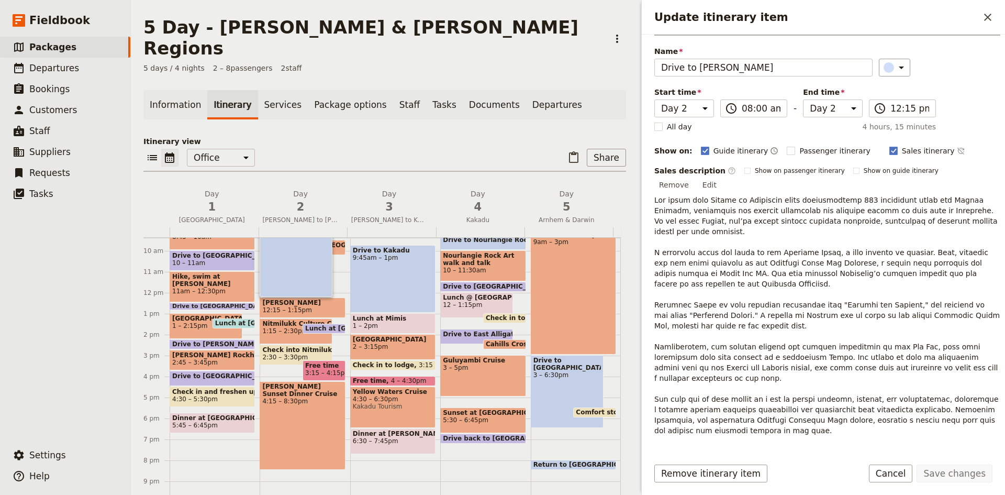
scroll to position [136, 0]
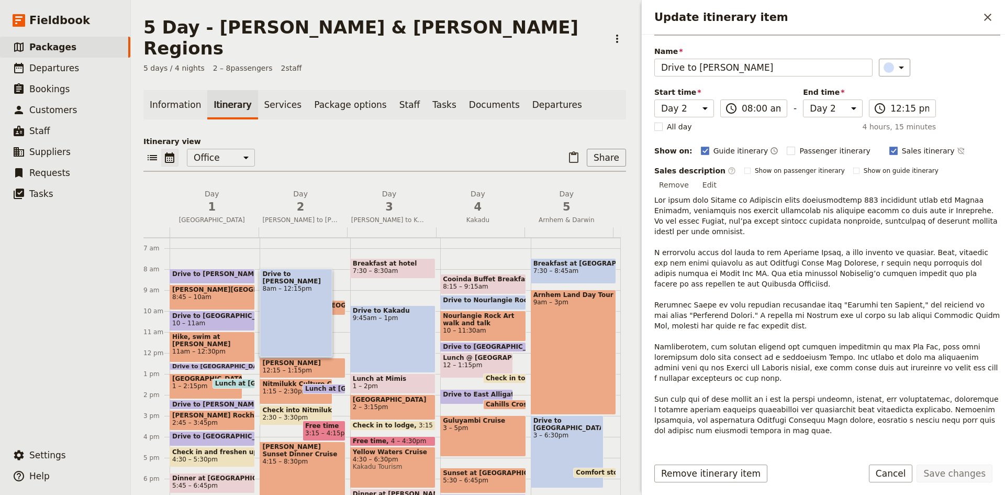
click at [308, 366] on span "12:15 – 1:15pm" at bounding box center [302, 369] width 80 height 7
select select "2"
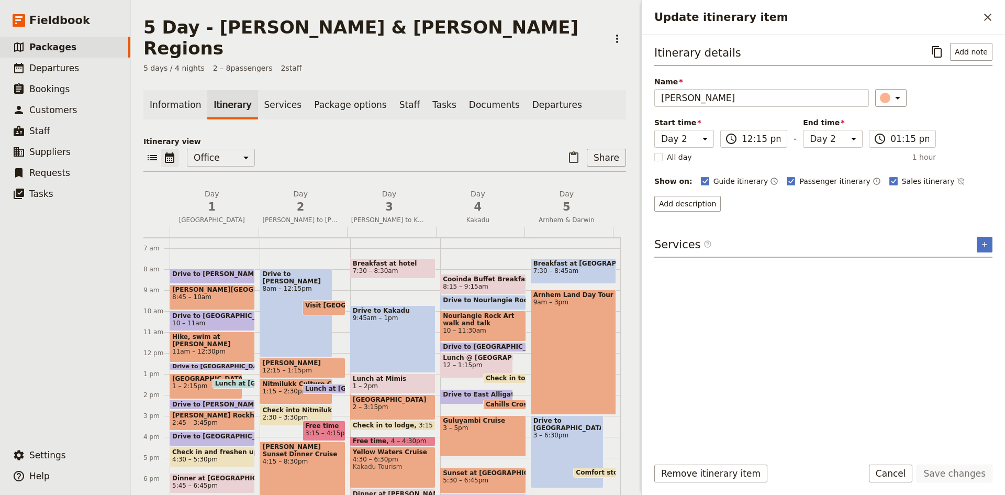
drag, startPoint x: 298, startPoint y: 349, endPoint x: 331, endPoint y: 328, distance: 38.6
click at [298, 366] on span "12:15 – 1:15pm" at bounding box center [286, 369] width 49 height 7
select select "2"
click at [684, 198] on button "Add description" at bounding box center [687, 204] width 66 height 16
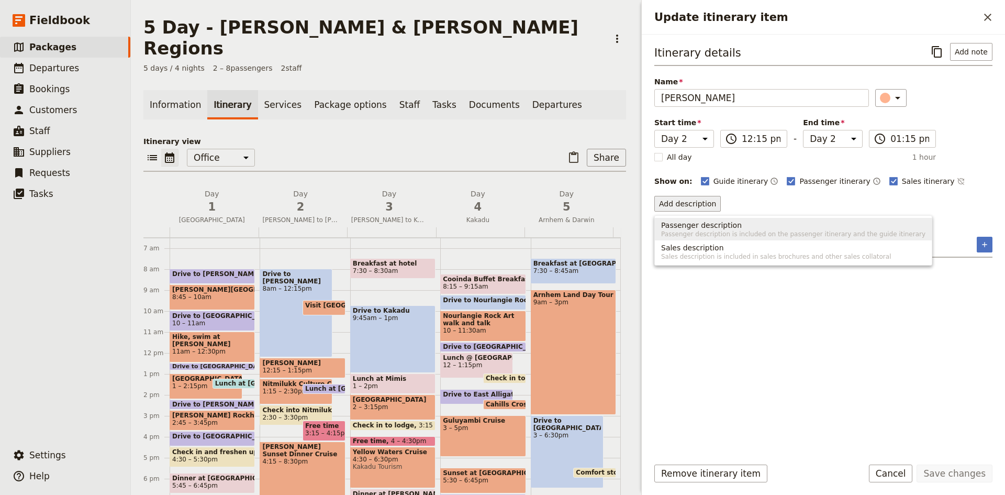
click at [696, 226] on span "Passenger description" at bounding box center [701, 225] width 81 height 10
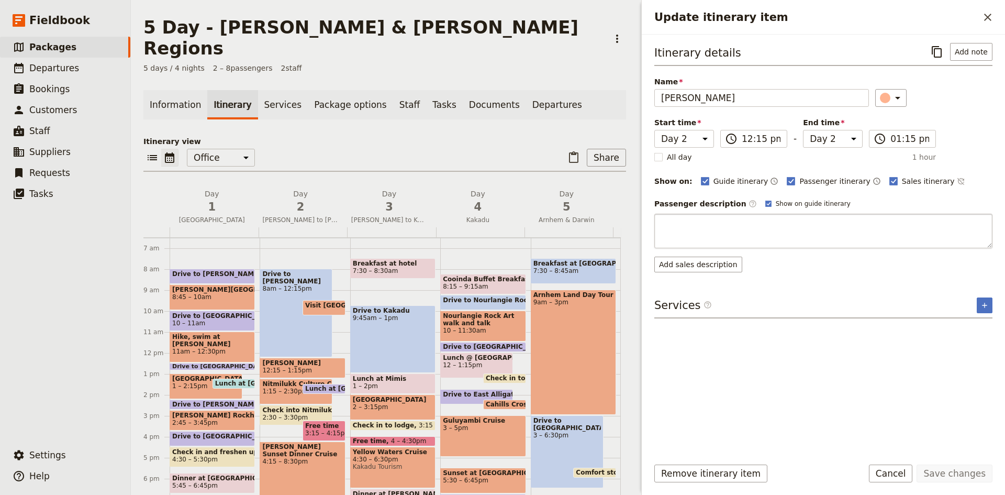
type textarea "[PERSON_NAME][GEOGRAPHIC_DATA] is a natural oasis located just minutes from the…"
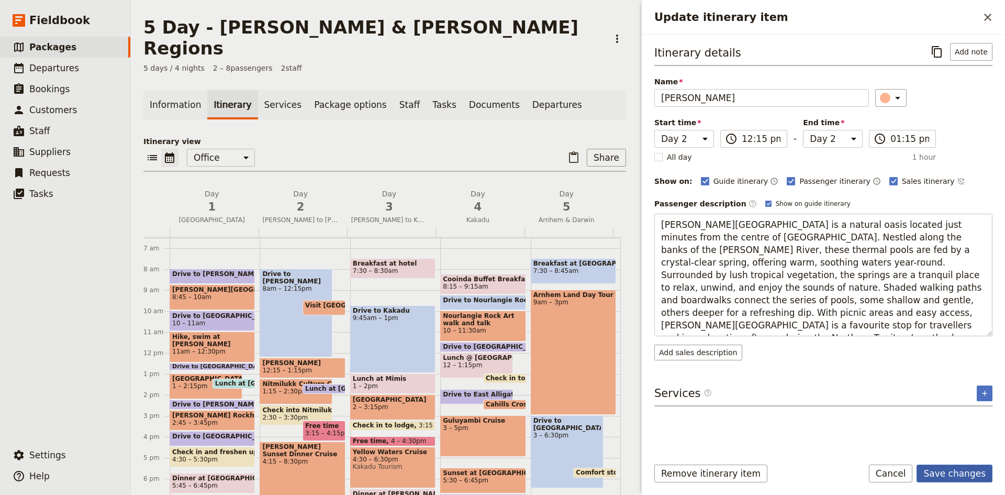
click at [975, 471] on button "Save changes" at bounding box center [954, 473] width 76 height 18
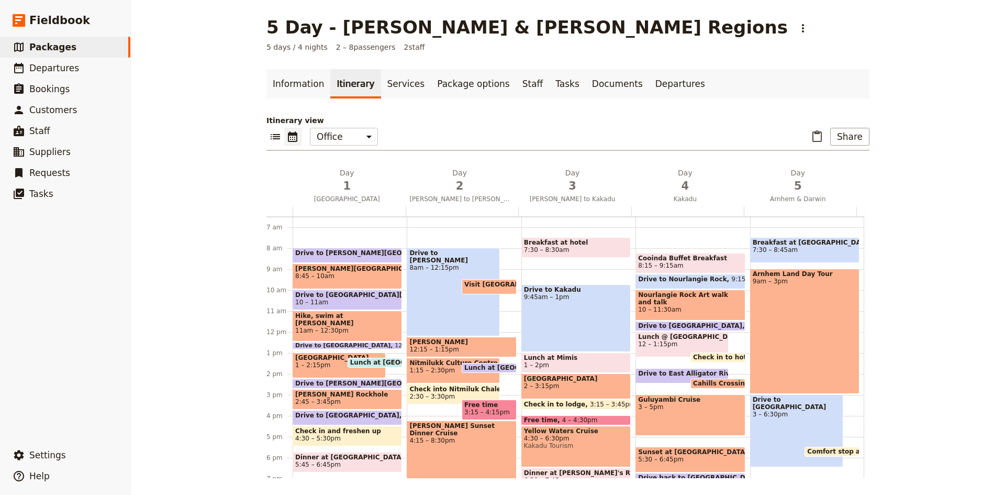
click at [431, 367] on span "1:15 – 2:30pm" at bounding box center [453, 369] width 88 height 7
select select "2"
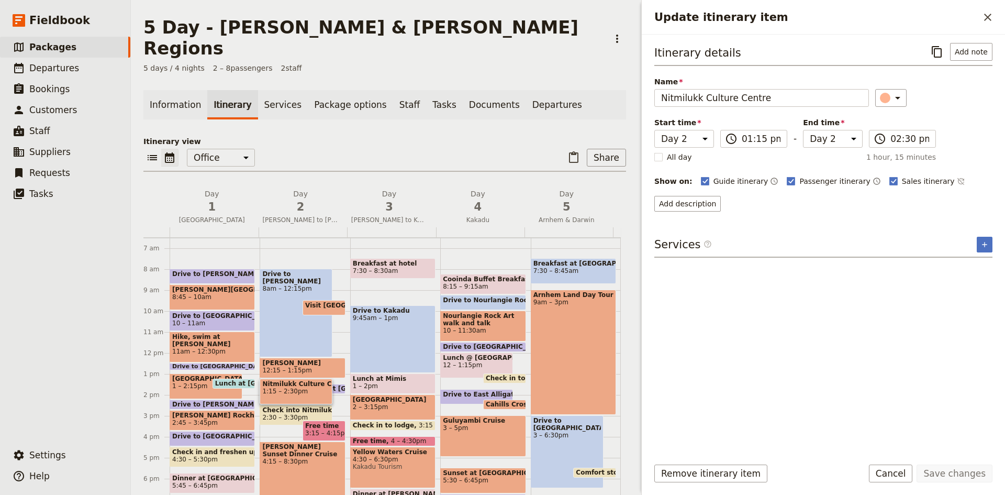
click at [292, 387] on span "1:15 – 2:30pm" at bounding box center [296, 390] width 68 height 7
select select "2"
click at [695, 205] on button "Add description" at bounding box center [687, 204] width 66 height 16
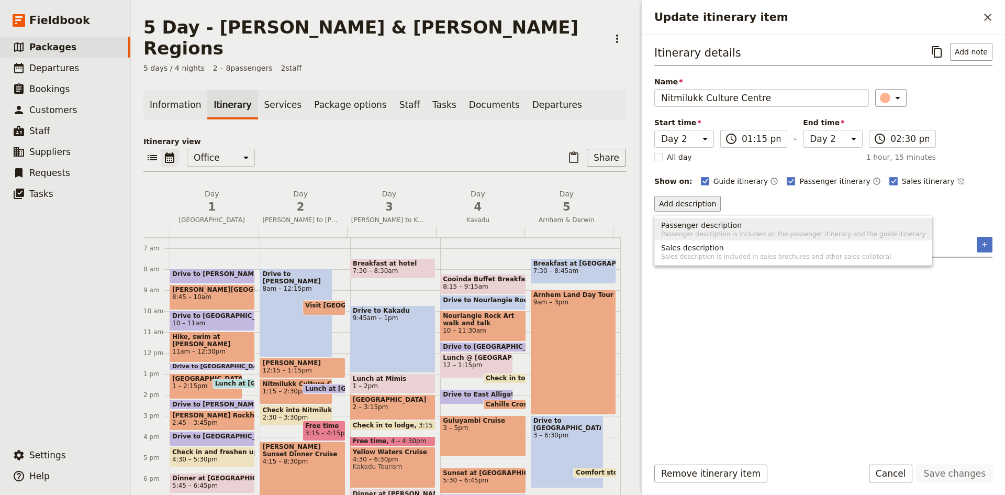
click at [725, 225] on span "Passenger description" at bounding box center [701, 225] width 81 height 10
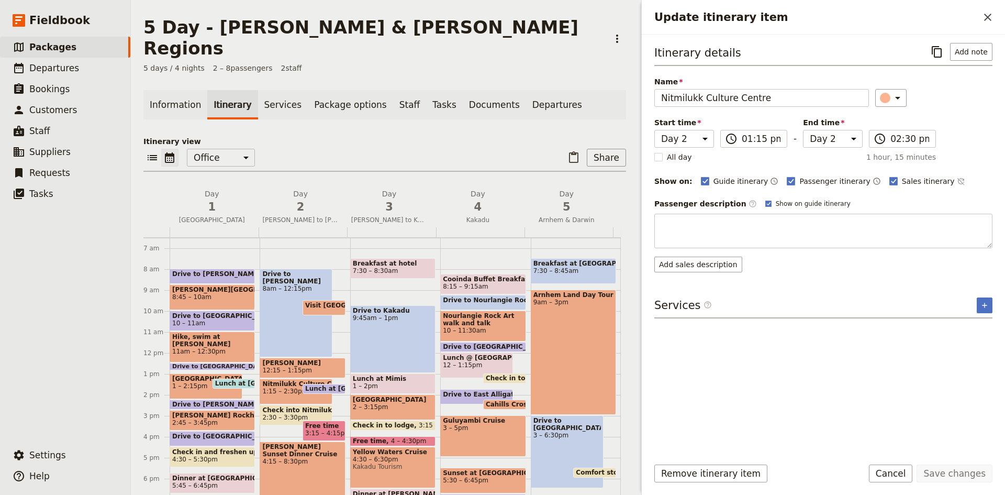
type textarea "The [GEOGRAPHIC_DATA], located at the entrance to [GEOGRAPHIC_DATA], is the gat…"
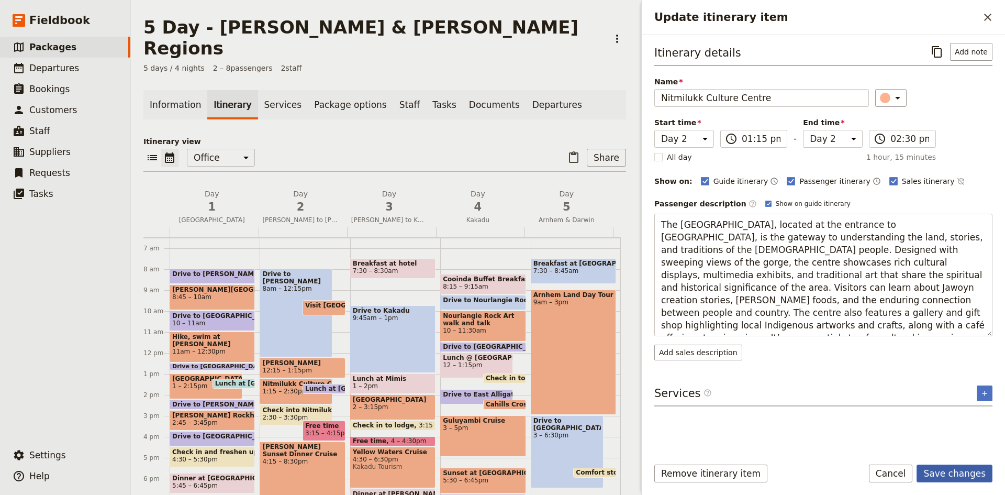
click at [952, 473] on button "Save changes" at bounding box center [954, 473] width 76 height 18
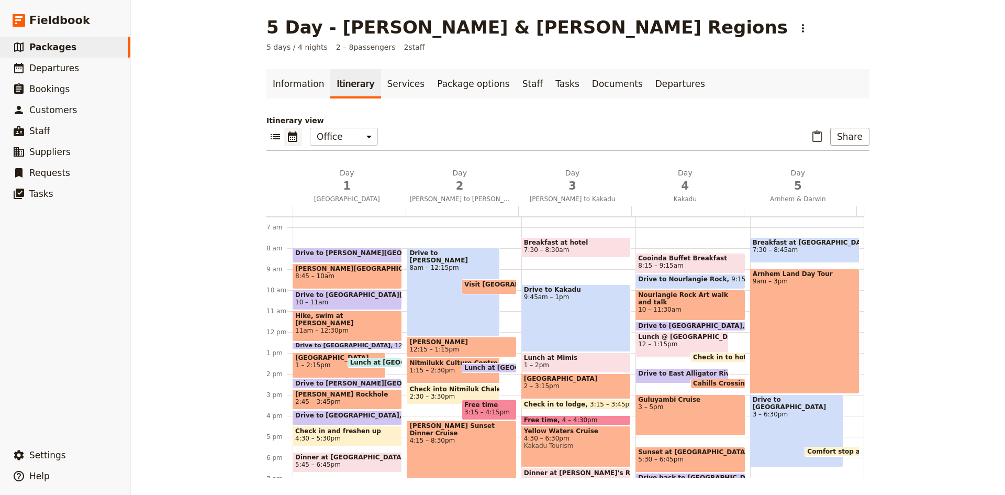
click at [444, 393] on span "2:30 – 3:30pm" at bounding box center [453, 395] width 88 height 7
select select "2"
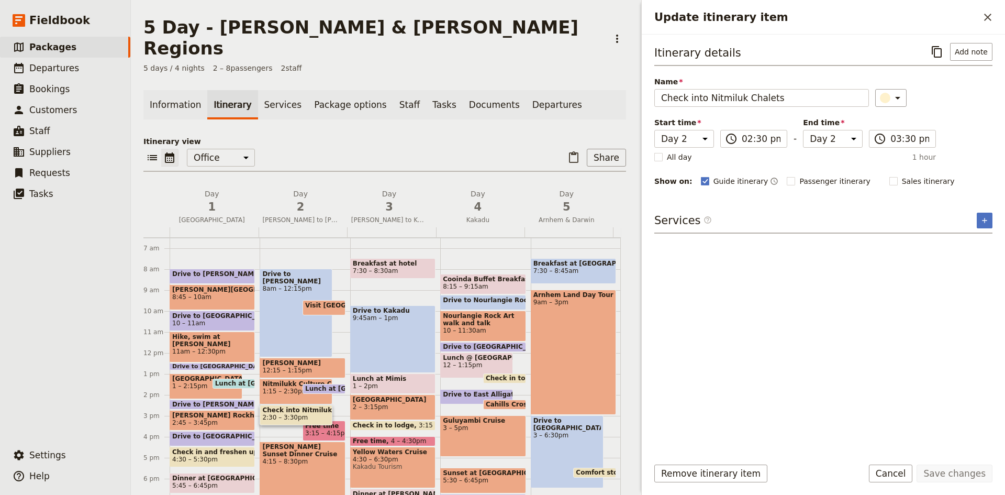
click at [309, 443] on span "[PERSON_NAME] Sunset Dinner Cruise" at bounding box center [302, 450] width 80 height 15
select select "2"
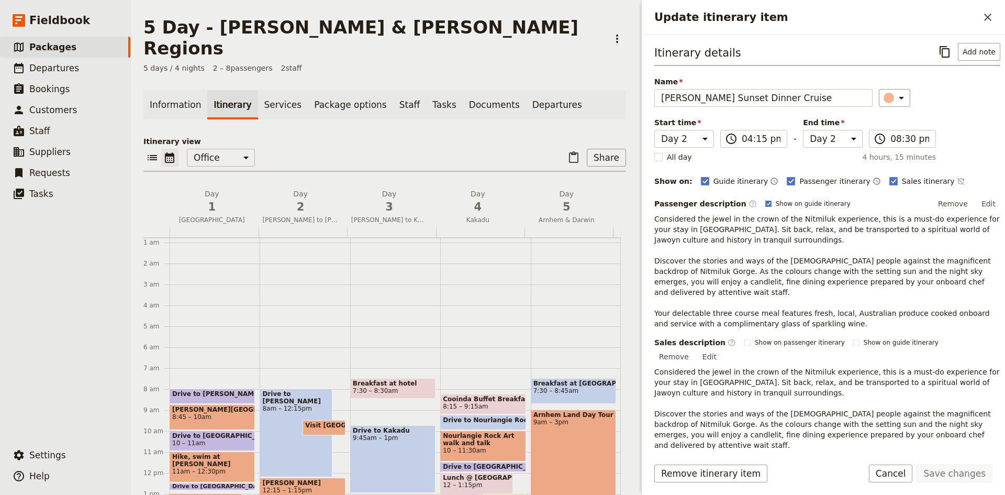
scroll to position [0, 0]
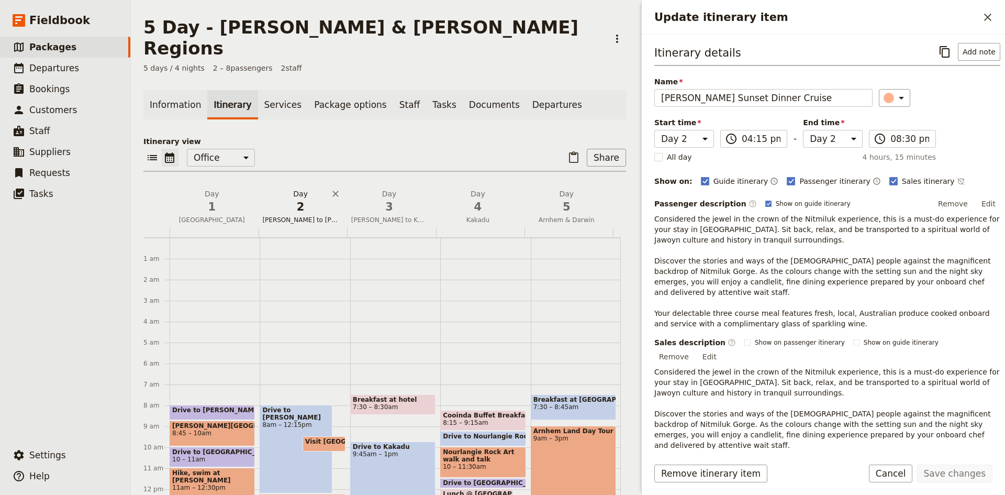
click at [301, 199] on span "2" at bounding box center [300, 207] width 76 height 16
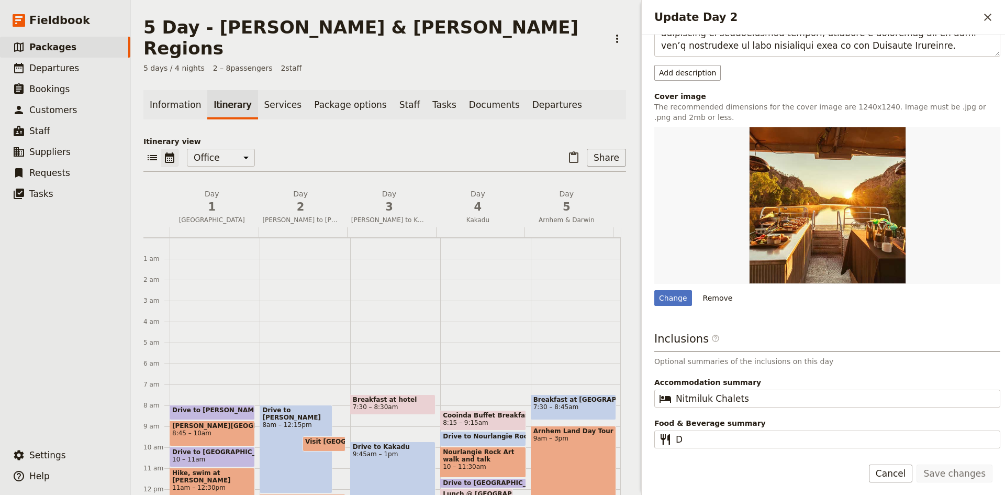
scroll to position [372, 0]
click at [388, 199] on span "3" at bounding box center [389, 207] width 76 height 16
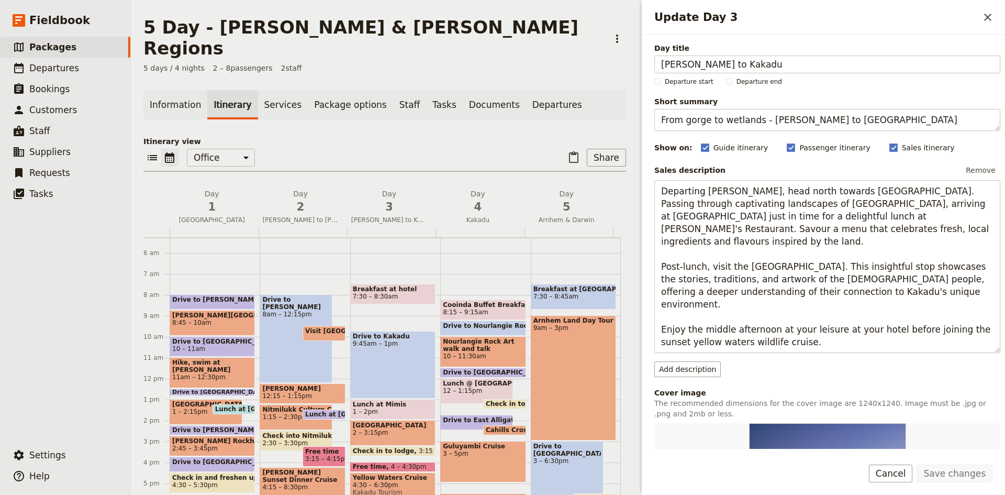
scroll to position [105, 0]
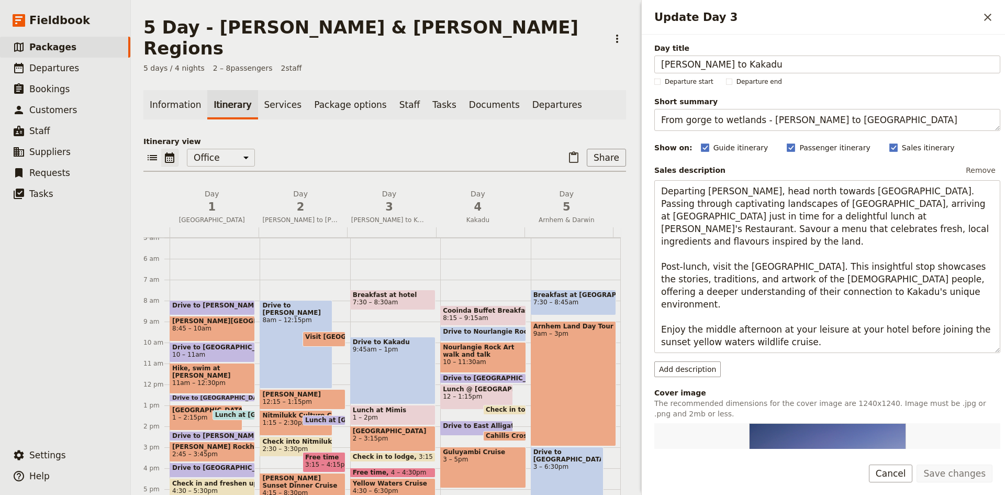
click at [387, 298] on span "7:30 – 8:30am" at bounding box center [393, 301] width 80 height 7
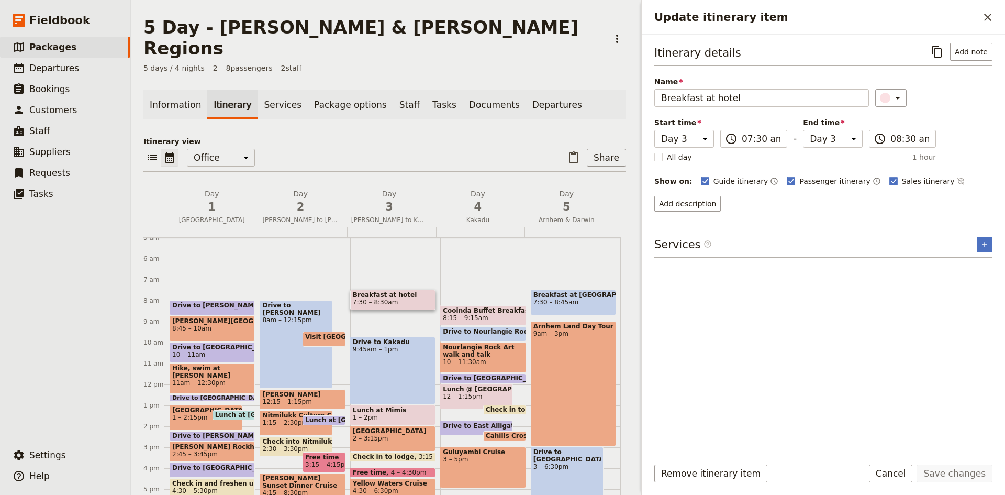
click at [404, 339] on div "Drive to Kakadu 9:45am – 1pm" at bounding box center [392, 371] width 85 height 68
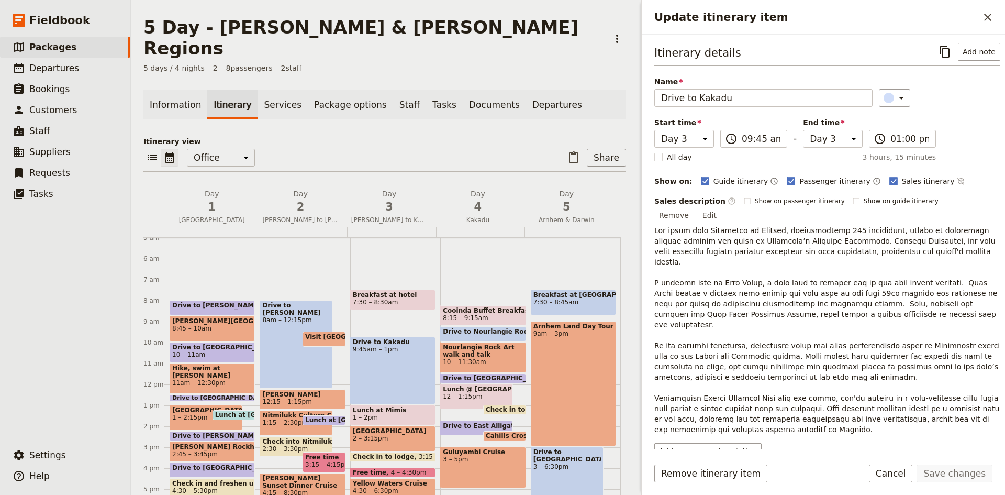
drag, startPoint x: 396, startPoint y: 329, endPoint x: 396, endPoint y: 307, distance: 22.0
click at [396, 307] on div "Breakfast at hotel 7:30 – 8:[GEOGRAPHIC_DATA] to [GEOGRAPHIC_DATA] 9:45am – 1pm…" at bounding box center [395, 384] width 90 height 502
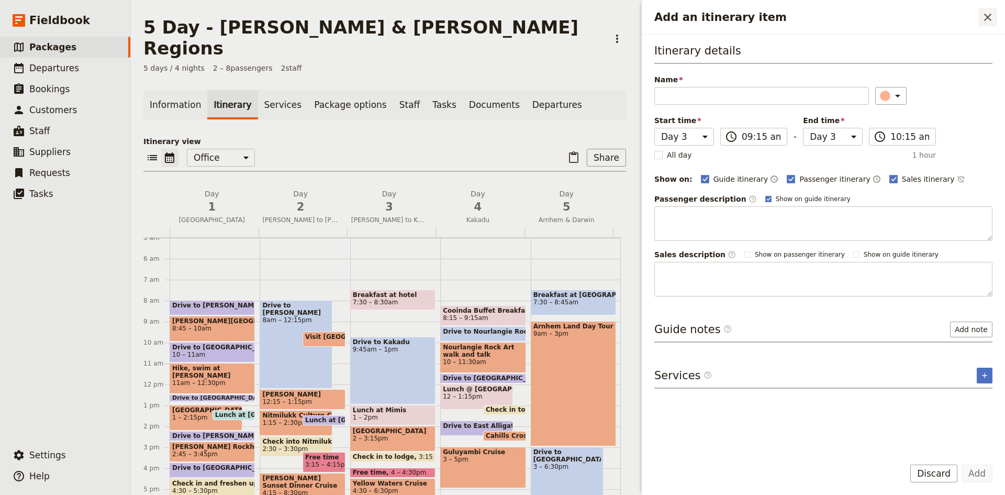
click at [985, 18] on icon "Close drawer" at bounding box center [987, 17] width 13 height 13
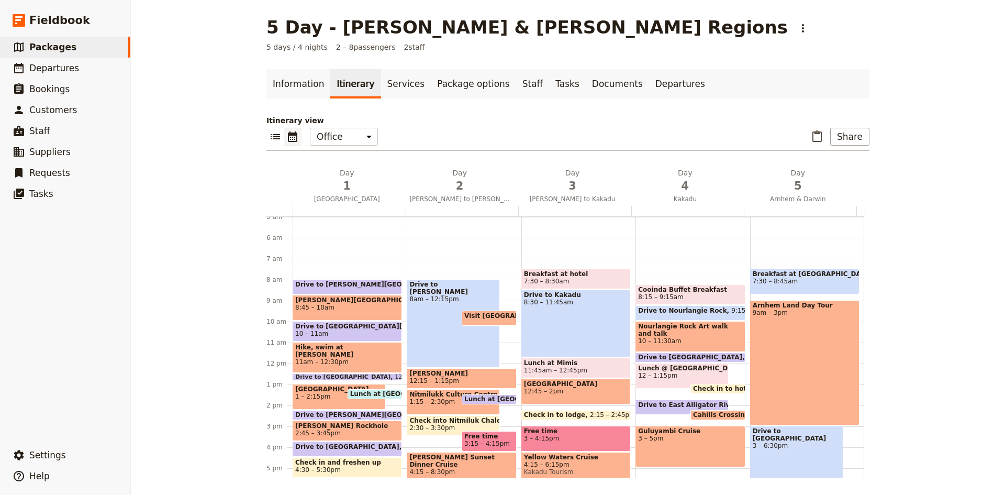
click at [584, 327] on div "Drive to Kakadu 8:30 – 11:45am" at bounding box center [575, 323] width 109 height 68
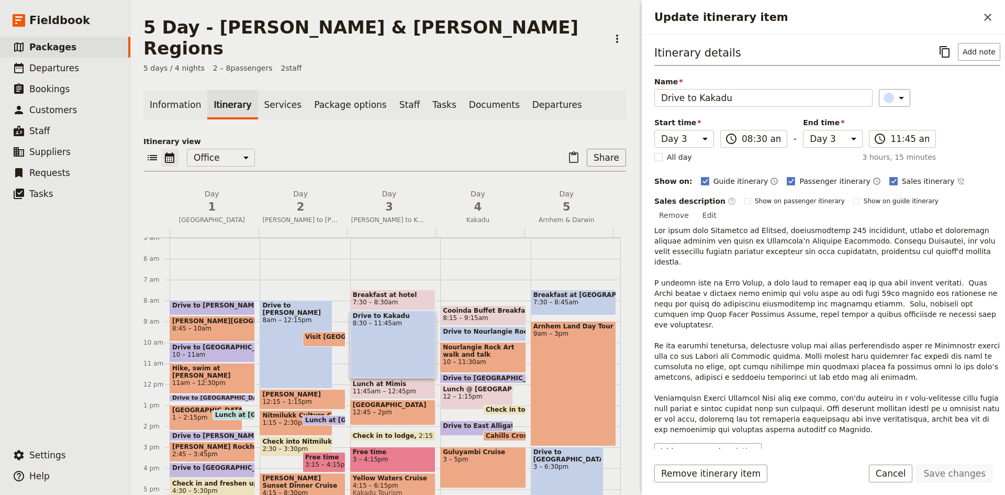
click at [396, 387] on span "11:45am – 12:45pm" at bounding box center [384, 390] width 63 height 7
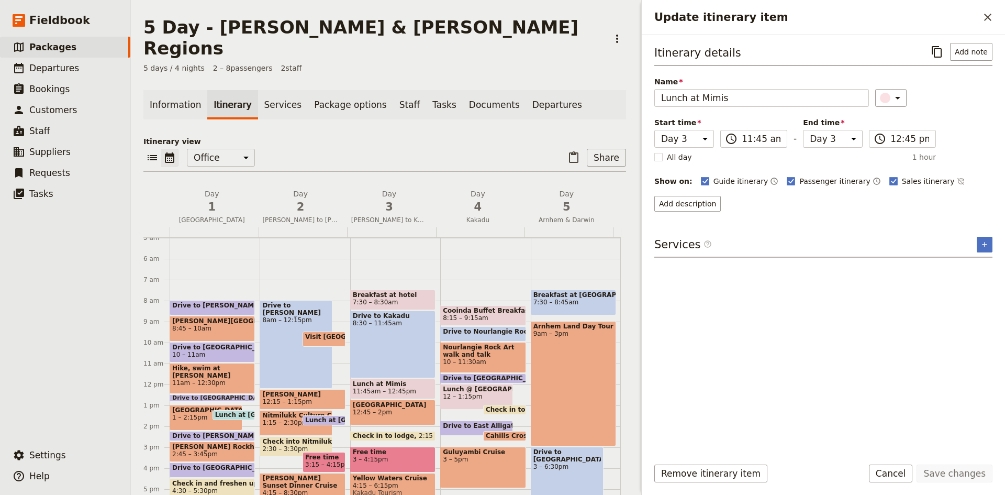
click at [405, 408] on span "12:45 – 2pm" at bounding box center [393, 411] width 80 height 7
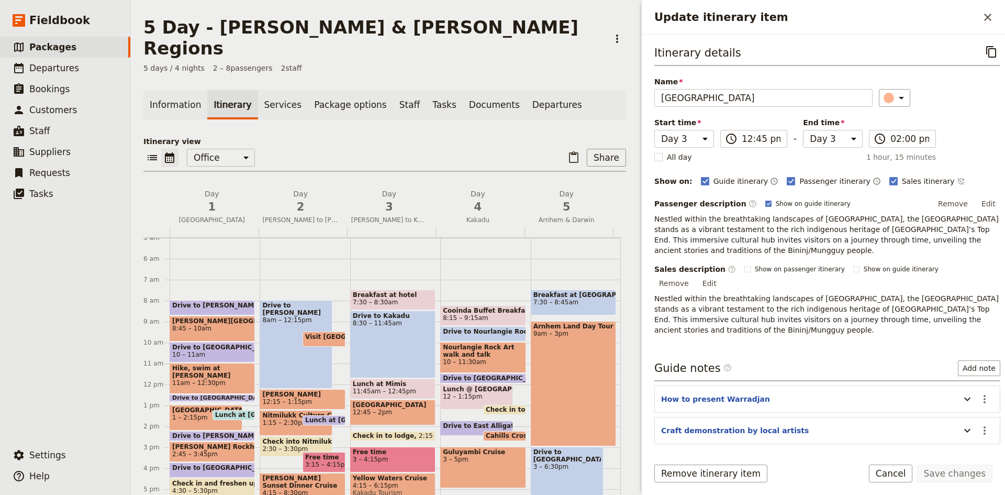
click at [391, 455] on span "3 – 4:15pm" at bounding box center [393, 458] width 80 height 7
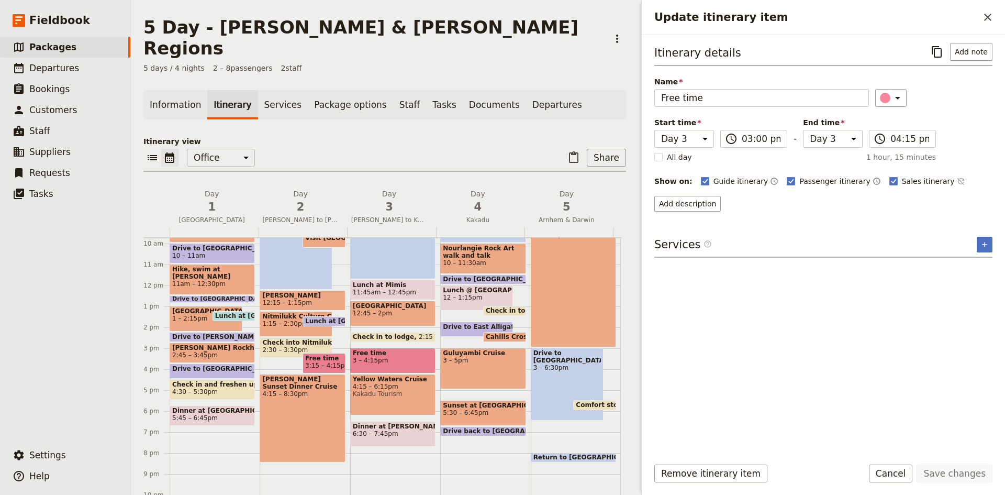
scroll to position [209, 0]
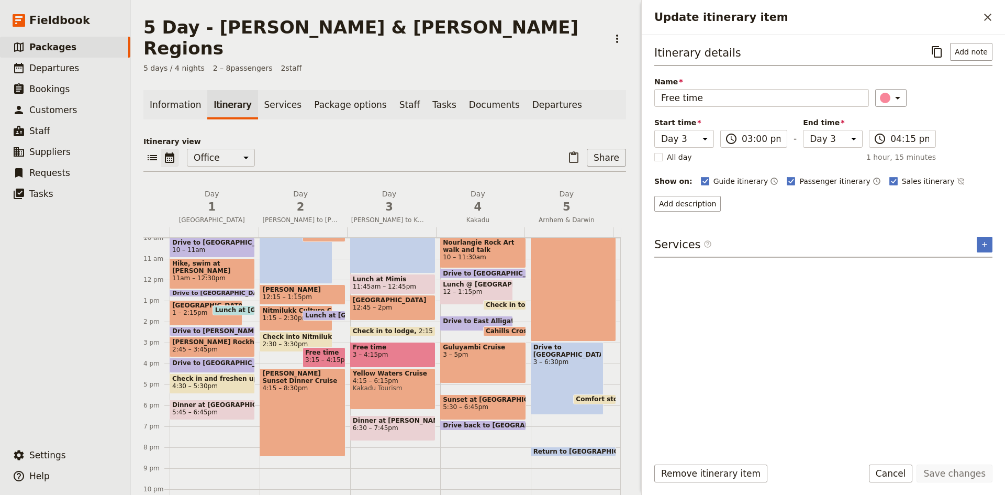
click at [385, 377] on span "4:15 – 6:15pm" at bounding box center [393, 380] width 80 height 7
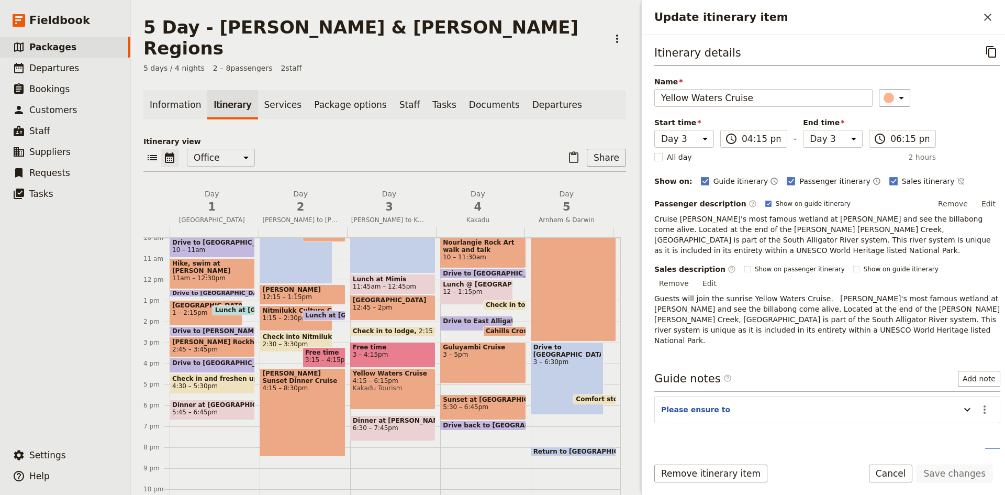
click at [384, 424] on span "6:30 – 7:45pm" at bounding box center [393, 427] width 80 height 7
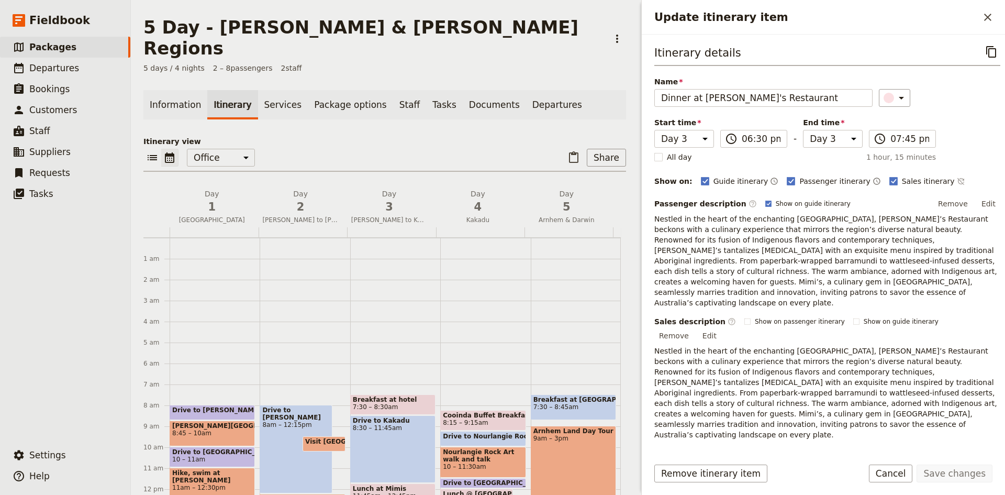
scroll to position [105, 0]
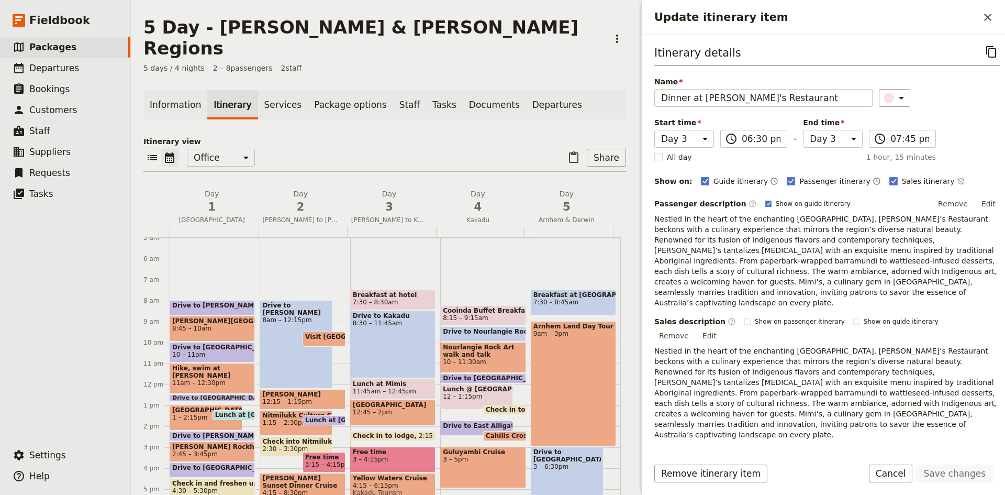
click at [490, 314] on span "8:15 – 9:15am" at bounding box center [483, 317] width 80 height 7
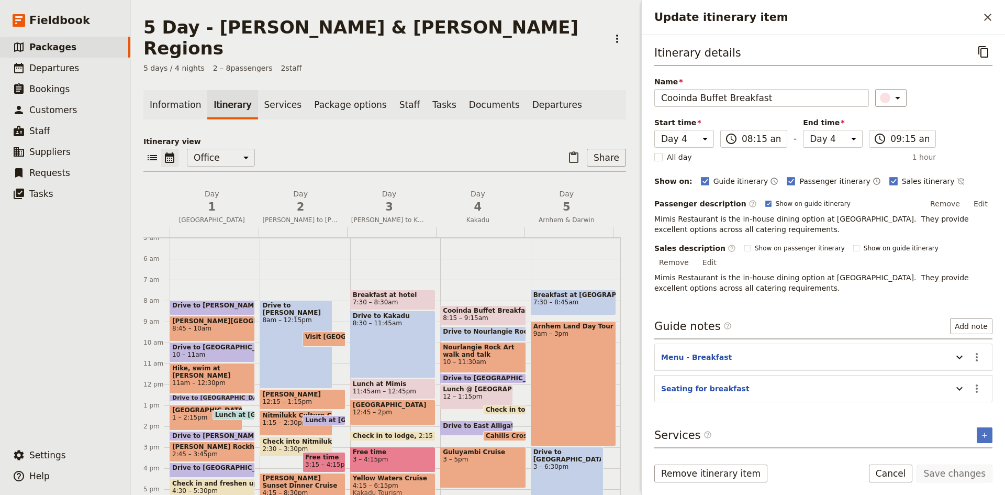
click at [488, 328] on span "Drive to Nourlangie Rock" at bounding box center [489, 331] width 93 height 7
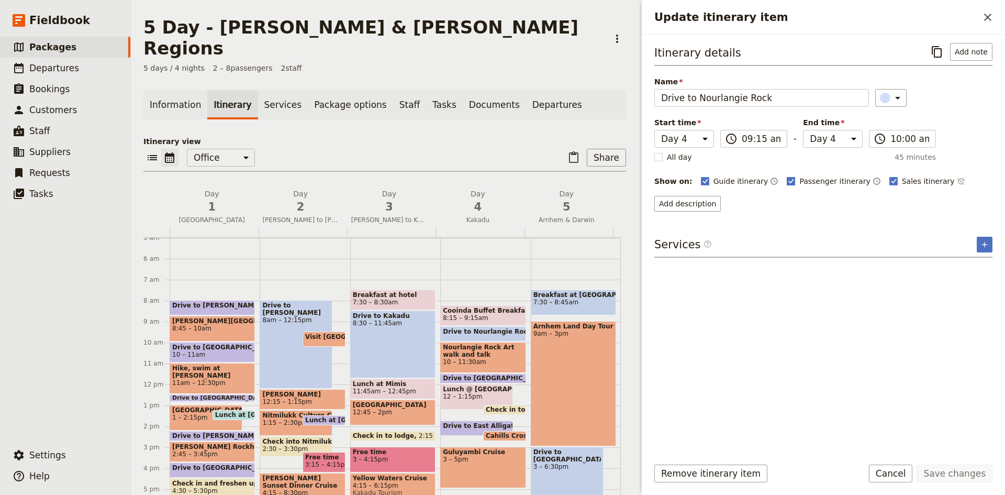
click at [789, 181] on polygon "Update itinerary item" at bounding box center [791, 180] width 5 height 6
click at [786, 176] on input "Passenger itinerary" at bounding box center [786, 175] width 1 height 1
click at [889, 181] on rect "Update itinerary item" at bounding box center [893, 181] width 8 height 8
click at [889, 176] on input "Sales itinerary" at bounding box center [889, 175] width 1 height 1
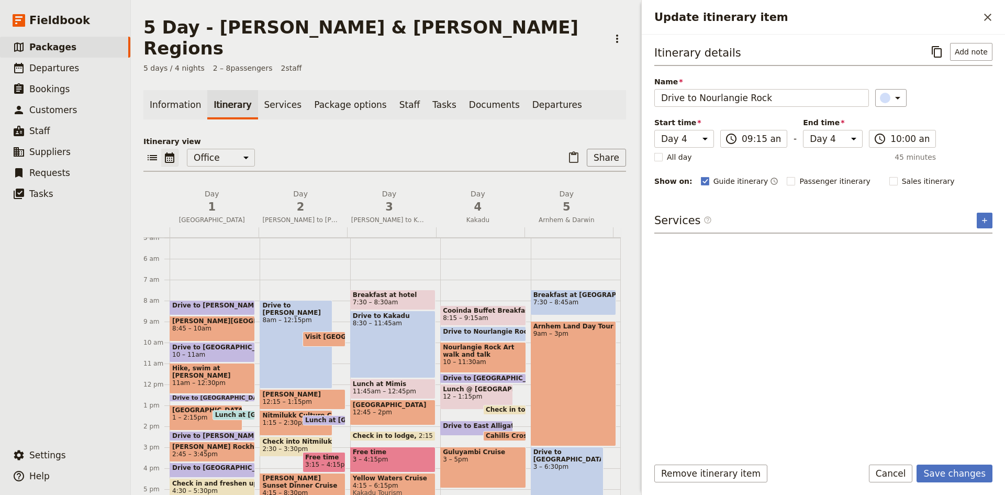
click at [476, 343] on span "Nourlangie Rock Art walk and talk" at bounding box center [483, 350] width 80 height 15
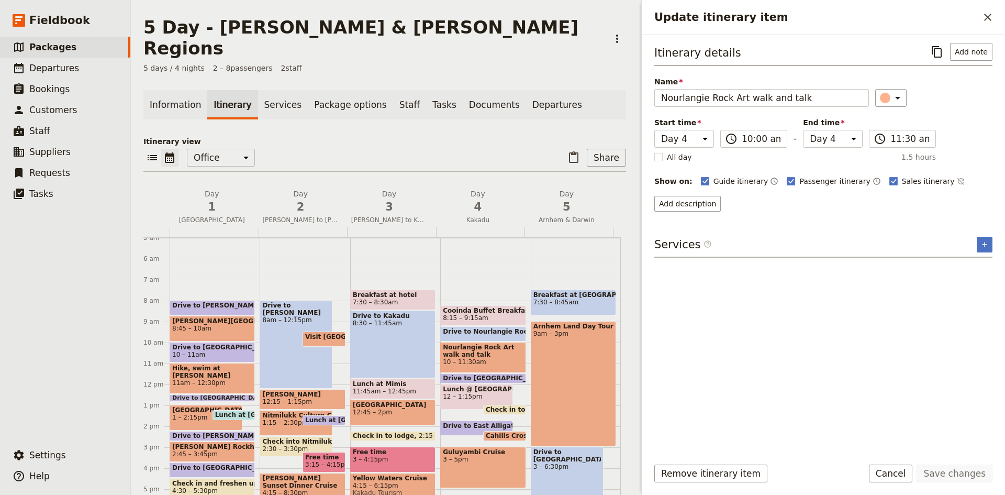
drag, startPoint x: 482, startPoint y: 333, endPoint x: 502, endPoint y: 324, distance: 21.8
click at [482, 343] on span "Nourlangie Rock Art walk and talk" at bounding box center [483, 350] width 80 height 15
click at [686, 205] on button "Add description" at bounding box center [687, 204] width 66 height 16
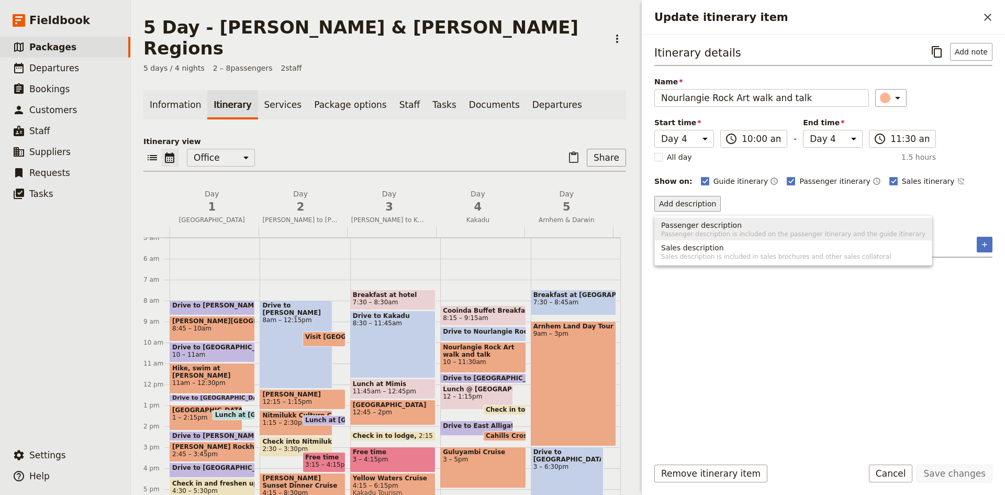
click at [717, 227] on span "Passenger description" at bounding box center [701, 225] width 81 height 10
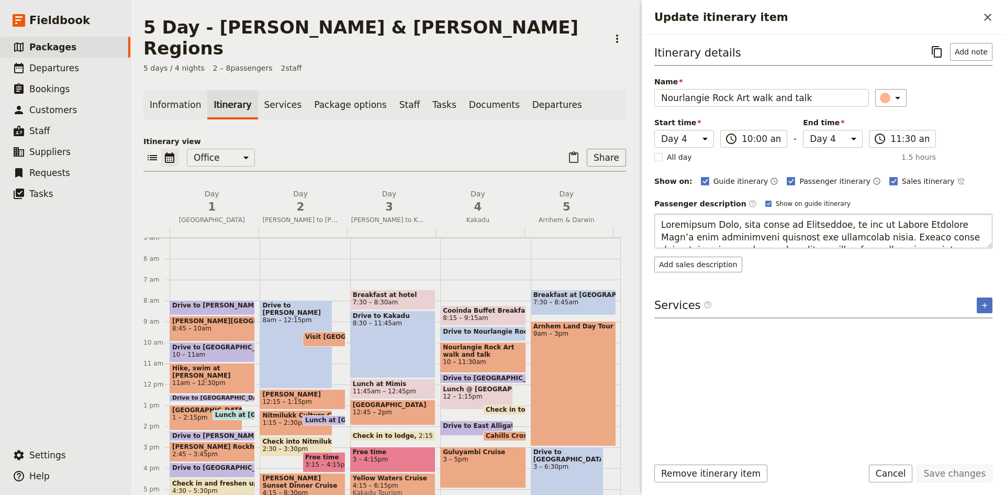
scroll to position [20, 0]
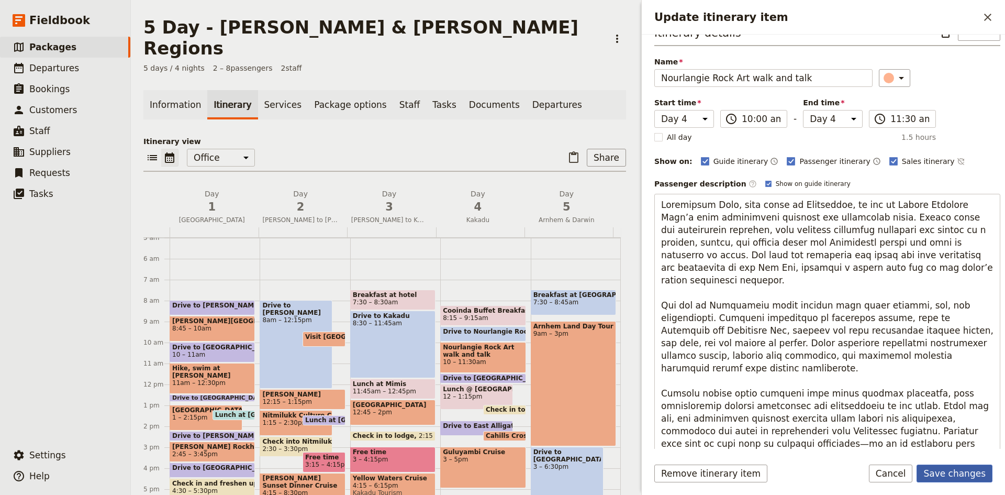
click at [951, 473] on button "Save changes" at bounding box center [954, 473] width 76 height 18
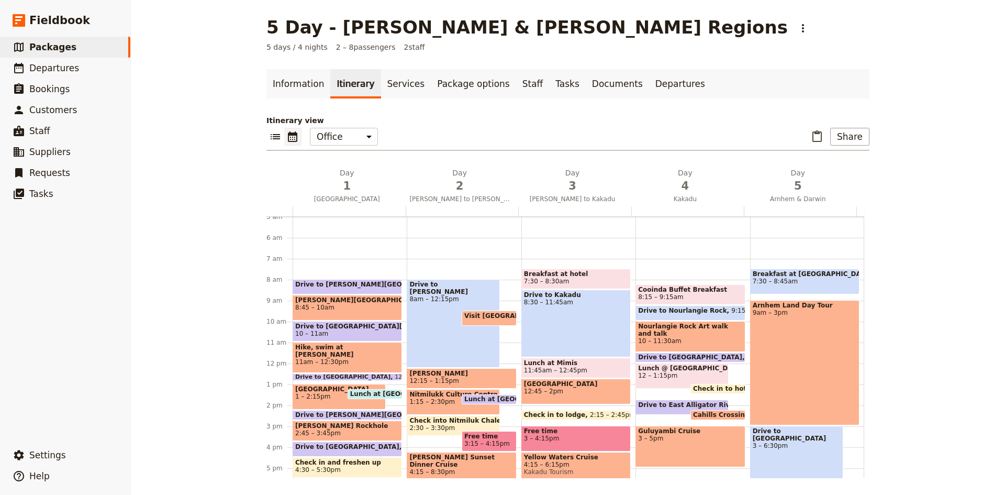
click at [747, 355] on span "11:30am – 12pm" at bounding box center [773, 356] width 53 height 7
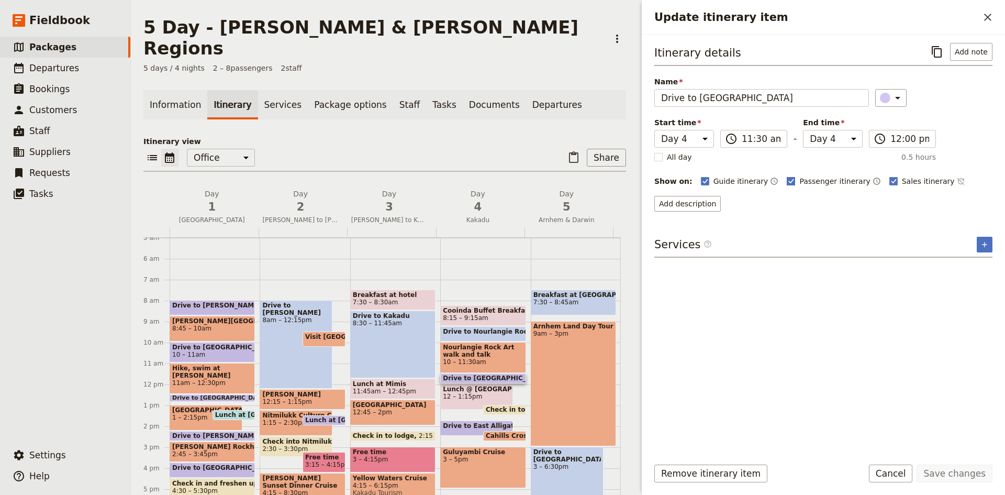
click at [789, 181] on polygon "Update itinerary item" at bounding box center [791, 180] width 5 height 6
click at [786, 176] on input "Passenger itinerary" at bounding box center [786, 175] width 1 height 1
click at [889, 180] on rect "Update itinerary item" at bounding box center [893, 181] width 8 height 8
click at [889, 176] on input "Sales itinerary" at bounding box center [889, 175] width 1 height 1
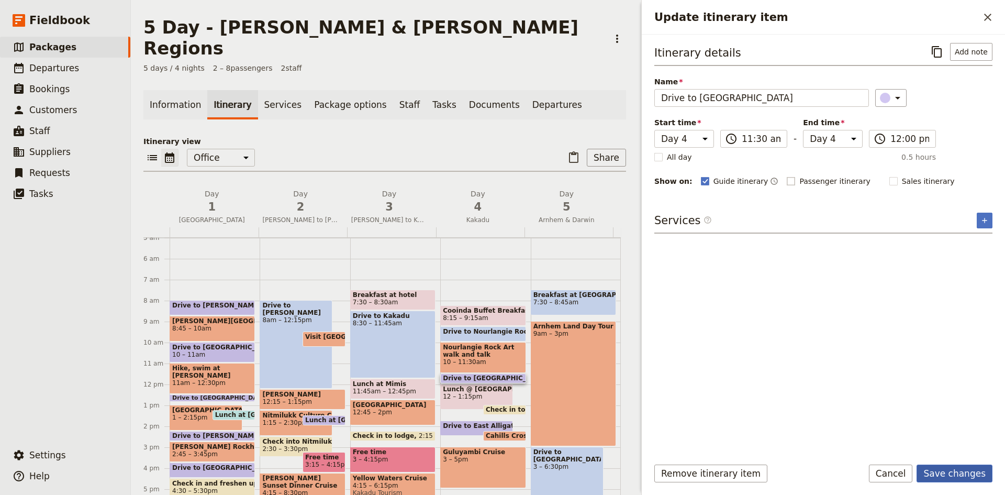
click at [945, 473] on button "Save changes" at bounding box center [954, 473] width 76 height 18
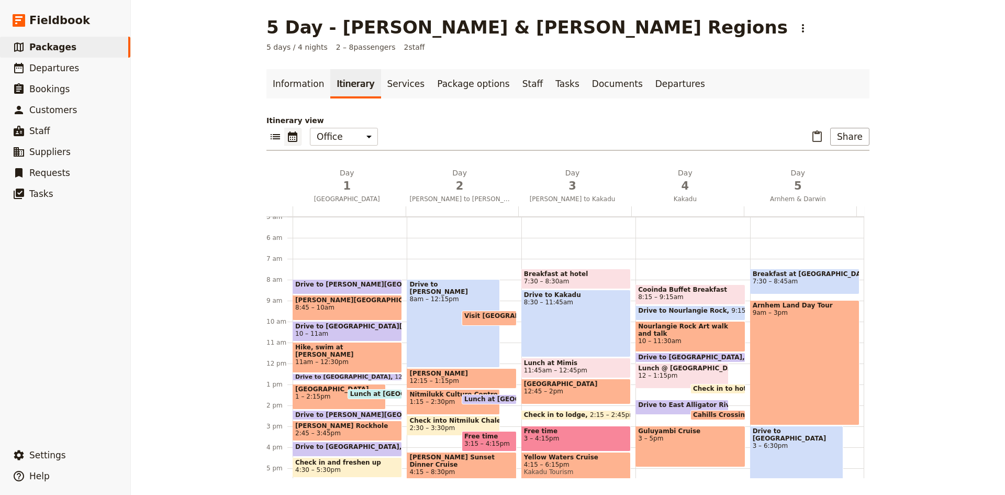
click at [664, 374] on span "12 – 1:15pm" at bounding box center [682, 375] width 88 height 7
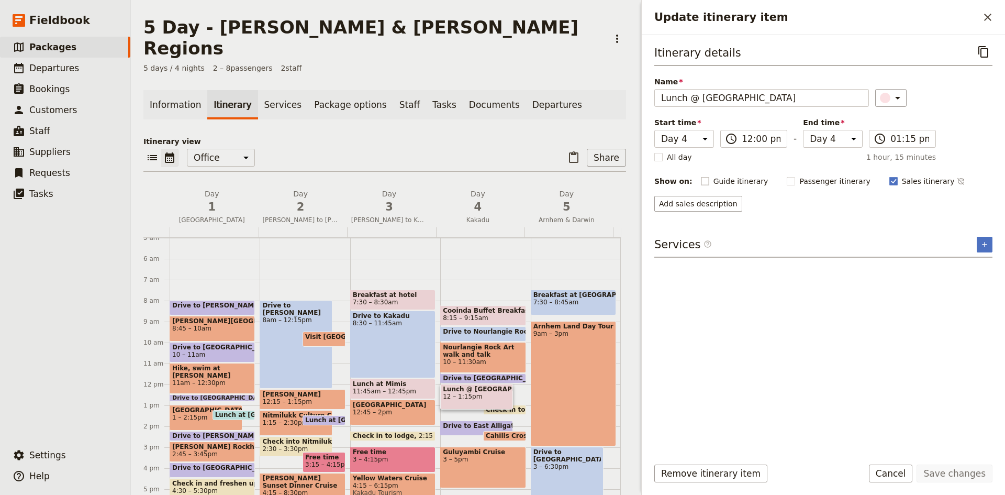
click at [701, 178] on rect "Update itinerary item" at bounding box center [705, 181] width 8 height 8
click at [700, 176] on input "Guide itinerary" at bounding box center [700, 175] width 1 height 1
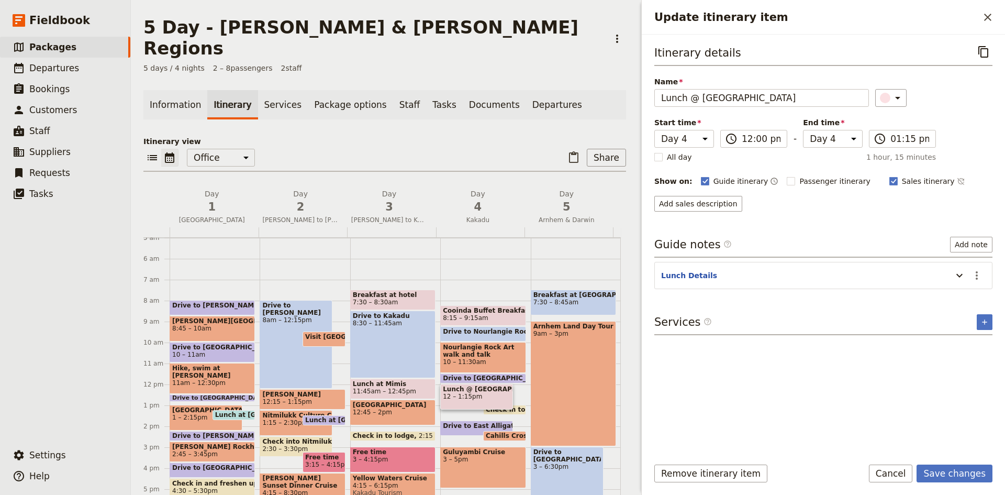
drag, startPoint x: 867, startPoint y: 181, endPoint x: 868, endPoint y: 194, distance: 13.1
click at [889, 180] on icon "Update itinerary item" at bounding box center [893, 181] width 8 height 8
click at [889, 176] on input "Sales itinerary" at bounding box center [889, 175] width 1 height 1
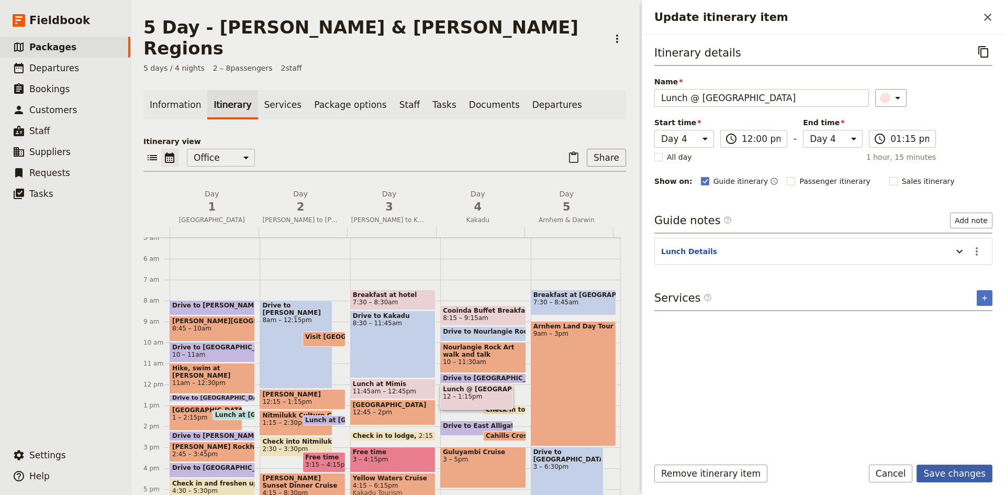
click at [938, 473] on button "Save changes" at bounding box center [954, 473] width 76 height 18
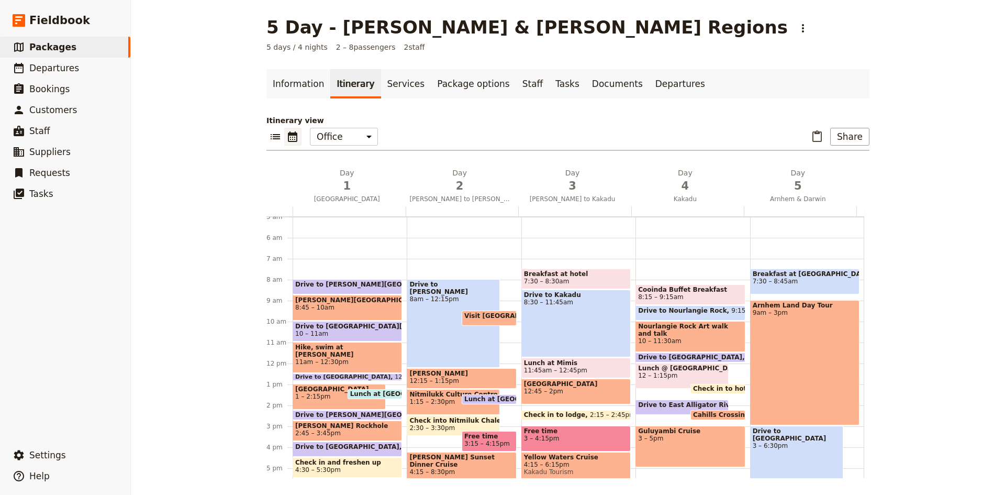
click at [666, 407] on span "Drive to East Alligator River" at bounding box center [689, 404] width 103 height 7
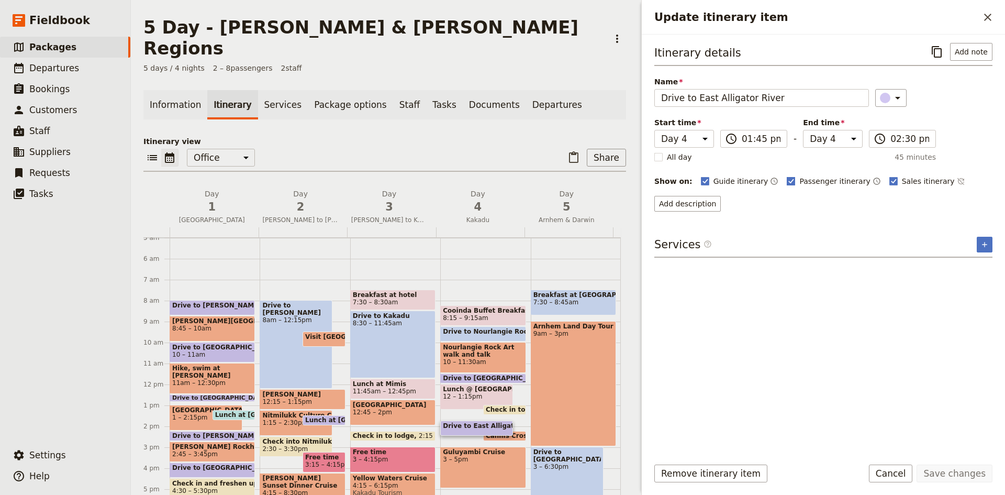
click at [789, 181] on polygon "Update itinerary item" at bounding box center [791, 180] width 5 height 6
click at [786, 176] on input "Passenger itinerary" at bounding box center [786, 175] width 1 height 1
click at [889, 181] on rect "Update itinerary item" at bounding box center [893, 181] width 8 height 8
click at [889, 176] on input "Sales itinerary" at bounding box center [889, 175] width 1 height 1
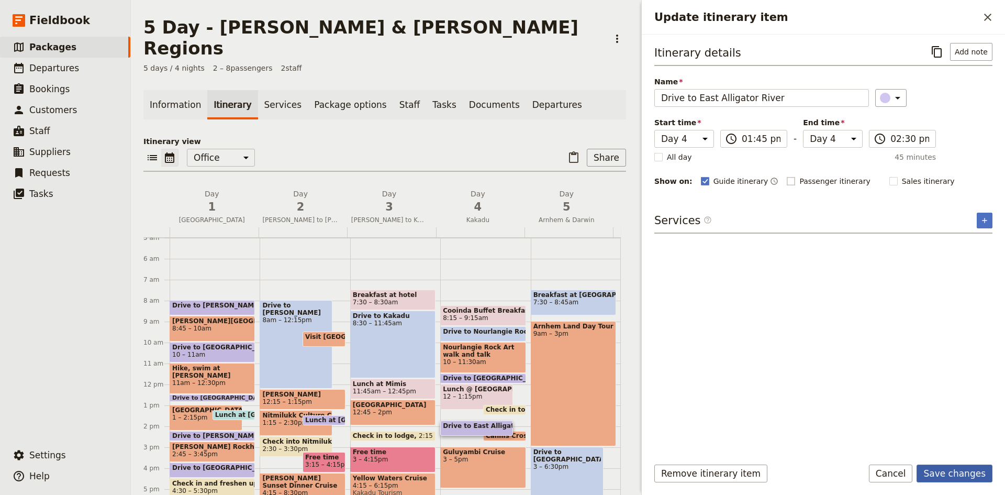
click at [940, 472] on button "Save changes" at bounding box center [954, 473] width 76 height 18
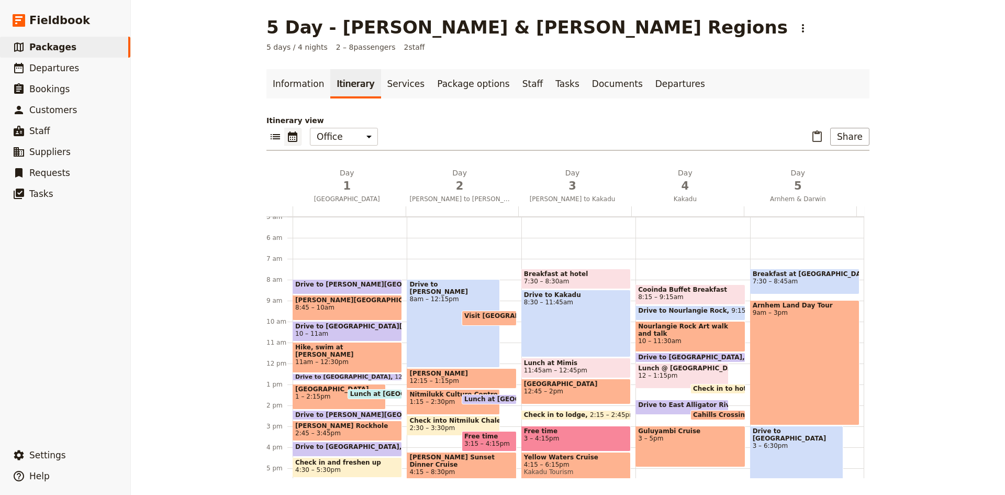
click at [711, 413] on span "Cahills Crossing" at bounding box center [723, 414] width 61 height 7
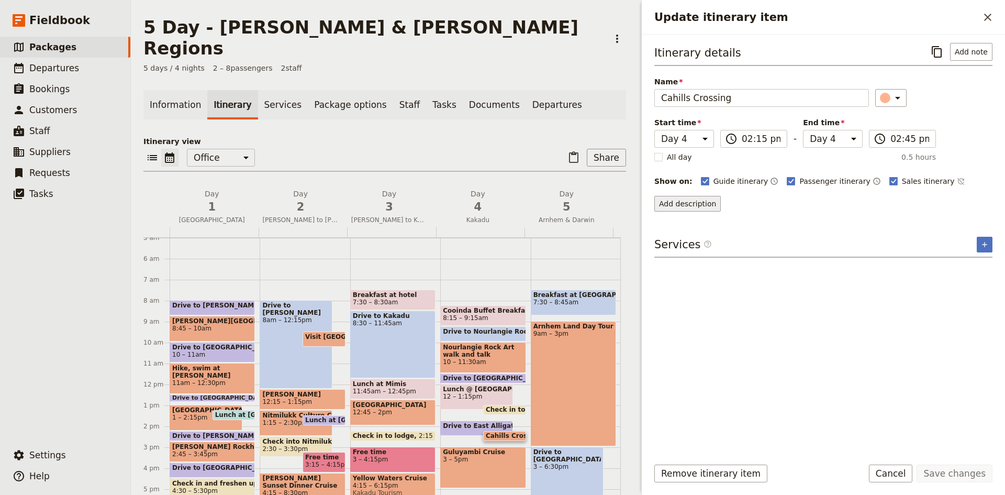
click at [674, 207] on button "Add description" at bounding box center [687, 204] width 66 height 16
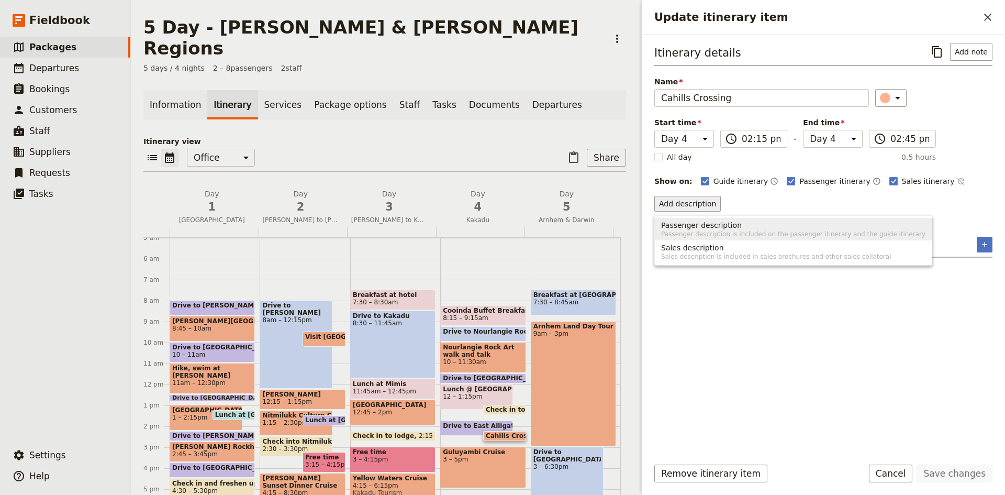
click at [717, 228] on span "Passenger description" at bounding box center [701, 225] width 81 height 10
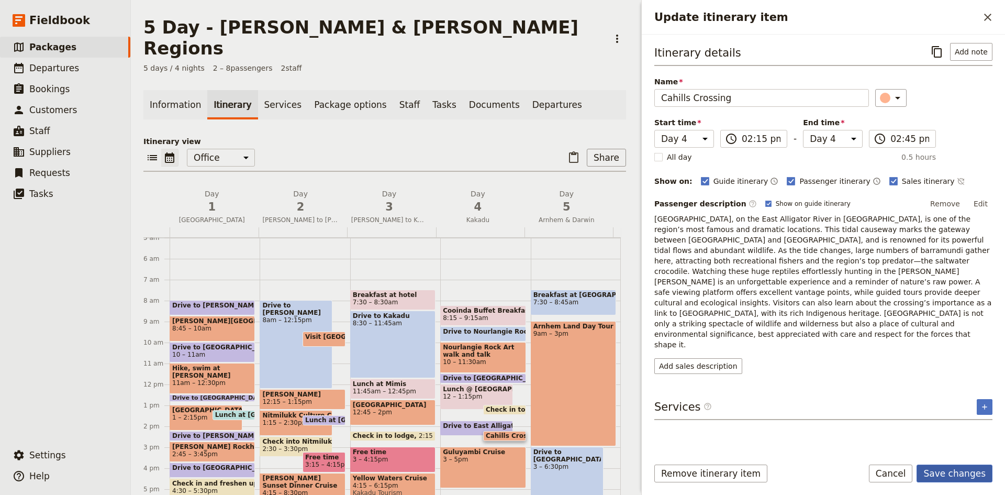
click at [956, 469] on button "Save changes" at bounding box center [954, 473] width 76 height 18
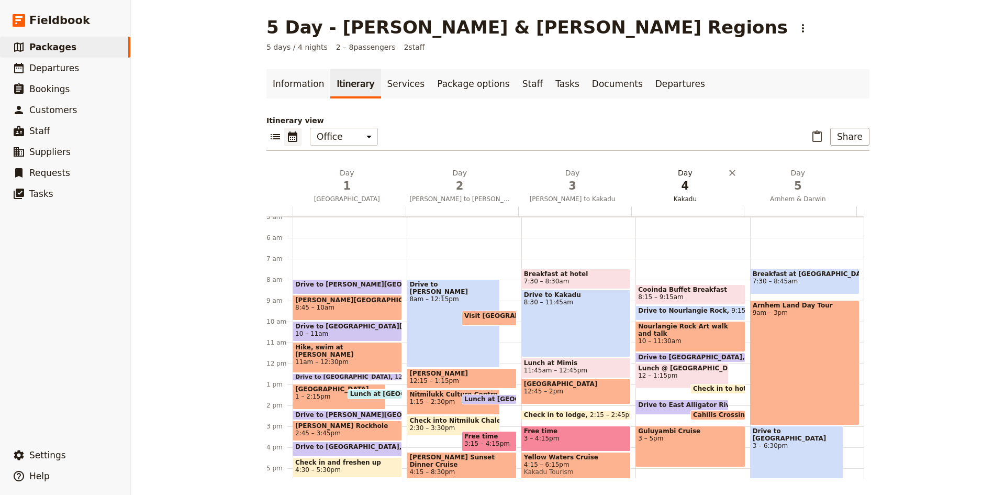
click at [679, 189] on span "4" at bounding box center [685, 186] width 100 height 16
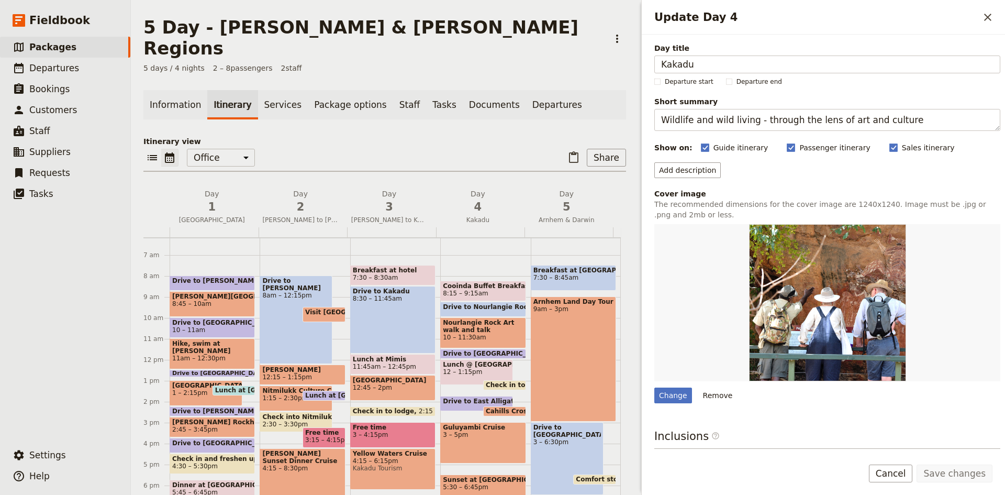
scroll to position [157, 0]
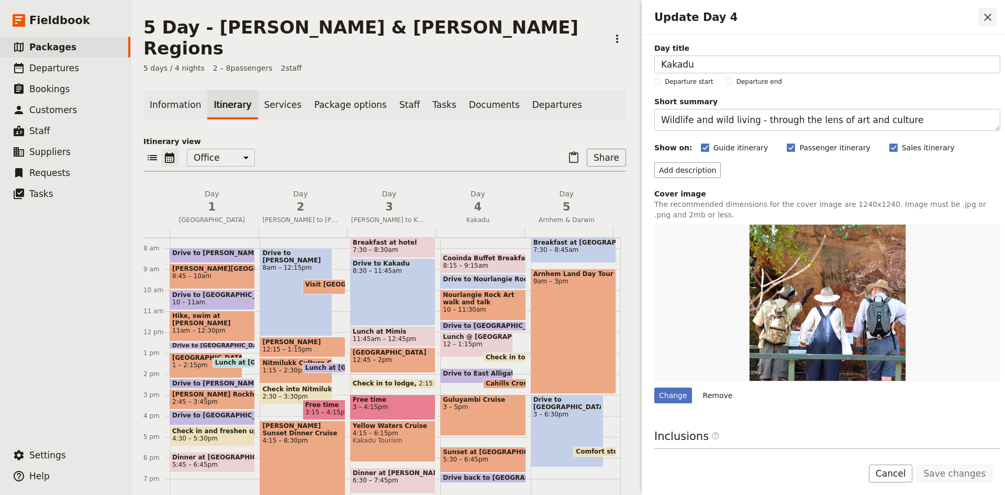
click at [986, 19] on icon "Close drawer" at bounding box center [987, 17] width 7 height 7
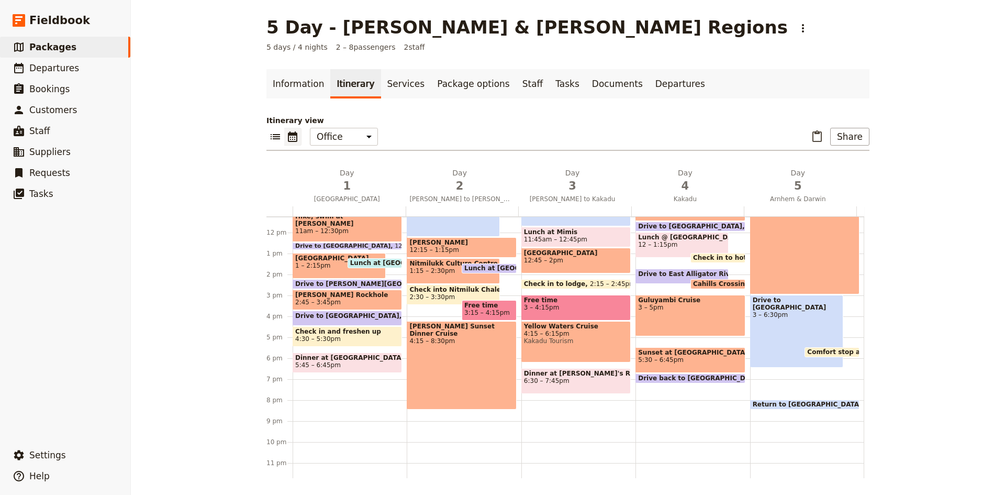
scroll to position [241, 0]
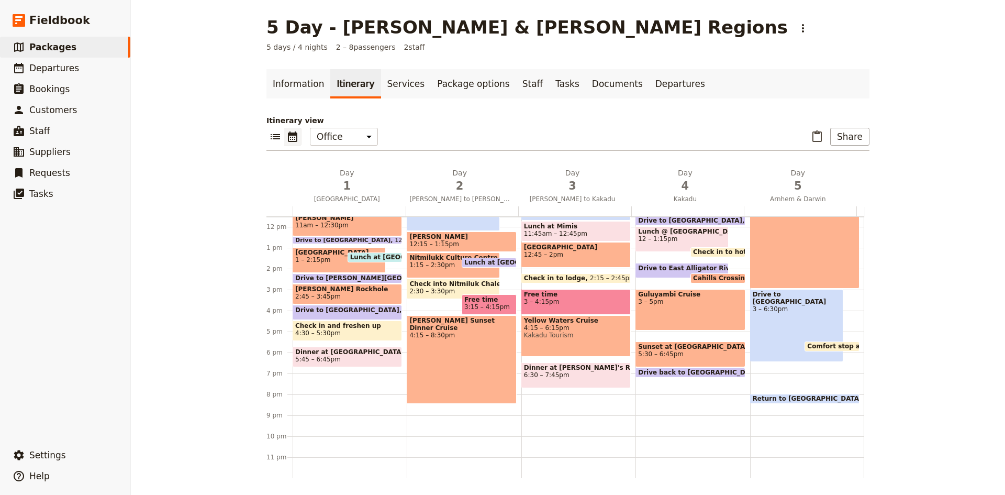
click at [678, 302] on span "3 – 5pm" at bounding box center [690, 301] width 104 height 7
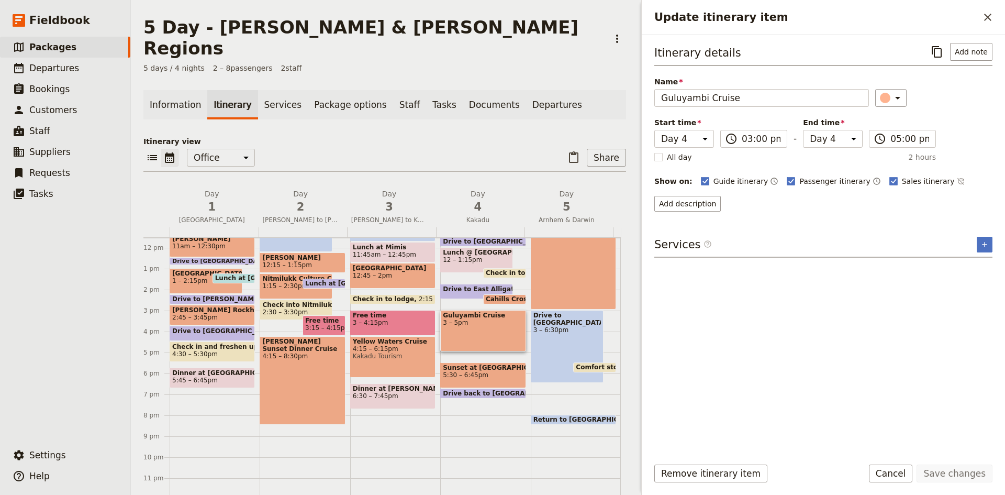
click at [486, 314] on div "Guluyambi Cruise 3 – 5pm" at bounding box center [482, 330] width 85 height 41
click at [690, 207] on button "Add description" at bounding box center [687, 204] width 66 height 16
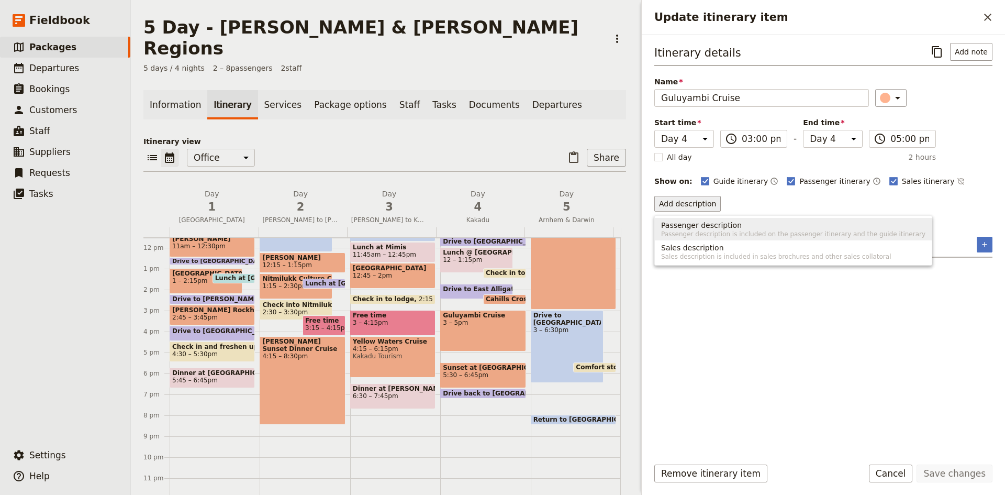
click at [690, 223] on span "Passenger description" at bounding box center [701, 225] width 81 height 10
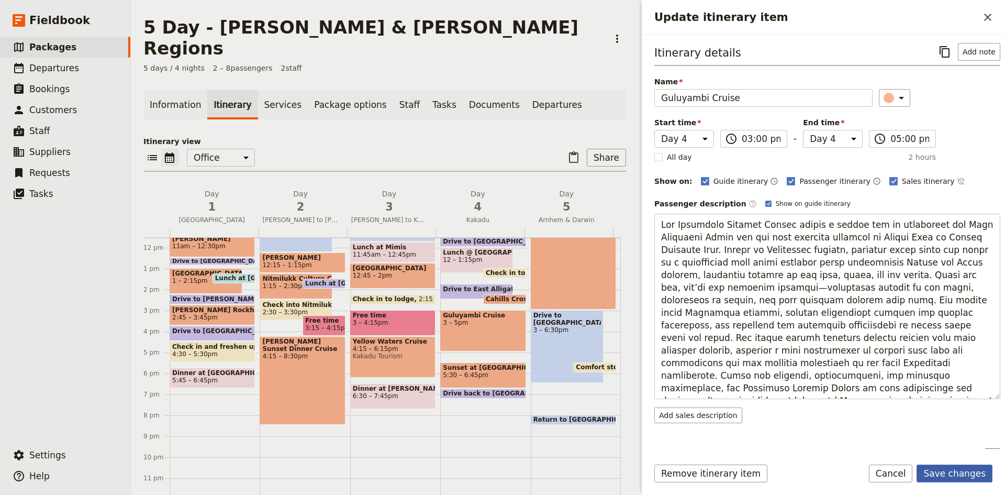
click at [939, 470] on button "Save changes" at bounding box center [954, 473] width 76 height 18
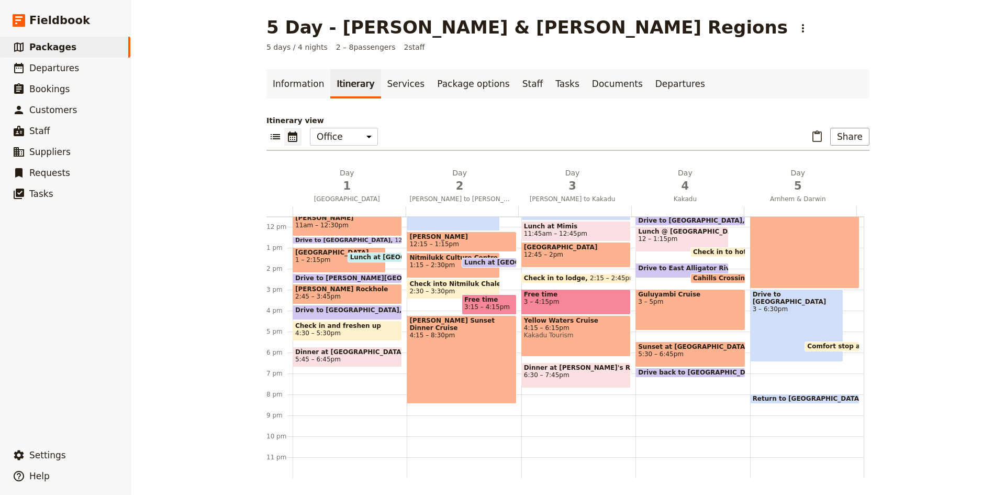
click at [662, 356] on span "5:30 – 6:45pm" at bounding box center [690, 353] width 104 height 7
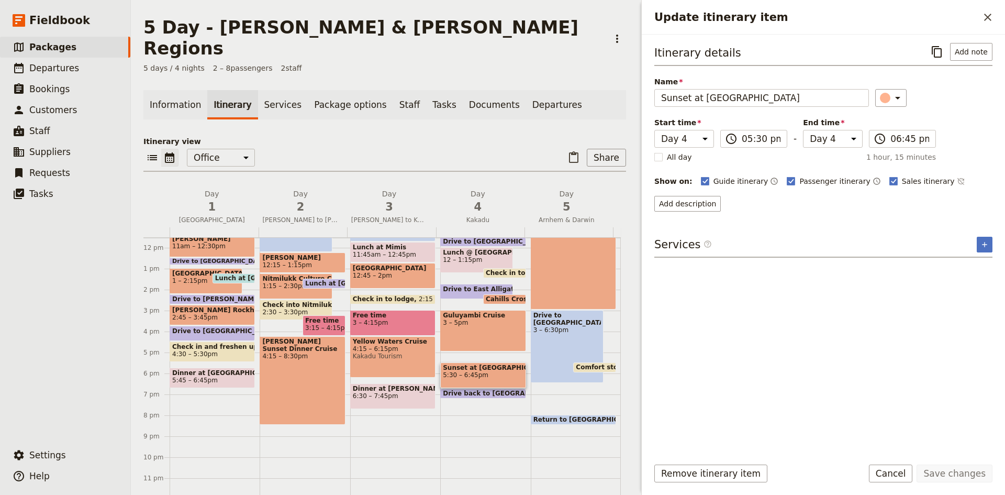
click at [488, 371] on span "5:30 – 6:45pm" at bounding box center [483, 374] width 80 height 7
click at [676, 206] on button "Add description" at bounding box center [687, 204] width 66 height 16
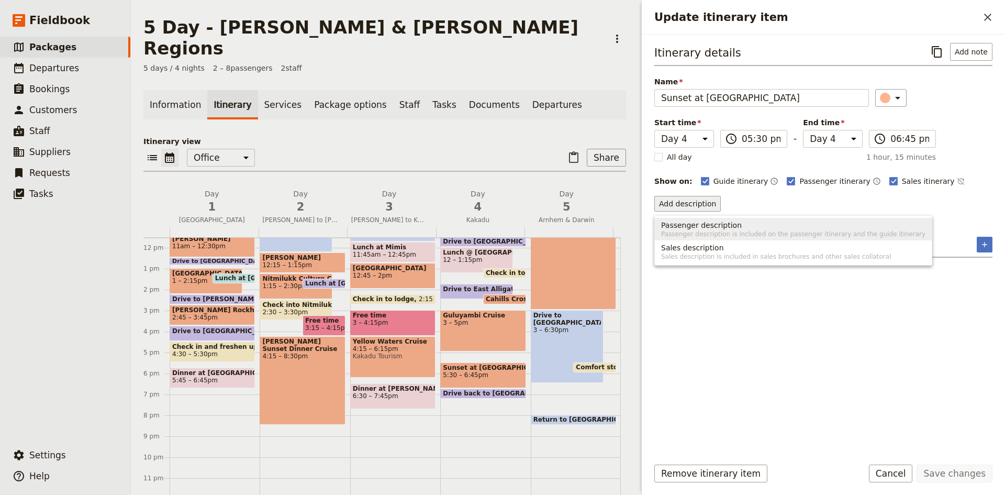
click at [710, 227] on span "Passenger description" at bounding box center [701, 225] width 81 height 10
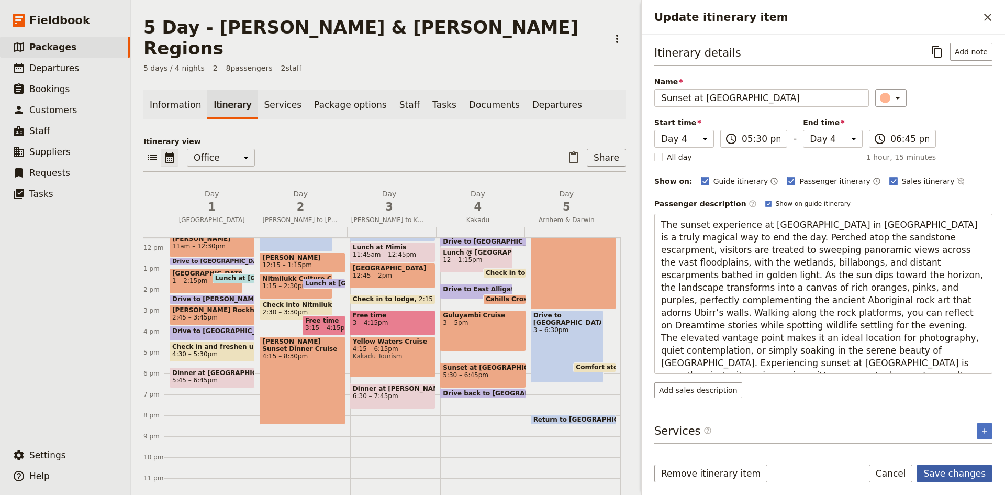
click at [938, 470] on button "Save changes" at bounding box center [954, 473] width 76 height 18
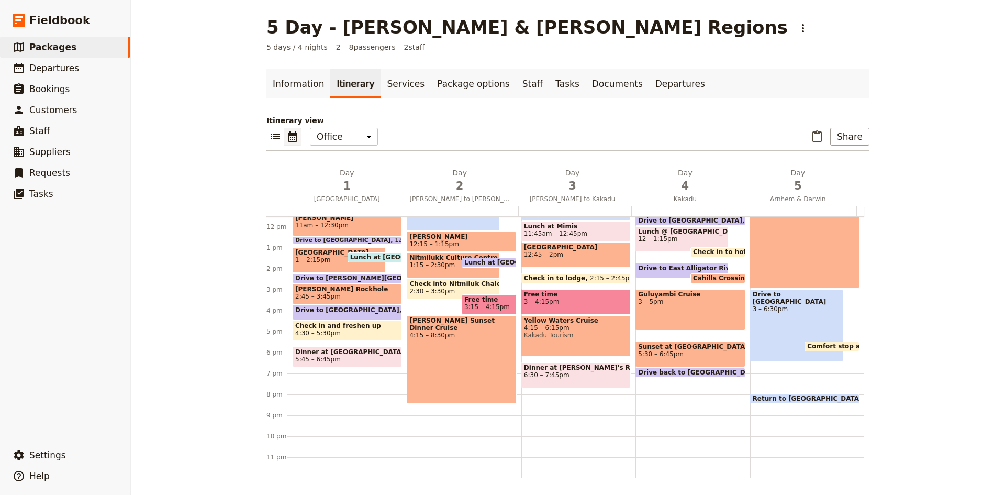
click at [647, 371] on span "Drive back to [GEOGRAPHIC_DATA]" at bounding box center [702, 371] width 128 height 7
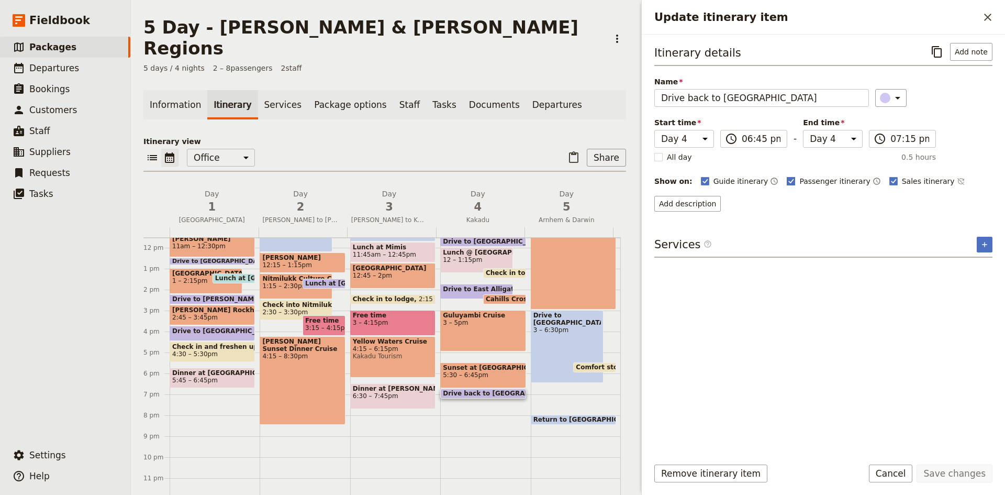
click at [789, 181] on polygon "Update itinerary item" at bounding box center [791, 180] width 5 height 6
click at [786, 176] on input "Passenger itinerary" at bounding box center [786, 175] width 1 height 1
click at [889, 182] on rect "Update itinerary item" at bounding box center [893, 181] width 8 height 8
click at [889, 176] on input "Sales itinerary" at bounding box center [889, 175] width 1 height 1
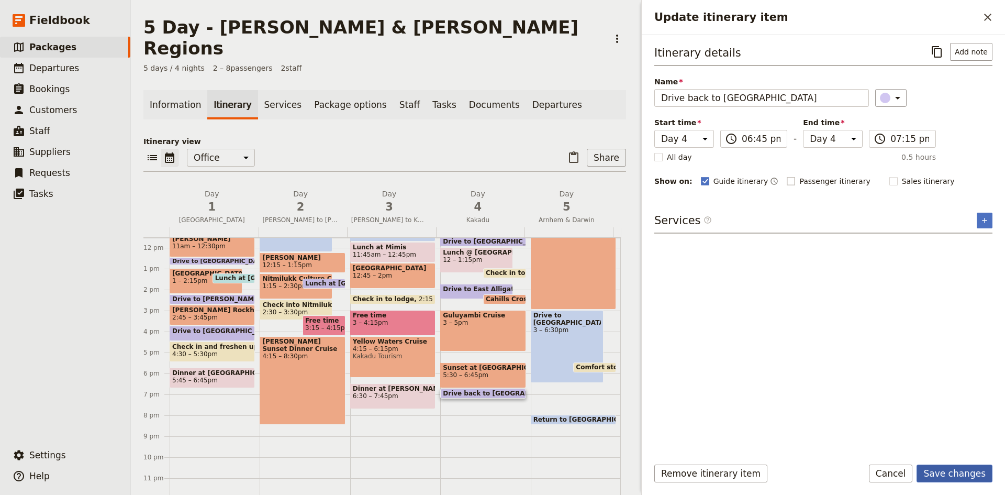
click at [944, 468] on button "Save changes" at bounding box center [954, 473] width 76 height 18
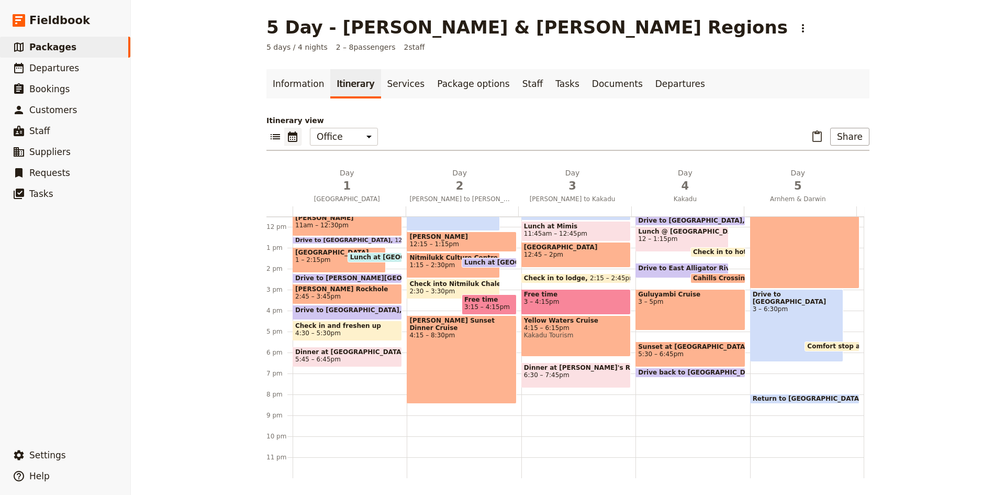
scroll to position [32, 0]
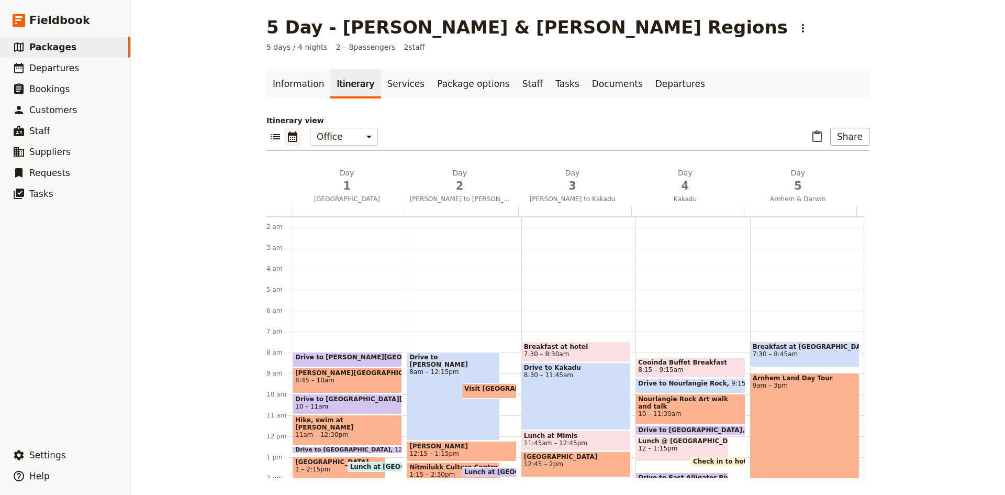
click at [815, 350] on span "Breakfast at [GEOGRAPHIC_DATA]" at bounding box center [805, 346] width 104 height 7
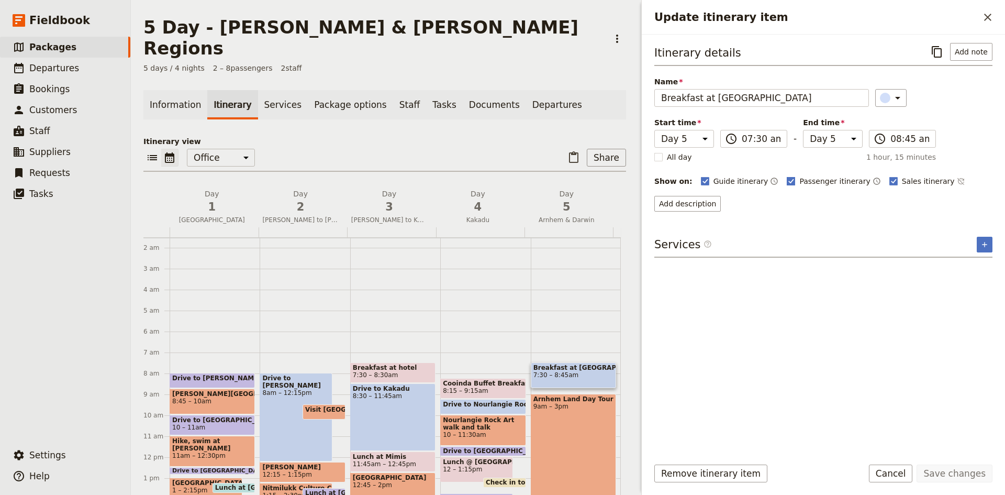
click at [787, 182] on rect "Update itinerary item" at bounding box center [791, 181] width 8 height 8
click at [786, 176] on input "Passenger itinerary" at bounding box center [786, 175] width 1 height 1
click at [889, 182] on rect "Update itinerary item" at bounding box center [893, 181] width 8 height 8
click at [889, 176] on input "Sales itinerary" at bounding box center [889, 175] width 1 height 1
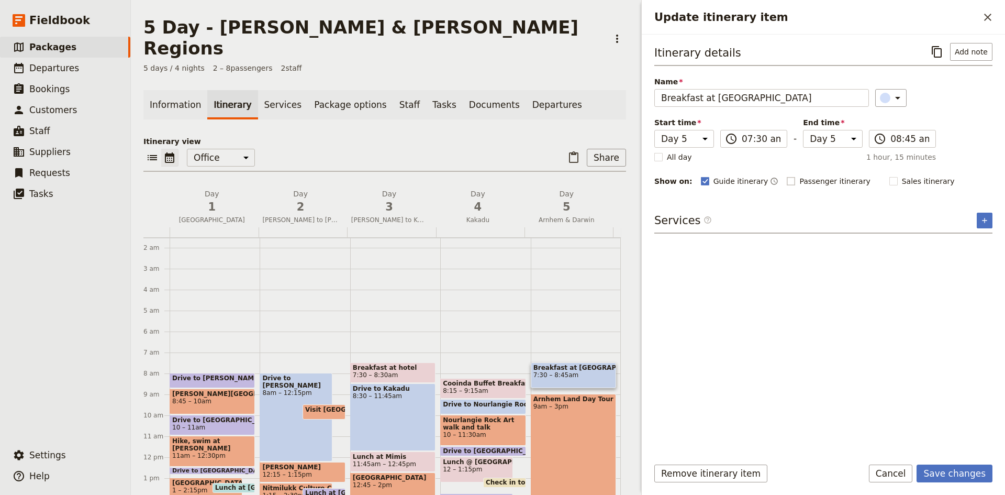
click at [787, 180] on rect "Update itinerary item" at bounding box center [791, 181] width 8 height 8
click at [786, 176] on input "Passenger itinerary" at bounding box center [786, 175] width 1 height 1
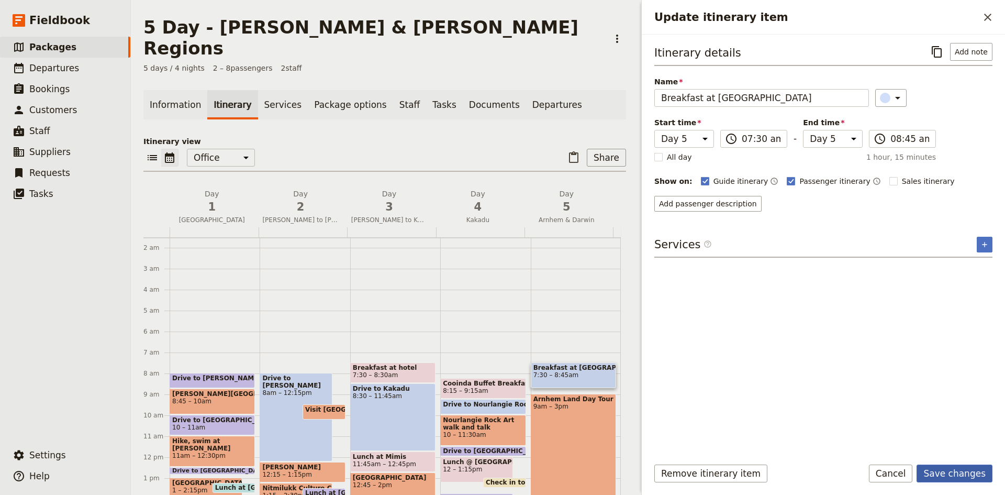
click at [954, 472] on button "Save changes" at bounding box center [954, 473] width 76 height 18
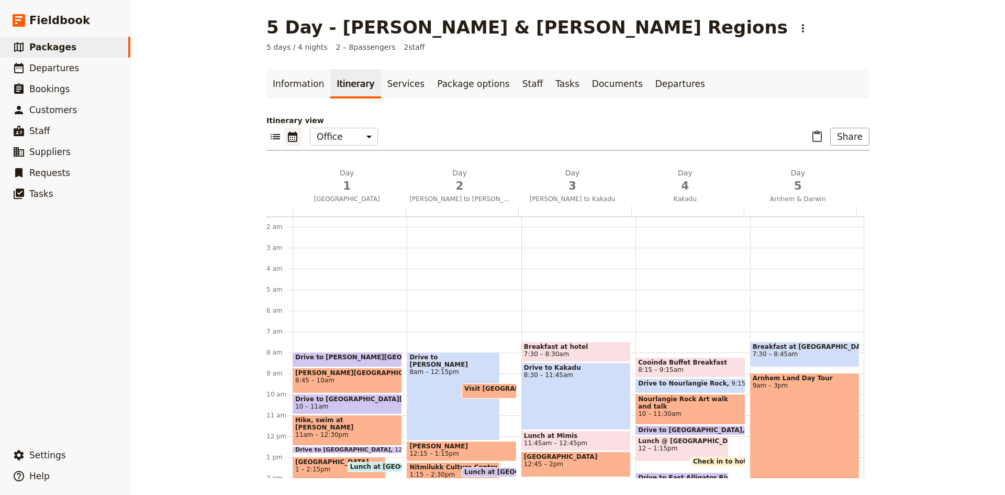
click at [731, 381] on span "9:15 – 10am" at bounding box center [750, 385] width 39 height 12
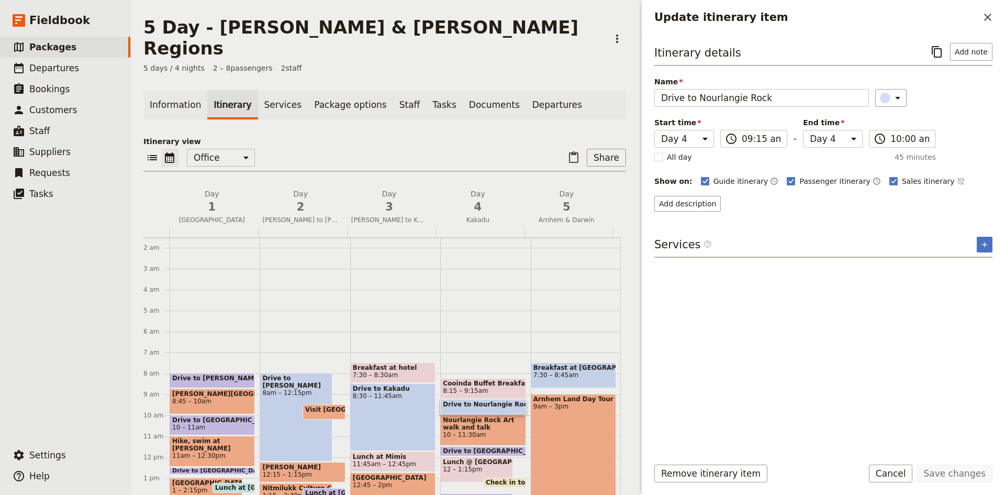
click at [571, 395] on div "Arnhem Land Day Tour 9am – 3pm" at bounding box center [573, 456] width 85 height 125
click at [555, 406] on div "Arnhem Land Day Tour 9am – 3pm" at bounding box center [573, 456] width 85 height 125
click at [681, 201] on button "Add description" at bounding box center [687, 204] width 66 height 16
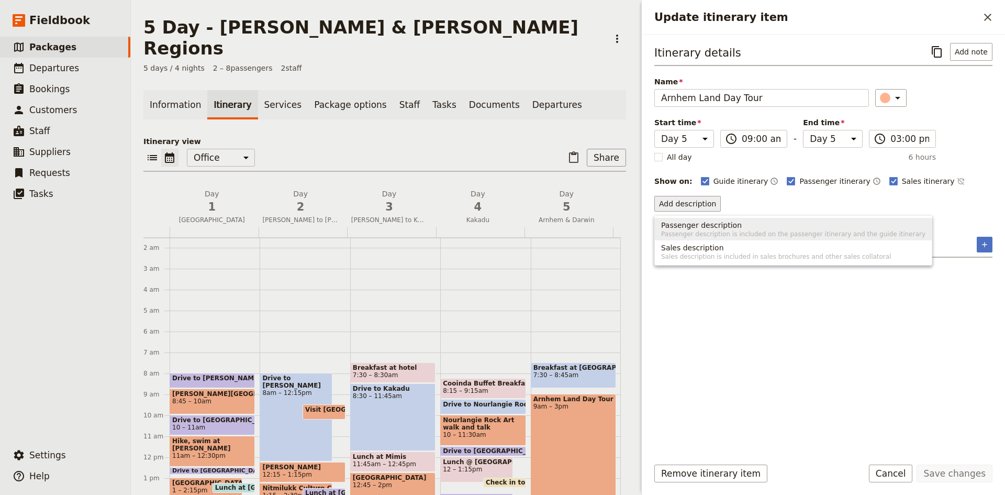
click at [737, 230] on span "Passenger description is included on the passenger itinerary and the guide itin…" at bounding box center [793, 234] width 264 height 8
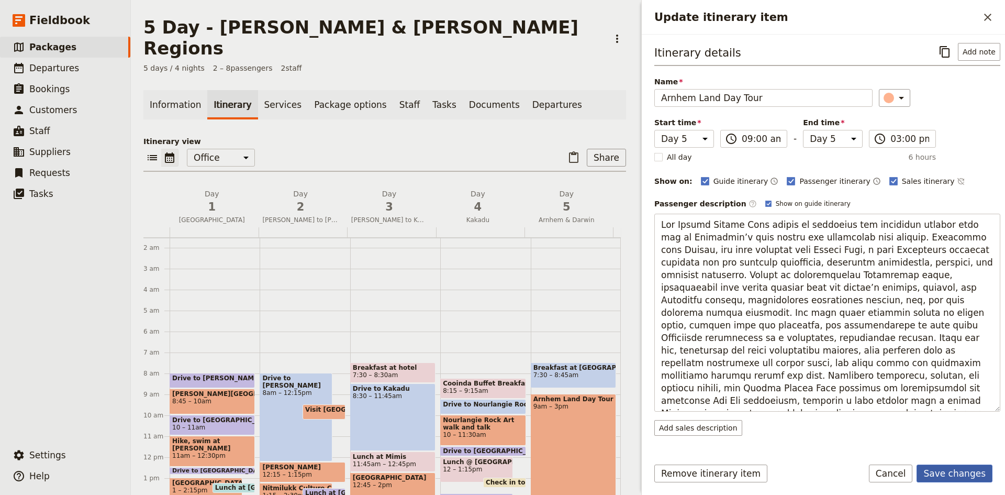
click at [959, 478] on button "Save changes" at bounding box center [954, 473] width 76 height 18
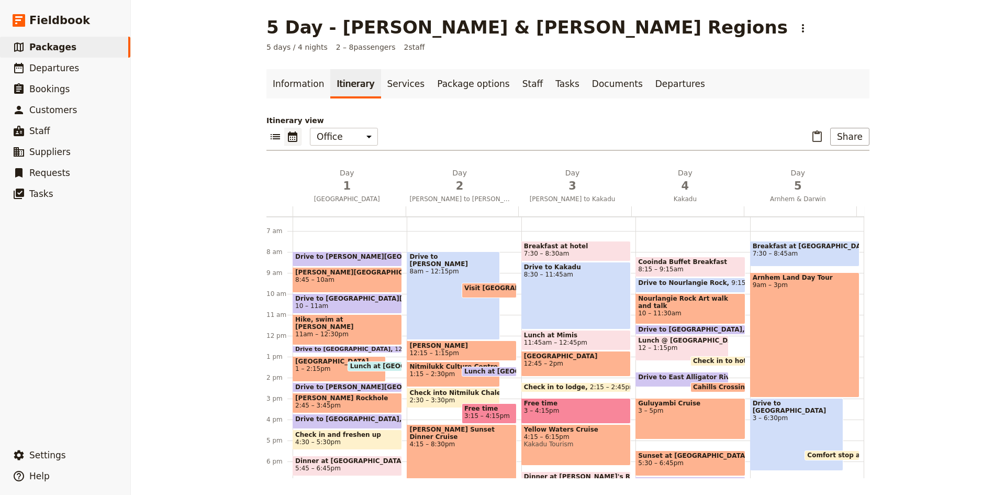
scroll to position [241, 0]
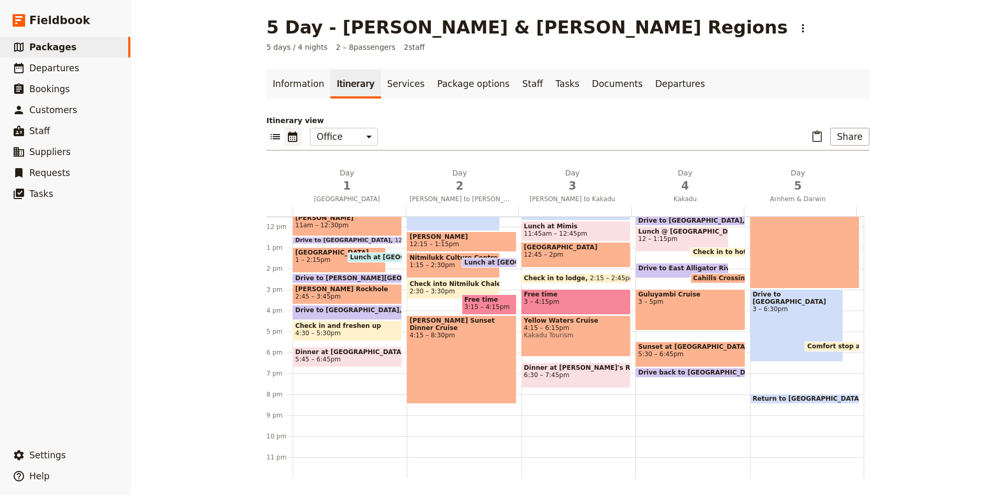
click at [788, 313] on div "Drive to Darwin 3 – 6:30pm" at bounding box center [796, 325] width 93 height 73
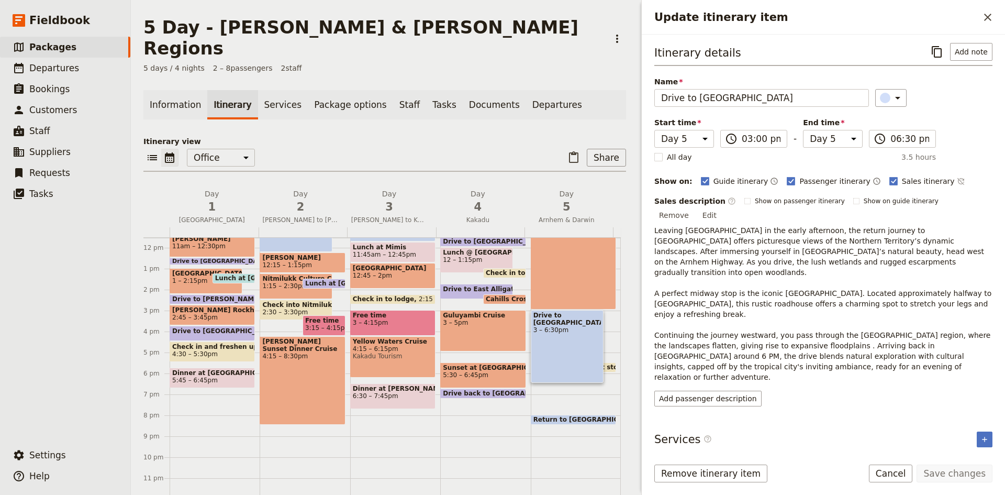
click at [562, 416] on span "Return to [GEOGRAPHIC_DATA]" at bounding box center [590, 419] width 114 height 7
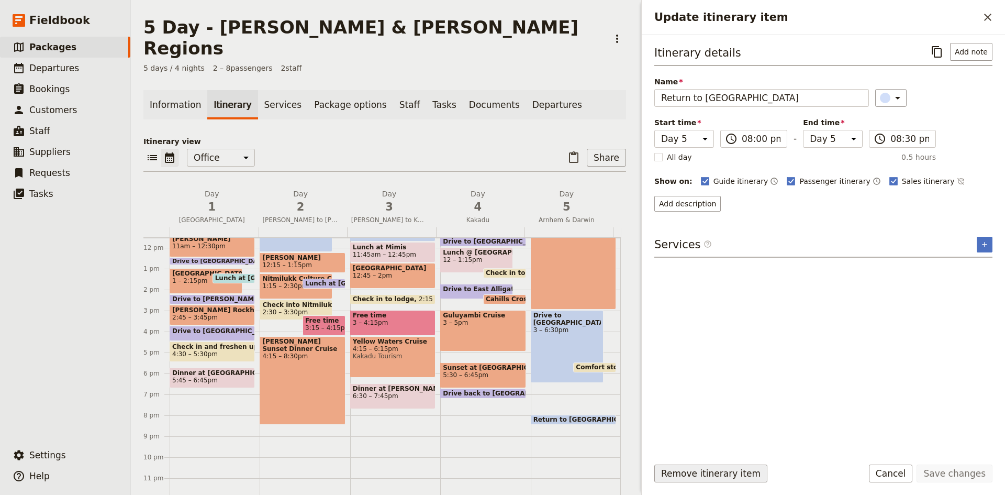
click at [729, 469] on button "Remove itinerary item" at bounding box center [710, 473] width 113 height 18
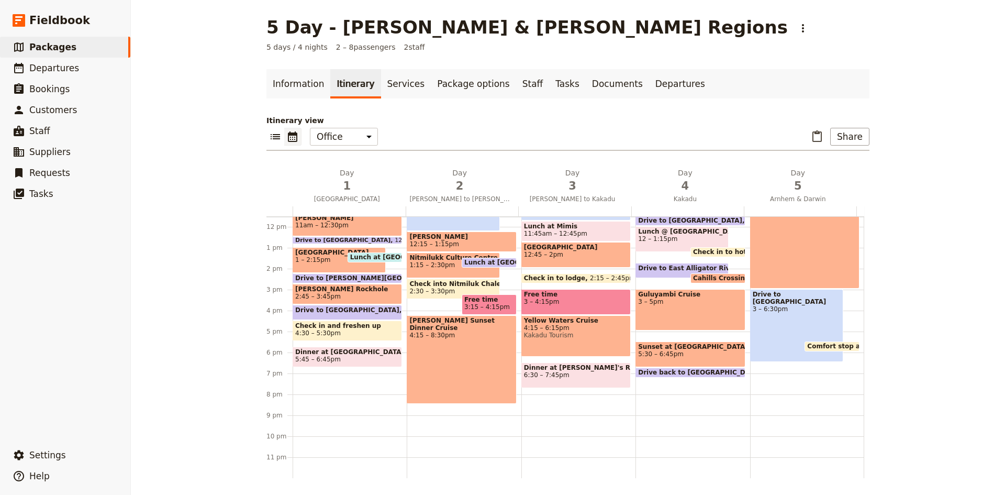
click at [829, 345] on span "Comfort stop at [GEOGRAPHIC_DATA]" at bounding box center [875, 345] width 136 height 7
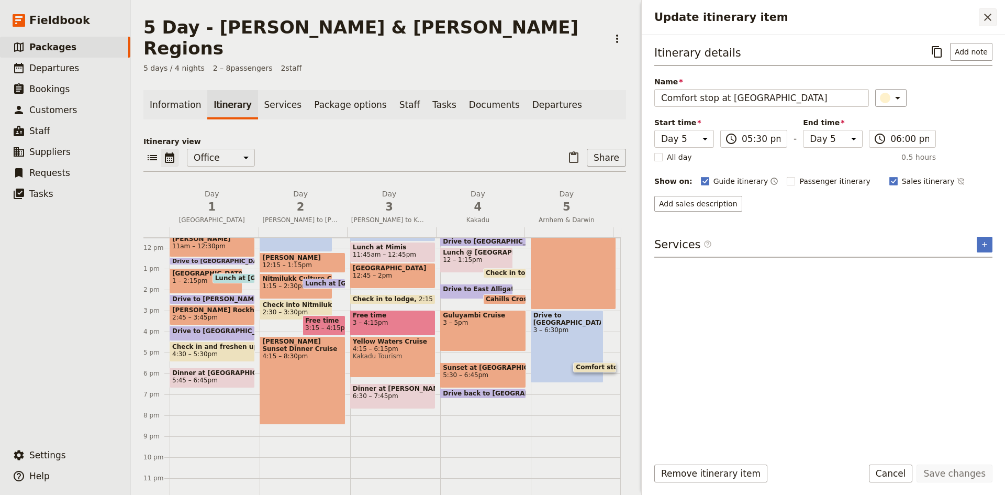
click at [989, 19] on icon "Close drawer" at bounding box center [987, 17] width 7 height 7
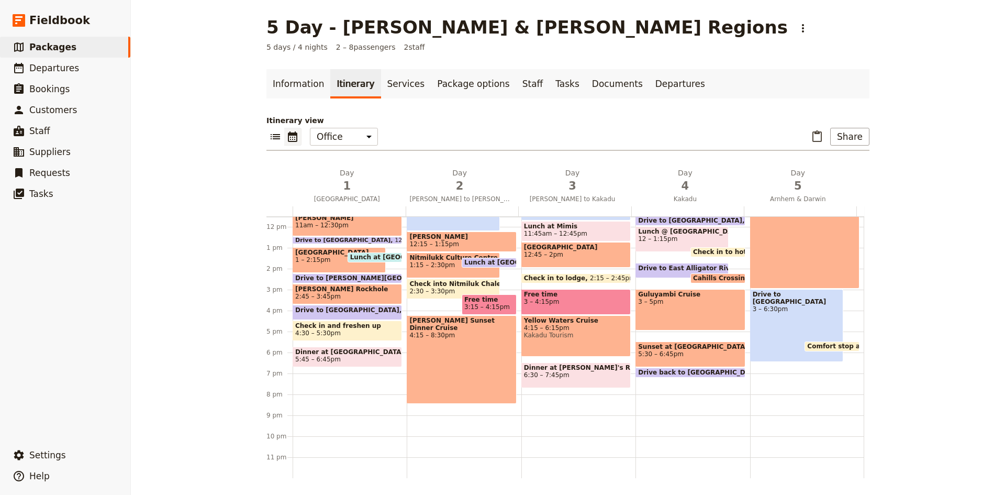
click at [772, 365] on div "Breakfast at [GEOGRAPHIC_DATA] 7:30 – 8:45am Arnhem Land Day Tour 9am – 3pm Dri…" at bounding box center [807, 226] width 114 height 502
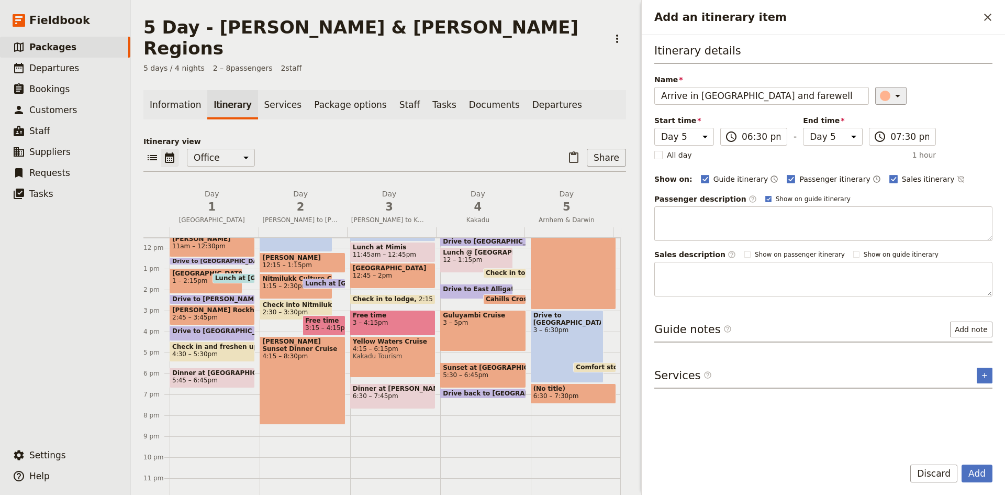
click at [891, 94] on icon "Add an itinerary item" at bounding box center [897, 95] width 13 height 13
click at [892, 117] on div "button" at bounding box center [890, 118] width 10 height 10
click at [980, 469] on button "Add" at bounding box center [976, 473] width 31 height 18
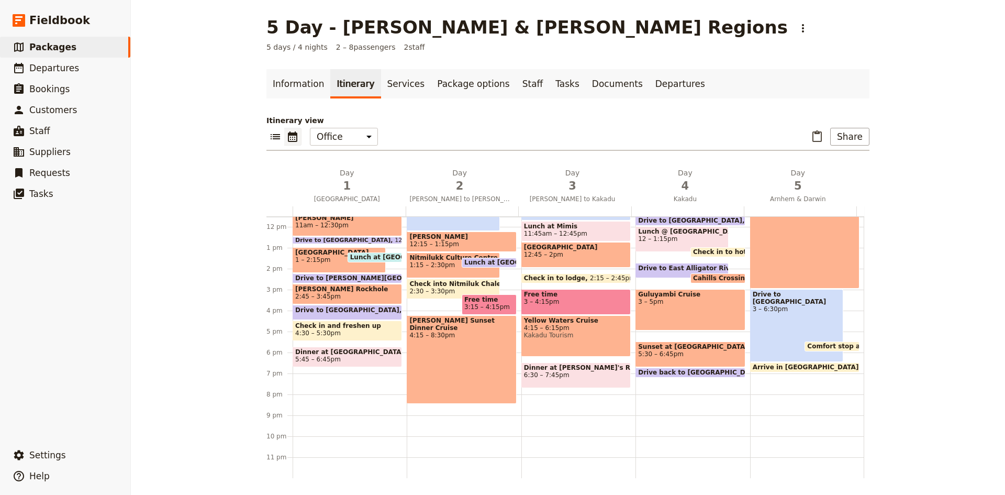
click at [790, 387] on div "Breakfast at [GEOGRAPHIC_DATA] 7:30 – 8:45am Arnhem Land Day Tour 9am – 3pm Dri…" at bounding box center [807, 226] width 114 height 502
click at [798, 182] on span "5" at bounding box center [798, 186] width 100 height 16
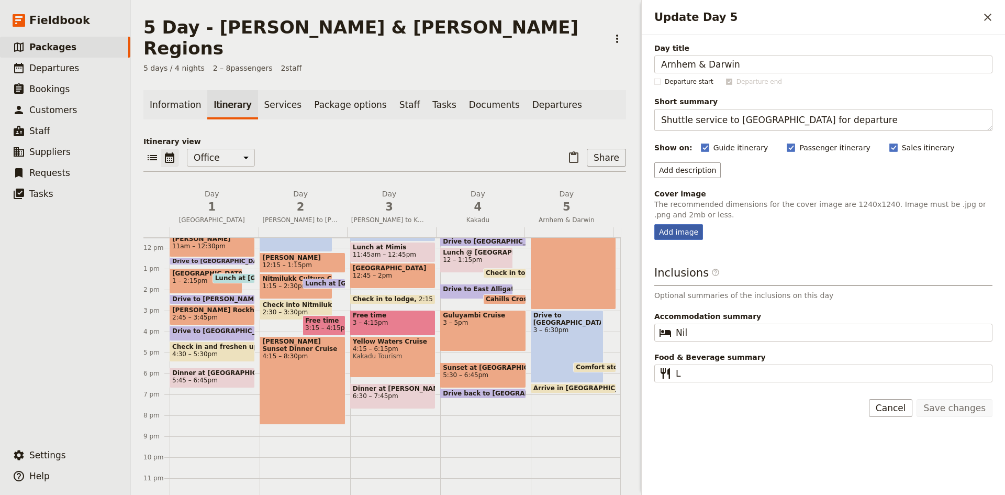
click at [686, 232] on div "Add image" at bounding box center [678, 232] width 49 height 16
click at [654, 224] on input "Add image" at bounding box center [654, 223] width 1 height 1
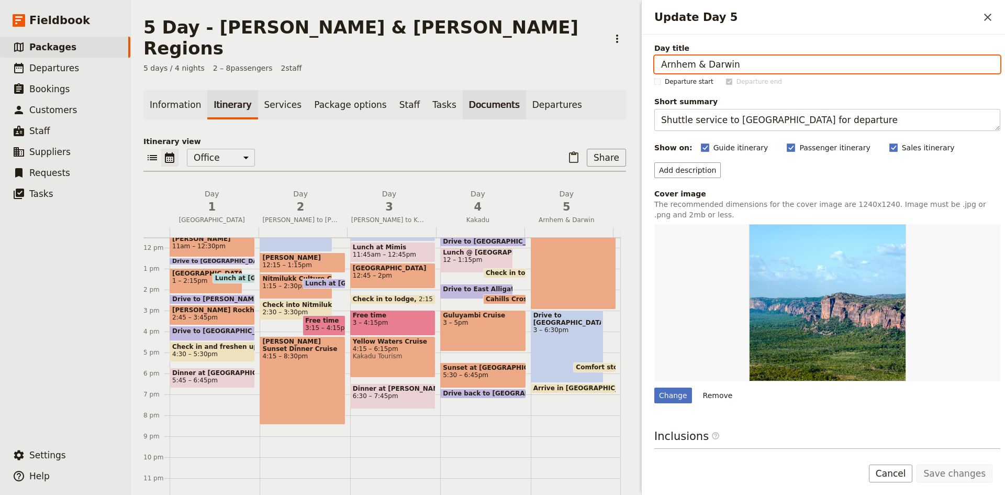
click at [463, 90] on link "Documents" at bounding box center [494, 104] width 63 height 29
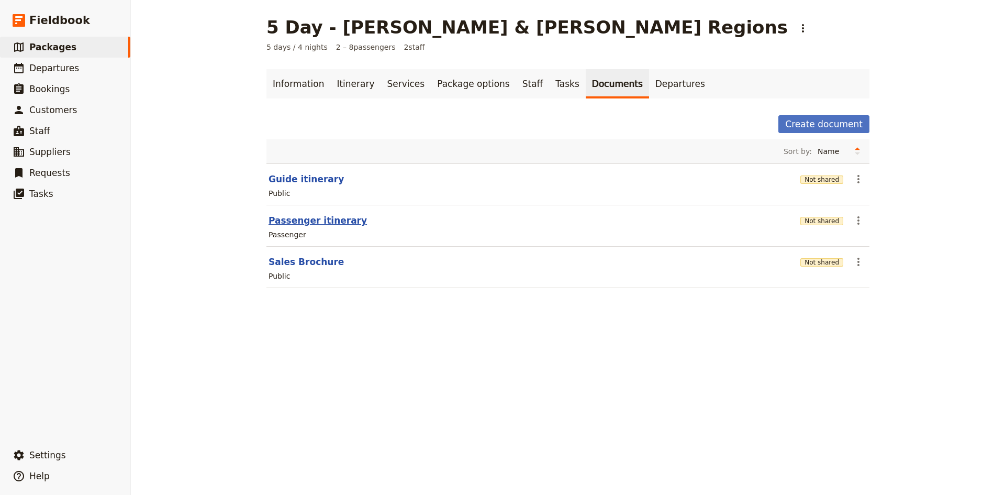
click at [310, 221] on button "Passenger itinerary" at bounding box center [317, 220] width 98 height 13
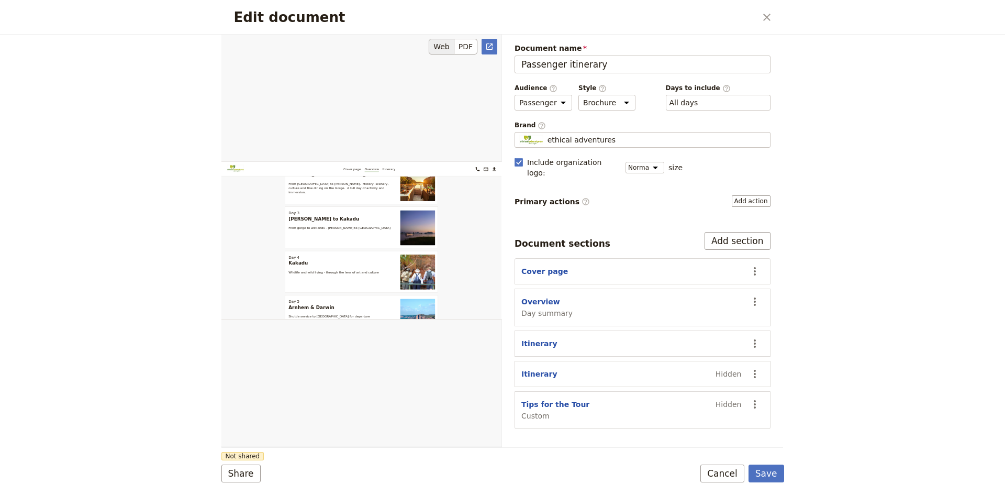
scroll to position [523, 0]
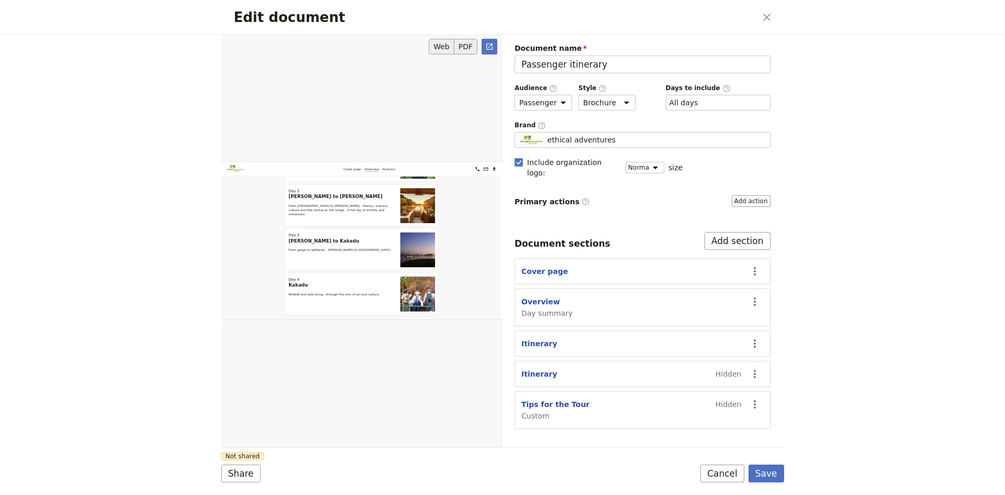
click at [466, 48] on button "PDF" at bounding box center [465, 47] width 23 height 16
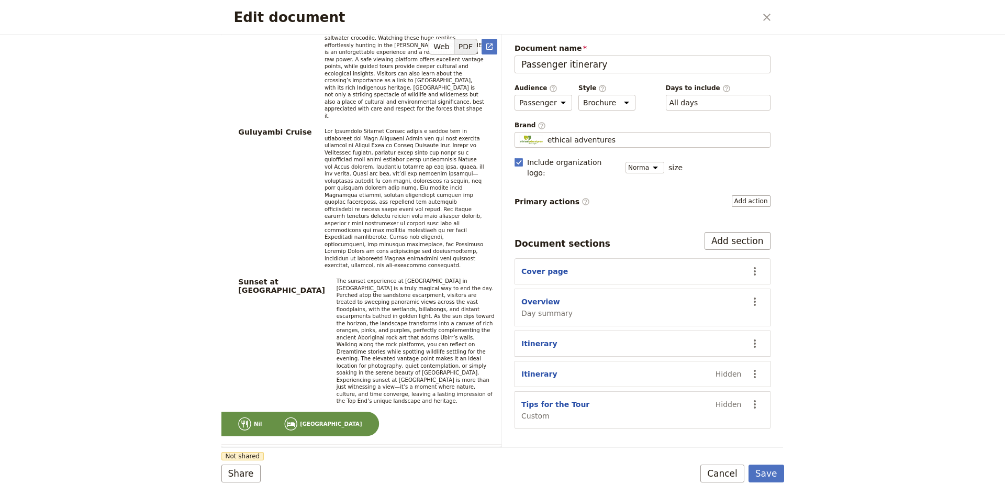
scroll to position [4797, 0]
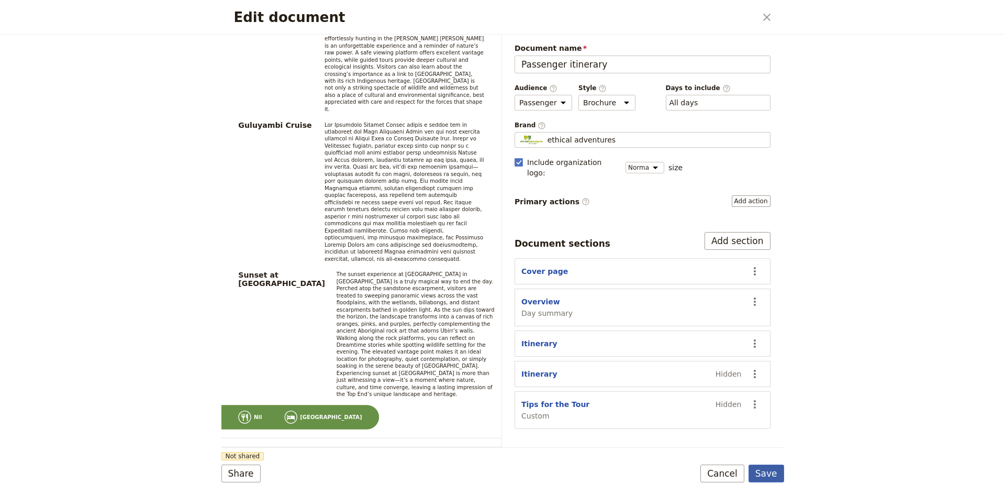
click at [765, 473] on button "Save" at bounding box center [766, 473] width 36 height 18
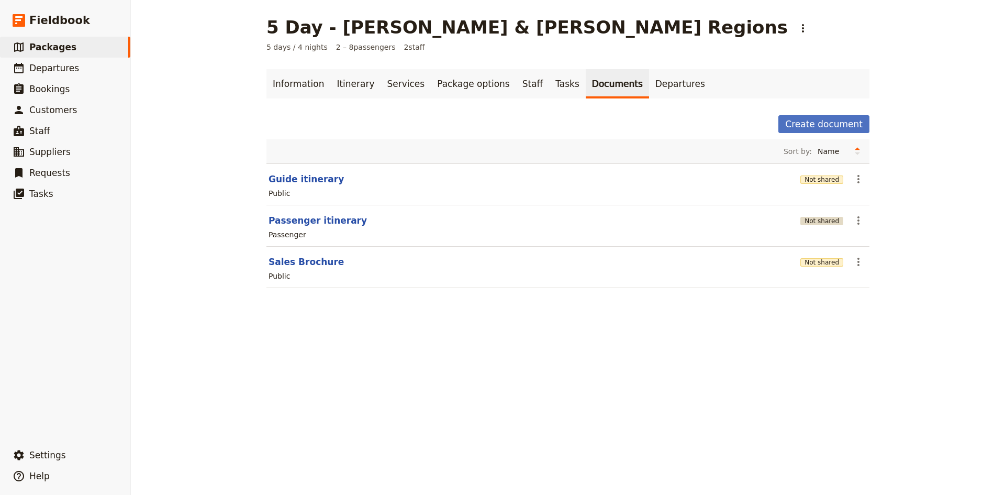
click at [825, 220] on button "Not shared" at bounding box center [821, 221] width 43 height 8
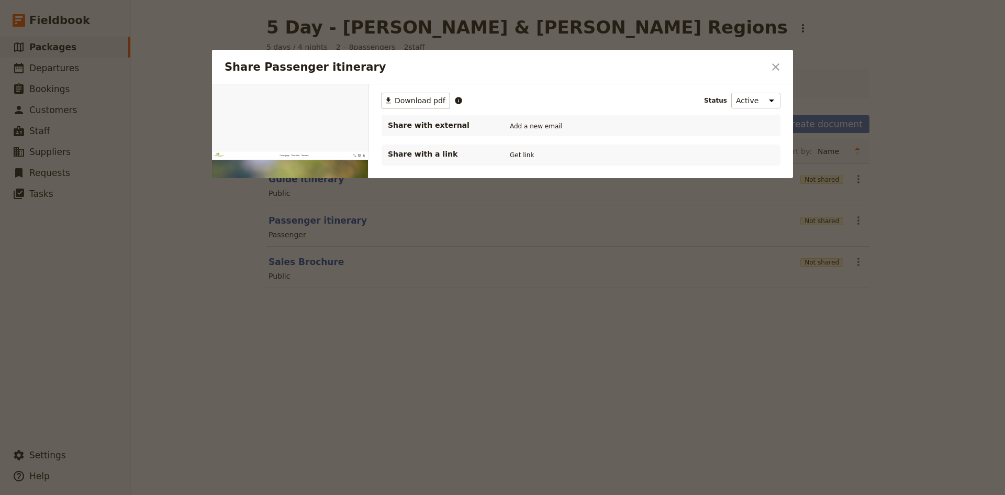
scroll to position [0, 0]
click at [515, 154] on button "Get link" at bounding box center [521, 155] width 29 height 12
click at [572, 157] on span "[DATE]" at bounding box center [561, 155] width 21 height 8
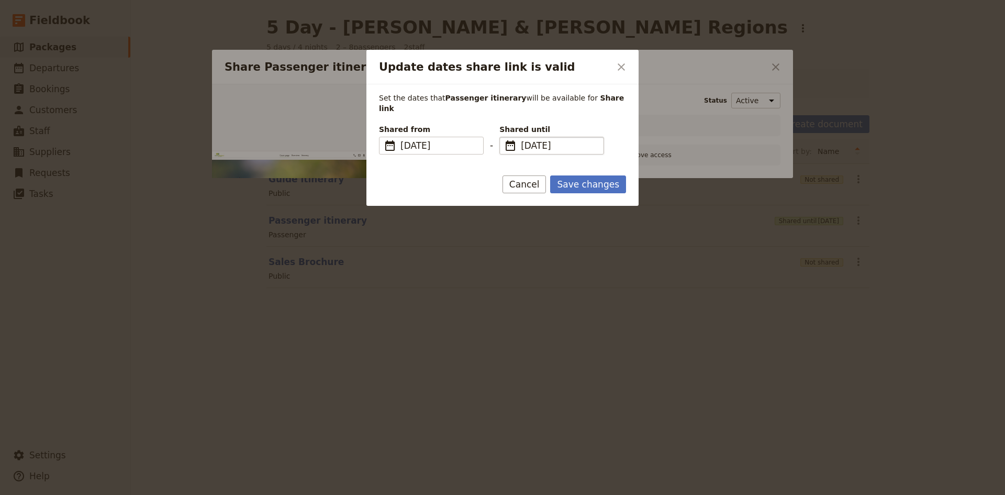
click at [516, 139] on span "​" at bounding box center [510, 145] width 13 height 13
click at [504, 137] on input "[DATE]" at bounding box center [503, 137] width 1 height 1
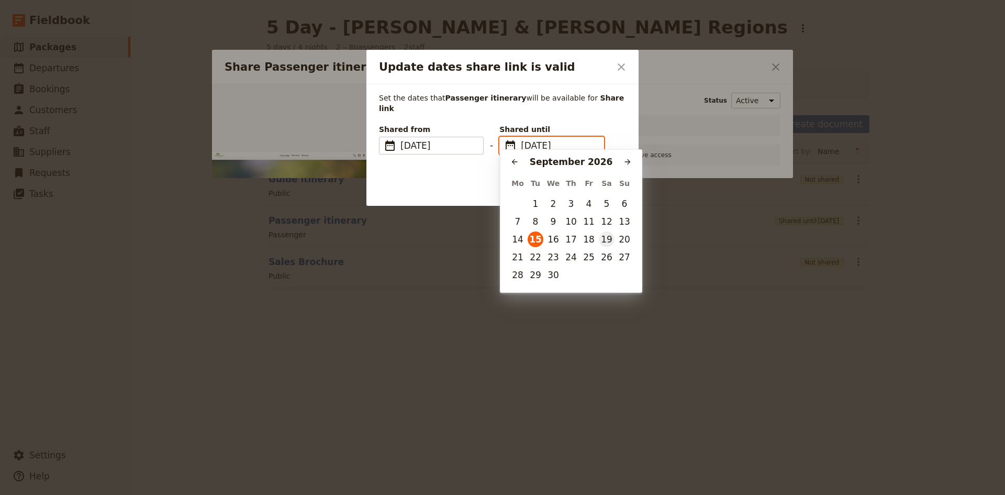
click at [604, 235] on button "19" at bounding box center [607, 239] width 16 height 16
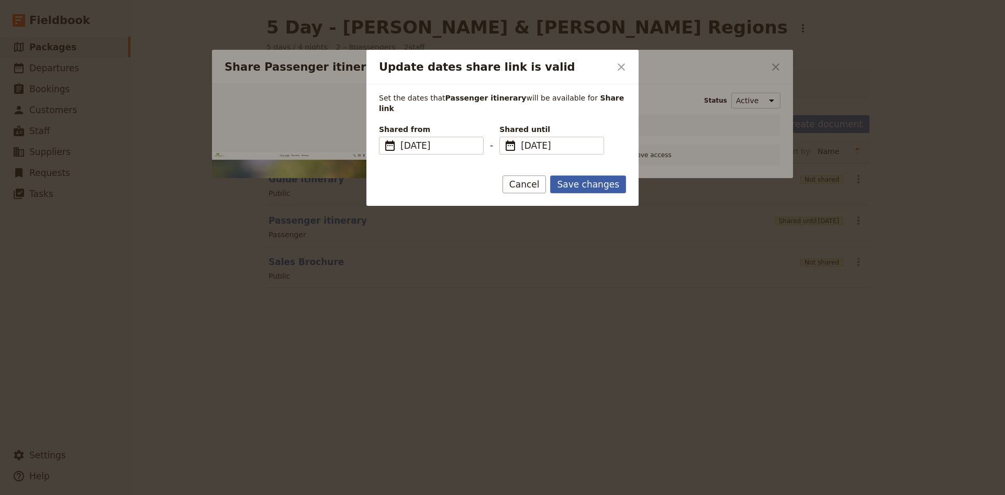
click at [574, 175] on button "Save changes" at bounding box center [588, 184] width 76 height 18
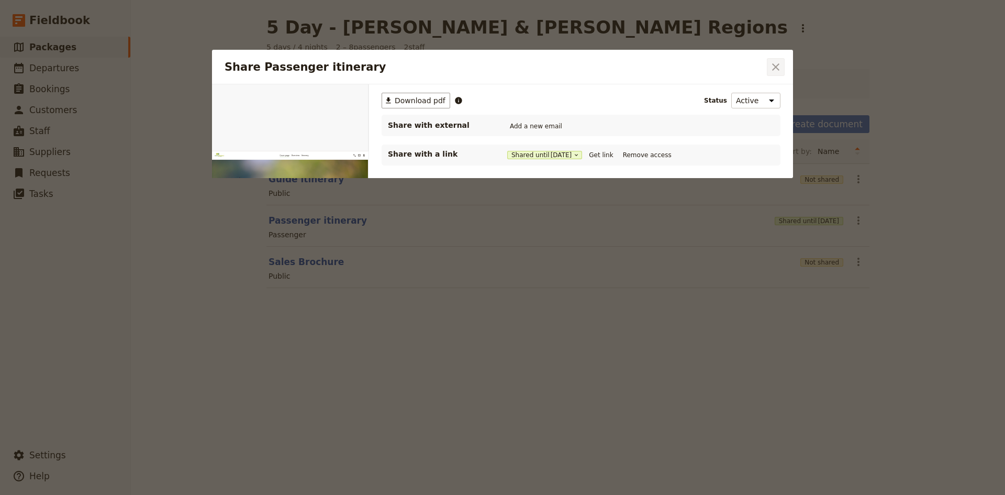
click at [777, 68] on icon "Close dialog" at bounding box center [775, 66] width 7 height 7
